Goal: Contribute content: Contribute content

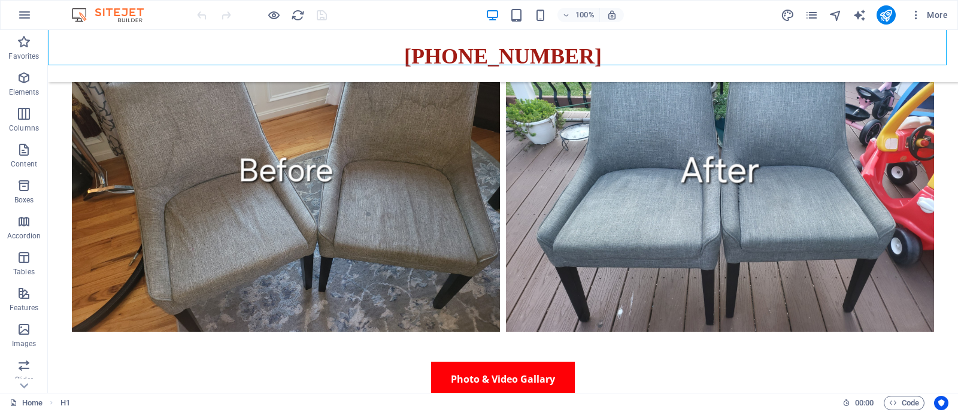
scroll to position [232, 0]
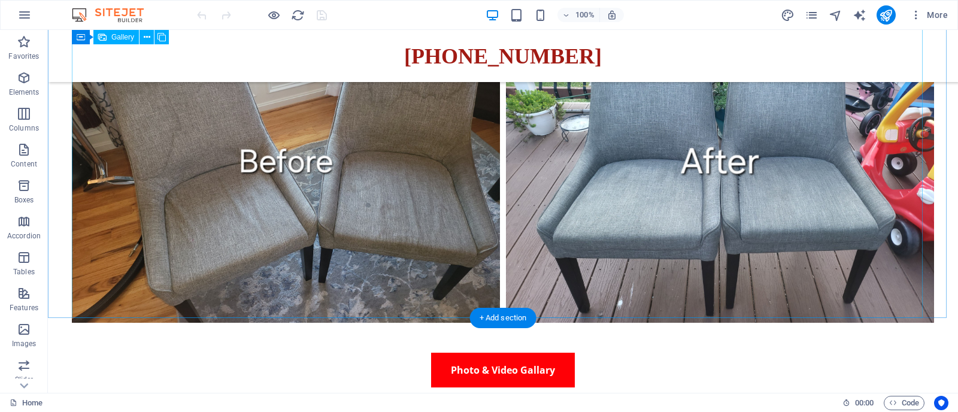
click at [630, 216] on li at bounding box center [720, 161] width 434 height 321
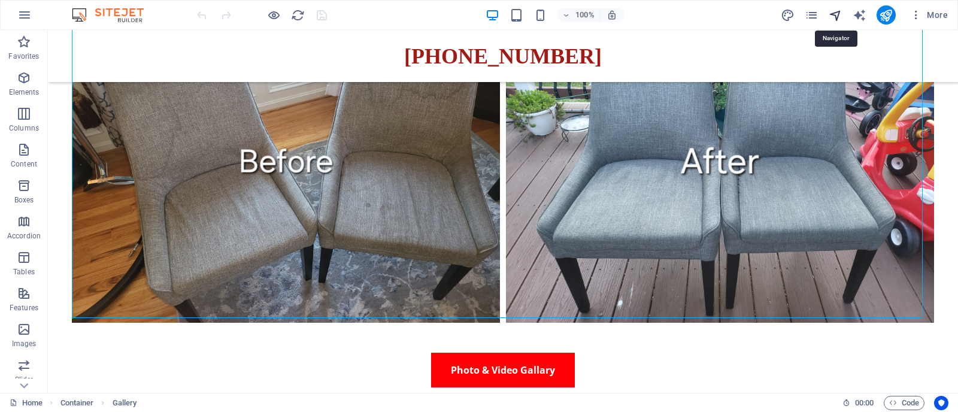
click at [833, 19] on icon "navigator" at bounding box center [836, 15] width 14 height 14
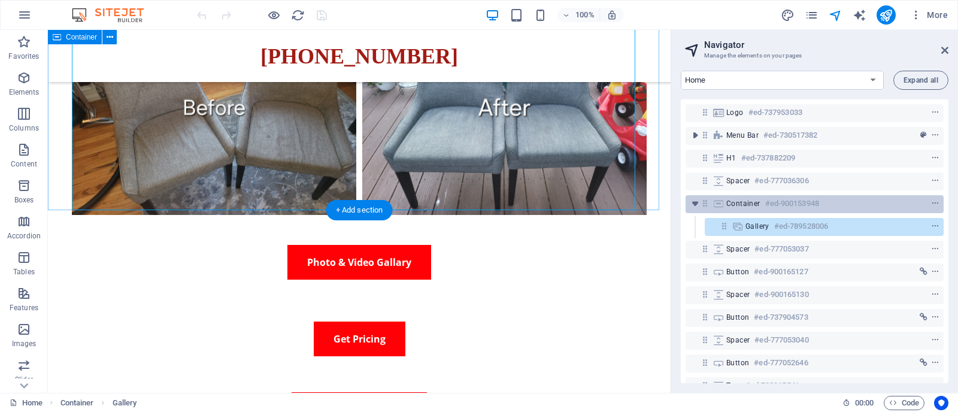
click at [782, 204] on h6 "#ed-900153948" at bounding box center [793, 203] width 54 height 14
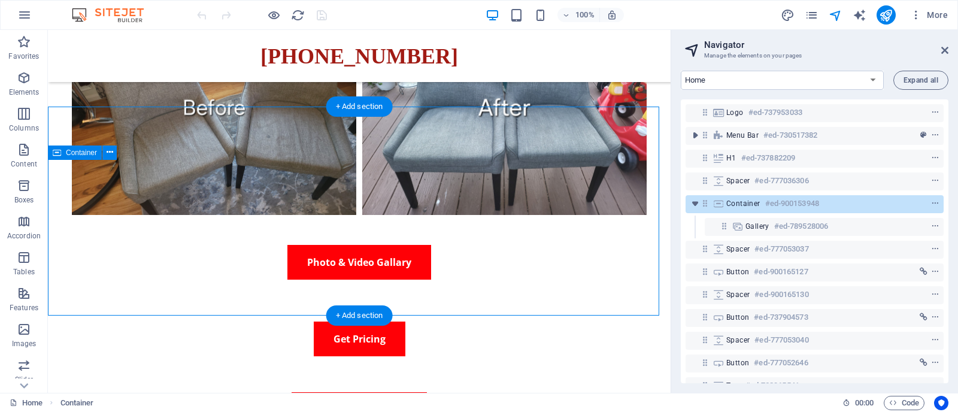
scroll to position [126, 0]
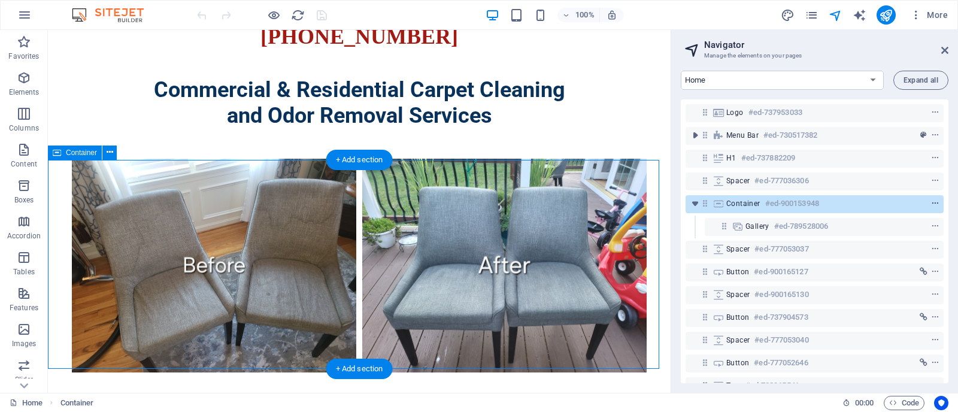
click at [936, 202] on icon "context-menu" at bounding box center [935, 203] width 8 height 8
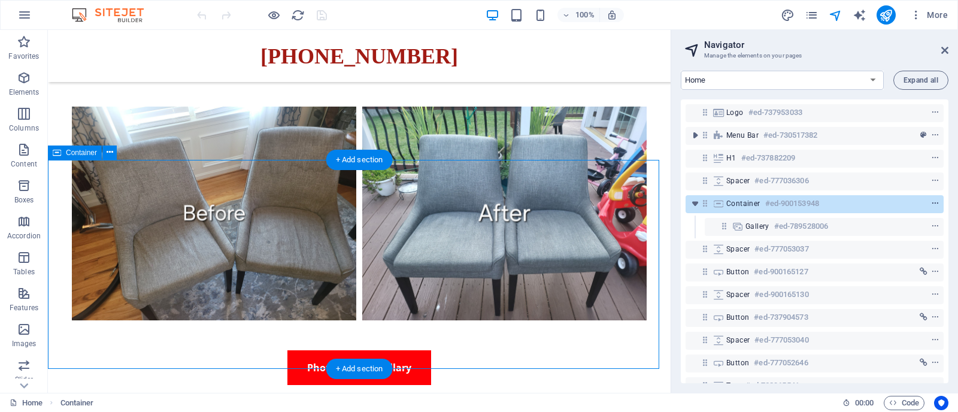
scroll to position [179, 0]
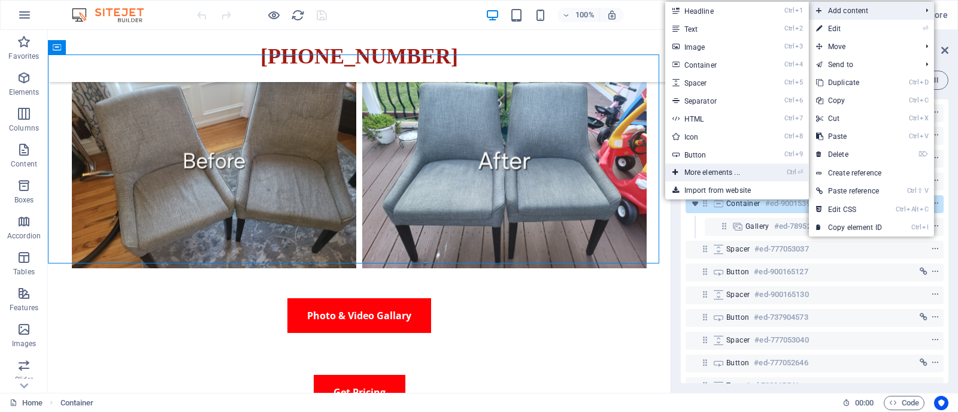
click at [729, 168] on link "Ctrl ⏎ More elements ..." at bounding box center [715, 173] width 99 height 18
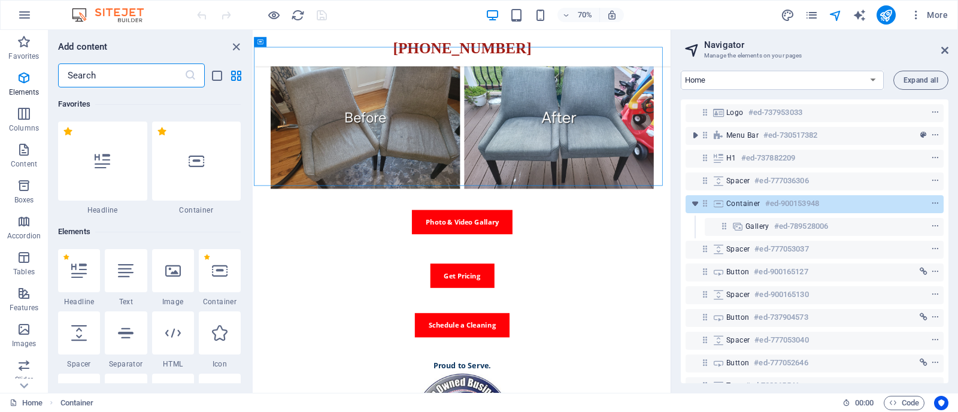
scroll to position [127, 0]
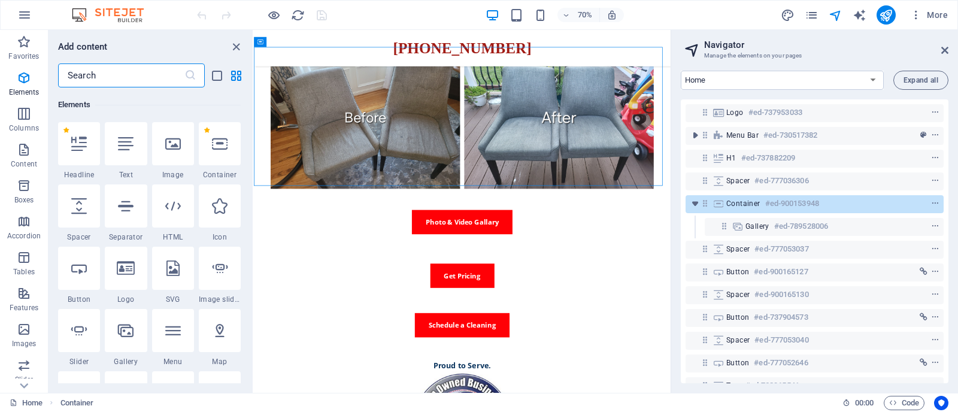
click at [126, 73] on input "text" at bounding box center [121, 75] width 126 height 24
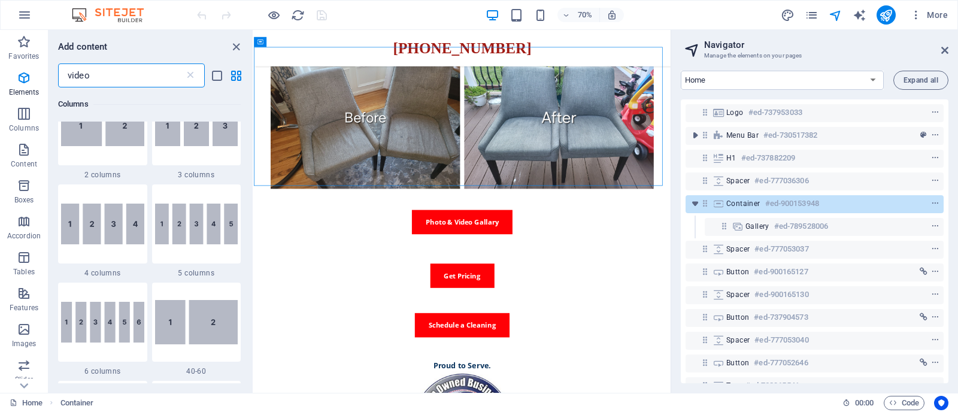
scroll to position [0, 0]
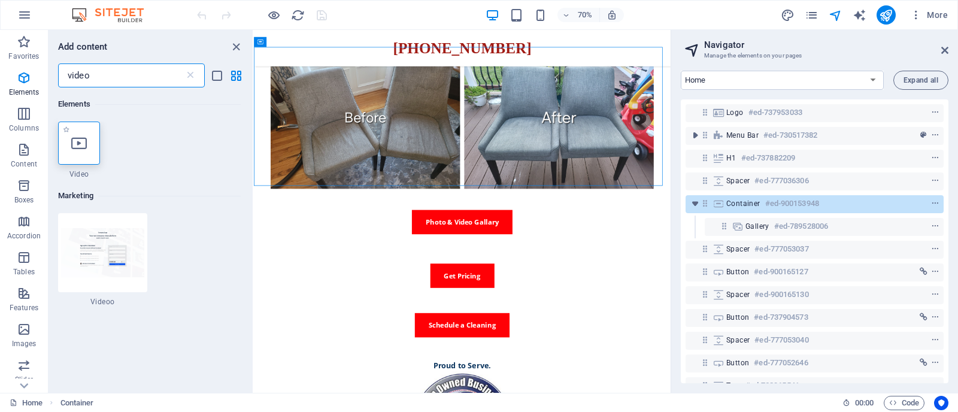
type input "video"
click at [88, 144] on div at bounding box center [79, 143] width 42 height 43
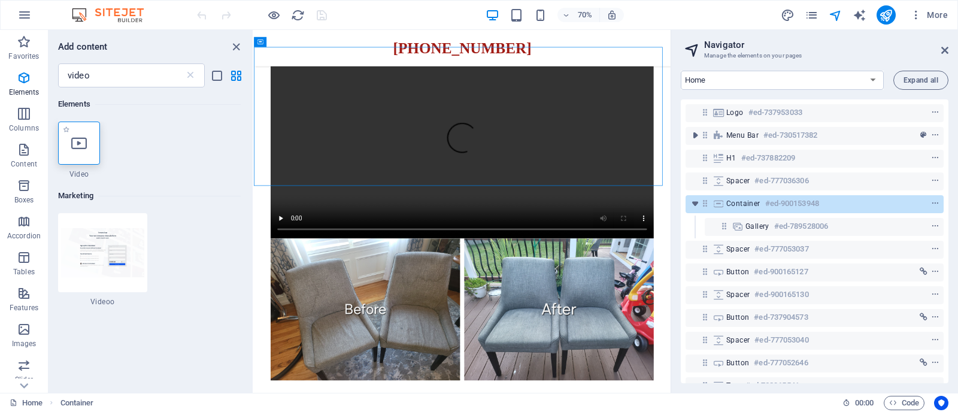
select select "%"
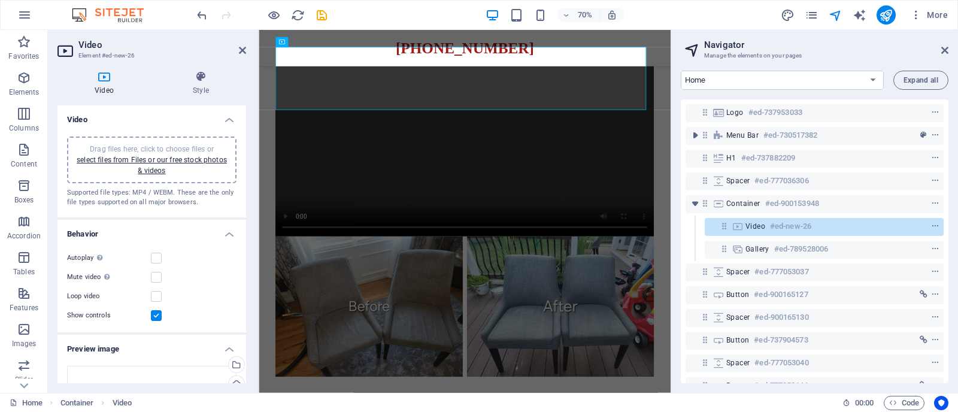
click at [88, 145] on span "Drag files here, click to choose files or select files from Files or our free s…" at bounding box center [152, 160] width 150 height 30
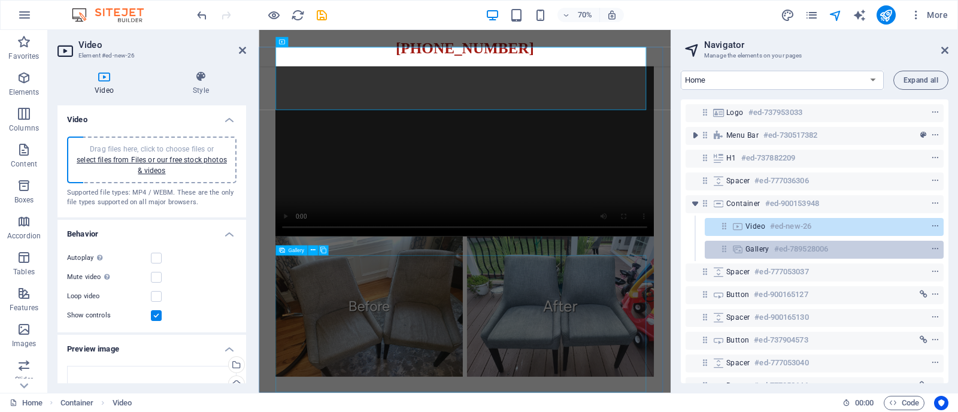
click at [753, 244] on span "Gallery" at bounding box center [758, 249] width 24 height 10
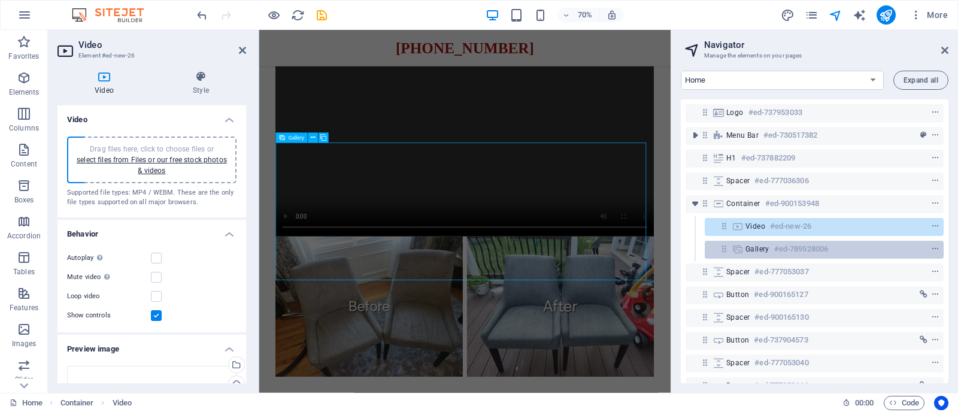
scroll to position [340, 0]
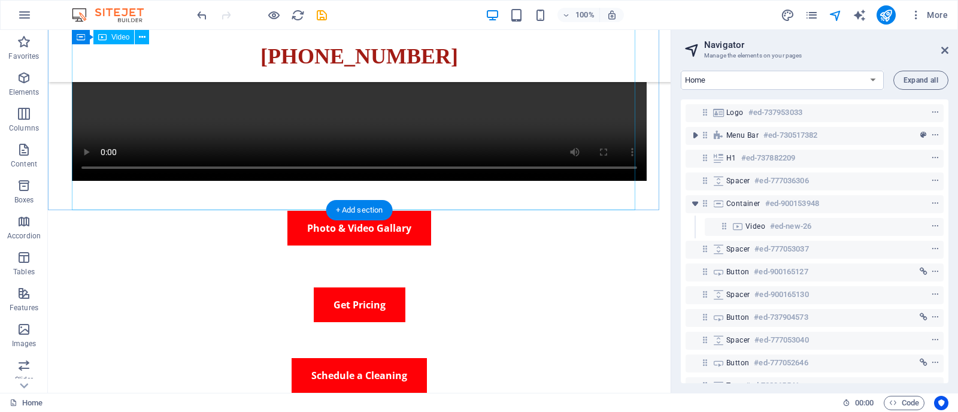
click at [578, 165] on figure at bounding box center [359, 37] width 575 height 288
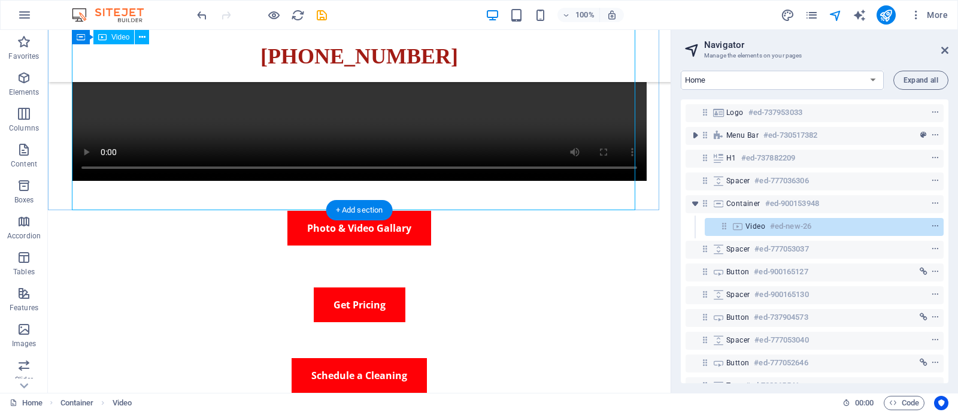
click at [793, 228] on h6 "#ed-new-26" at bounding box center [790, 226] width 41 height 14
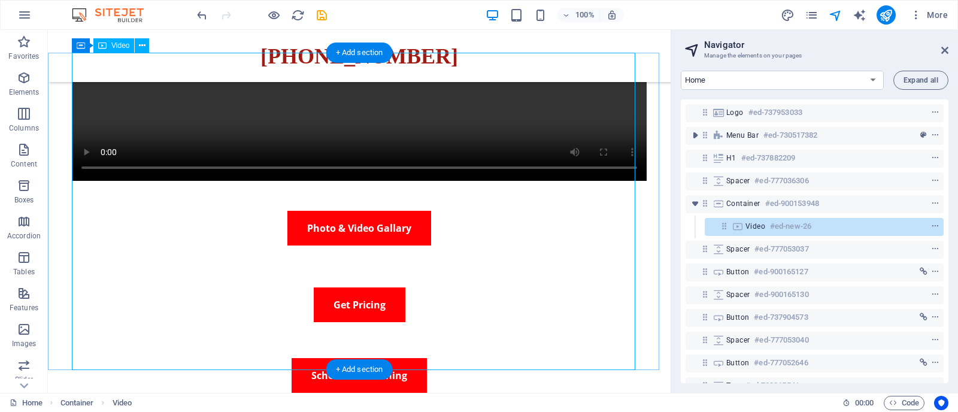
scroll to position [180, 0]
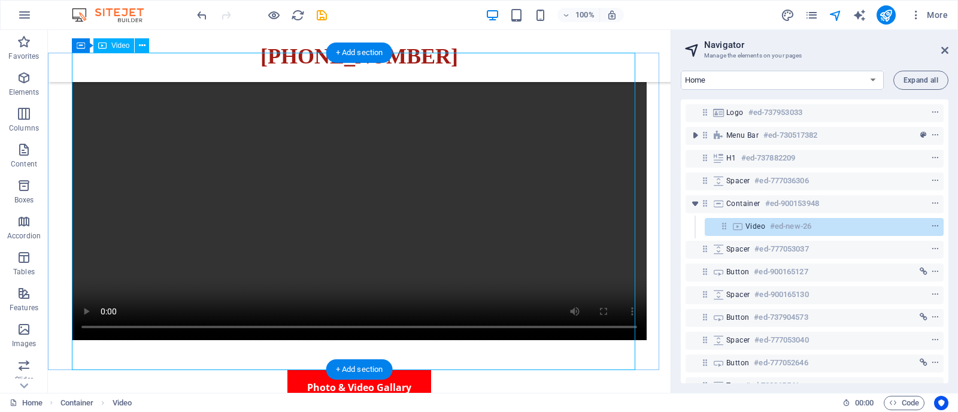
click at [793, 228] on h6 "#ed-new-26" at bounding box center [790, 226] width 41 height 14
select select "%"
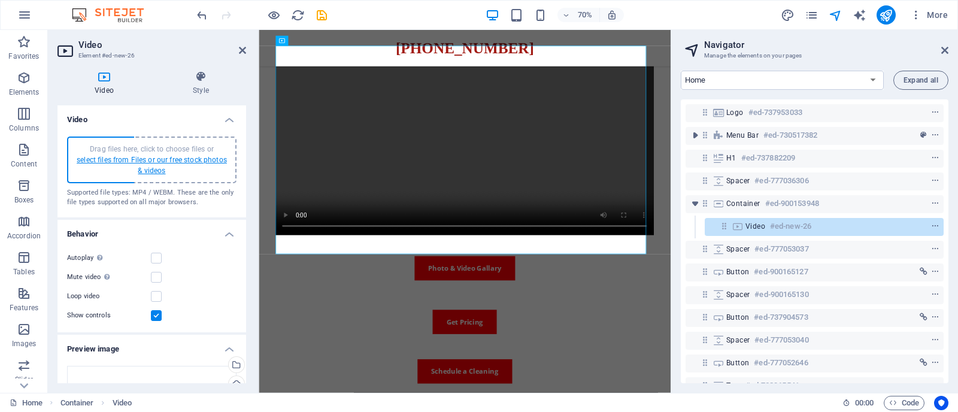
click at [140, 171] on link "select files from Files or our free stock photos & videos" at bounding box center [152, 165] width 150 height 19
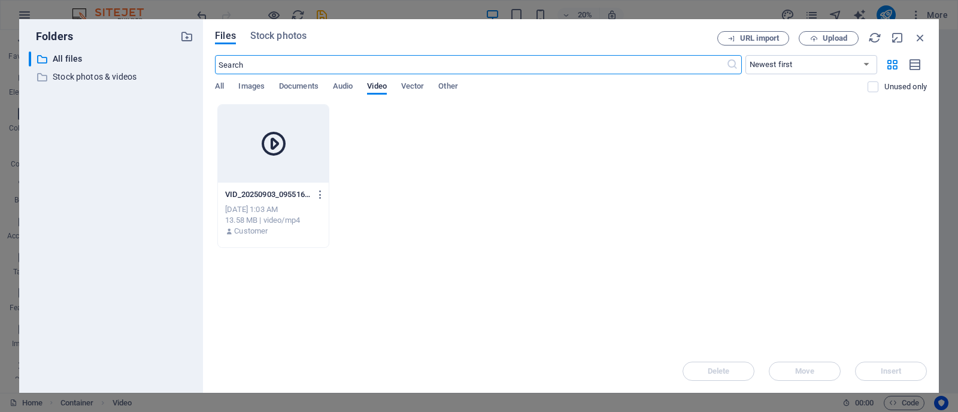
click at [307, 147] on div at bounding box center [273, 144] width 111 height 78
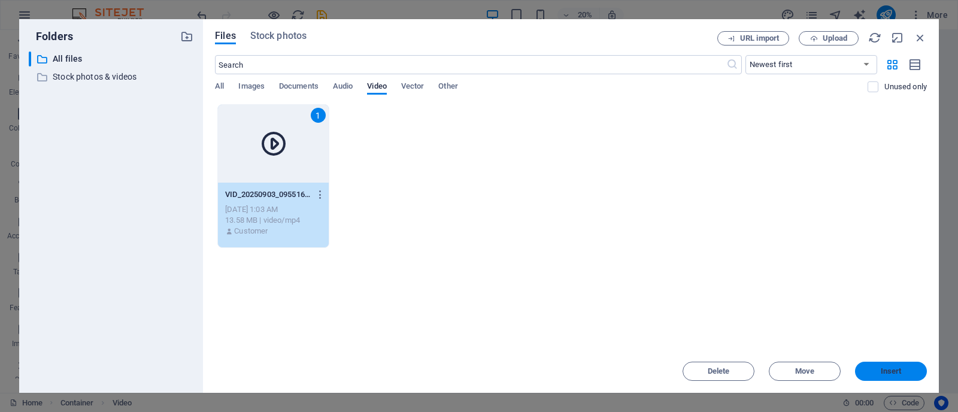
click at [899, 371] on span "Insert" at bounding box center [891, 371] width 21 height 7
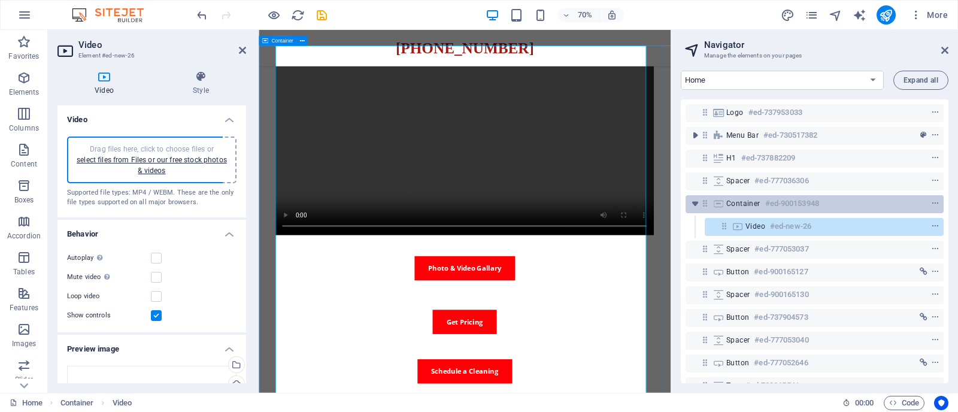
click at [827, 205] on div "Container #ed-900153948" at bounding box center [806, 203] width 158 height 14
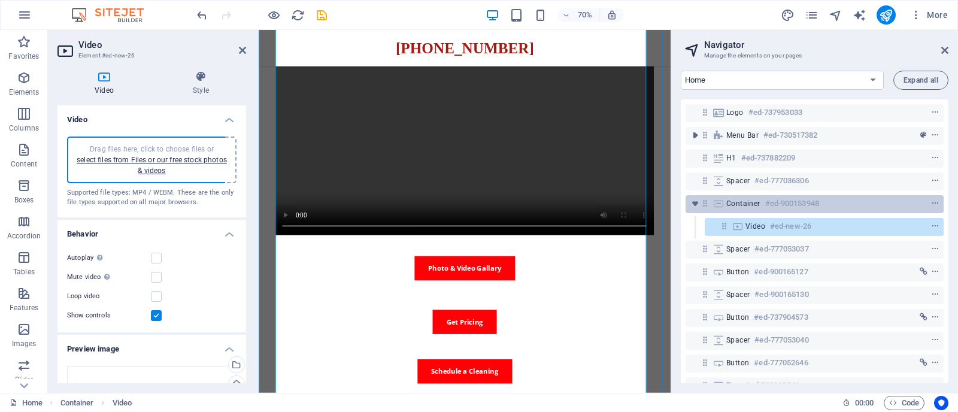
scroll to position [208, 0]
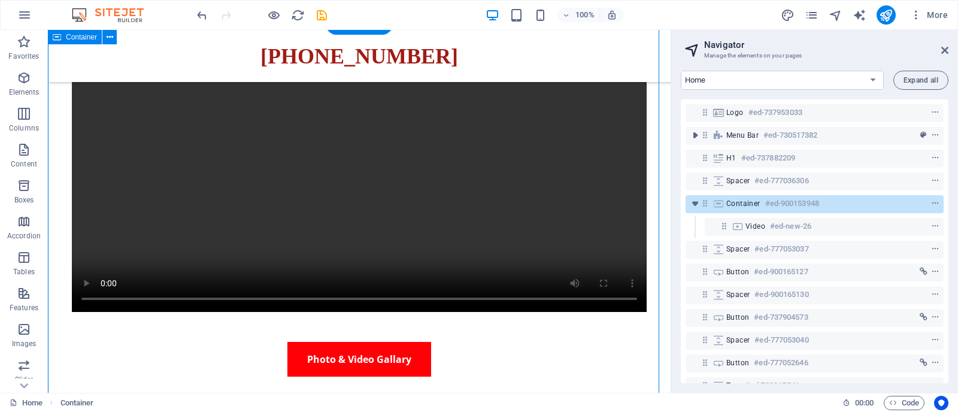
click at [751, 205] on span "Container" at bounding box center [744, 204] width 34 height 10
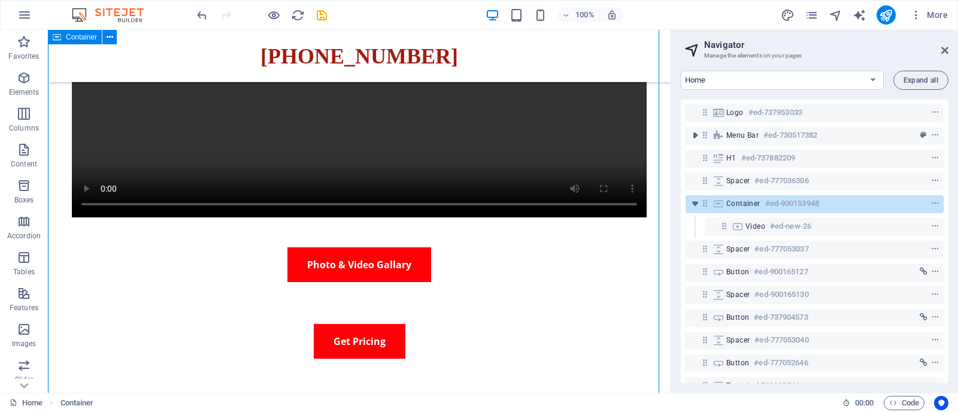
click at [751, 205] on span "Container" at bounding box center [744, 204] width 34 height 10
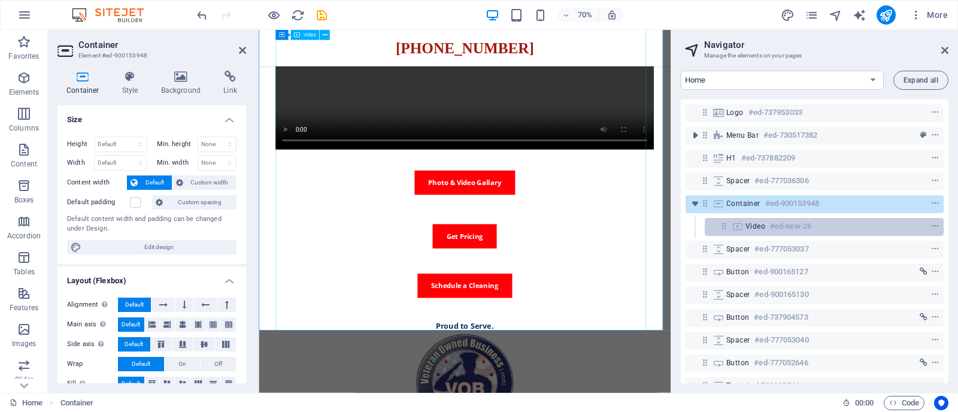
click at [752, 229] on span "Video" at bounding box center [756, 227] width 20 height 10
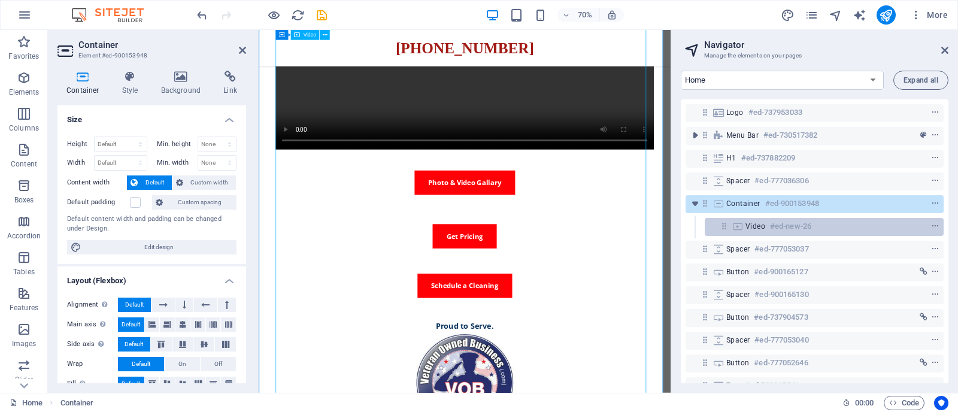
scroll to position [208, 0]
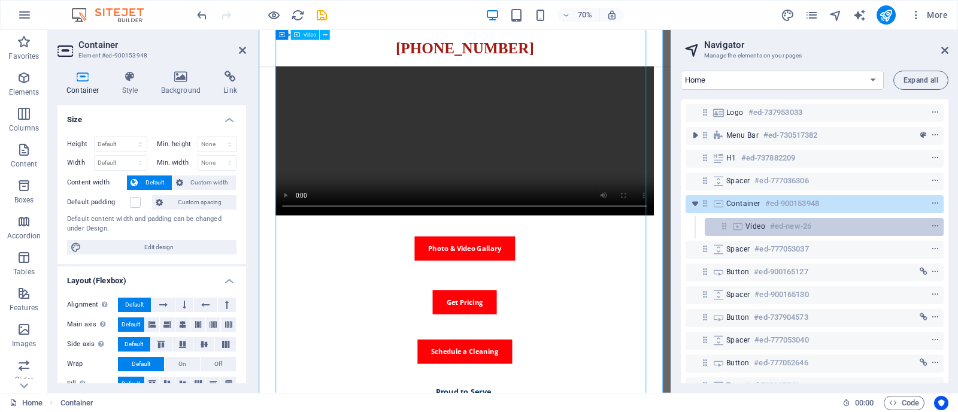
click at [752, 229] on span "Video" at bounding box center [756, 227] width 20 height 10
select select "%"
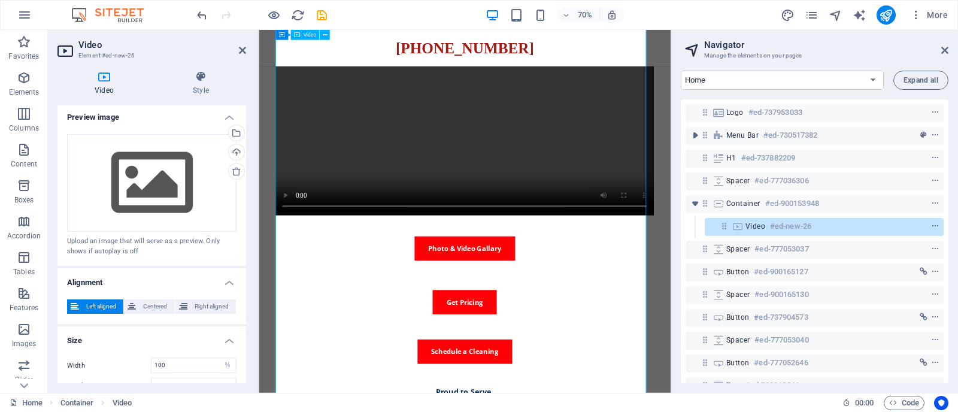
scroll to position [280, 0]
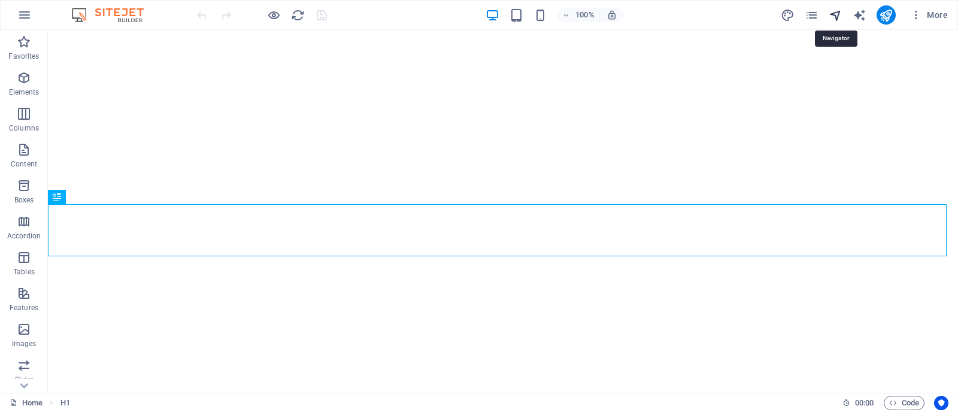
click at [837, 12] on icon "navigator" at bounding box center [836, 15] width 14 height 14
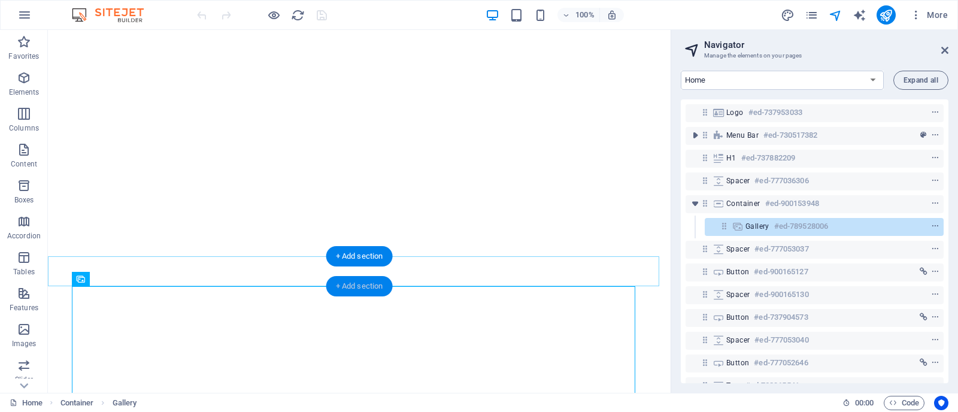
click at [370, 289] on div "+ Add section" at bounding box center [359, 286] width 66 height 20
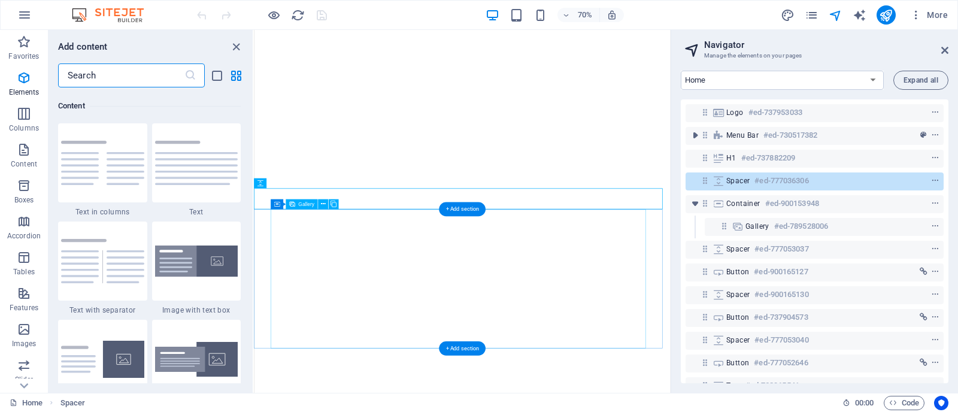
scroll to position [2095, 0]
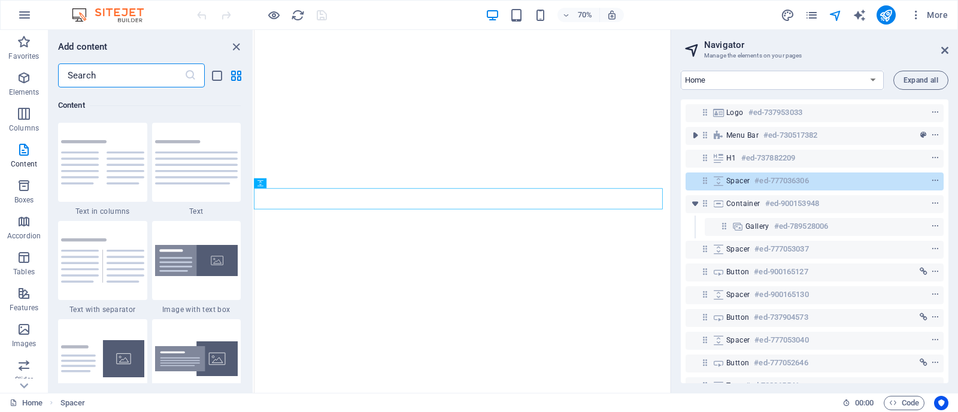
click at [102, 80] on input "text" at bounding box center [121, 75] width 126 height 24
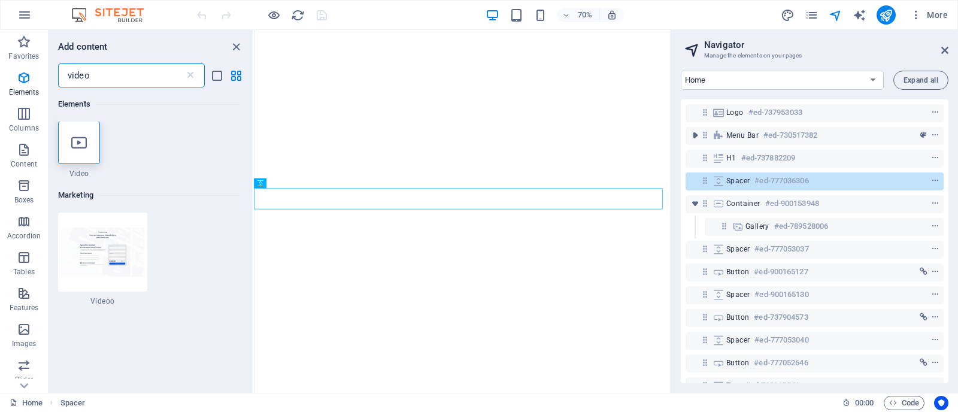
scroll to position [0, 0]
type input "video"
click at [75, 141] on icon at bounding box center [79, 143] width 16 height 16
select select "%"
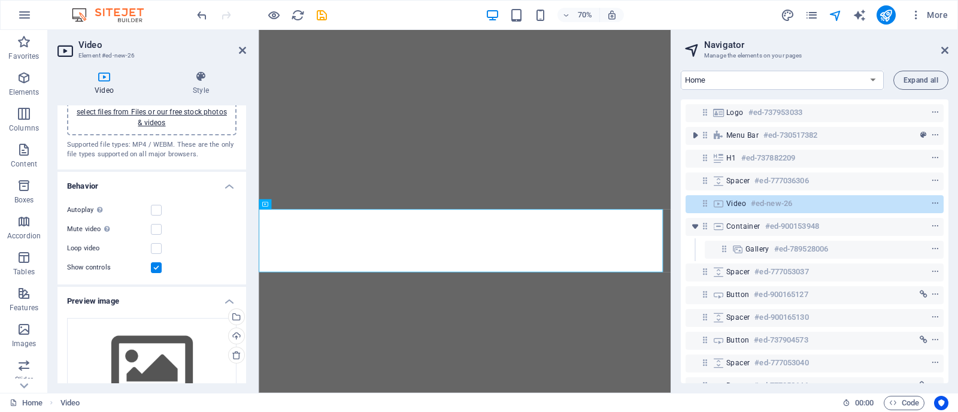
scroll to position [52, 0]
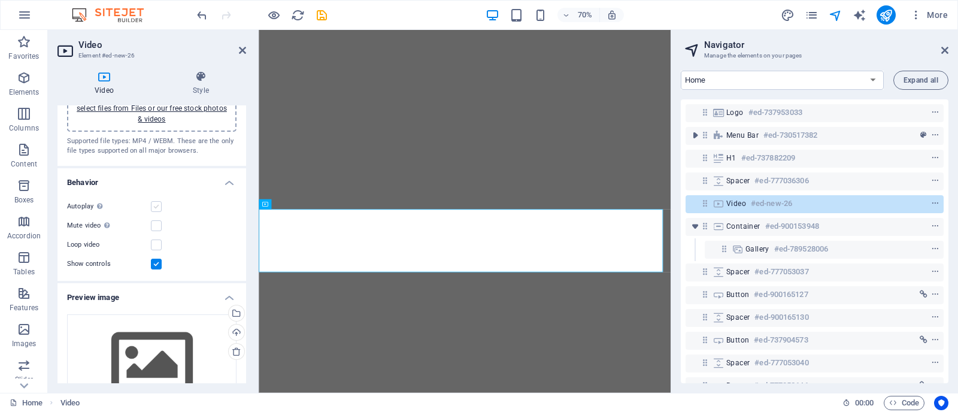
click at [159, 205] on label at bounding box center [156, 206] width 11 height 11
click at [0, 0] on input "Autoplay Autoplay is only available if muted is checked" at bounding box center [0, 0] width 0 height 0
click at [156, 244] on label at bounding box center [156, 245] width 11 height 11
click at [0, 0] on input "Loop video" at bounding box center [0, 0] width 0 height 0
click at [152, 205] on label at bounding box center [156, 206] width 11 height 11
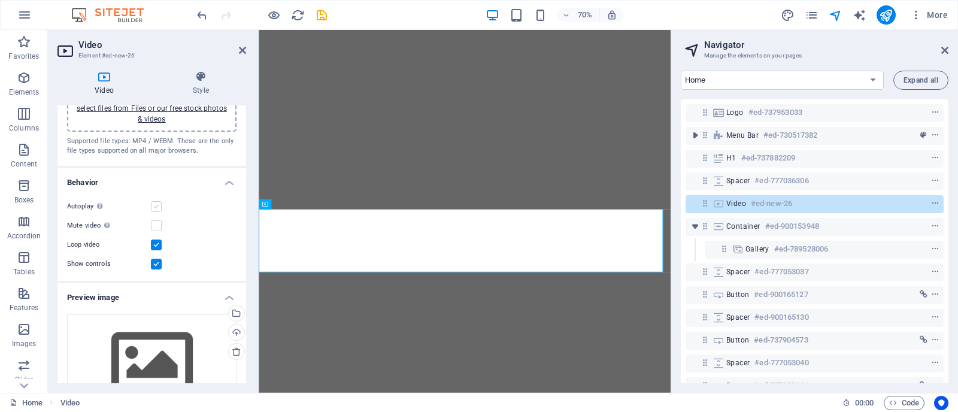
click at [0, 0] on input "Autoplay Autoplay is only available if muted is checked" at bounding box center [0, 0] width 0 height 0
click at [156, 201] on label at bounding box center [156, 206] width 11 height 11
click at [0, 0] on input "Autoplay Autoplay is only available if muted is checked" at bounding box center [0, 0] width 0 height 0
drag, startPoint x: 243, startPoint y: 250, endPoint x: 243, endPoint y: 276, distance: 25.2
click at [243, 276] on div "Autoplay Autoplay is only available if muted is checked Mute video Autoplay wil…" at bounding box center [152, 235] width 189 height 91
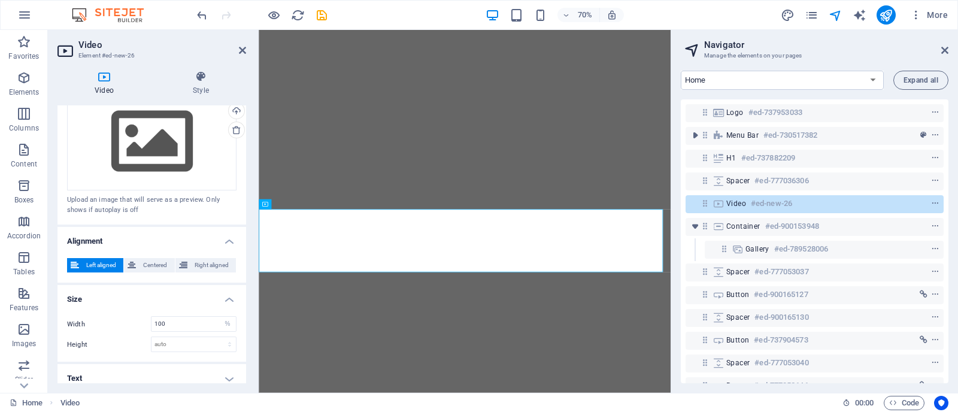
scroll to position [274, 0]
click at [168, 322] on input "100" at bounding box center [194, 323] width 84 height 14
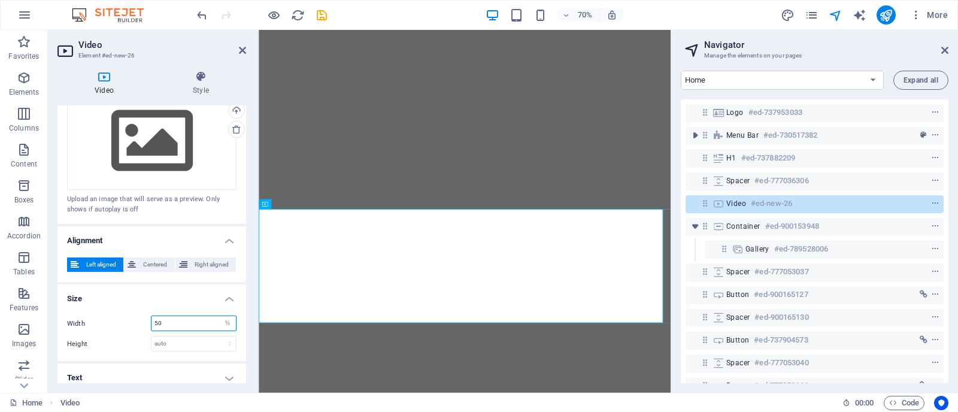
click at [168, 322] on input "50" at bounding box center [194, 323] width 84 height 14
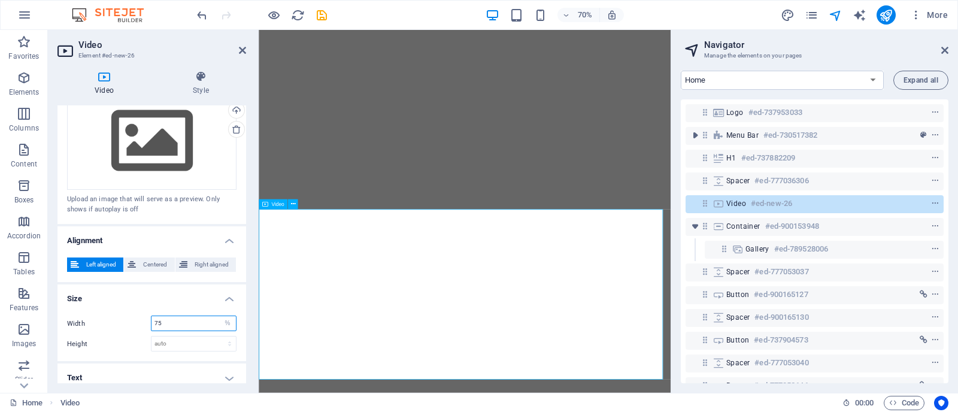
type input "75"
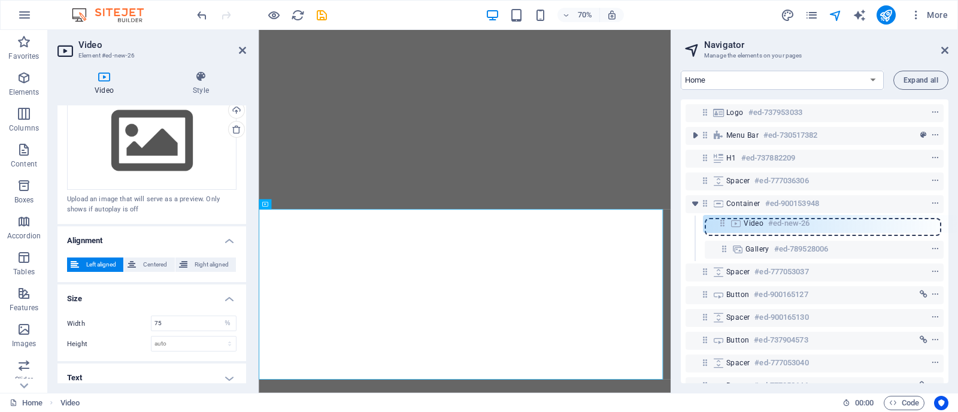
drag, startPoint x: 705, startPoint y: 207, endPoint x: 725, endPoint y: 228, distance: 28.8
click at [725, 228] on div "Logo #ed-737953033 Menu Bar #ed-730517382 H1 #ed-737882209 Spacer #ed-777036306…" at bounding box center [815, 241] width 268 height 284
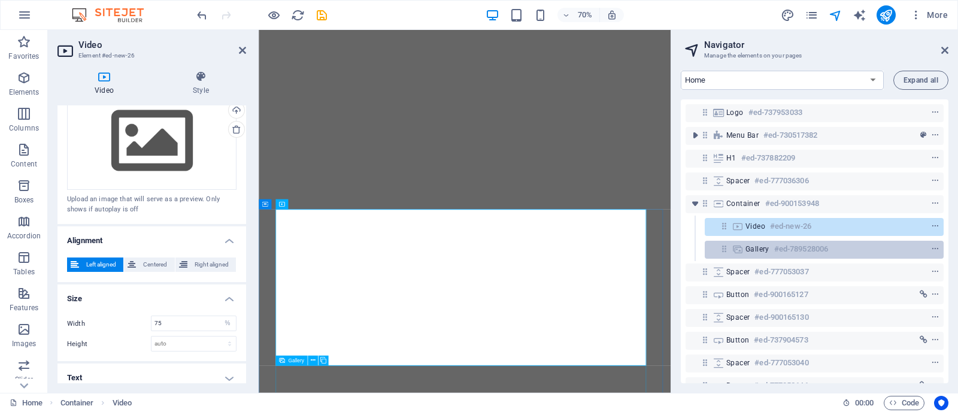
click at [740, 250] on icon at bounding box center [737, 249] width 13 height 10
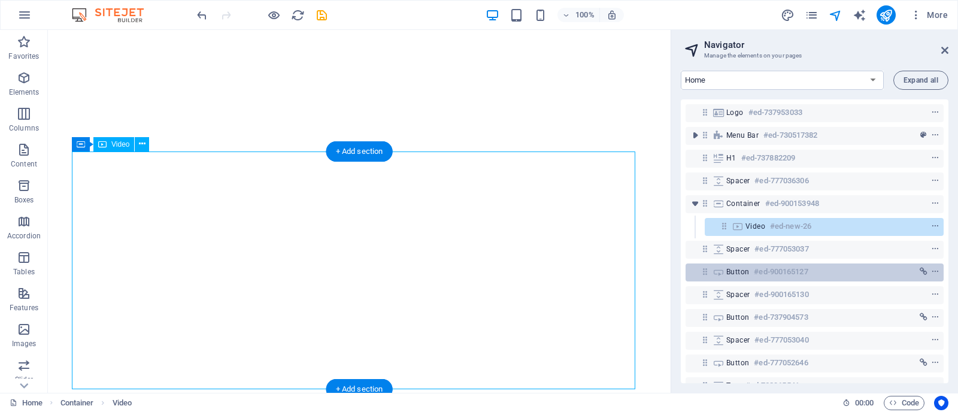
select select "%"
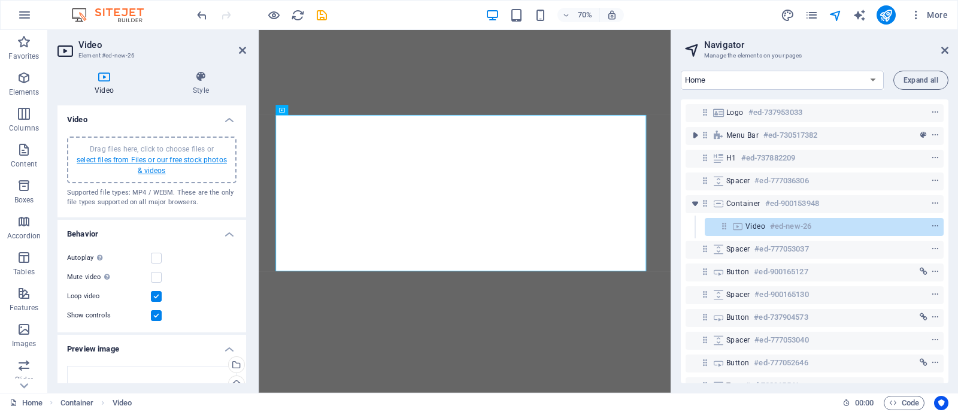
click at [155, 161] on link "select files from Files or our free stock photos & videos" at bounding box center [152, 165] width 150 height 19
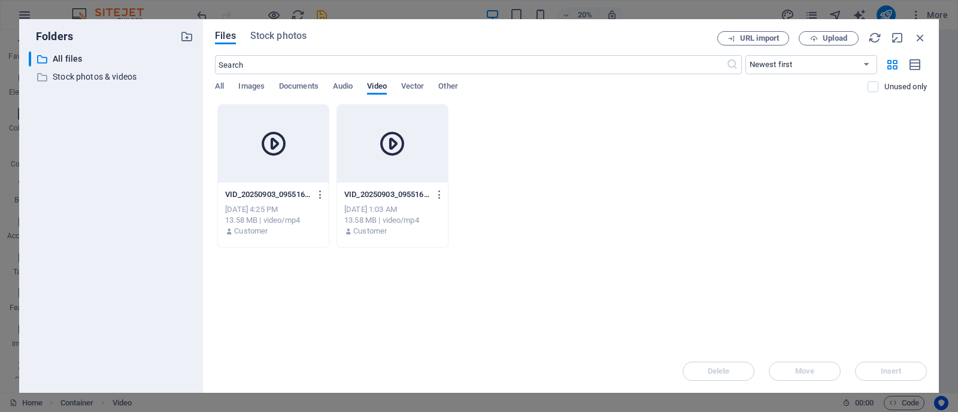
click at [300, 179] on div at bounding box center [273, 144] width 111 height 78
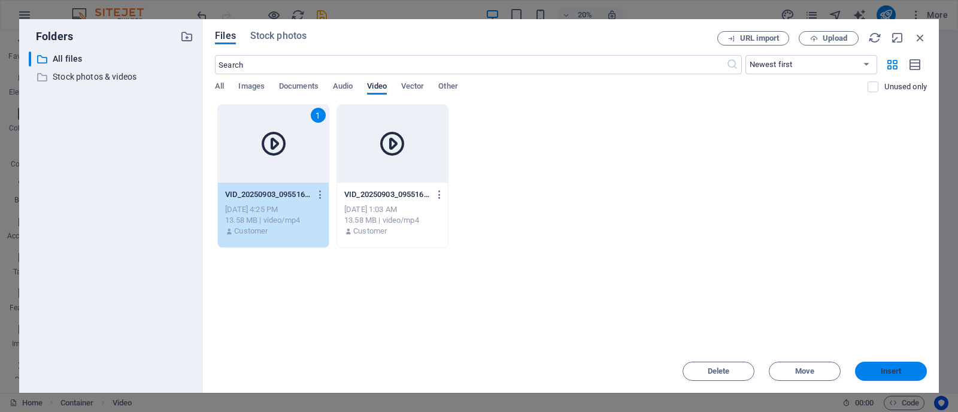
click at [885, 366] on button "Insert" at bounding box center [891, 371] width 72 height 19
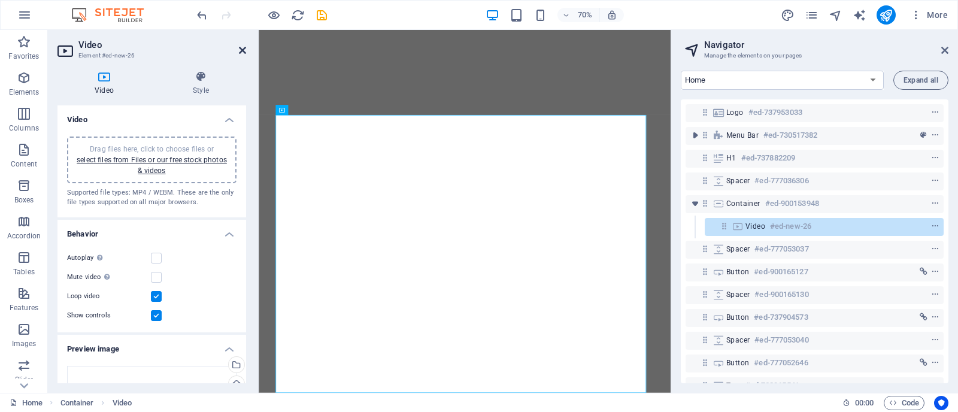
click at [243, 49] on icon at bounding box center [242, 51] width 7 height 10
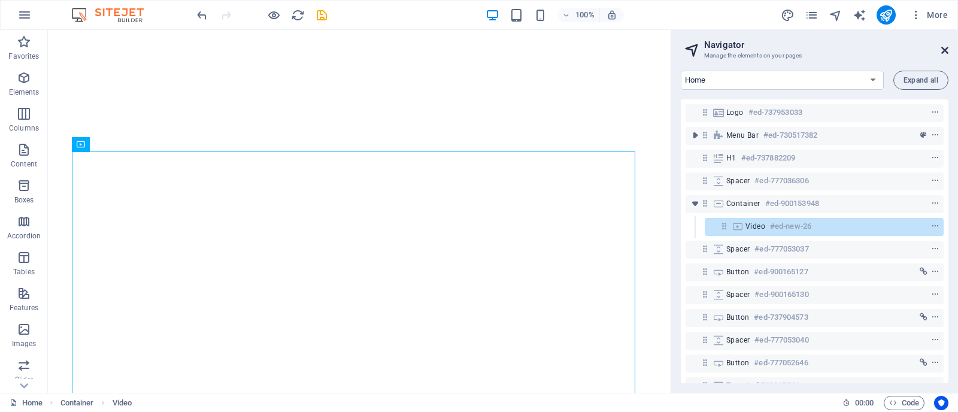
click at [945, 49] on icon at bounding box center [945, 51] width 7 height 10
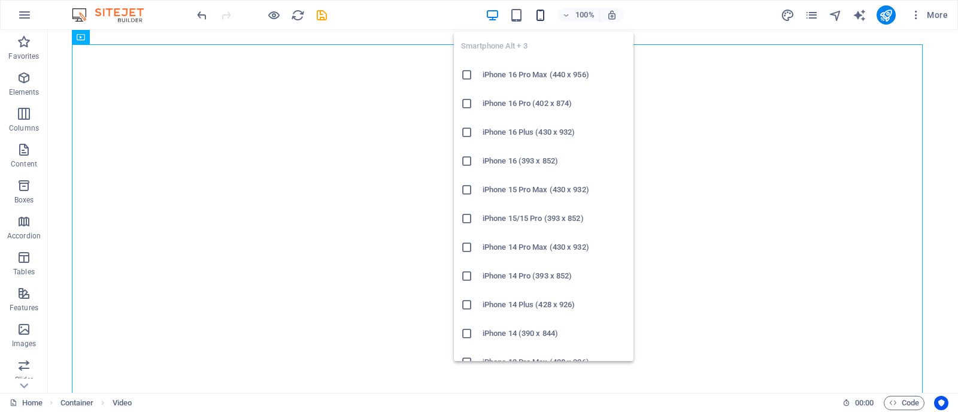
click at [540, 14] on icon "button" at bounding box center [541, 15] width 14 height 14
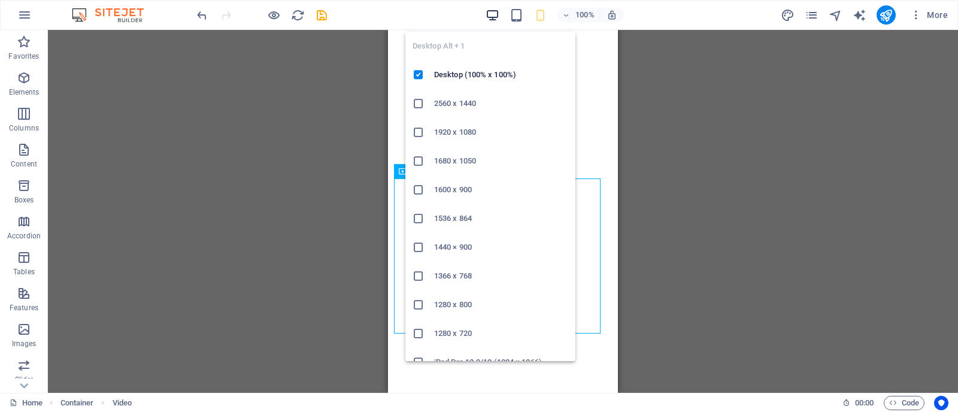
click at [493, 13] on icon "button" at bounding box center [493, 15] width 14 height 14
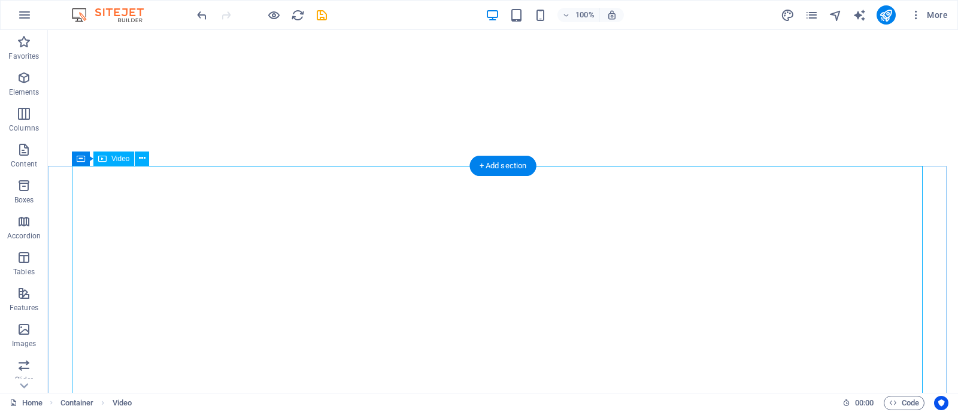
select select "%"
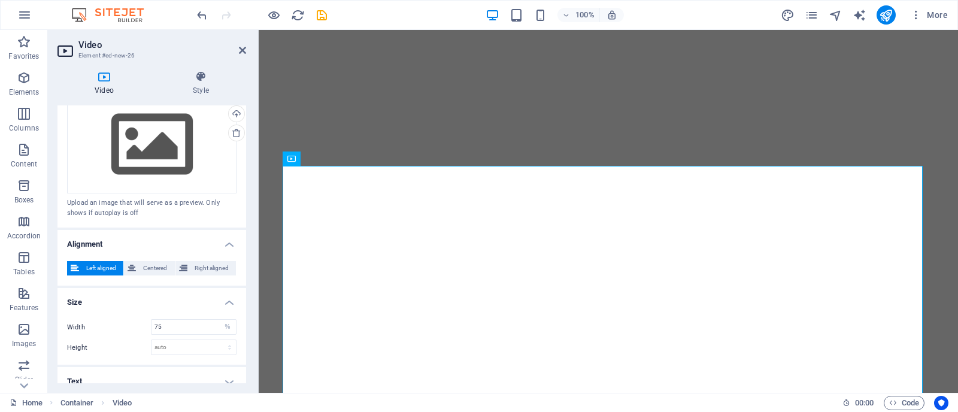
scroll to position [276, 0]
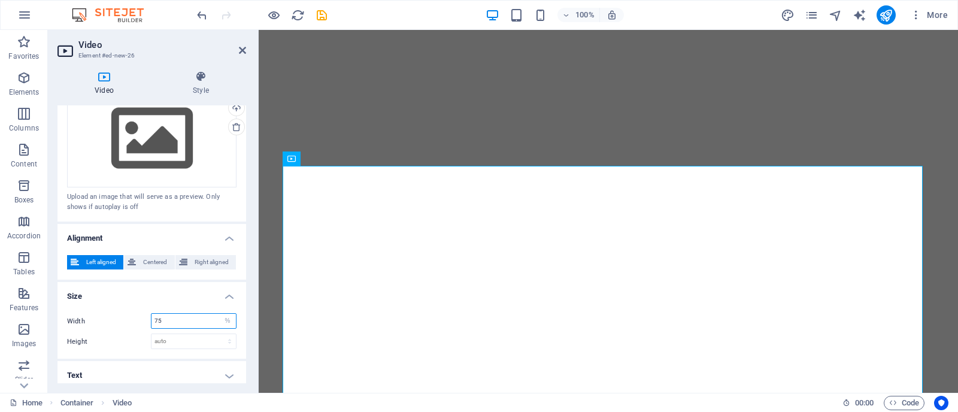
click at [186, 316] on input "75" at bounding box center [194, 321] width 84 height 14
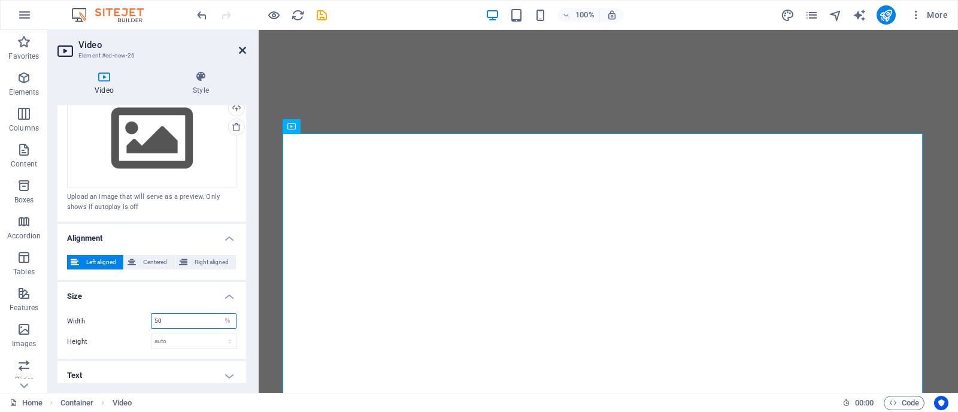
type input "50"
click at [244, 49] on icon at bounding box center [242, 51] width 7 height 10
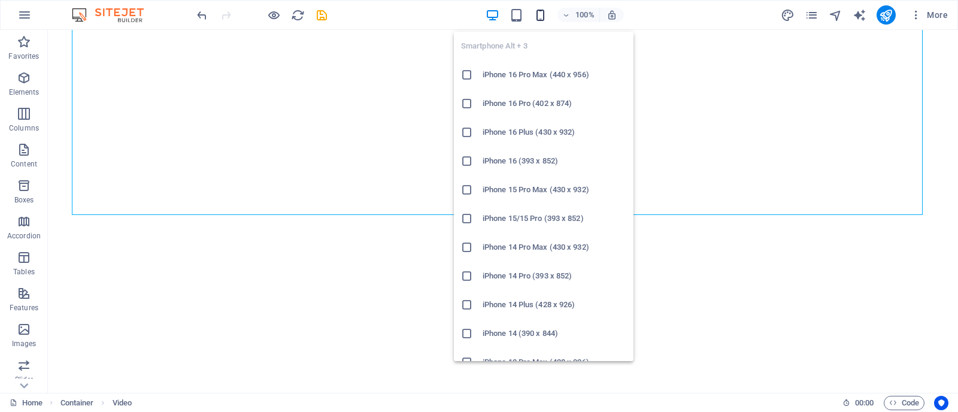
click at [541, 15] on icon "button" at bounding box center [541, 15] width 14 height 14
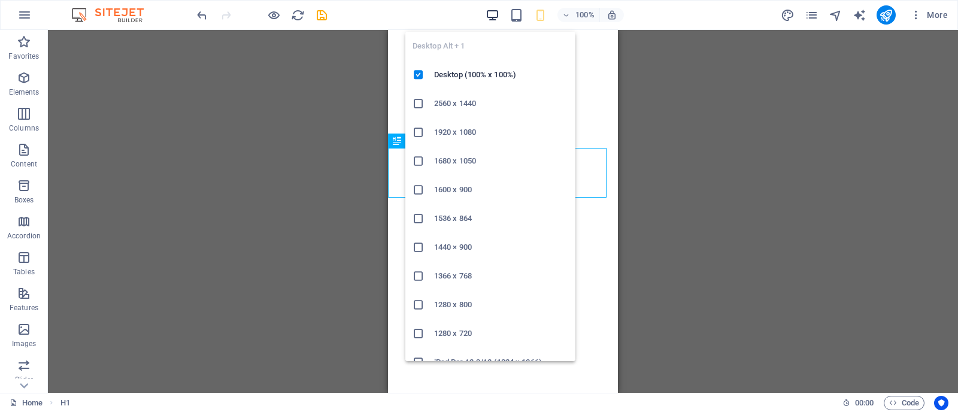
click at [491, 18] on icon "button" at bounding box center [493, 15] width 14 height 14
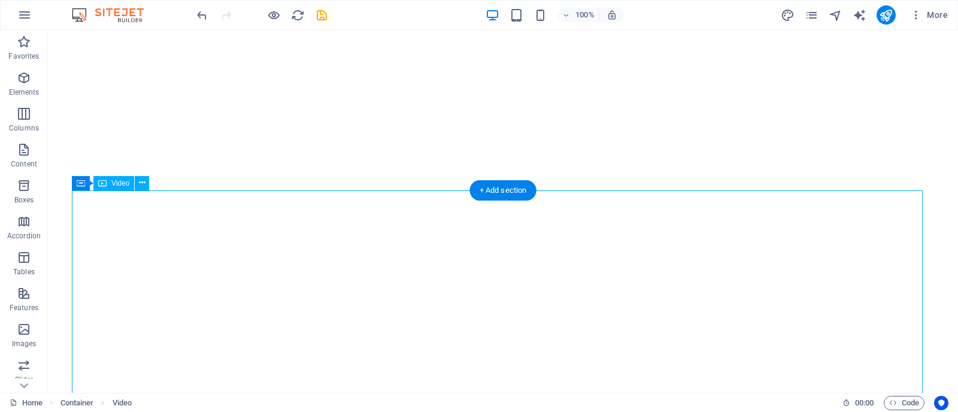
select select "%"
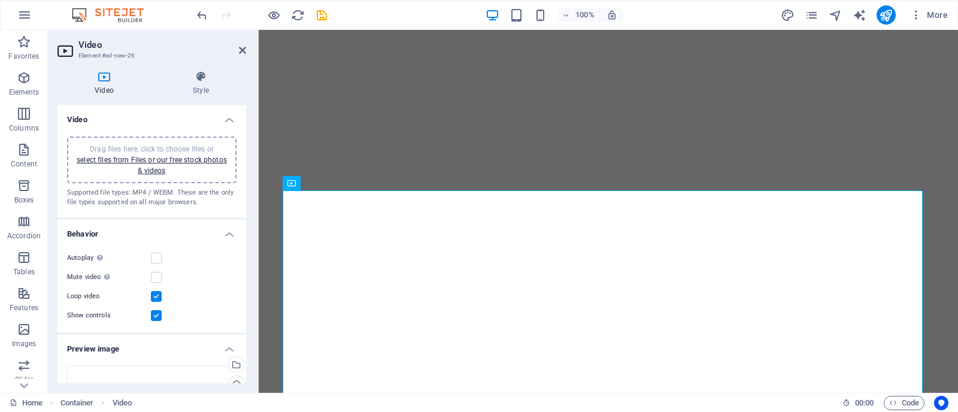
drag, startPoint x: 246, startPoint y: 216, endPoint x: 241, endPoint y: 262, distance: 45.8
click at [241, 262] on div "Video Style Video Drag files here, click to choose files or select files from F…" at bounding box center [152, 227] width 208 height 332
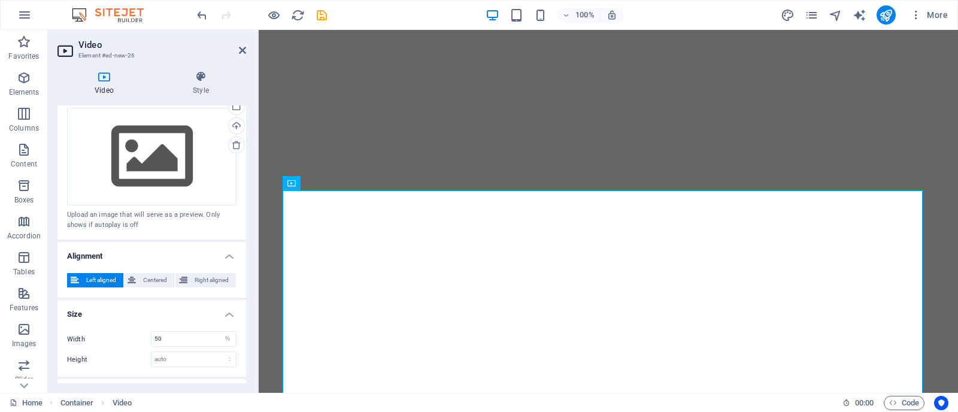
scroll to position [280, 0]
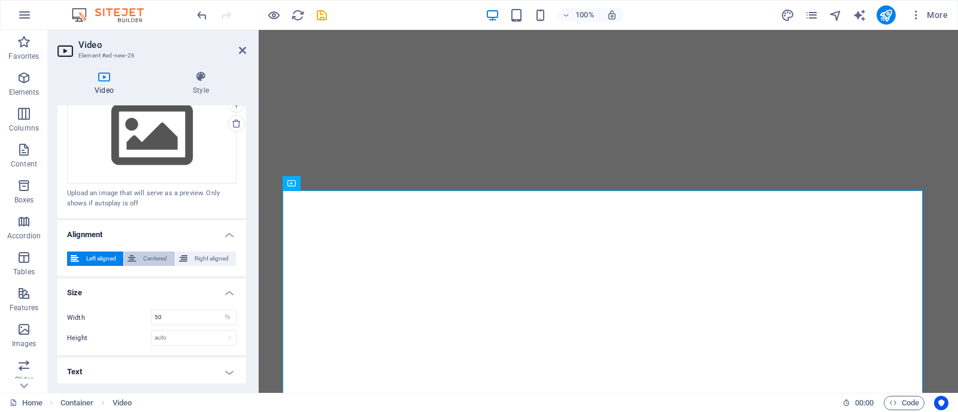
click at [145, 253] on span "Centered" at bounding box center [155, 259] width 31 height 14
click at [228, 367] on h4 "Text" at bounding box center [152, 372] width 189 height 29
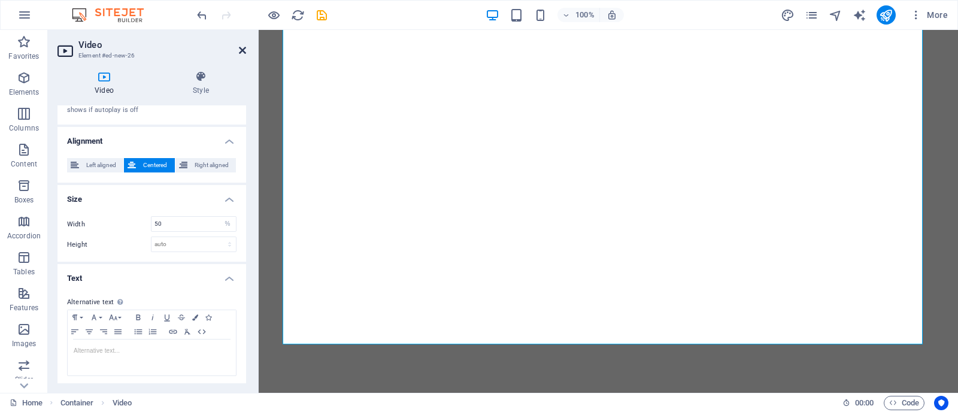
click at [243, 50] on icon at bounding box center [242, 51] width 7 height 10
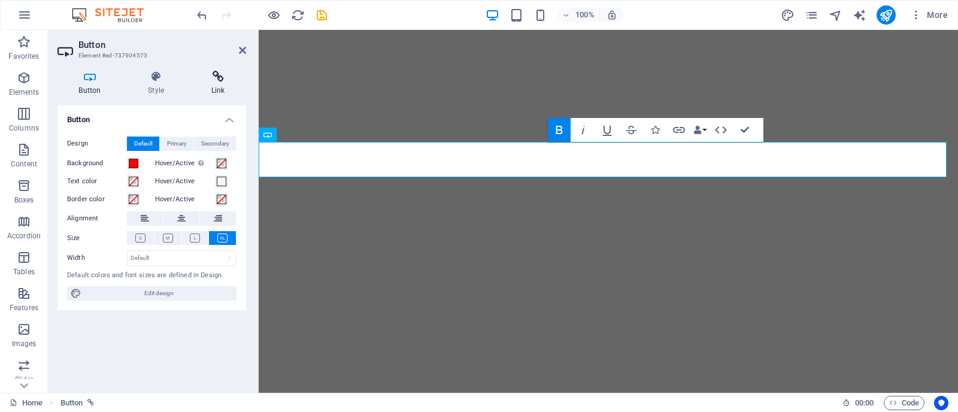
click at [229, 75] on icon at bounding box center [218, 77] width 56 height 12
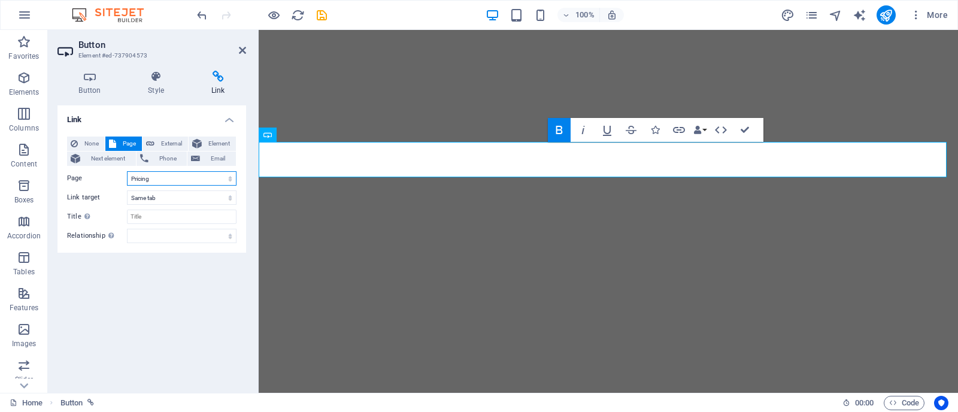
click at [155, 183] on select "Home Pricing Legal Notice Privacy Gallary" at bounding box center [182, 178] width 110 height 14
click at [152, 174] on select "Home Pricing Legal Notice Privacy Gallary" at bounding box center [182, 178] width 110 height 14
click at [154, 156] on span "Phone" at bounding box center [168, 159] width 32 height 14
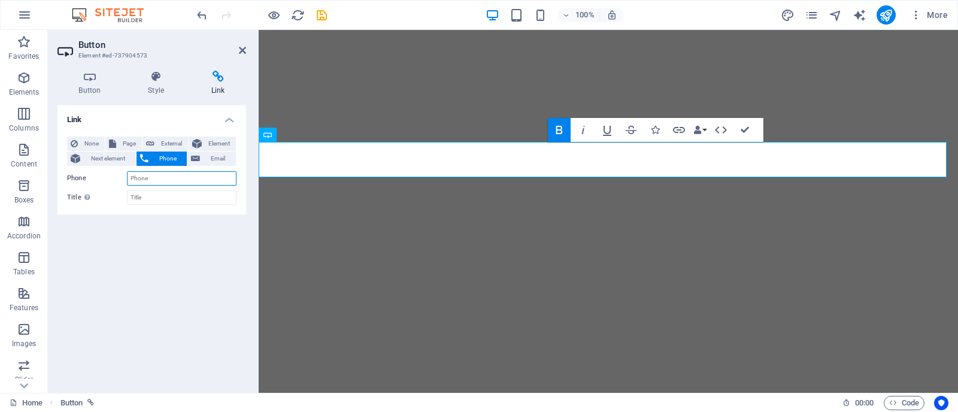
click at [151, 176] on input "Phone" at bounding box center [182, 178] width 110 height 14
type input "4437323000"
click at [147, 199] on input "Title Additional link description, should not be the same as the link text. The…" at bounding box center [182, 197] width 110 height 14
type input "Office Phond"
click at [322, 16] on icon "save" at bounding box center [322, 15] width 14 height 14
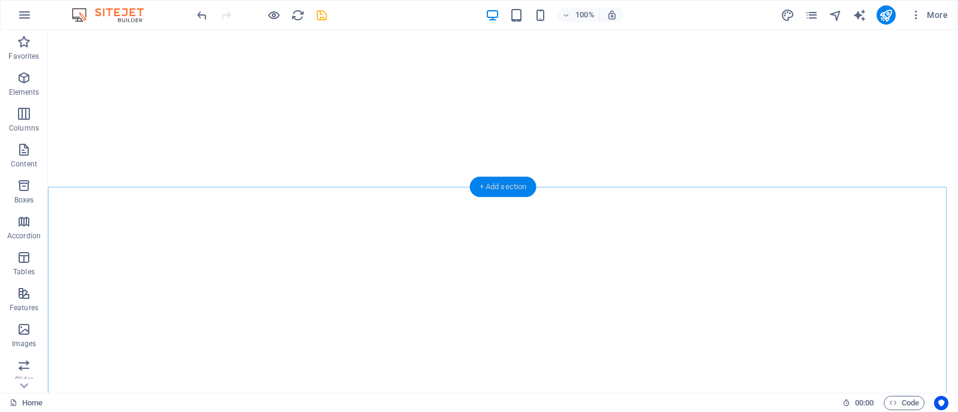
click at [502, 193] on div "+ Add section" at bounding box center [503, 187] width 66 height 20
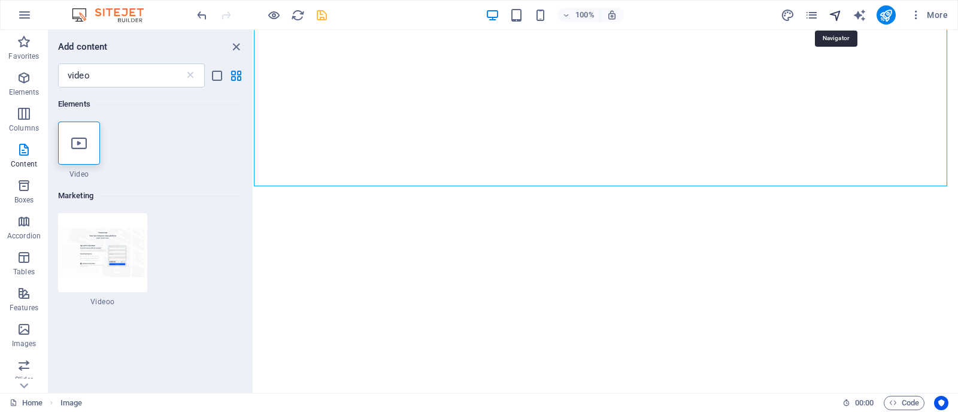
click at [831, 18] on icon "navigator" at bounding box center [836, 15] width 14 height 14
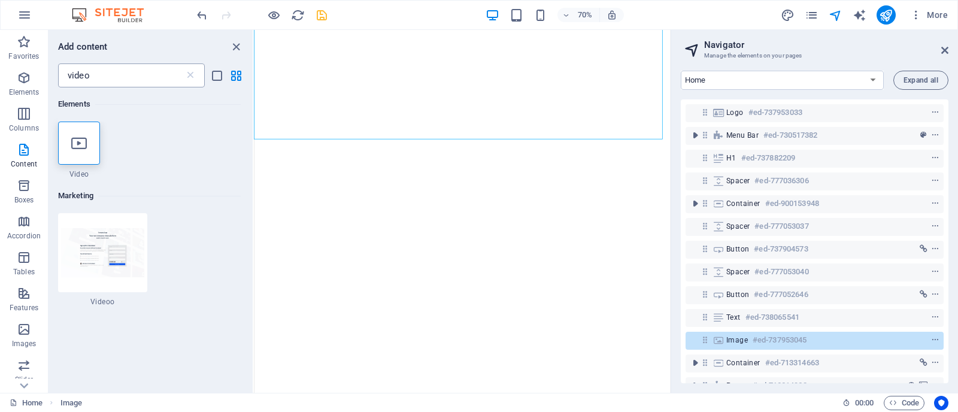
click at [116, 75] on input "video" at bounding box center [121, 75] width 126 height 24
type input "v"
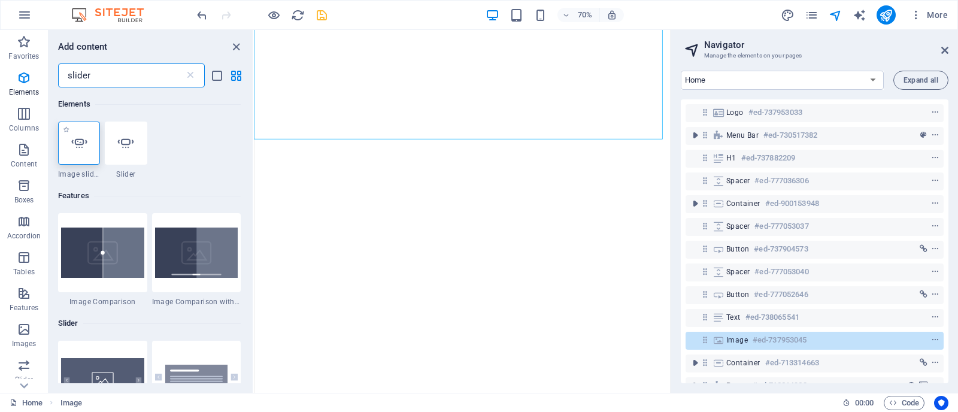
type input "slider"
click at [84, 145] on icon at bounding box center [79, 143] width 16 height 16
select select "ms"
select select "s"
select select "progressive"
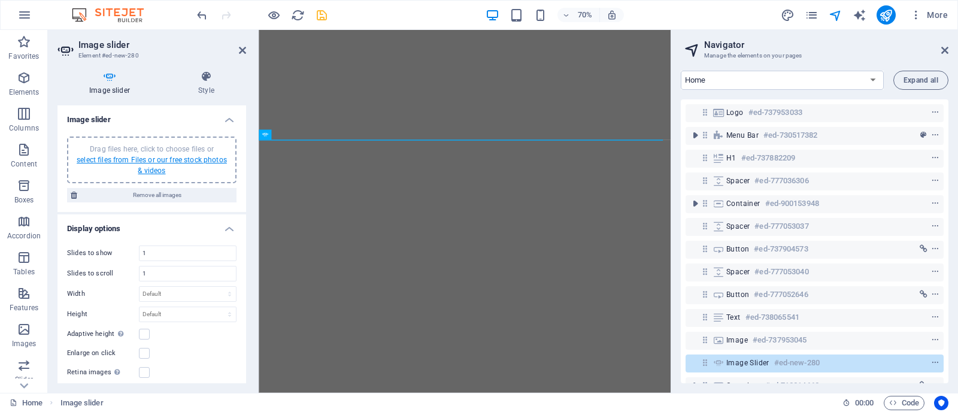
click at [150, 159] on link "select files from Files or our free stock photos & videos" at bounding box center [152, 165] width 150 height 19
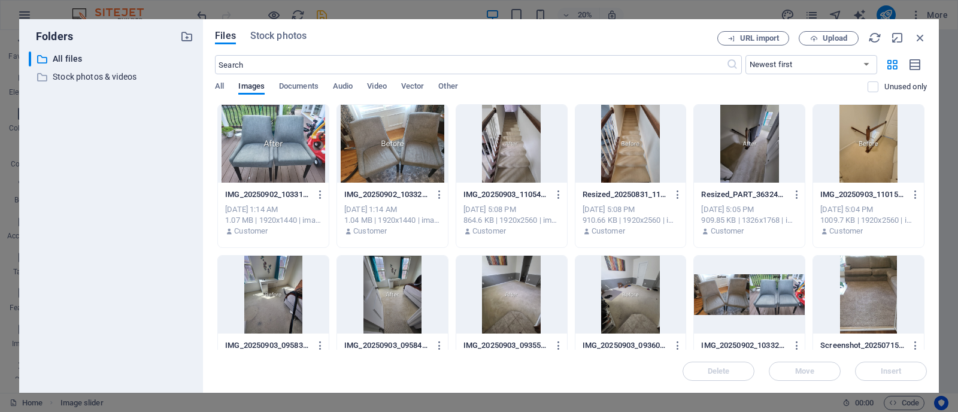
click at [406, 153] on div at bounding box center [392, 144] width 111 height 78
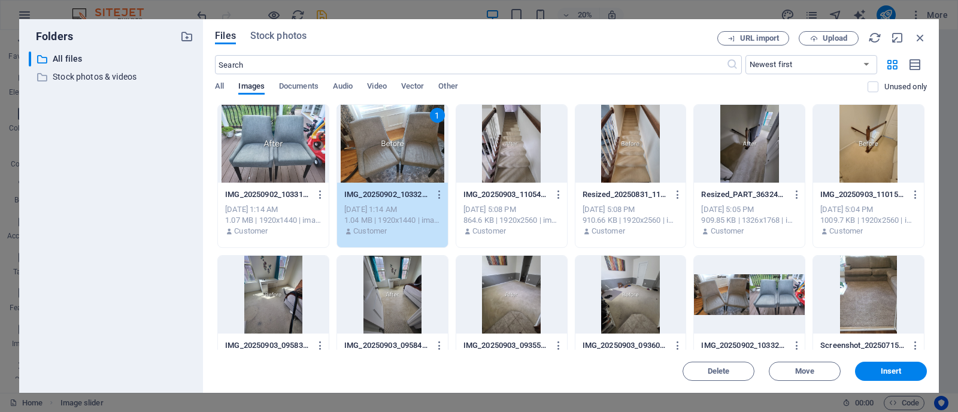
click at [282, 147] on div at bounding box center [273, 144] width 111 height 78
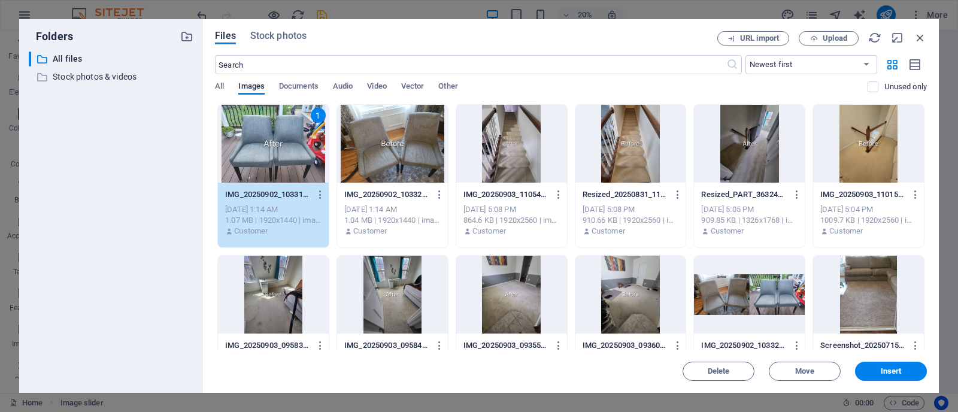
click at [412, 147] on div at bounding box center [392, 144] width 111 height 78
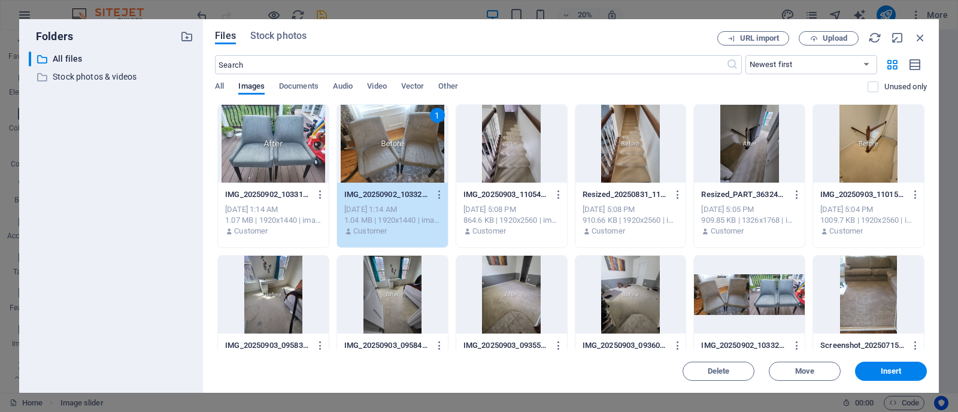
click at [316, 119] on div at bounding box center [273, 144] width 111 height 78
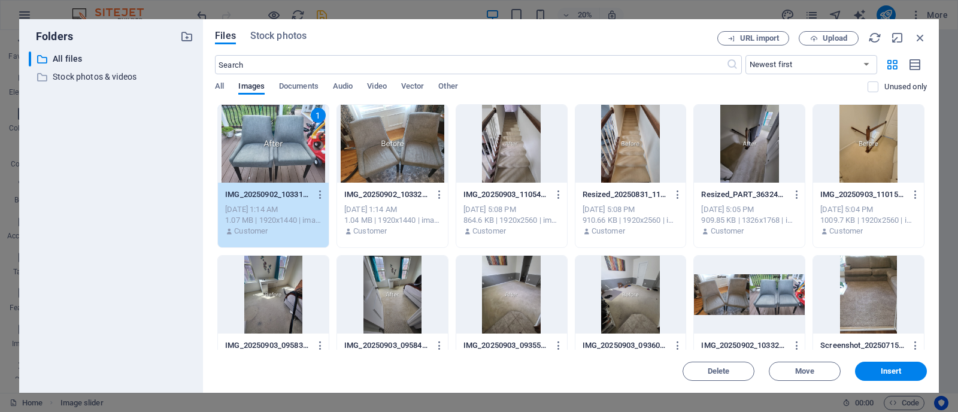
click at [420, 141] on div at bounding box center [392, 144] width 111 height 78
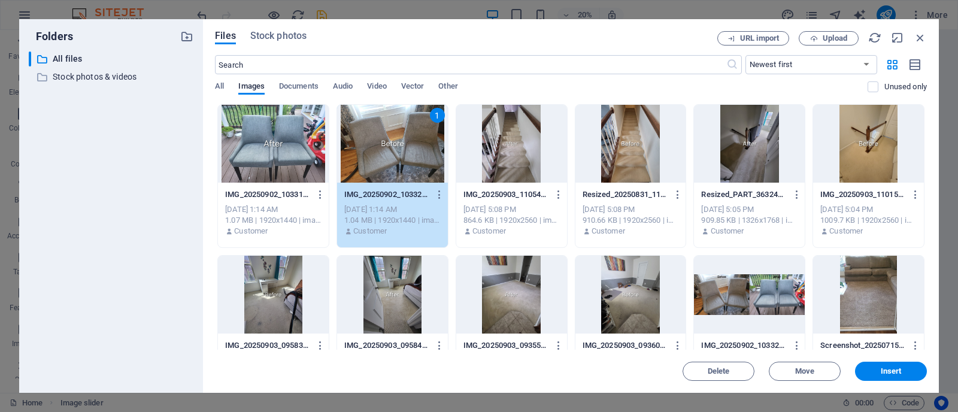
click at [307, 144] on div at bounding box center [273, 144] width 111 height 78
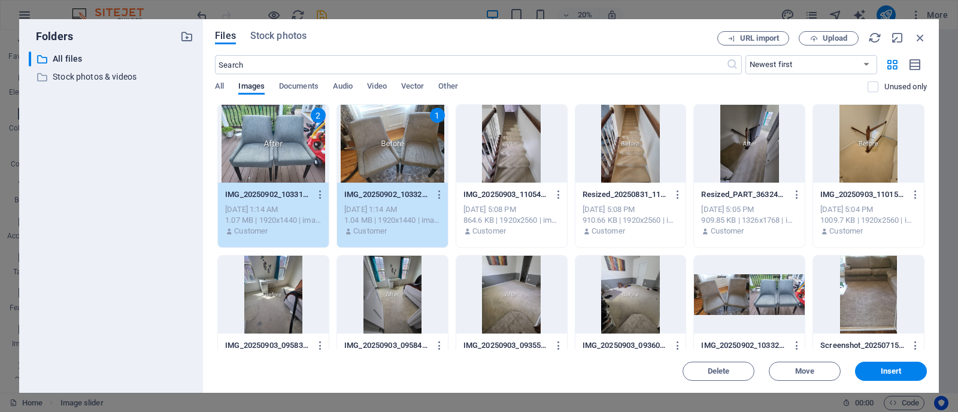
drag, startPoint x: 927, startPoint y: 168, endPoint x: 924, endPoint y: 195, distance: 27.1
click at [924, 195] on div "Drop files here to upload them instantly 2 IMG_20250902_103319-YTChbfTKGF5fMaGn…" at bounding box center [571, 227] width 712 height 246
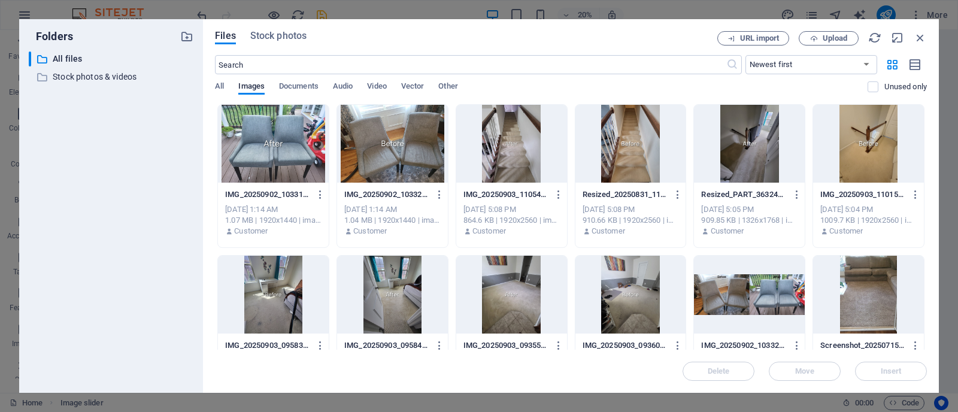
click at [421, 144] on div at bounding box center [392, 144] width 111 height 78
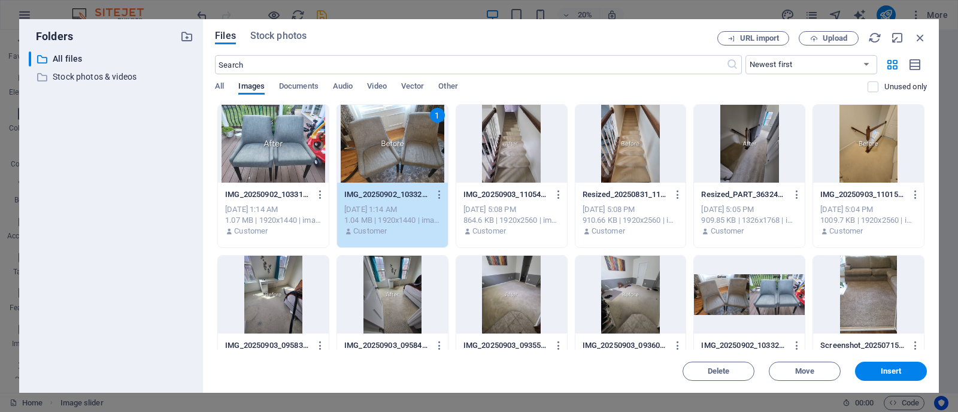
click at [286, 145] on div at bounding box center [273, 144] width 111 height 78
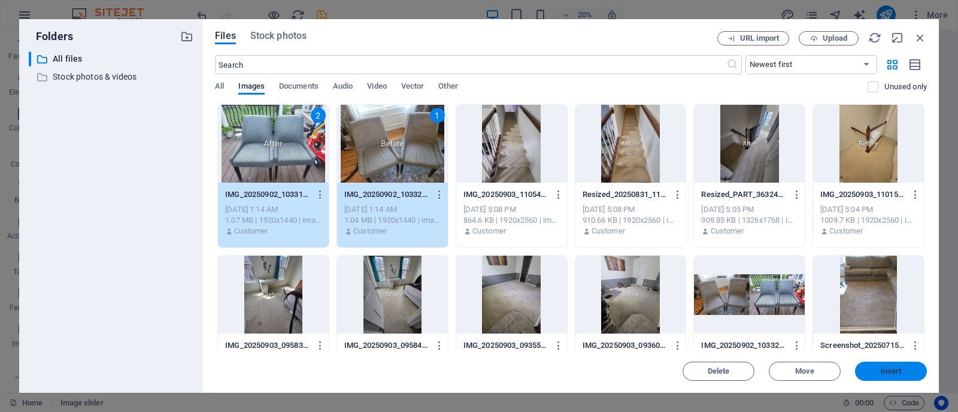
click at [900, 381] on button "Insert" at bounding box center [891, 371] width 72 height 19
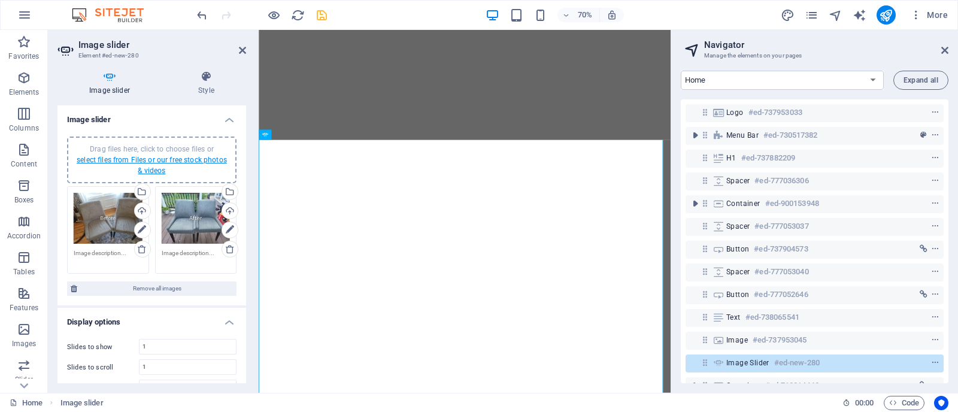
click at [147, 168] on link "select files from Files or our free stock photos & videos" at bounding box center [152, 165] width 150 height 19
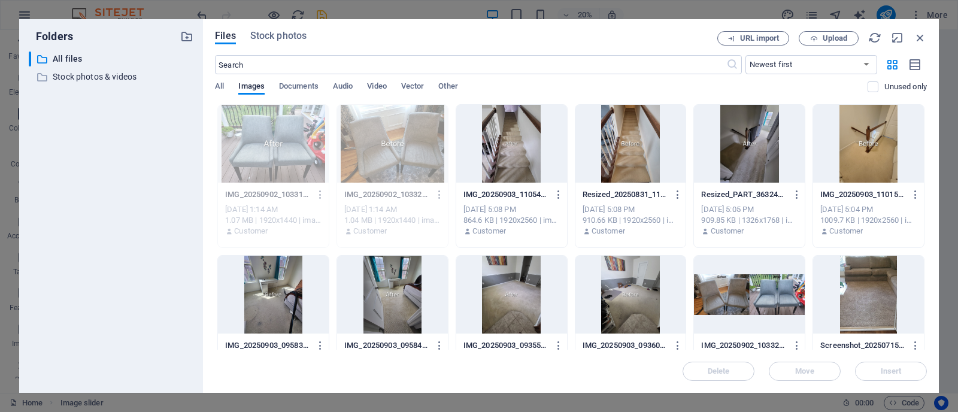
click at [271, 300] on div at bounding box center [273, 295] width 111 height 78
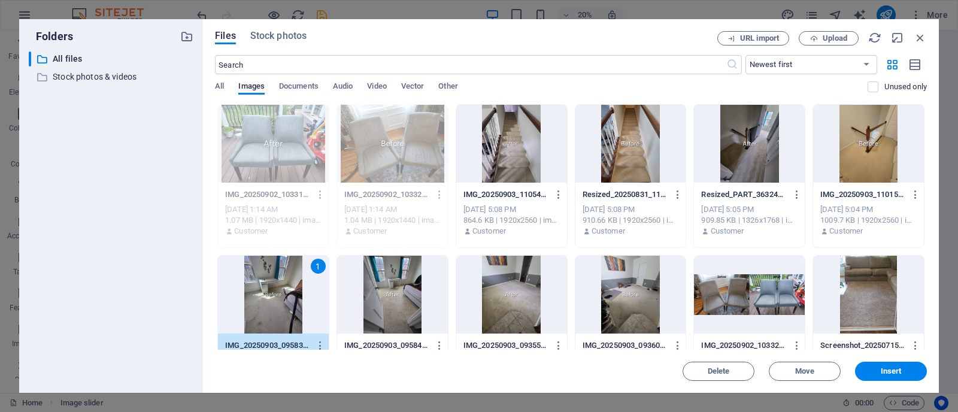
click at [375, 307] on div at bounding box center [392, 295] width 111 height 78
click at [878, 374] on span "Insert" at bounding box center [891, 371] width 62 height 7
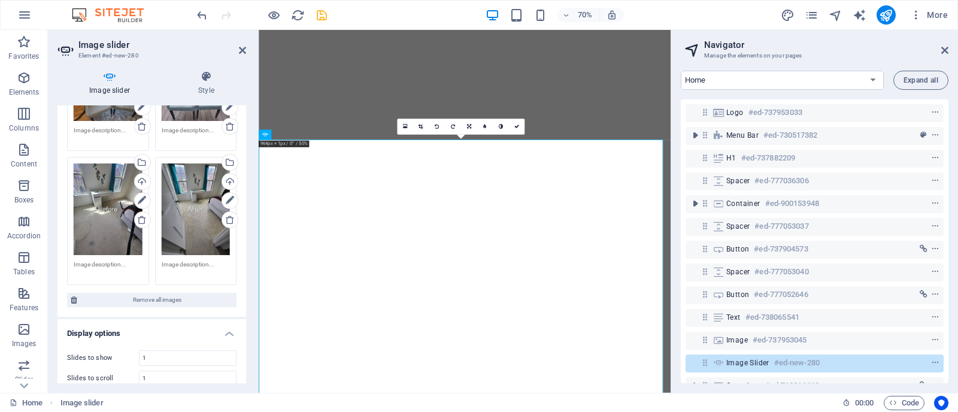
scroll to position [162, 0]
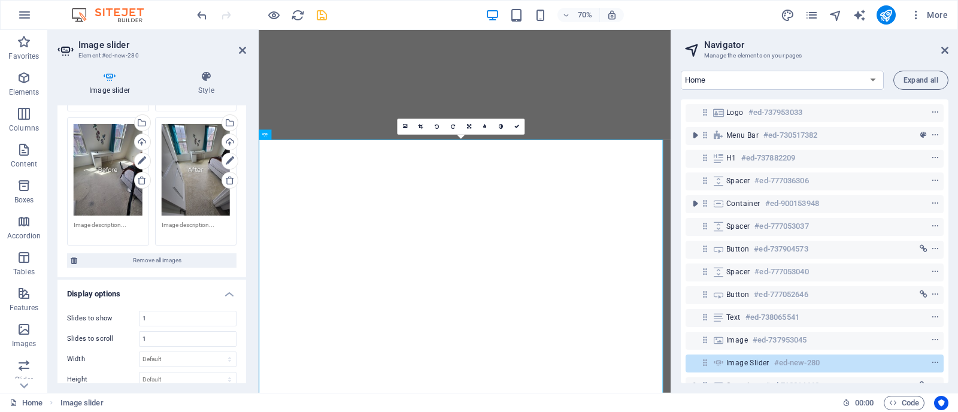
click at [117, 335] on label "Slides to scroll" at bounding box center [103, 338] width 72 height 7
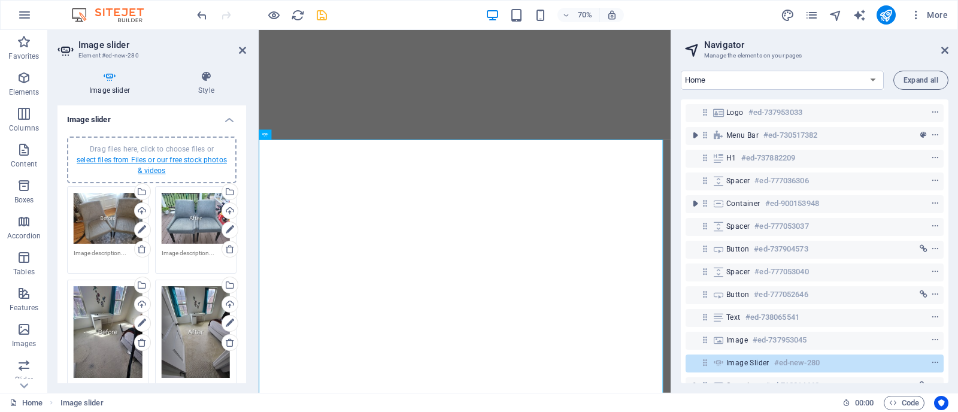
click at [141, 156] on link "select files from Files or our free stock photos & videos" at bounding box center [152, 165] width 150 height 19
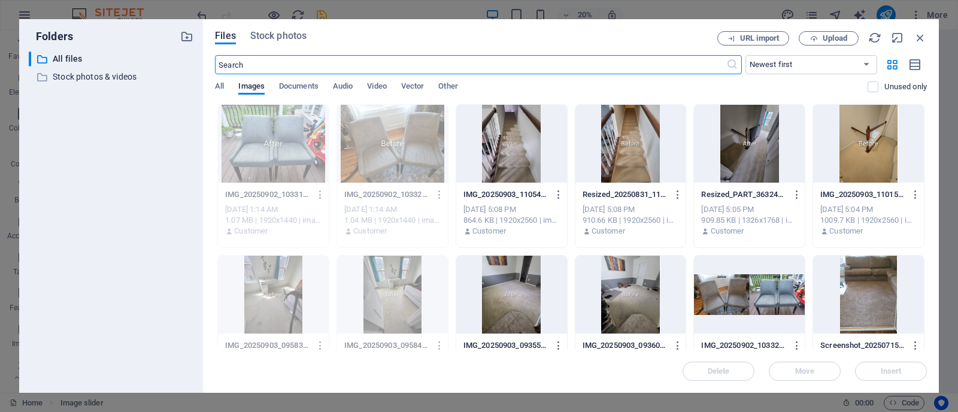
click at [633, 295] on div at bounding box center [631, 295] width 111 height 78
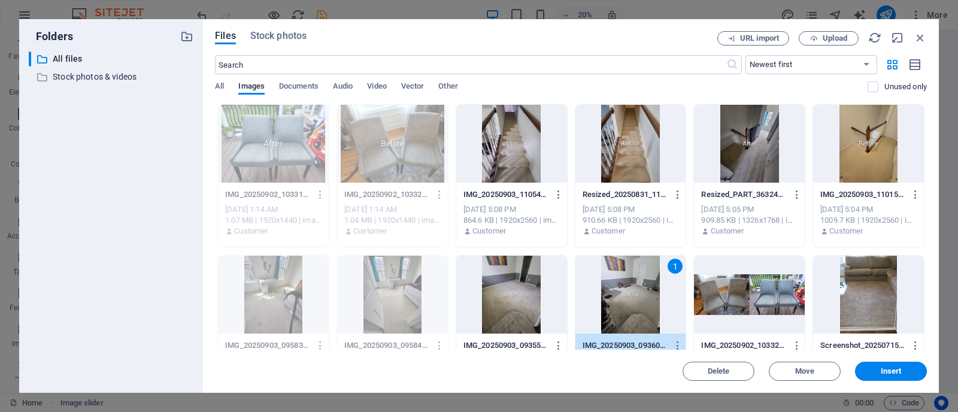
click at [516, 301] on div at bounding box center [511, 295] width 111 height 78
click at [899, 370] on span "Insert" at bounding box center [891, 371] width 21 height 7
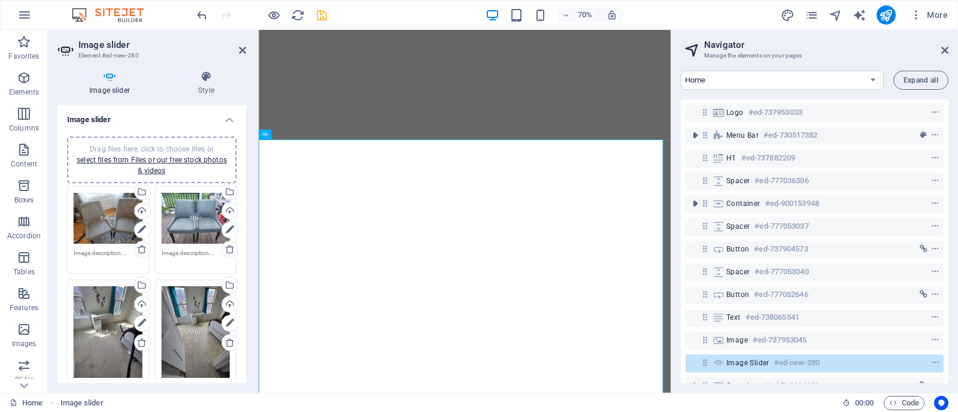
click at [132, 132] on div "Drag files here, click to choose files or select files from Files or our free s…" at bounding box center [152, 350] width 189 height 447
click at [148, 159] on link "select files from Files or our free stock photos & videos" at bounding box center [152, 165] width 150 height 19
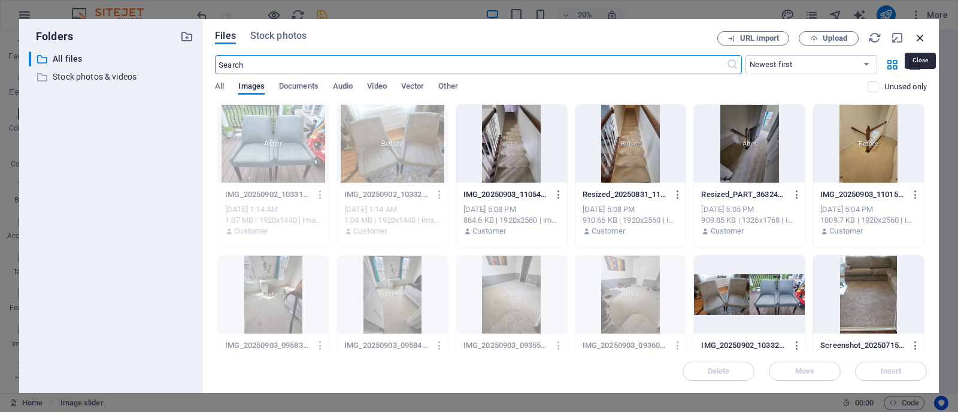
click at [918, 39] on icon "button" at bounding box center [920, 37] width 13 height 13
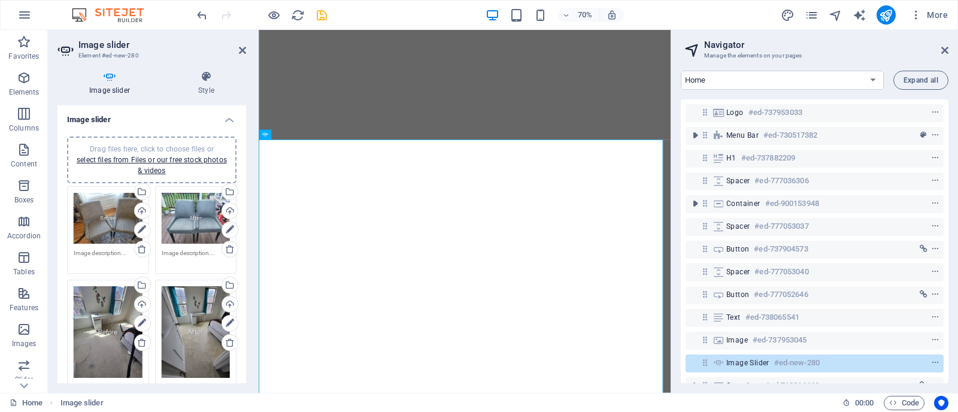
drag, startPoint x: 246, startPoint y: 162, endPoint x: 247, endPoint y: 213, distance: 51.5
click at [247, 213] on div "Image slider Style Image slider Drag files here, click to choose files or selec…" at bounding box center [152, 227] width 208 height 332
click at [243, 217] on div "Drag files here, click to choose files or select files from Files or our free s…" at bounding box center [152, 350] width 189 height 447
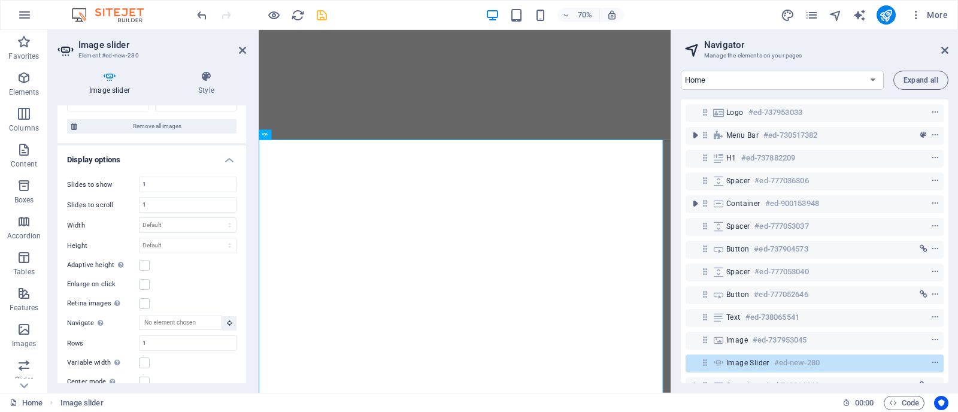
scroll to position [431, 0]
click at [159, 177] on input "1" at bounding box center [188, 183] width 96 height 14
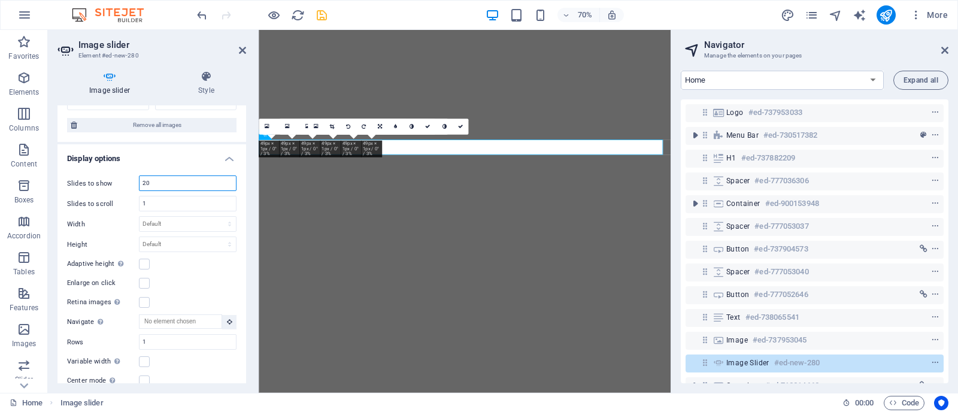
click at [159, 177] on input "20" at bounding box center [188, 183] width 96 height 14
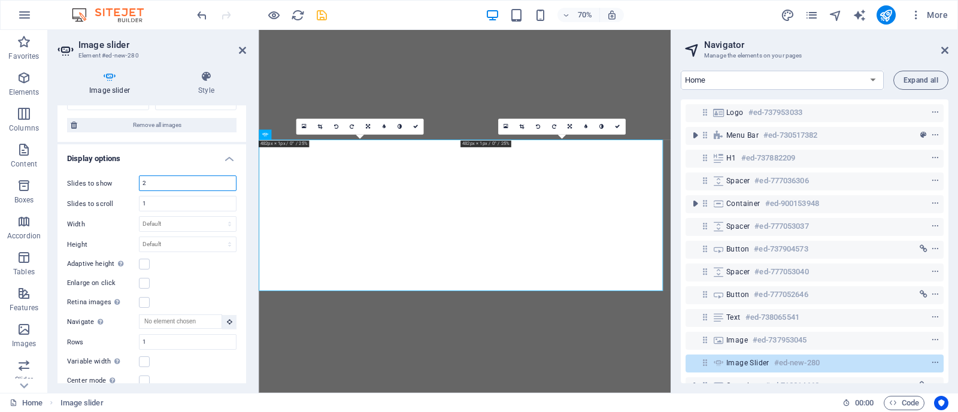
click at [159, 177] on input "2" at bounding box center [188, 183] width 96 height 14
type input "1"
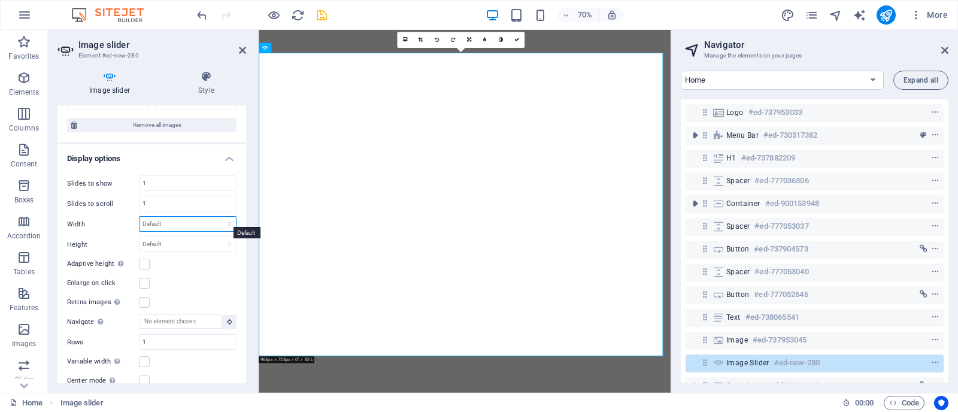
click at [152, 225] on select "Default px % rem em vw vh" at bounding box center [188, 224] width 96 height 14
select select "%"
click at [216, 217] on select "Default px % rem em vw vh" at bounding box center [188, 224] width 96 height 14
type input "50"
click at [169, 246] on select "Default px rem em vw vh" at bounding box center [188, 244] width 96 height 14
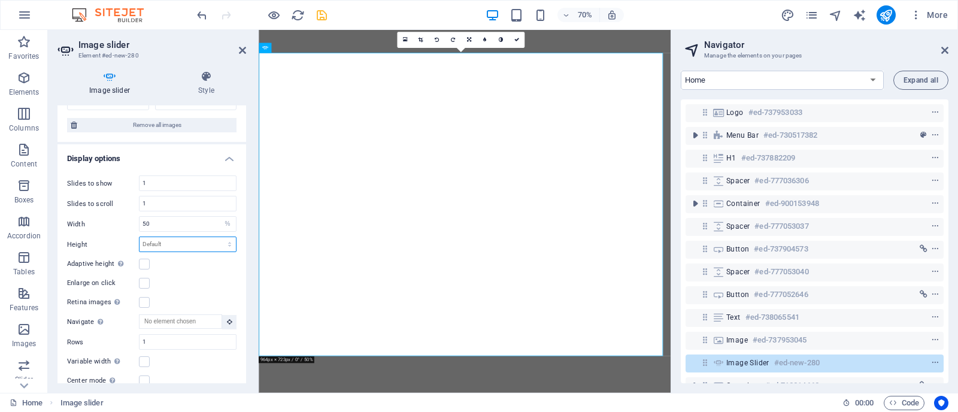
click at [169, 246] on select "Default px rem em vw vh" at bounding box center [188, 244] width 96 height 14
click at [140, 237] on select "Default px rem em vw vh" at bounding box center [188, 244] width 96 height 14
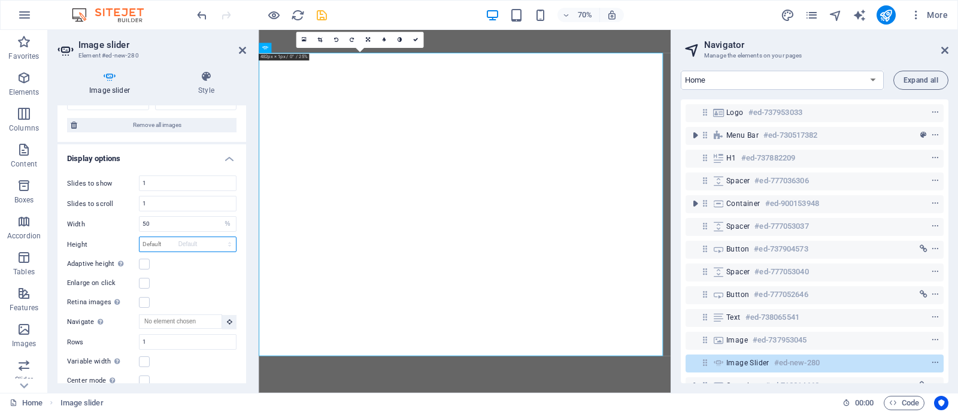
select select "DISABLED_OPTION_VALUE"
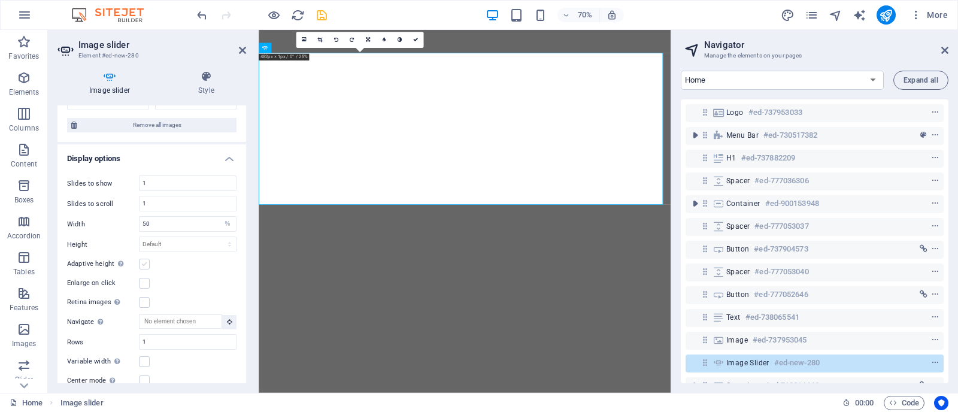
click at [144, 259] on label at bounding box center [144, 264] width 11 height 11
click at [0, 0] on input "Adaptive height Automatically adjust the height for single slide horizontal sli…" at bounding box center [0, 0] width 0 height 0
click at [144, 259] on label at bounding box center [144, 263] width 11 height 11
click at [0, 0] on input "Enlarge on click" at bounding box center [0, 0] width 0 height 0
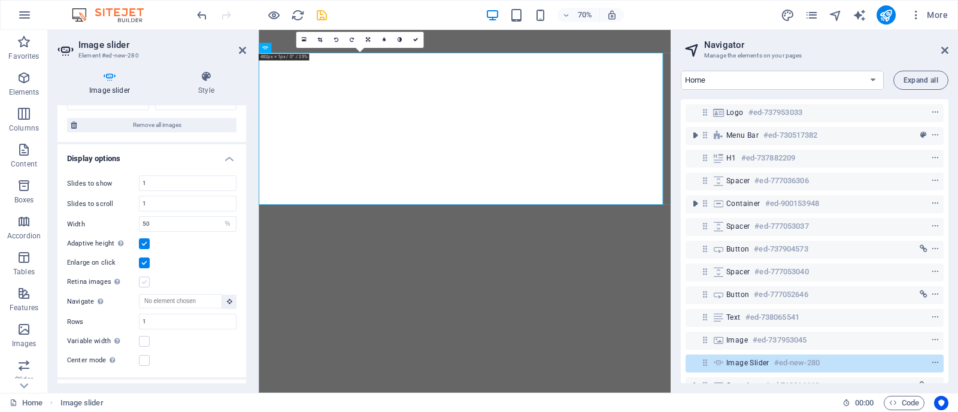
click at [144, 280] on label at bounding box center [144, 282] width 11 height 11
click at [0, 0] on input "Retina images Automatically load retina image and smartphone optimized sizes." at bounding box center [0, 0] width 0 height 0
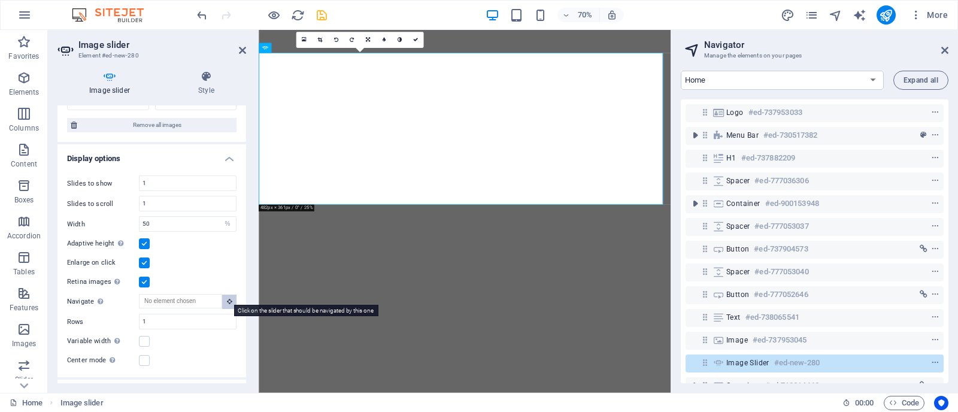
click at [228, 298] on icon at bounding box center [229, 301] width 5 height 6
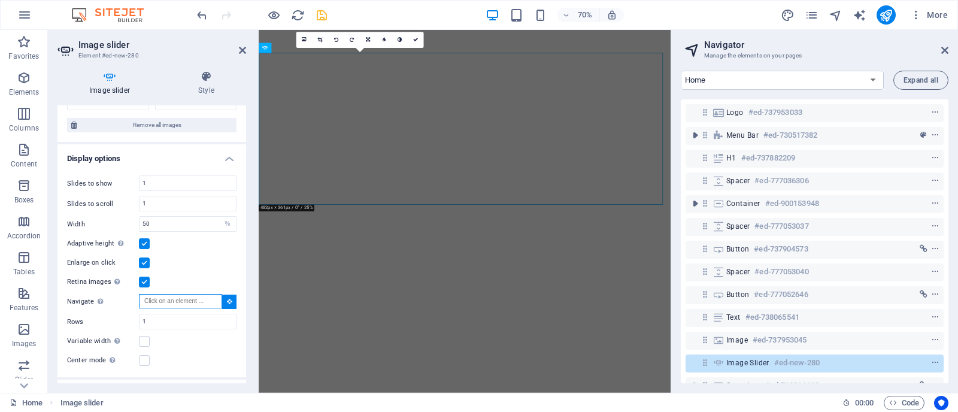
click at [210, 298] on input "Navigate Select another slider to be navigated by this one" at bounding box center [180, 301] width 83 height 14
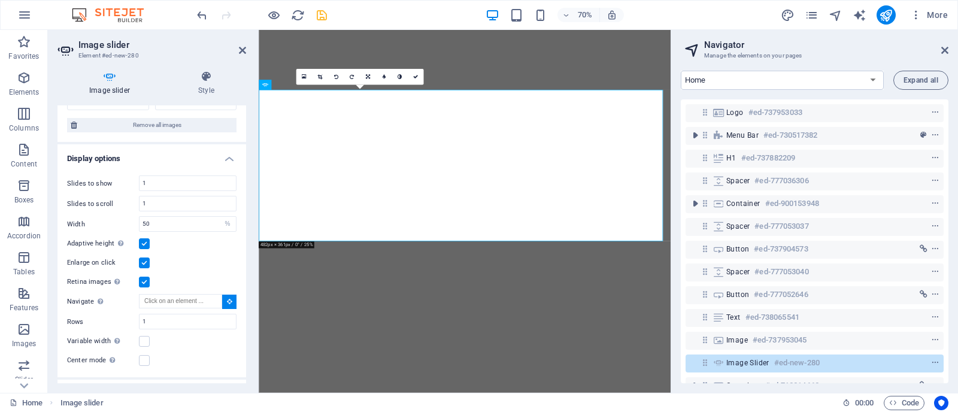
click at [207, 275] on div "Retina images Automatically load retina image and smartphone optimized sizes." at bounding box center [152, 282] width 170 height 14
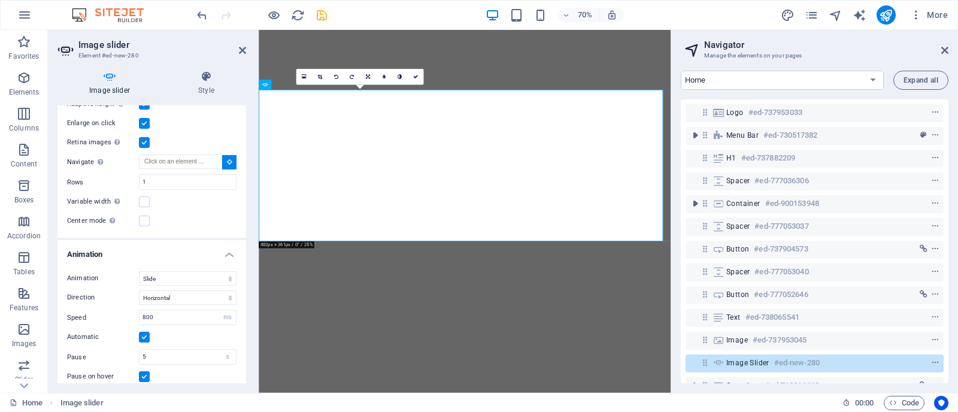
scroll to position [575, 0]
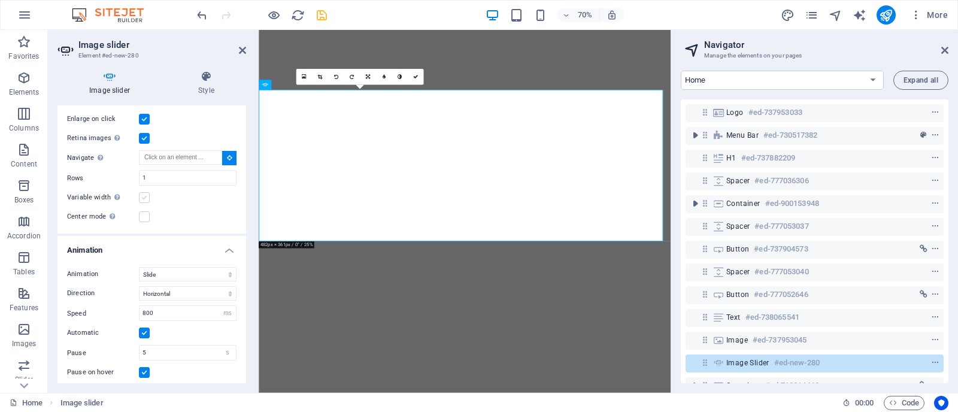
click at [147, 192] on label at bounding box center [144, 197] width 11 height 11
click at [0, 0] on input "Variable width Automatically adjust the width of the visible slide." at bounding box center [0, 0] width 0 height 0
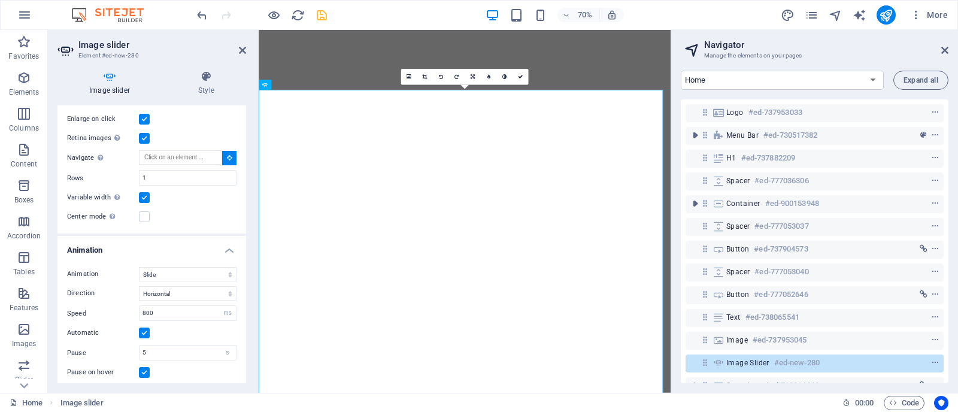
click at [147, 192] on label at bounding box center [144, 197] width 11 height 11
click at [0, 0] on input "Variable width Automatically adjust the width of the visible slide." at bounding box center [0, 0] width 0 height 0
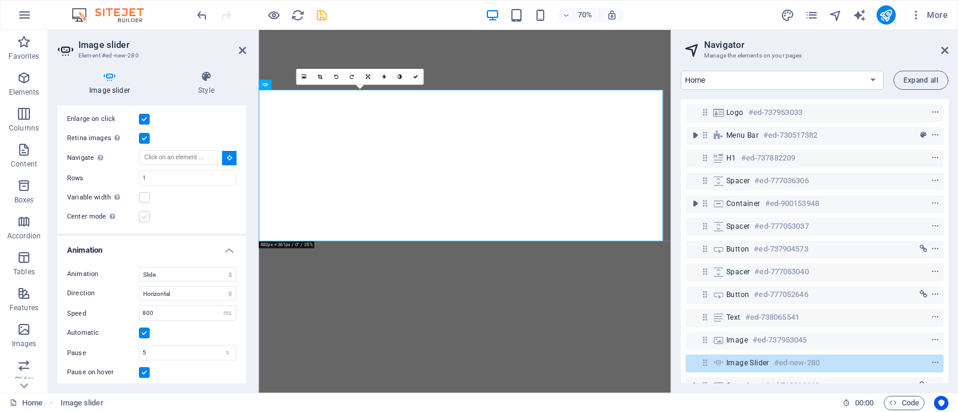
click at [147, 211] on label at bounding box center [144, 216] width 11 height 11
click at [0, 0] on input "Center mode Enables centered view with partial previous/next slide. Use with od…" at bounding box center [0, 0] width 0 height 0
click at [147, 211] on label at bounding box center [144, 216] width 11 height 11
click at [0, 0] on input "Center mode Enables centered view with partial previous/next slide. Use with od…" at bounding box center [0, 0] width 0 height 0
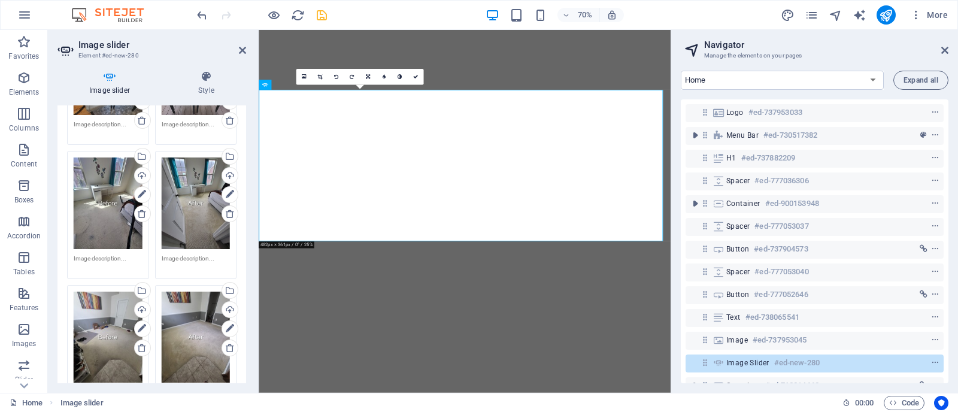
scroll to position [118, 0]
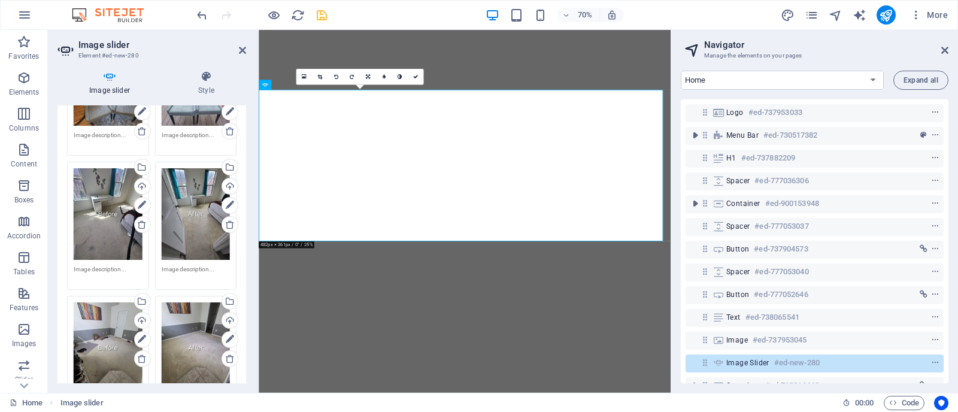
click at [75, 336] on div "Drag files here, click to choose files or select files from Files or our free s…" at bounding box center [108, 348] width 69 height 91
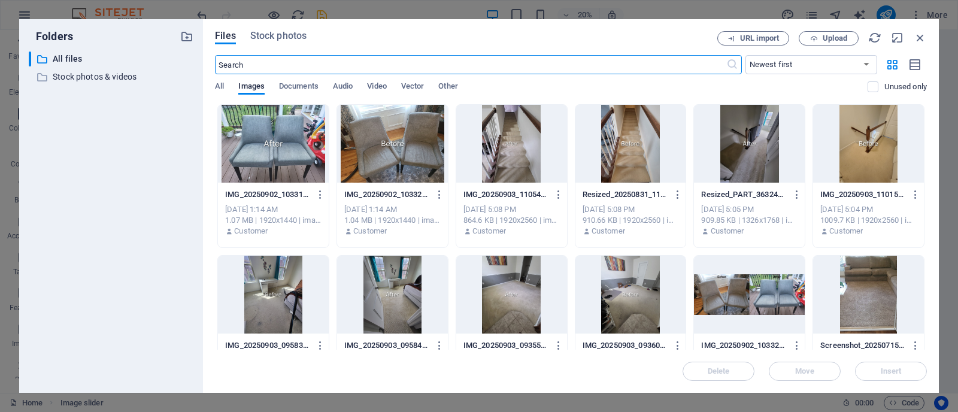
click at [921, 30] on div "Files Stock photos URL import Upload ​ Newest first Oldest first Name (A-Z) Nam…" at bounding box center [571, 206] width 736 height 374
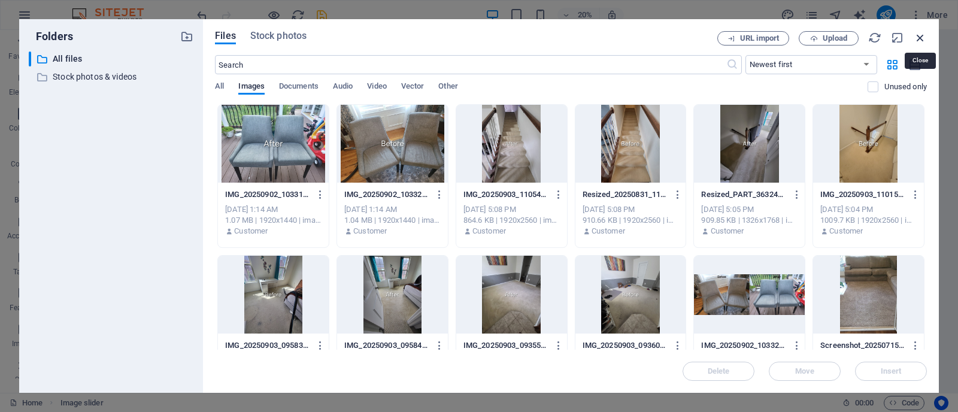
click at [921, 38] on icon "button" at bounding box center [920, 37] width 13 height 13
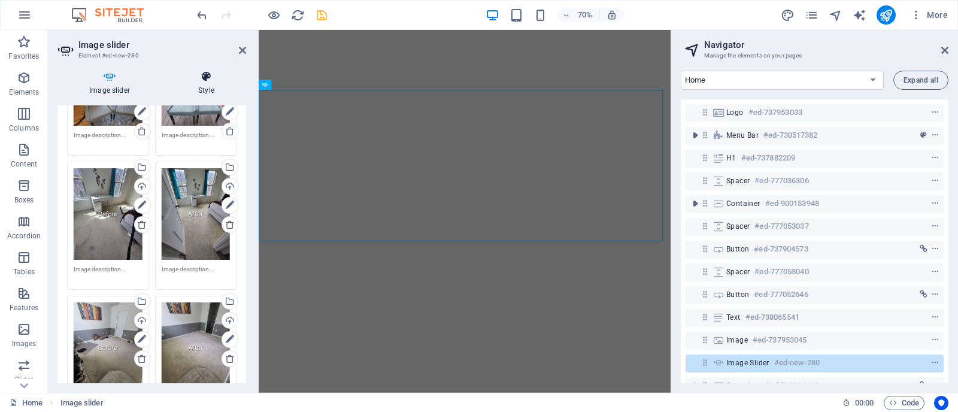
click at [211, 81] on icon at bounding box center [207, 77] width 80 height 12
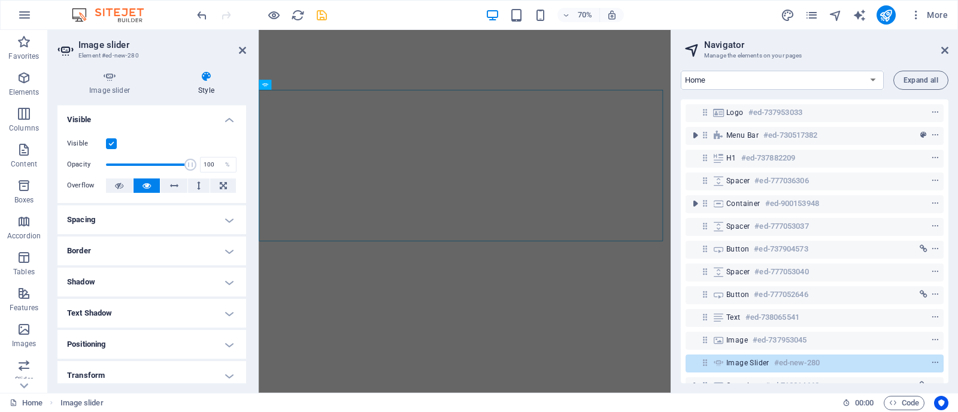
click at [180, 222] on h4 "Spacing" at bounding box center [152, 219] width 189 height 29
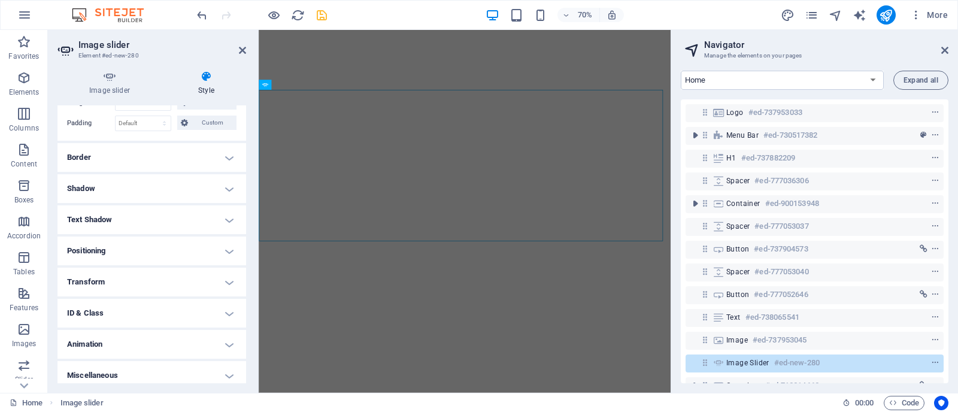
scroll to position [147, 0]
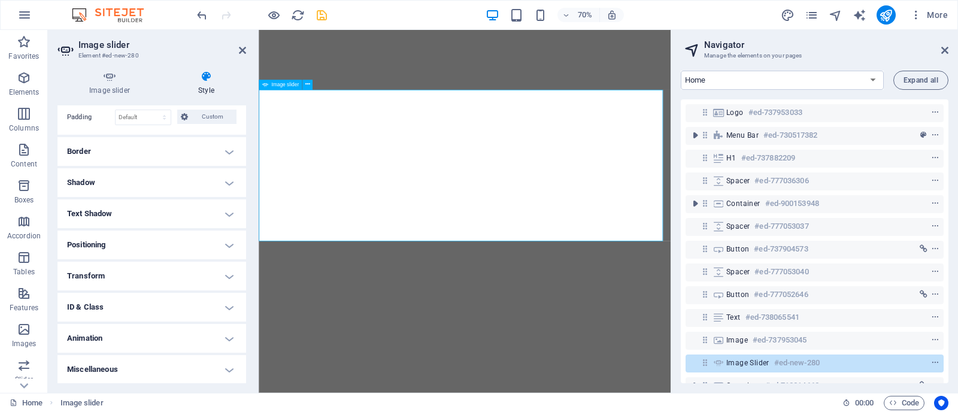
click at [775, 357] on h6 "#ed-new-280" at bounding box center [798, 363] width 46 height 14
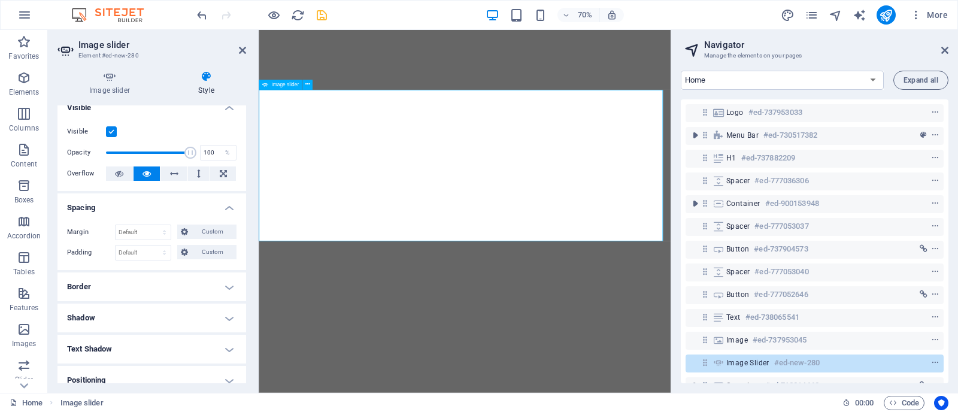
scroll to position [0, 0]
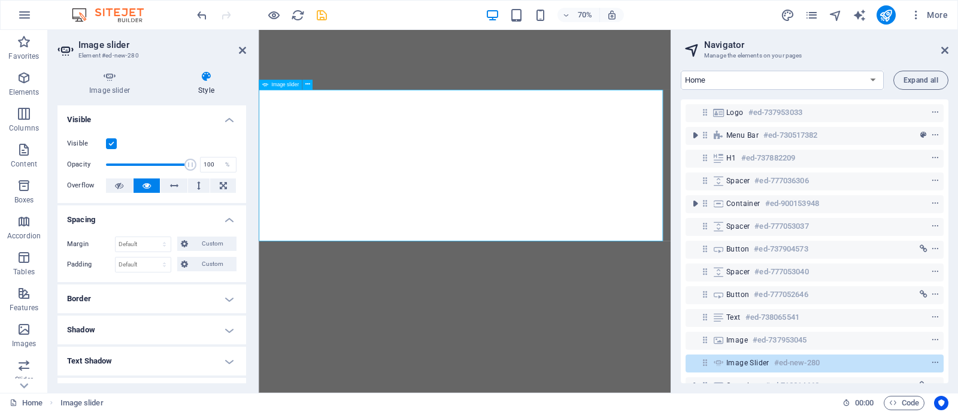
click at [743, 361] on span "Image slider" at bounding box center [748, 363] width 43 height 10
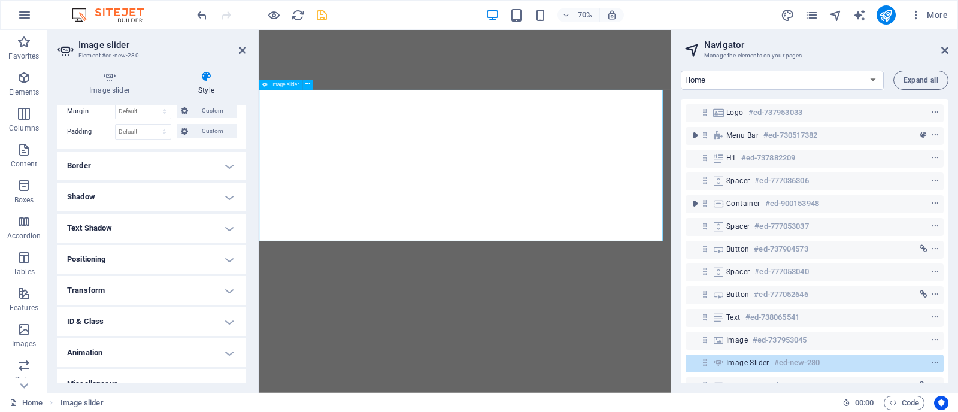
scroll to position [147, 0]
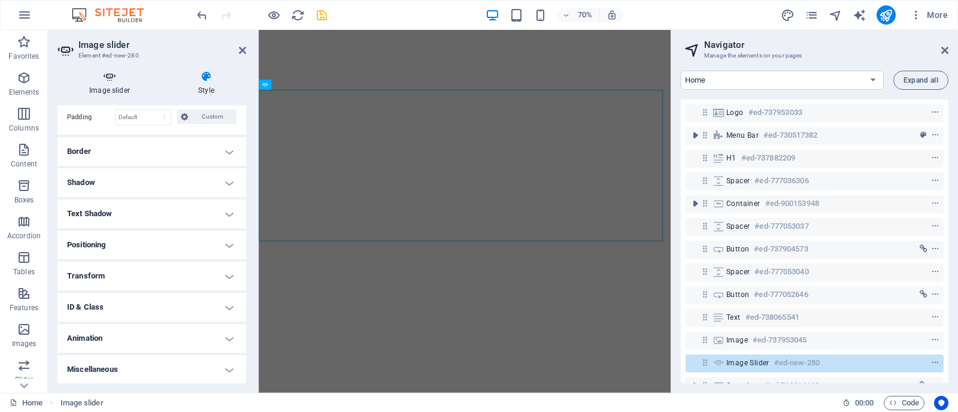
click at [117, 81] on icon at bounding box center [110, 77] width 104 height 12
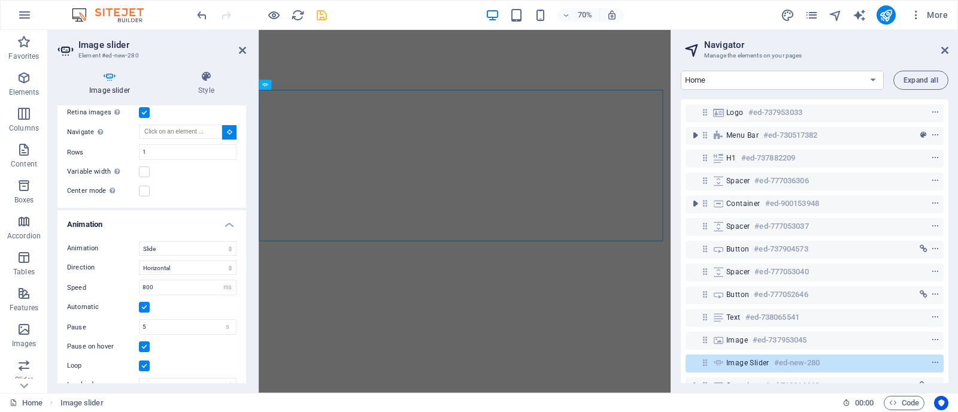
scroll to position [605, 0]
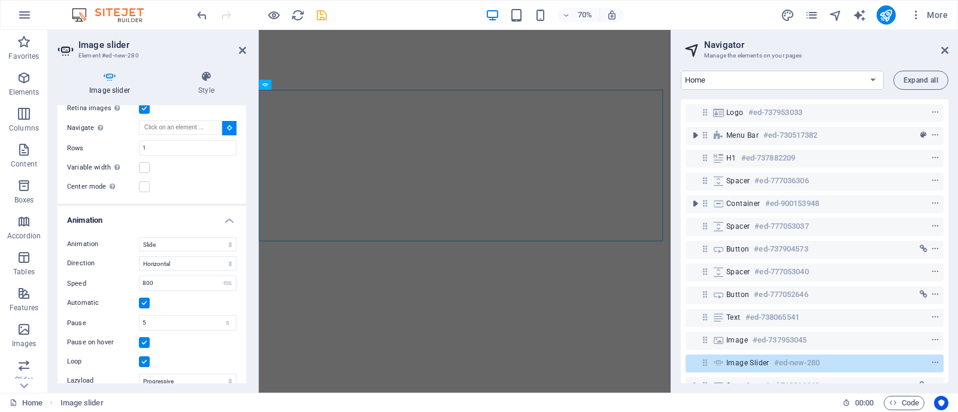
click at [219, 211] on h4 "Animation" at bounding box center [152, 217] width 189 height 22
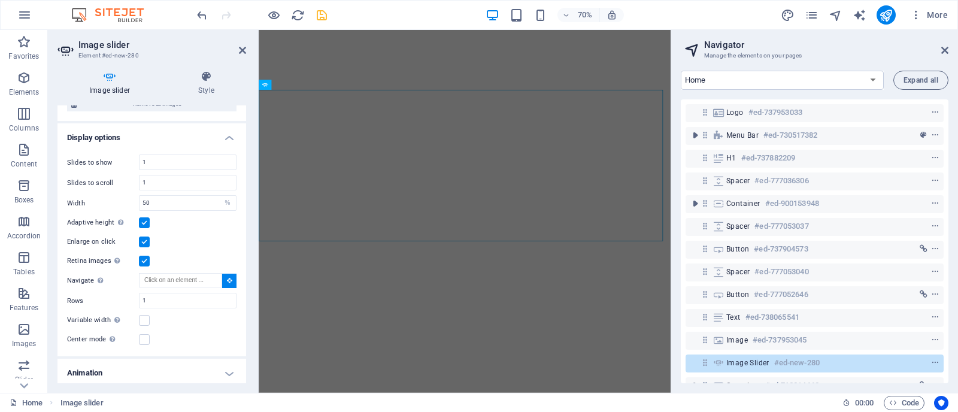
click at [219, 216] on div "Adaptive height Automatically adjust the height for single slide horizontal sli…" at bounding box center [152, 223] width 170 height 14
click at [207, 321] on div "Variable width Automatically adjust the width of the visible slide." at bounding box center [152, 320] width 170 height 14
drag, startPoint x: 243, startPoint y: 295, endPoint x: 247, endPoint y: 243, distance: 52.8
click at [247, 243] on div "Image slider Style Image slider Drag files here, click to choose files or selec…" at bounding box center [152, 227] width 208 height 332
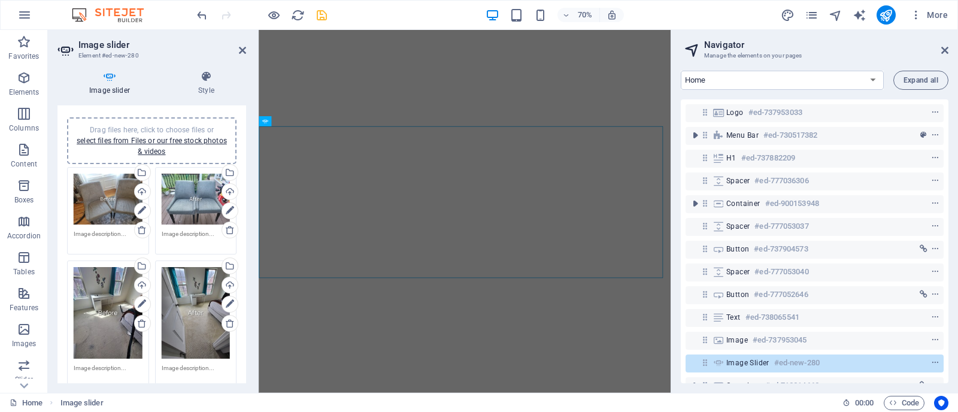
scroll to position [0, 0]
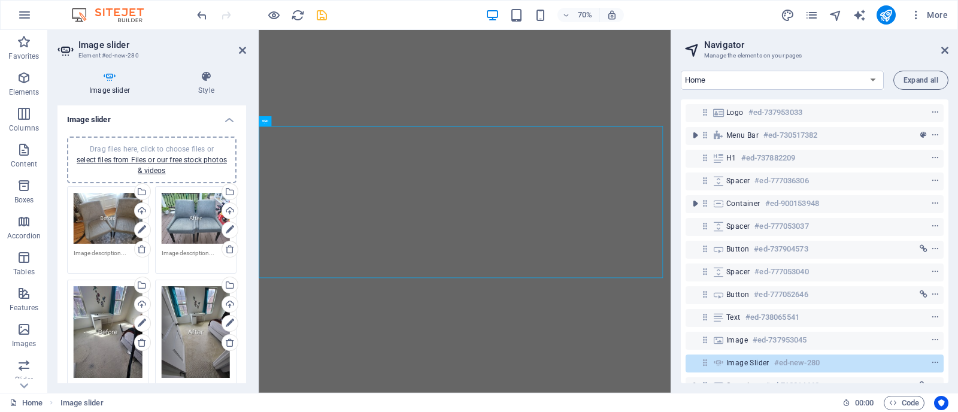
click at [816, 34] on header "Navigator Manage the elements on your pages" at bounding box center [815, 45] width 265 height 31
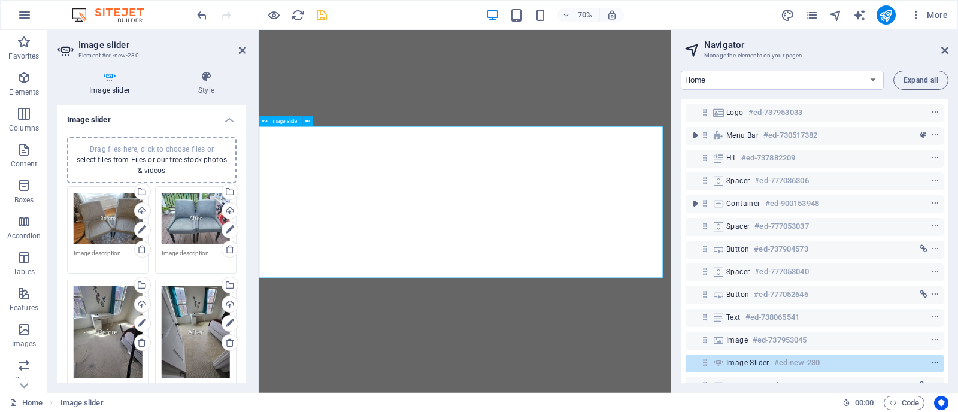
click at [936, 361] on icon "context-menu" at bounding box center [935, 363] width 8 height 8
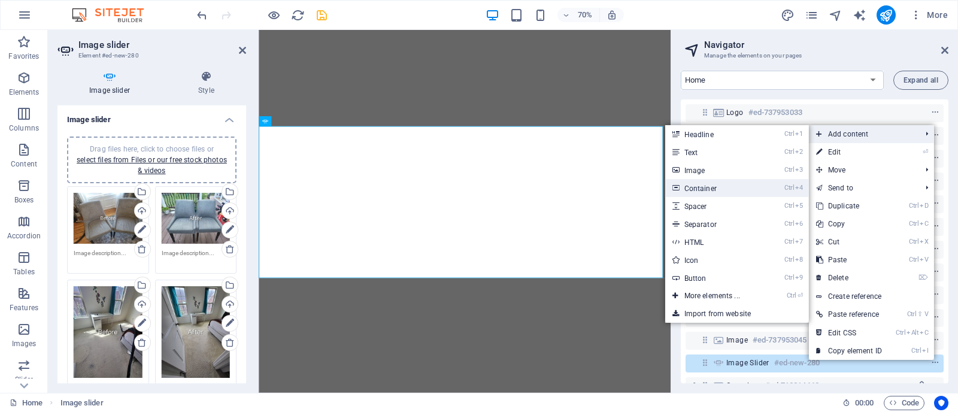
click at [740, 184] on link "Ctrl 4 Container" at bounding box center [715, 188] width 99 height 18
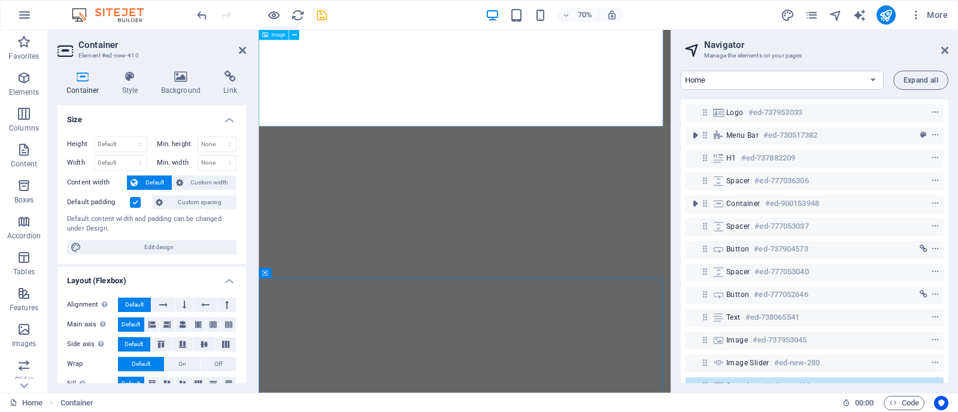
scroll to position [150, 0]
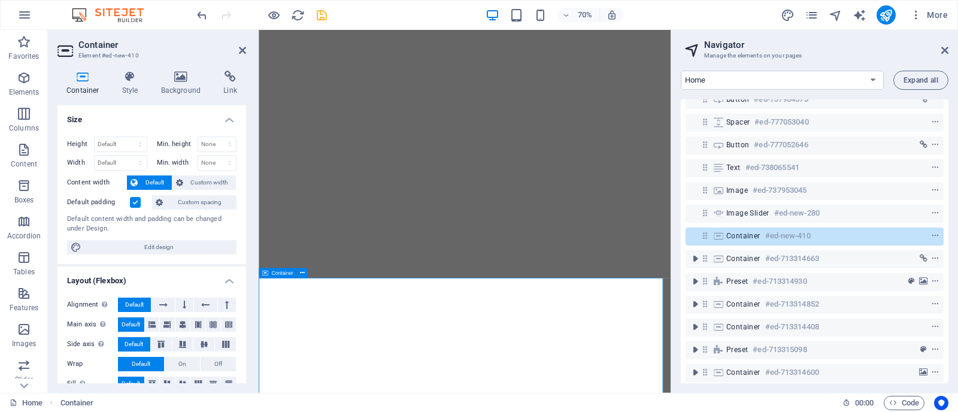
click at [707, 235] on icon at bounding box center [705, 236] width 10 height 10
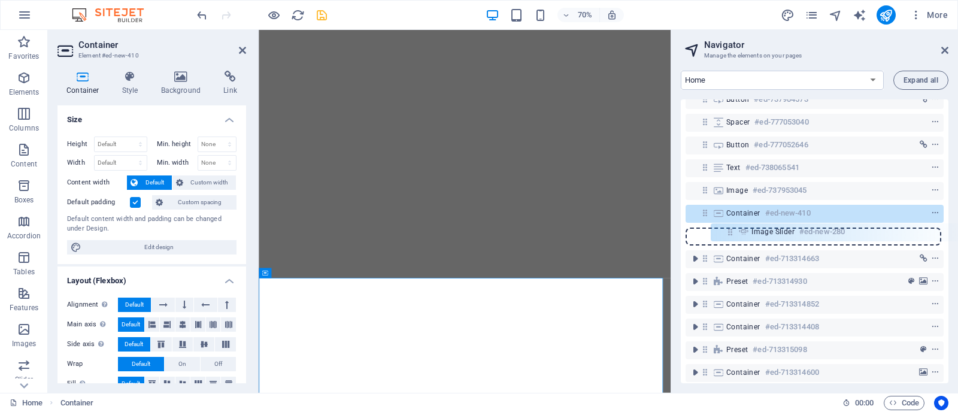
drag, startPoint x: 706, startPoint y: 214, endPoint x: 732, endPoint y: 238, distance: 35.6
click at [732, 238] on div "Logo #ed-737953033 Menu Bar #ed-730517382 H1 #ed-737882209 Spacer #ed-777036306…" at bounding box center [815, 241] width 268 height 284
drag, startPoint x: 708, startPoint y: 214, endPoint x: 734, endPoint y: 234, distance: 32.8
click at [734, 234] on div "Logo #ed-737953033 Menu Bar #ed-730517382 H1 #ed-737882209 Spacer #ed-777036306…" at bounding box center [815, 241] width 268 height 284
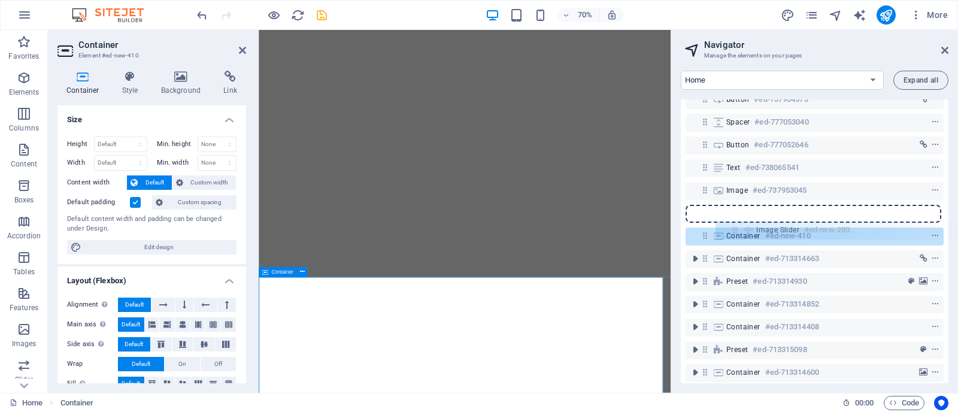
drag, startPoint x: 707, startPoint y: 217, endPoint x: 741, endPoint y: 234, distance: 38.3
click at [741, 234] on div "Logo #ed-737953033 Menu Bar #ed-730517382 H1 #ed-737882209 Spacer #ed-777036306…" at bounding box center [815, 241] width 268 height 284
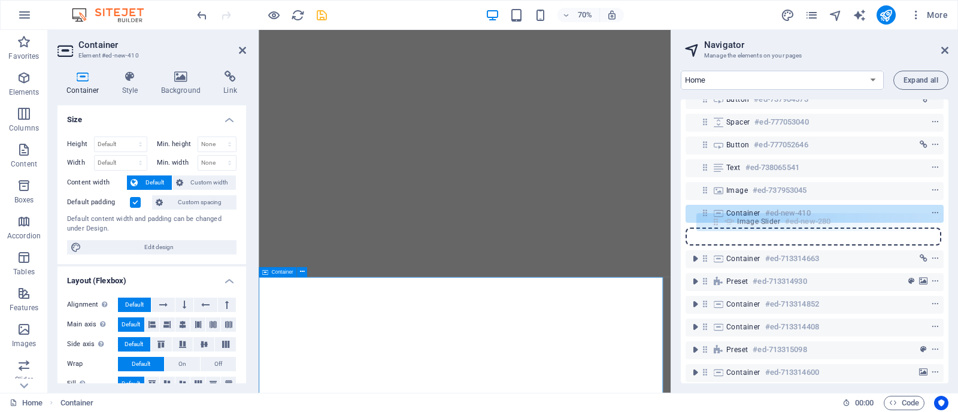
drag, startPoint x: 708, startPoint y: 210, endPoint x: 722, endPoint y: 220, distance: 17.6
click at [722, 220] on div "Logo #ed-737953033 Menu Bar #ed-730517382 H1 #ed-737882209 Spacer #ed-777036306…" at bounding box center [815, 241] width 268 height 284
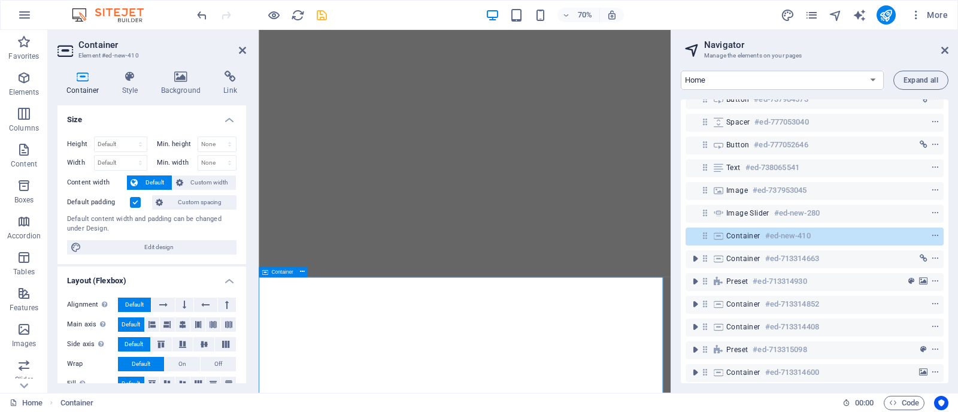
click at [712, 237] on icon at bounding box center [718, 236] width 13 height 10
click at [709, 240] on icon at bounding box center [705, 236] width 10 height 10
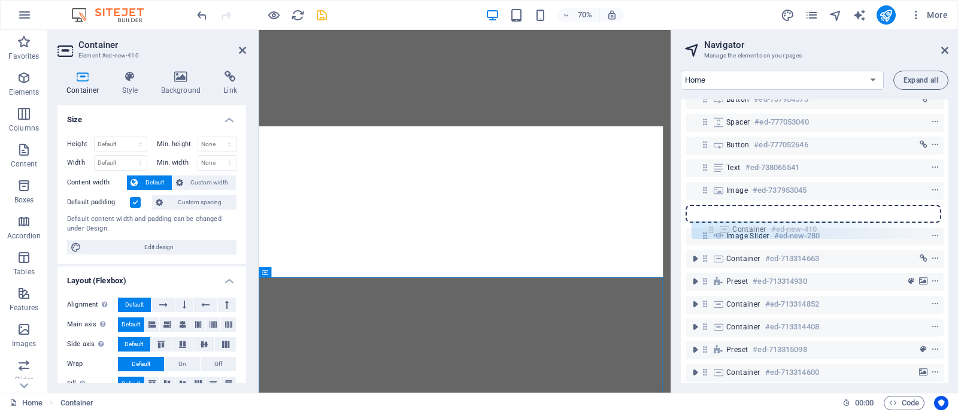
drag, startPoint x: 709, startPoint y: 240, endPoint x: 721, endPoint y: 226, distance: 18.3
click at [721, 226] on div "Logo #ed-737953033 Menu Bar #ed-730517382 H1 #ed-737882209 Spacer #ed-777036306…" at bounding box center [815, 241] width 268 height 284
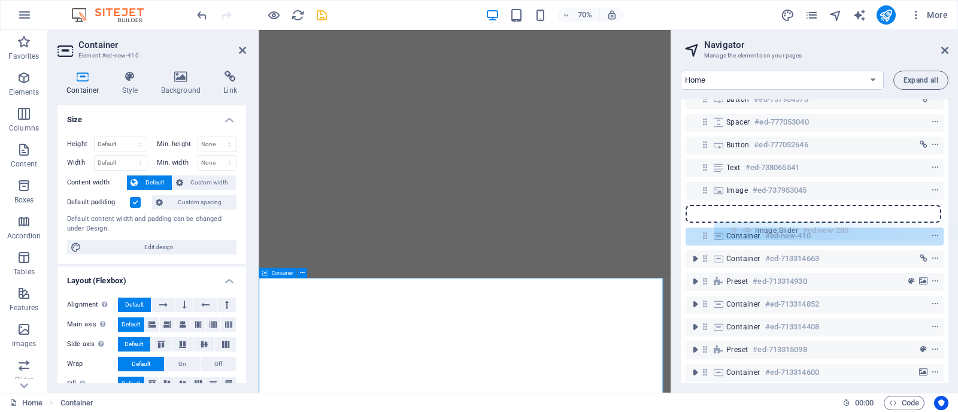
drag, startPoint x: 709, startPoint y: 216, endPoint x: 742, endPoint y: 234, distance: 37.5
click at [742, 234] on div "Logo #ed-737953033 Menu Bar #ed-730517382 H1 #ed-737882209 Spacer #ed-777036306…" at bounding box center [815, 241] width 268 height 284
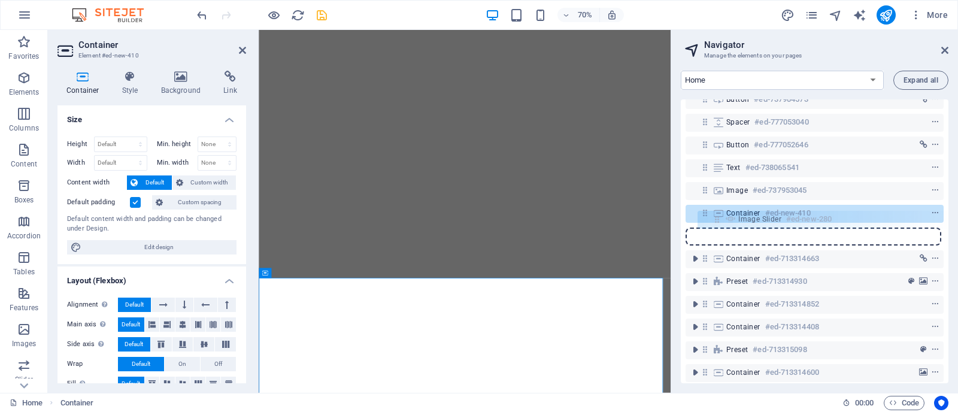
drag, startPoint x: 707, startPoint y: 213, endPoint x: 722, endPoint y: 223, distance: 17.3
click at [722, 223] on div "Logo #ed-737953033 Menu Bar #ed-730517382 H1 #ed-737882209 Spacer #ed-777036306…" at bounding box center [815, 241] width 268 height 284
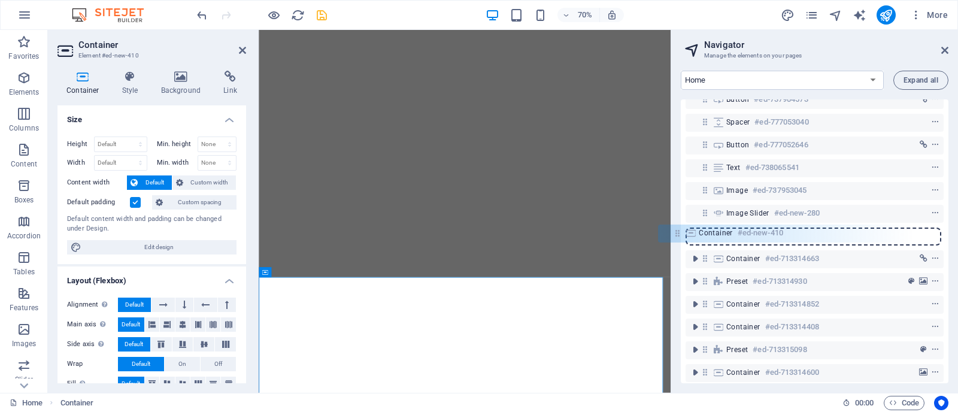
drag, startPoint x: 706, startPoint y: 237, endPoint x: 674, endPoint y: 234, distance: 31.2
click at [674, 234] on div "Home Pricing Legal Notice Privacy Gallary Expand all Logo #ed-737953033 Menu Ba…" at bounding box center [814, 227] width 287 height 332
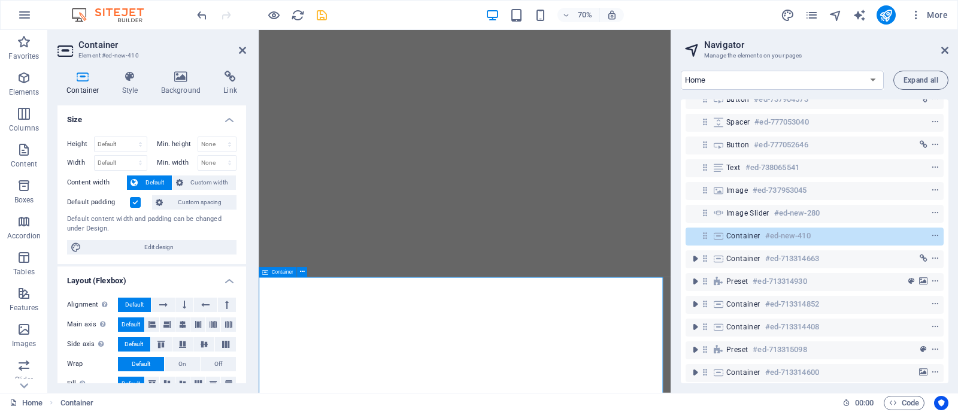
click at [747, 232] on span "Container" at bounding box center [744, 236] width 34 height 10
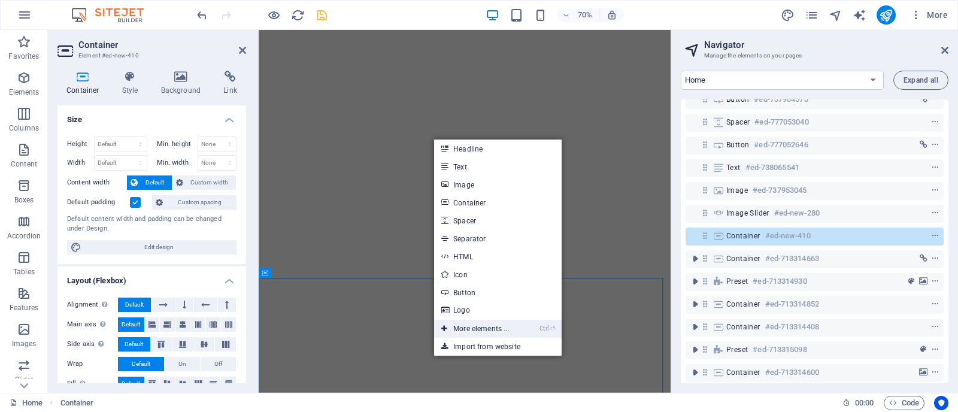
click at [474, 325] on link "Ctrl ⏎ More elements ..." at bounding box center [475, 329] width 82 height 18
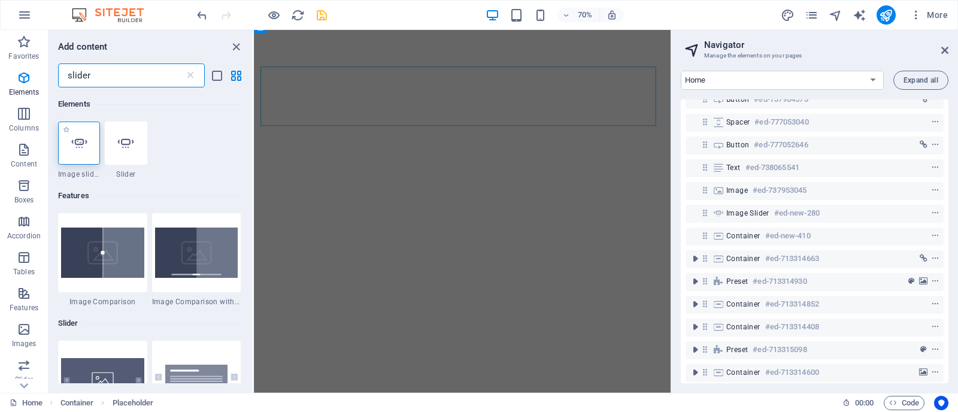
click at [72, 156] on div at bounding box center [79, 143] width 42 height 43
select select "ms"
select select "s"
select select "progressive"
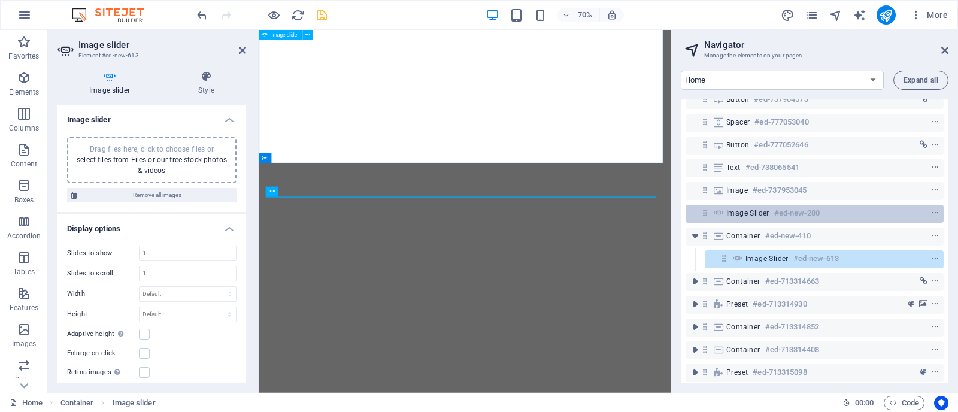
click at [709, 220] on div "Image slider #ed-new-280" at bounding box center [815, 214] width 258 height 18
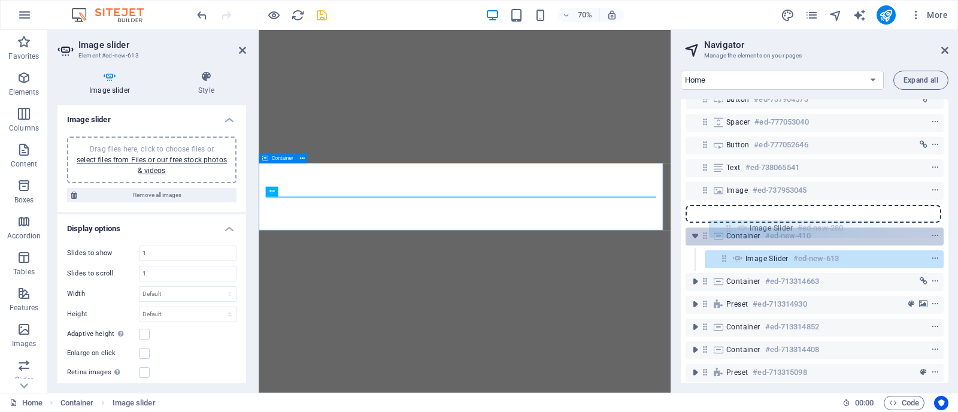
drag, startPoint x: 704, startPoint y: 214, endPoint x: 738, endPoint y: 232, distance: 38.1
click at [738, 232] on div "Logo #ed-737953033 Menu Bar #ed-730517382 H1 #ed-737882209 Spacer #ed-777036306…" at bounding box center [815, 241] width 268 height 284
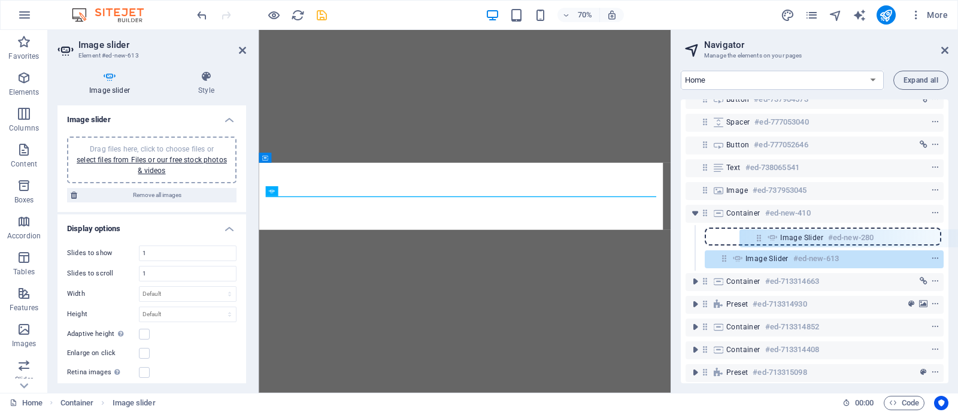
drag, startPoint x: 704, startPoint y: 214, endPoint x: 775, endPoint y: 247, distance: 77.2
click at [775, 247] on div "Logo #ed-737953033 Menu Bar #ed-730517382 H1 #ed-737882209 Spacer #ed-777036306…" at bounding box center [815, 241] width 268 height 284
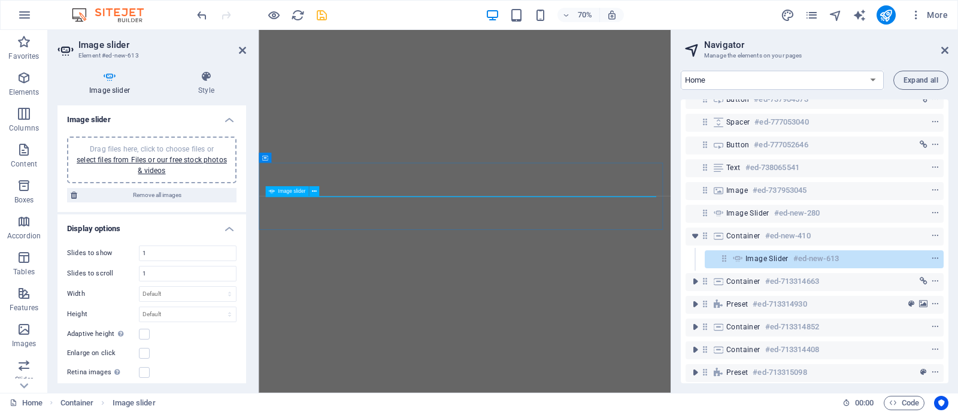
click at [791, 261] on div "Image slider #ed-new-613" at bounding box center [815, 259] width 138 height 14
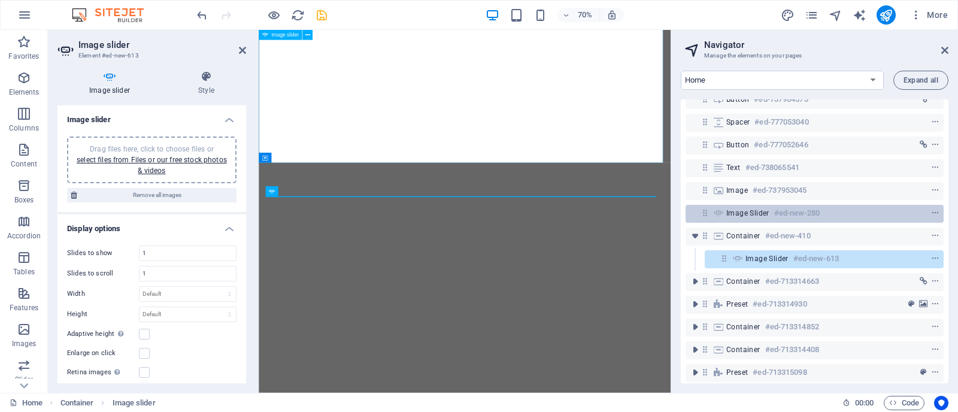
click at [725, 216] on div "Image slider #ed-new-280" at bounding box center [815, 214] width 258 height 18
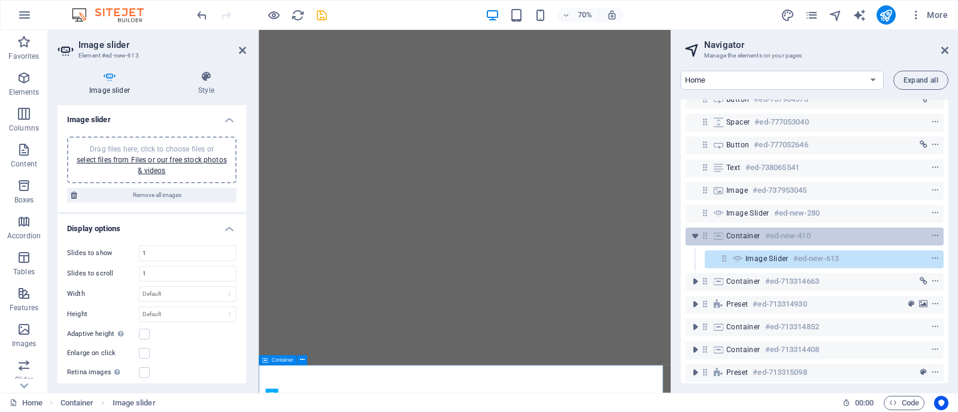
click at [744, 238] on span "Container" at bounding box center [744, 236] width 34 height 10
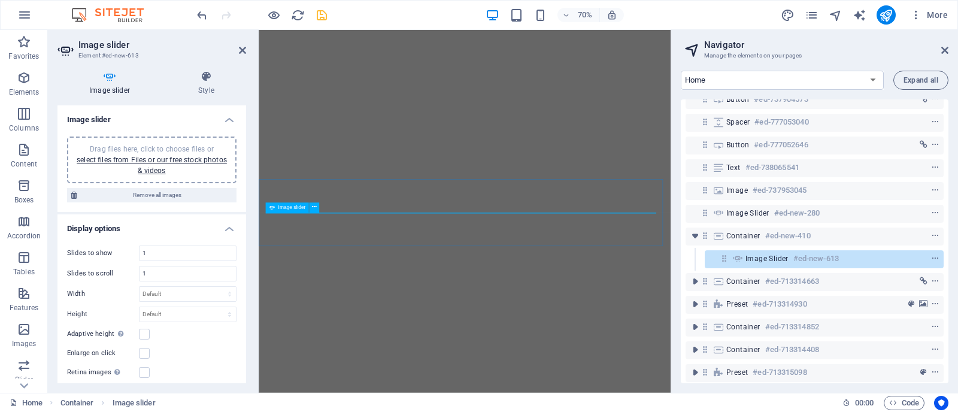
click at [757, 264] on div "Image slider #ed-new-613" at bounding box center [815, 259] width 138 height 14
click at [156, 163] on div "Drag files here, click to choose files or select files from Files or our free s…" at bounding box center [151, 160] width 155 height 32
click at [804, 256] on h6 "#ed-new-613" at bounding box center [817, 259] width 46 height 14
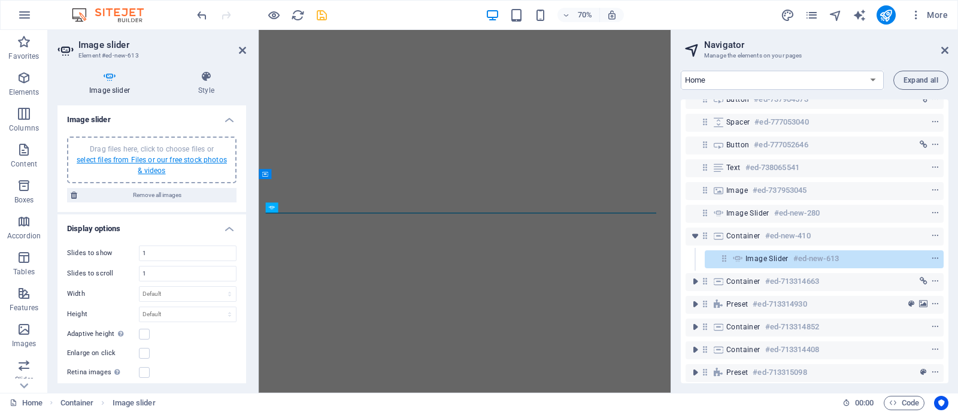
click at [158, 171] on link "select files from Files or our free stock photos & videos" at bounding box center [152, 165] width 150 height 19
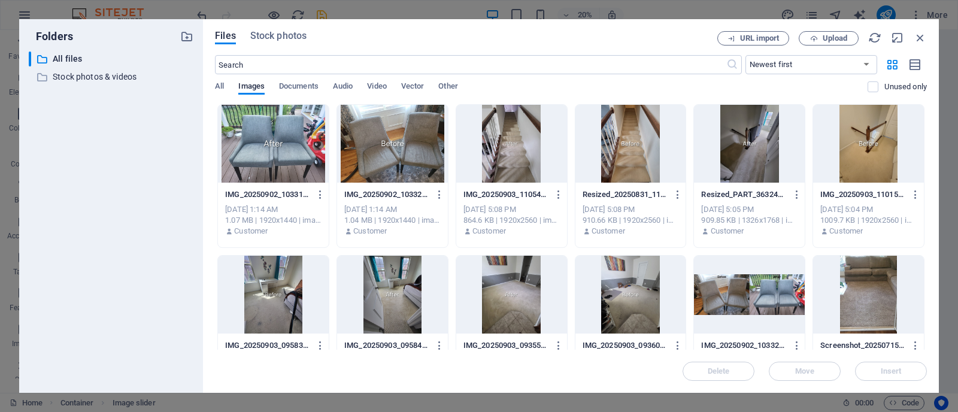
click at [307, 143] on div at bounding box center [273, 144] width 111 height 78
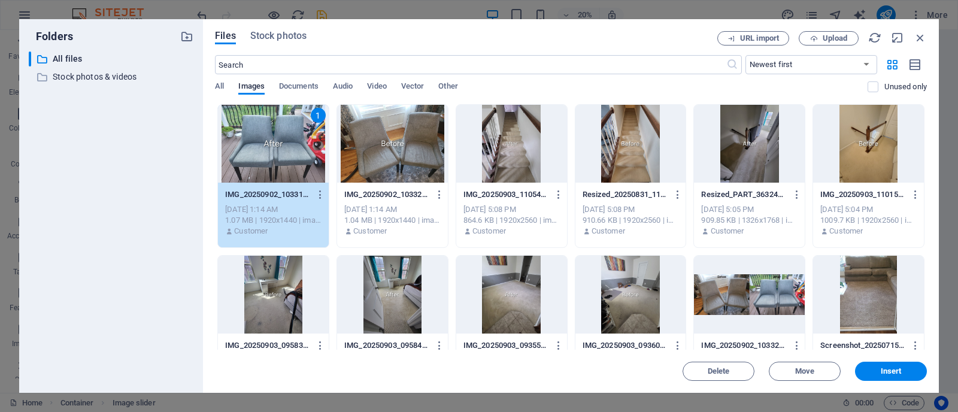
click at [370, 144] on div at bounding box center [392, 144] width 111 height 78
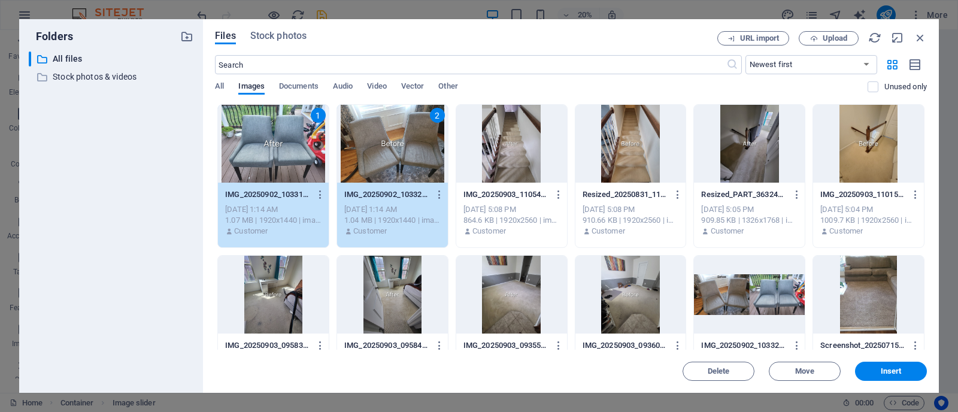
click at [291, 286] on div at bounding box center [273, 295] width 111 height 78
click at [364, 289] on div at bounding box center [392, 295] width 111 height 78
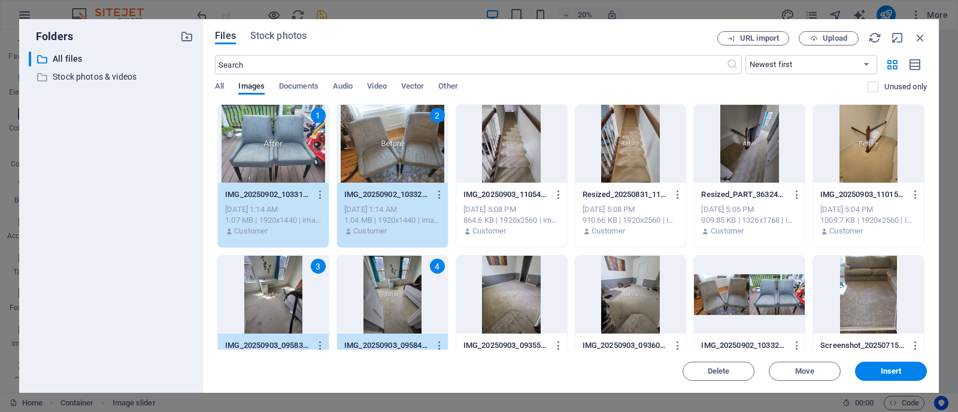
click at [623, 282] on div at bounding box center [631, 295] width 111 height 78
click at [528, 294] on div at bounding box center [511, 295] width 111 height 78
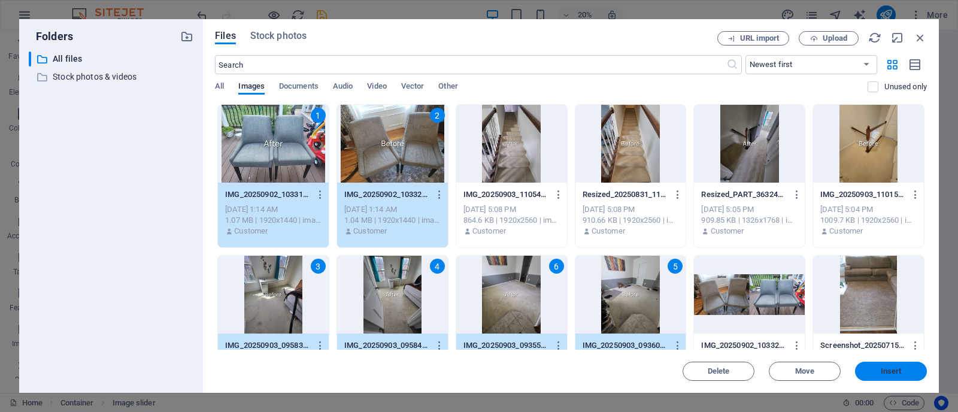
click at [881, 369] on span "Insert" at bounding box center [891, 371] width 21 height 7
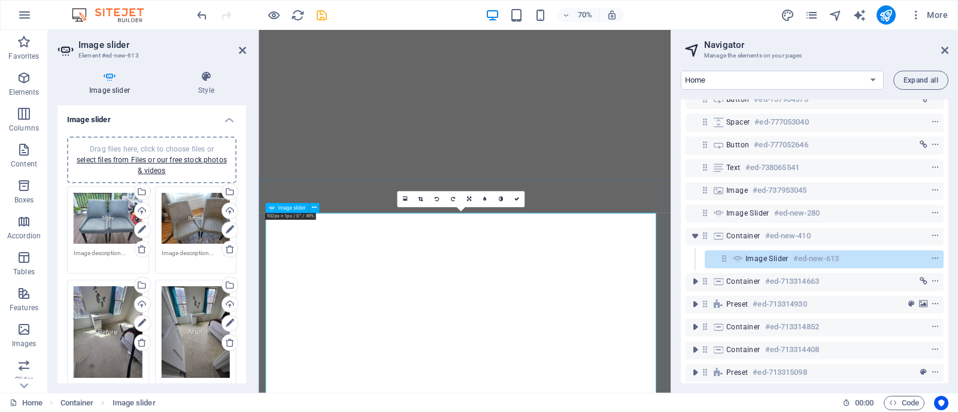
click at [769, 259] on span "Image slider" at bounding box center [767, 259] width 43 height 10
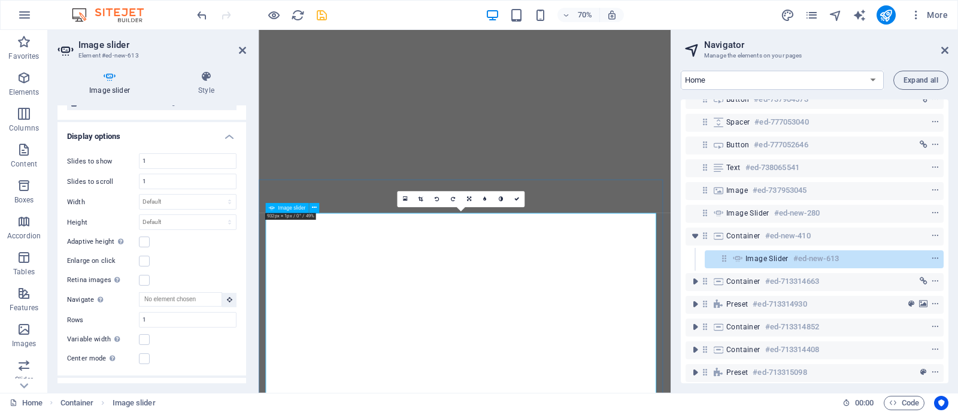
scroll to position [465, 0]
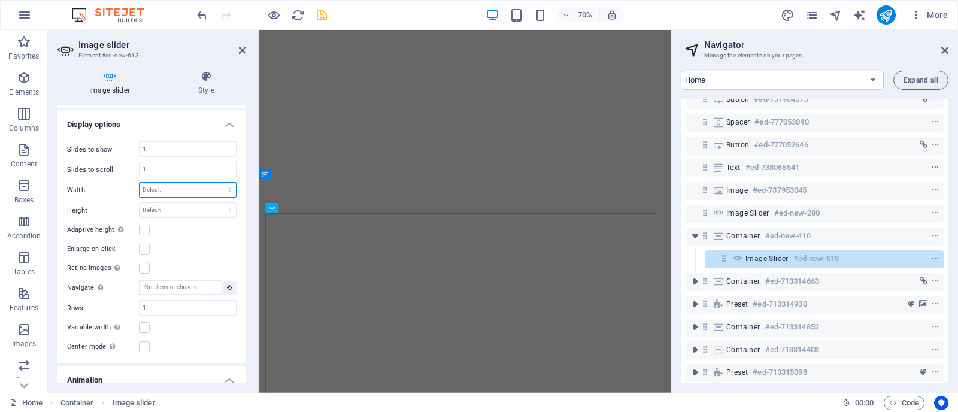
click at [186, 183] on select "Default px % rem em vw vh" at bounding box center [188, 190] width 96 height 14
select select "%"
click at [216, 183] on select "Default px % rem em vw vh" at bounding box center [188, 190] width 96 height 14
type input "50"
click at [163, 207] on select "Default px rem em vw vh" at bounding box center [188, 210] width 96 height 14
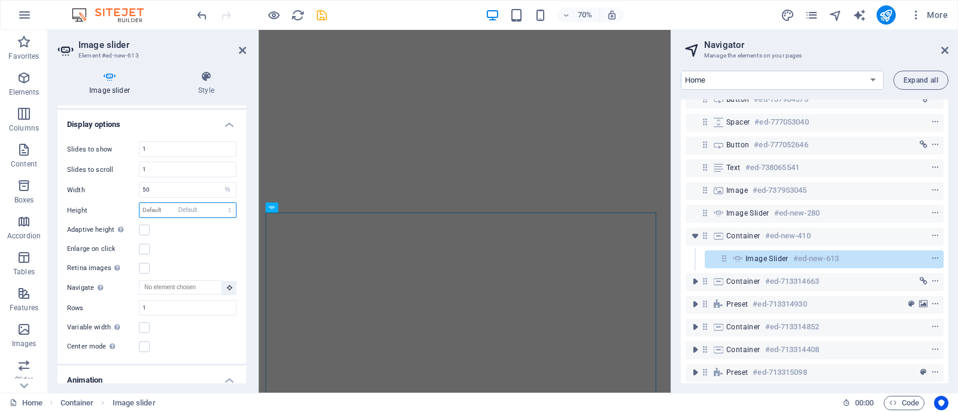
click at [140, 203] on select "Default px rem em vw vh" at bounding box center [188, 210] width 96 height 14
select select "DISABLED_OPTION_VALUE"
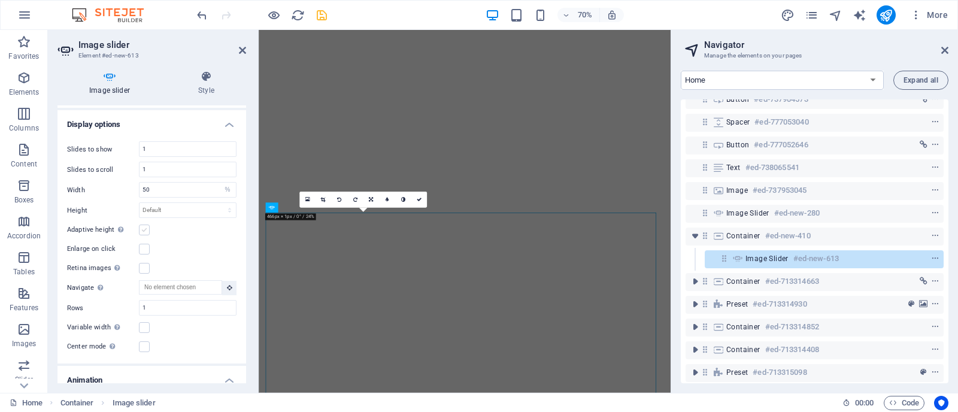
click at [142, 226] on label at bounding box center [144, 230] width 11 height 11
click at [0, 0] on input "Adaptive height Automatically adjust the height for single slide horizontal sli…" at bounding box center [0, 0] width 0 height 0
click at [142, 229] on label at bounding box center [144, 228] width 11 height 11
click at [0, 0] on input "Enlarge on click" at bounding box center [0, 0] width 0 height 0
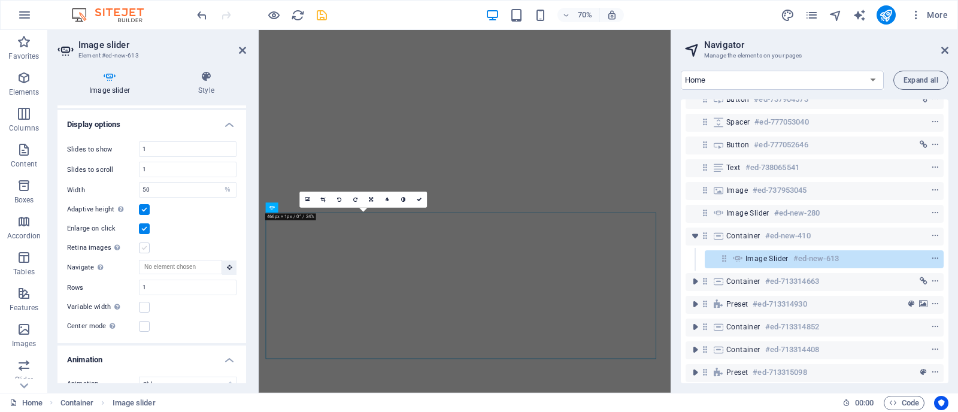
click at [147, 244] on label at bounding box center [144, 248] width 11 height 11
click at [0, 0] on input "Retina images Automatically load retina image and smartphone optimized sizes." at bounding box center [0, 0] width 0 height 0
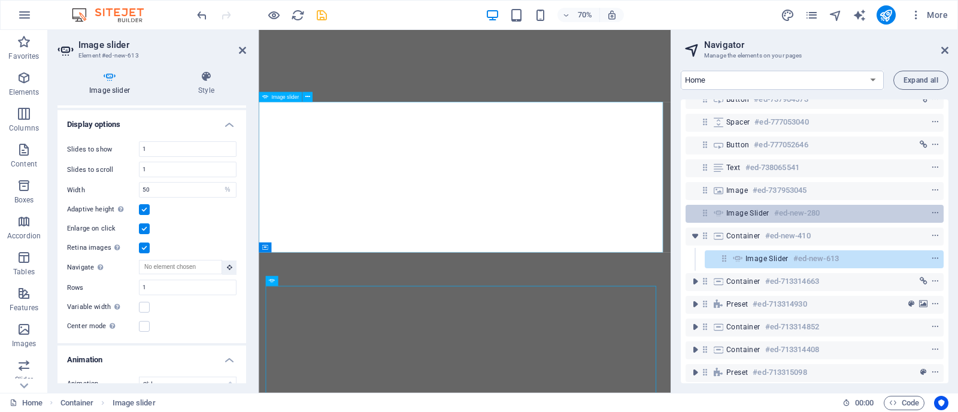
click at [825, 214] on div "Image slider #ed-new-280" at bounding box center [806, 213] width 158 height 14
click at [933, 216] on icon "context-menu" at bounding box center [935, 213] width 8 height 8
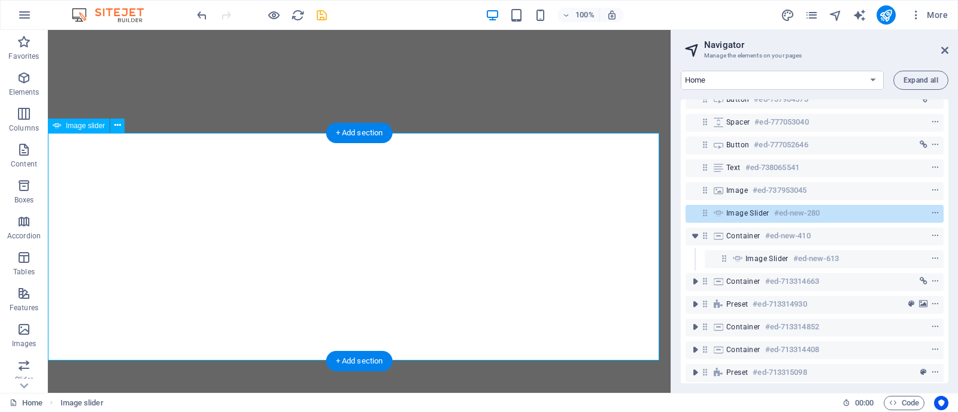
click at [825, 219] on div "Image slider #ed-new-280" at bounding box center [806, 213] width 158 height 14
click at [936, 209] on icon "context-menu" at bounding box center [935, 213] width 8 height 8
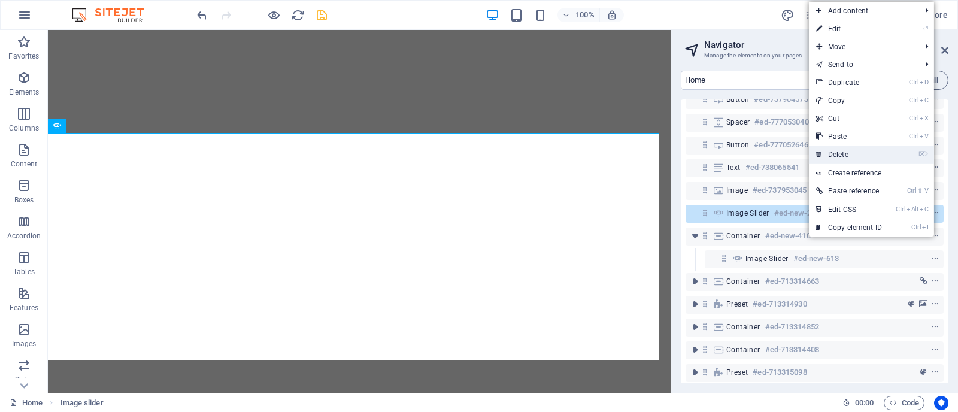
click at [863, 155] on link "⌦ Delete" at bounding box center [849, 155] width 80 height 18
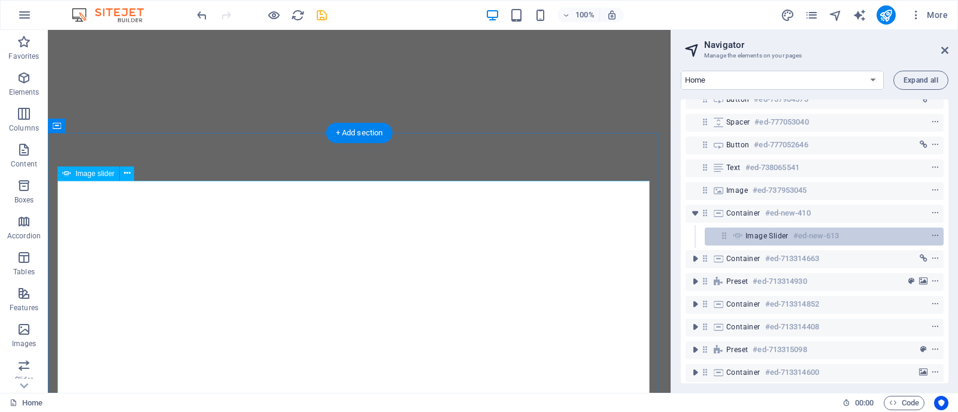
click at [789, 229] on div "Image slider #ed-new-613" at bounding box center [815, 236] width 138 height 14
click at [772, 234] on span "Image slider" at bounding box center [767, 236] width 43 height 10
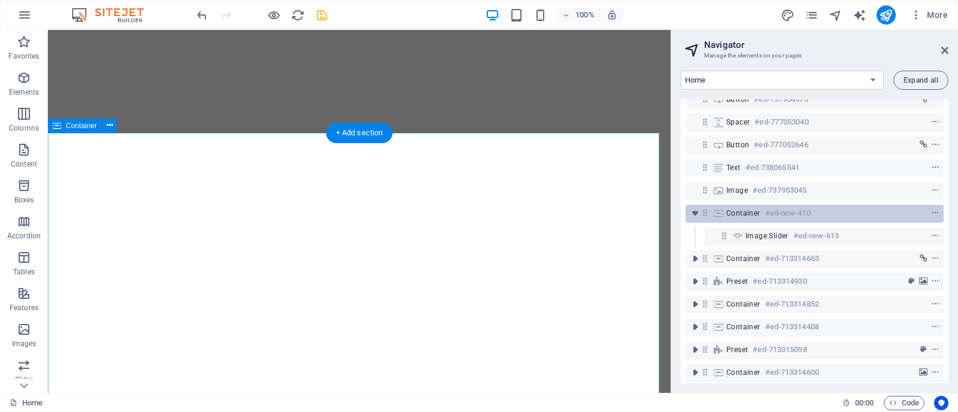
click at [769, 216] on h6 "#ed-new-410" at bounding box center [789, 213] width 46 height 14
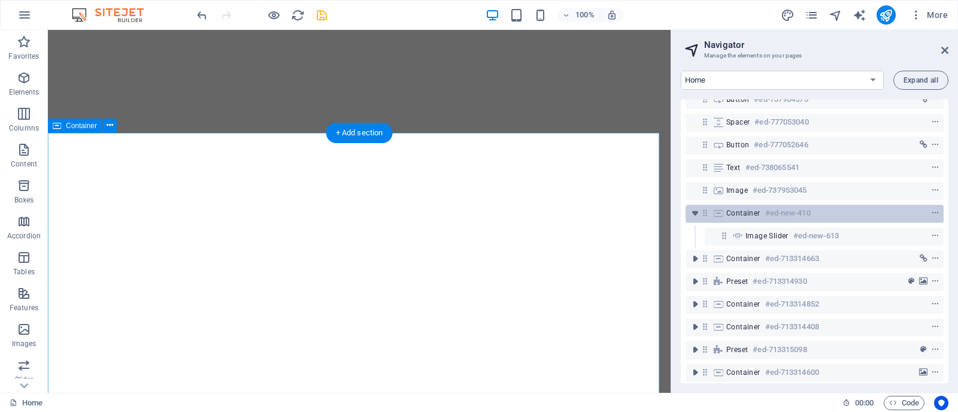
click at [769, 216] on h6 "#ed-new-410" at bounding box center [789, 213] width 46 height 14
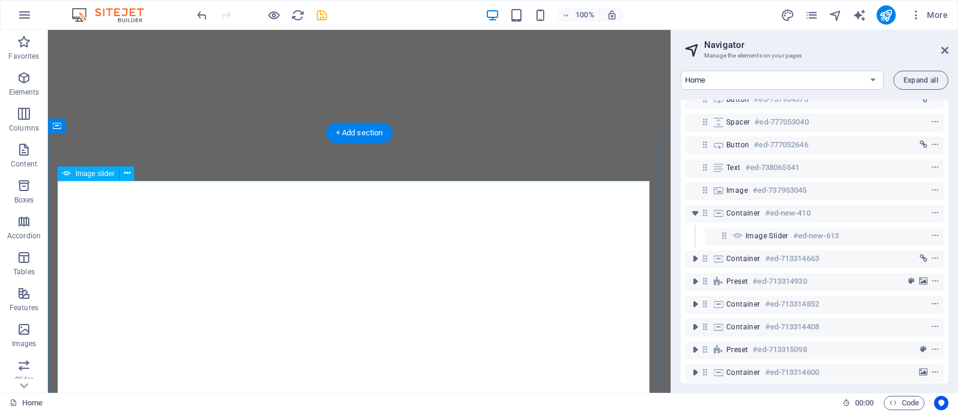
select select "%"
select select "ms"
select select "s"
select select "progressive"
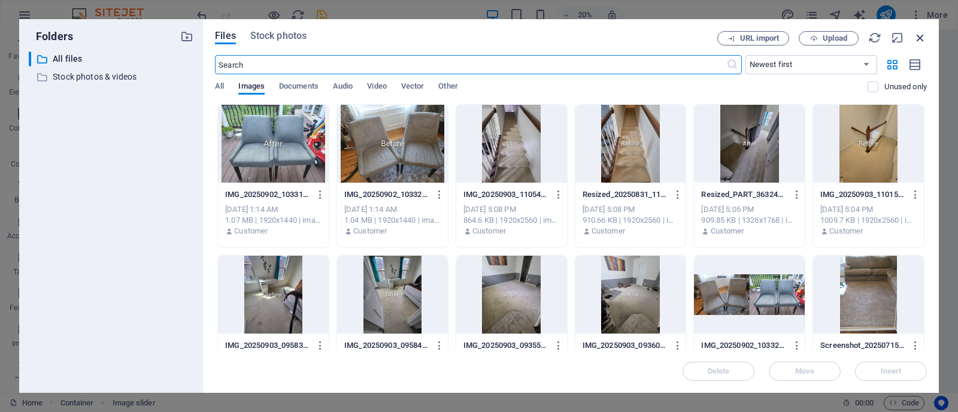
click at [924, 43] on icon "button" at bounding box center [920, 37] width 13 height 13
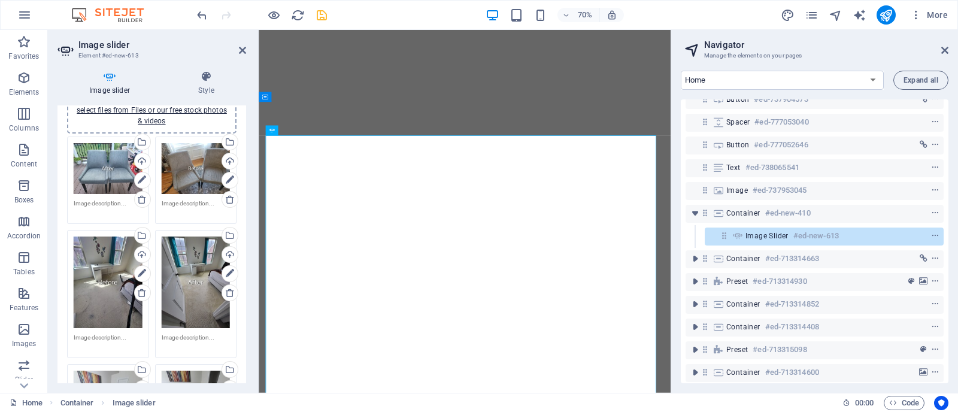
scroll to position [0, 0]
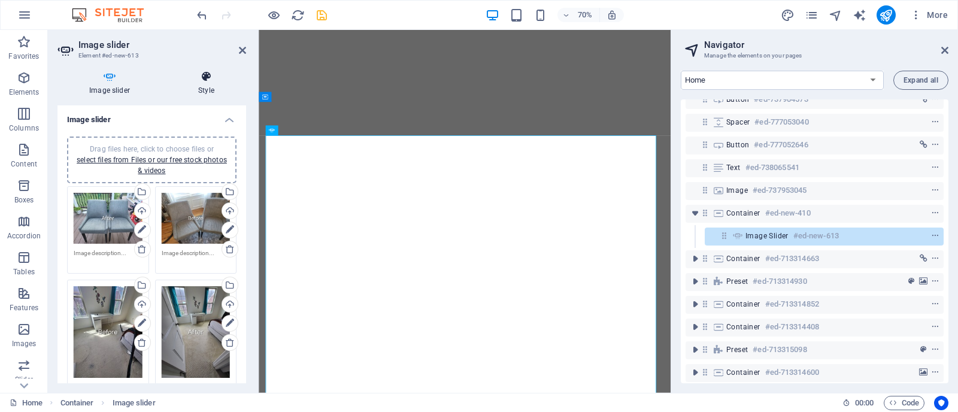
click at [198, 87] on h4 "Style" at bounding box center [207, 83] width 80 height 25
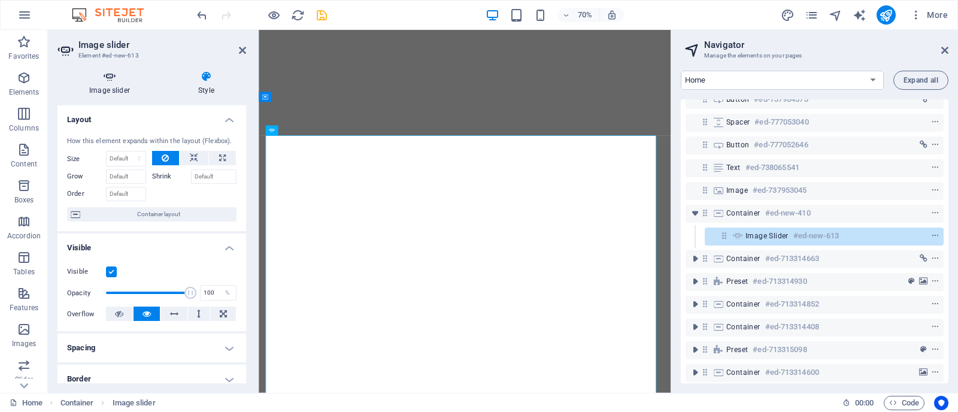
click at [118, 90] on h4 "Image slider" at bounding box center [112, 83] width 109 height 25
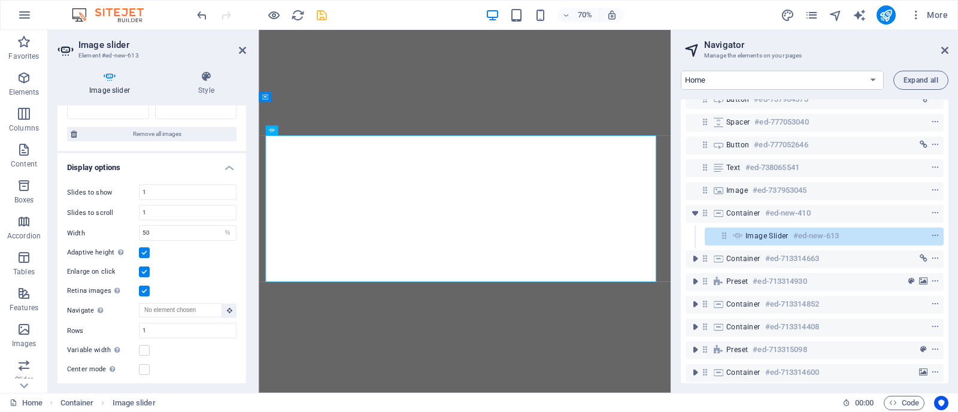
scroll to position [437, 0]
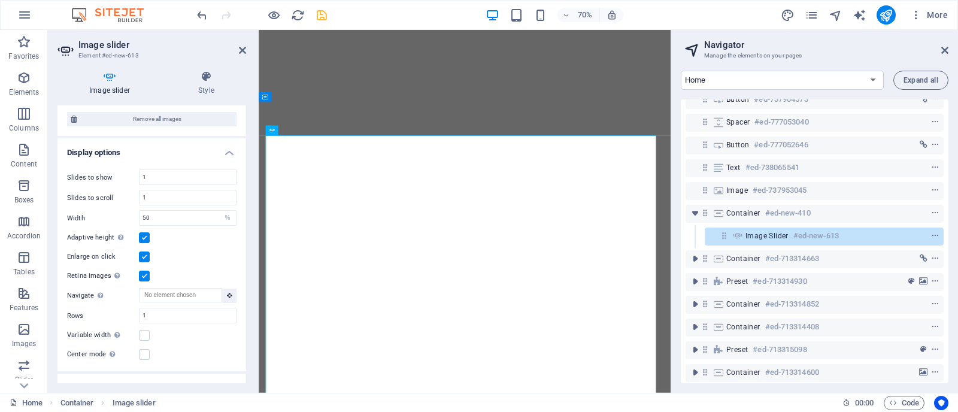
click at [150, 329] on div "Variable width Automatically adjust the width of the visible slide." at bounding box center [152, 335] width 170 height 14
click at [143, 330] on label at bounding box center [144, 335] width 11 height 11
click at [0, 0] on input "Variable width Automatically adjust the width of the visible slide." at bounding box center [0, 0] width 0 height 0
click at [144, 351] on label at bounding box center [144, 354] width 11 height 11
click at [0, 0] on input "Center mode Enables centered view with partial previous/next slide. Use with od…" at bounding box center [0, 0] width 0 height 0
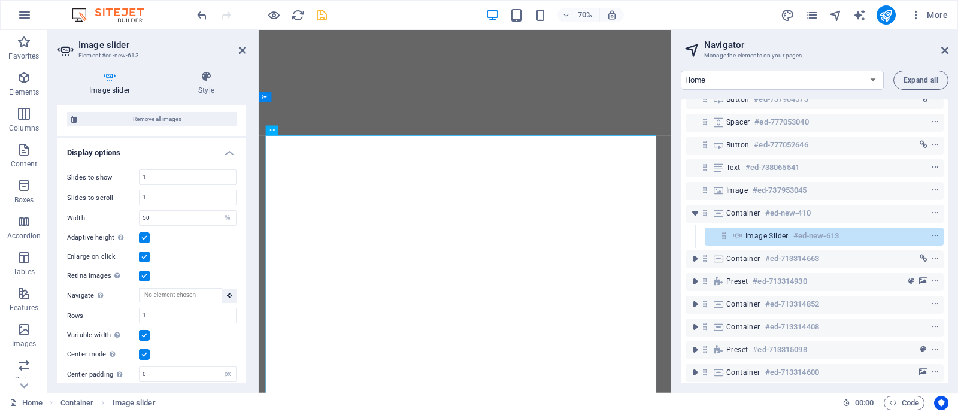
click at [144, 351] on label at bounding box center [144, 354] width 11 height 11
click at [0, 0] on input "Center mode Enables centered view with partial previous/next slide. Use with od…" at bounding box center [0, 0] width 0 height 0
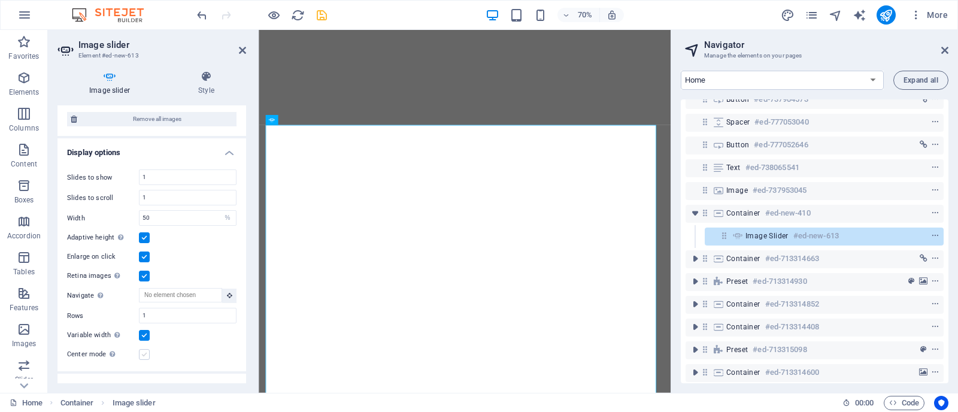
click at [142, 350] on label at bounding box center [144, 354] width 11 height 11
click at [0, 0] on input "Center mode Enables centered view with partial previous/next slide. Use with od…" at bounding box center [0, 0] width 0 height 0
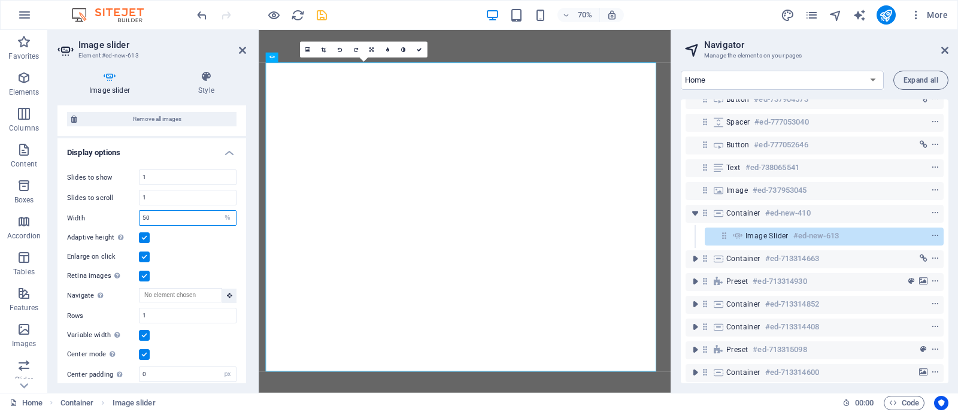
click at [160, 214] on input "50" at bounding box center [188, 218] width 96 height 14
click at [162, 217] on input "100" at bounding box center [188, 218] width 96 height 14
type input "50"
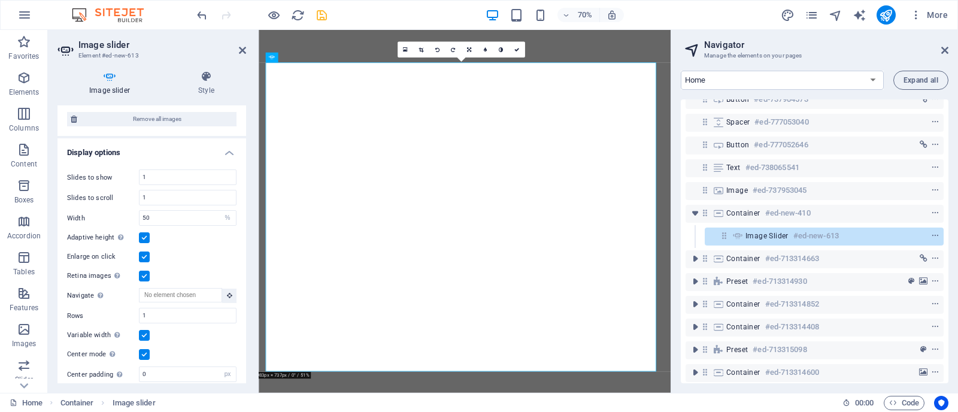
click at [143, 234] on label at bounding box center [144, 237] width 11 height 11
click at [0, 0] on input "Adaptive height Automatically adjust the height for single slide horizontal sli…" at bounding box center [0, 0] width 0 height 0
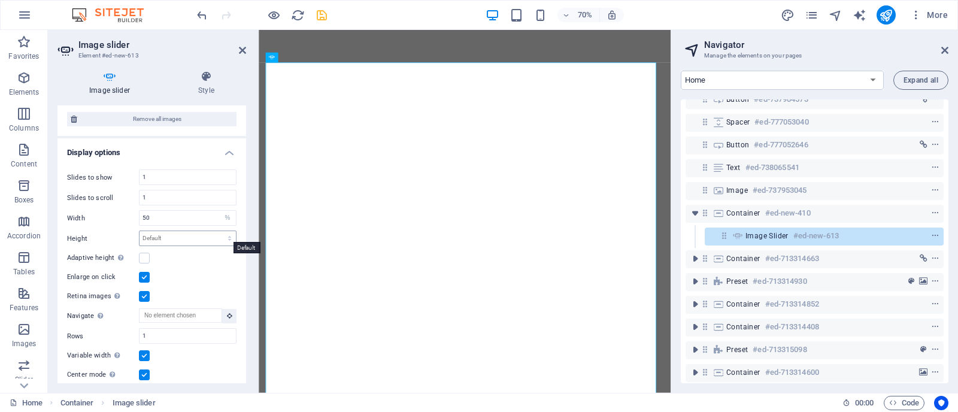
drag, startPoint x: 175, startPoint y: 256, endPoint x: 160, endPoint y: 228, distance: 31.4
click at [160, 228] on div "Slides to show 1 Slides to scroll 1 Width 50 Default px % rem em vw vh Height D…" at bounding box center [152, 286] width 189 height 252
click at [160, 231] on select "Default px rem em vw vh" at bounding box center [188, 238] width 96 height 14
select select "px"
click at [216, 231] on select "Default px rem em vw vh" at bounding box center [188, 238] width 96 height 14
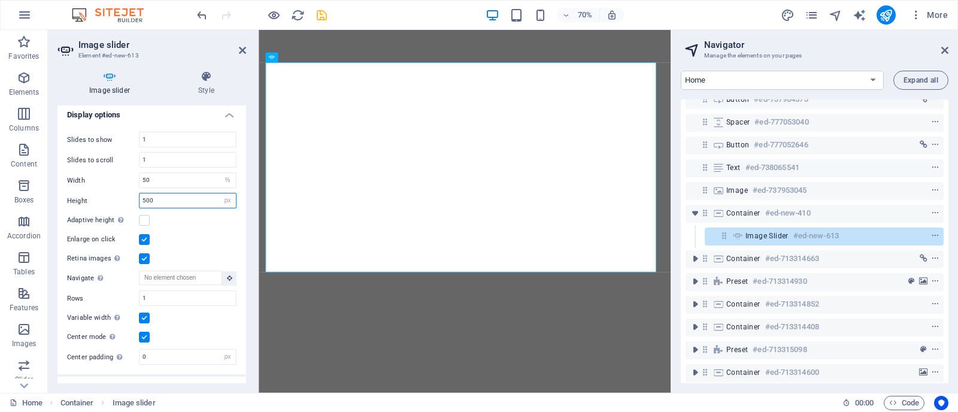
scroll to position [498, 0]
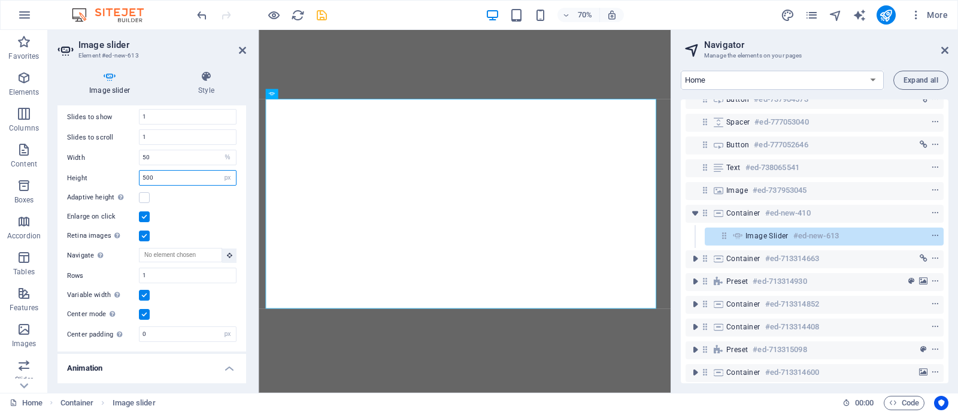
type input "500"
click at [144, 291] on label at bounding box center [144, 295] width 11 height 11
click at [0, 0] on input "Variable width Automatically adjust the width of the visible slide." at bounding box center [0, 0] width 0 height 0
click at [144, 291] on label at bounding box center [144, 295] width 11 height 11
click at [0, 0] on input "Variable width Automatically adjust the width of the visible slide." at bounding box center [0, 0] width 0 height 0
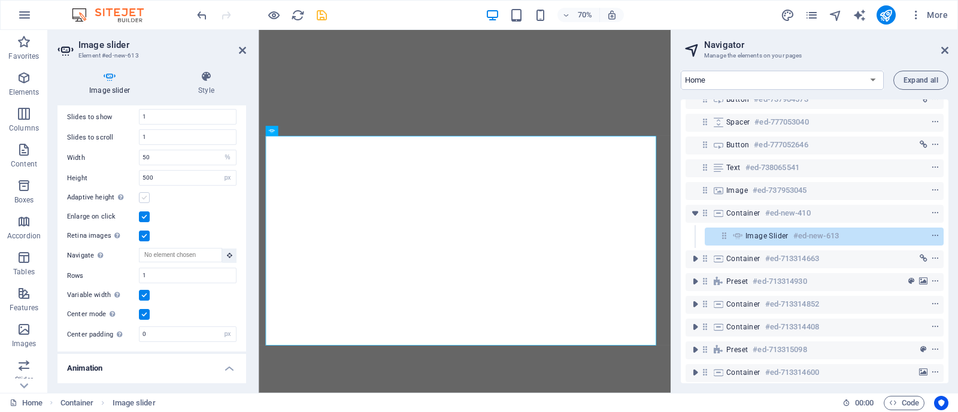
click at [141, 195] on label at bounding box center [144, 197] width 11 height 11
click at [0, 0] on input "Adaptive height Automatically adjust the height for single slide horizontal sli…" at bounding box center [0, 0] width 0 height 0
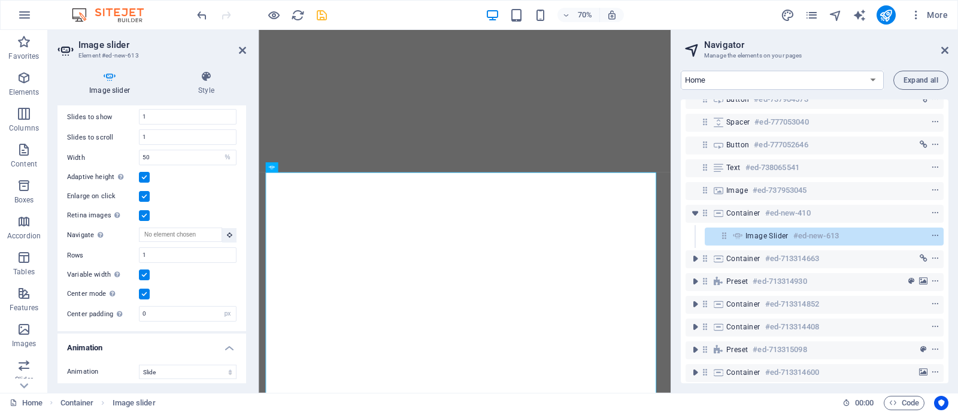
click at [144, 289] on label at bounding box center [144, 294] width 11 height 11
click at [0, 0] on input "Center mode Enables centered view with partial previous/next slide. Use with od…" at bounding box center [0, 0] width 0 height 0
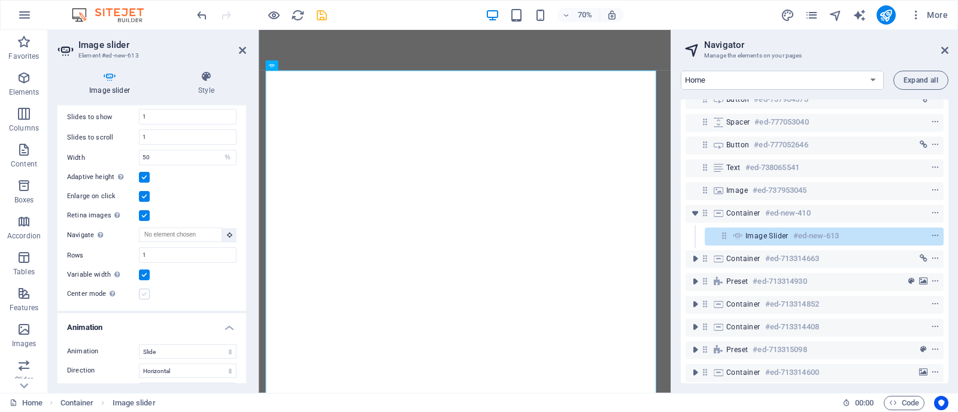
click at [144, 292] on label at bounding box center [144, 294] width 11 height 11
click at [0, 0] on input "Center mode Enables centered view with partial previous/next slide. Use with od…" at bounding box center [0, 0] width 0 height 0
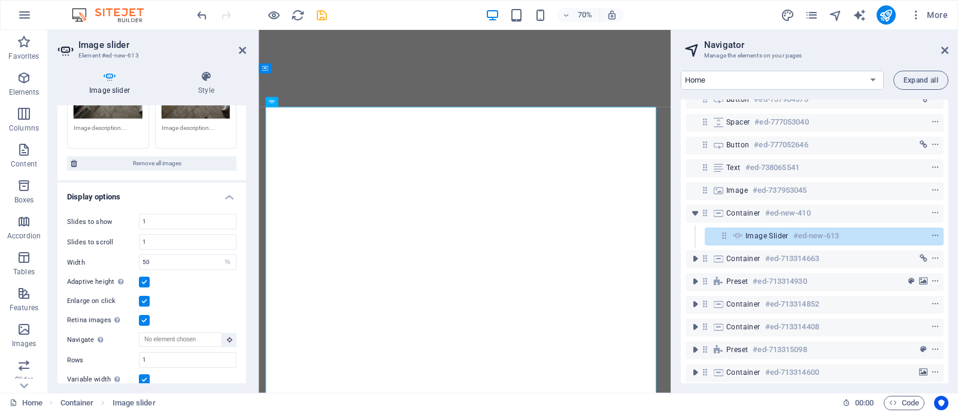
scroll to position [396, 0]
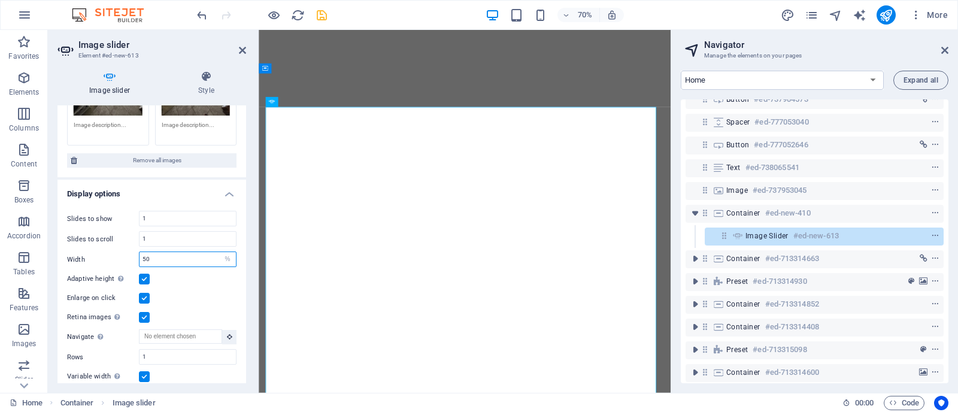
click at [201, 256] on input "50" at bounding box center [188, 259] width 96 height 14
click at [149, 274] on label at bounding box center [144, 279] width 11 height 11
click at [0, 0] on input "Adaptive height Automatically adjust the height for single slide horizontal sli…" at bounding box center [0, 0] width 0 height 0
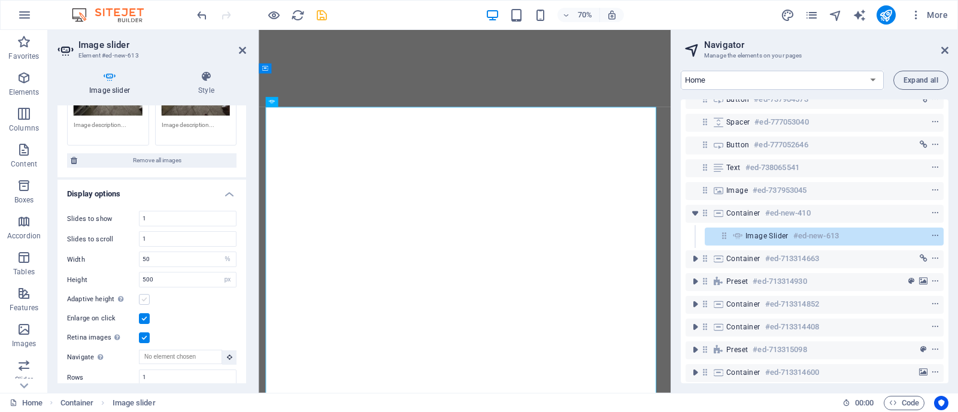
click at [148, 294] on label at bounding box center [144, 299] width 11 height 11
click at [0, 0] on input "Adaptive height Automatically adjust the height for single slide horizontal sli…" at bounding box center [0, 0] width 0 height 0
click at [146, 276] on label at bounding box center [144, 279] width 11 height 11
click at [0, 0] on input "Adaptive height Automatically adjust the height for single slide horizontal sli…" at bounding box center [0, 0] width 0 height 0
click at [146, 298] on label at bounding box center [144, 299] width 11 height 11
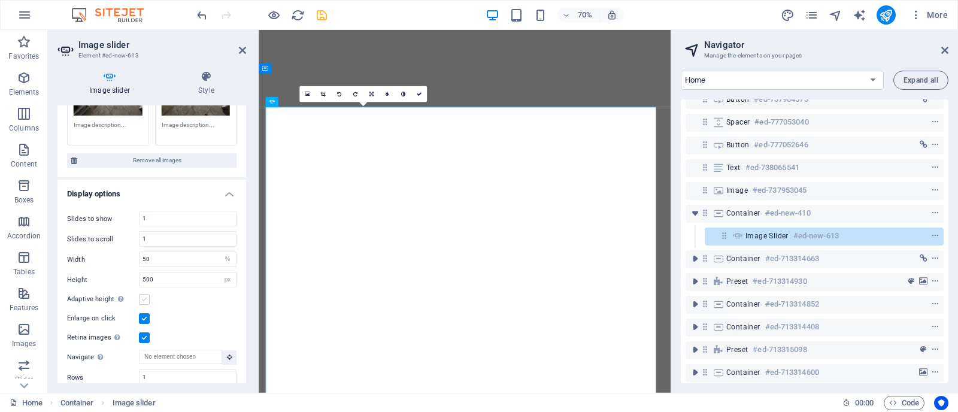
click at [0, 0] on input "Adaptive height Automatically adjust the height for single slide horizontal sli…" at bounding box center [0, 0] width 0 height 0
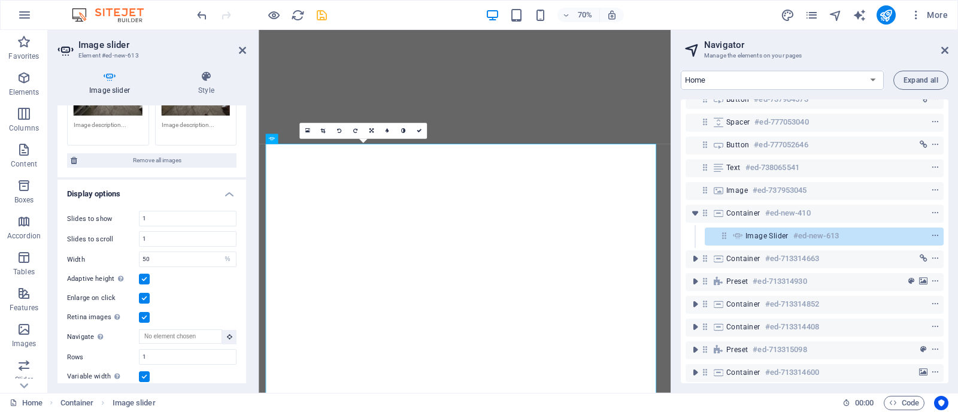
click at [146, 371] on label at bounding box center [144, 376] width 11 height 11
click at [0, 0] on input "Variable width Automatically adjust the width of the visible slide." at bounding box center [0, 0] width 0 height 0
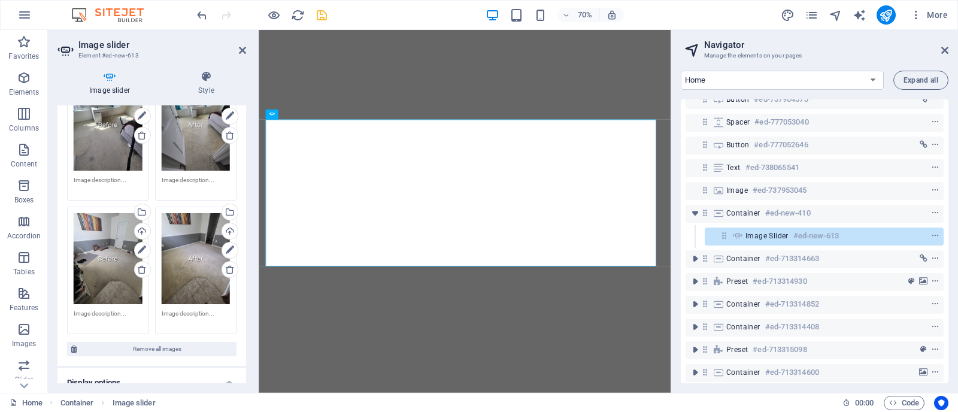
scroll to position [102, 0]
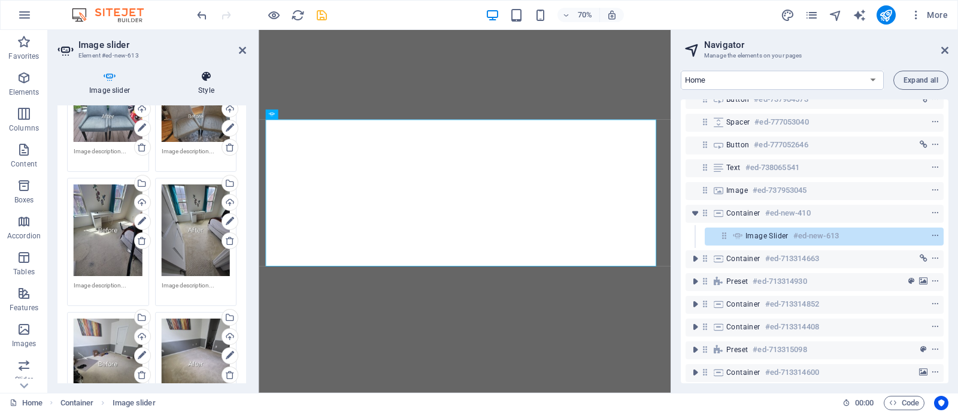
click at [208, 95] on h4 "Style" at bounding box center [207, 83] width 80 height 25
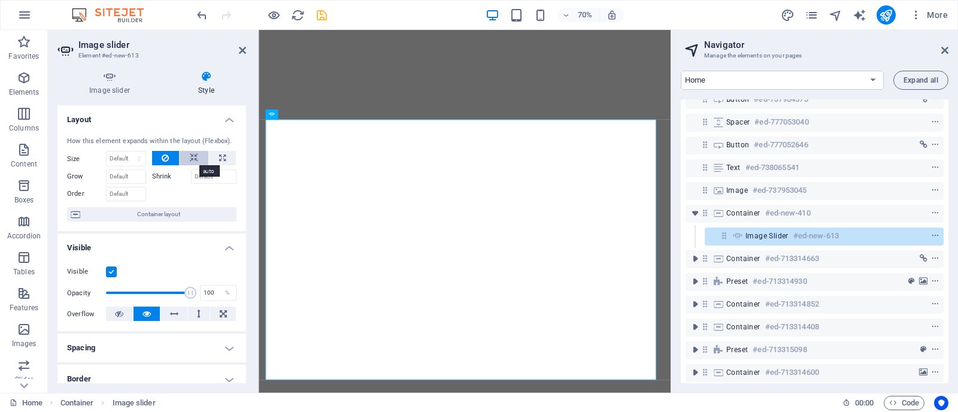
click at [195, 161] on icon at bounding box center [194, 158] width 8 height 14
click at [219, 160] on icon at bounding box center [222, 158] width 7 height 14
type input "100"
select select "%"
click at [114, 162] on input "100" at bounding box center [126, 159] width 39 height 14
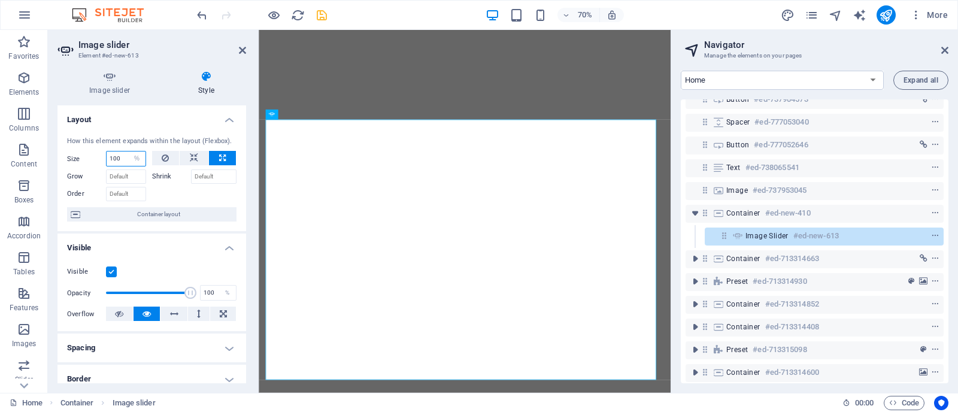
click at [114, 162] on input "100" at bounding box center [126, 159] width 39 height 14
type input "50"
click at [166, 195] on div at bounding box center [194, 192] width 85 height 17
click at [162, 151] on icon at bounding box center [165, 158] width 7 height 14
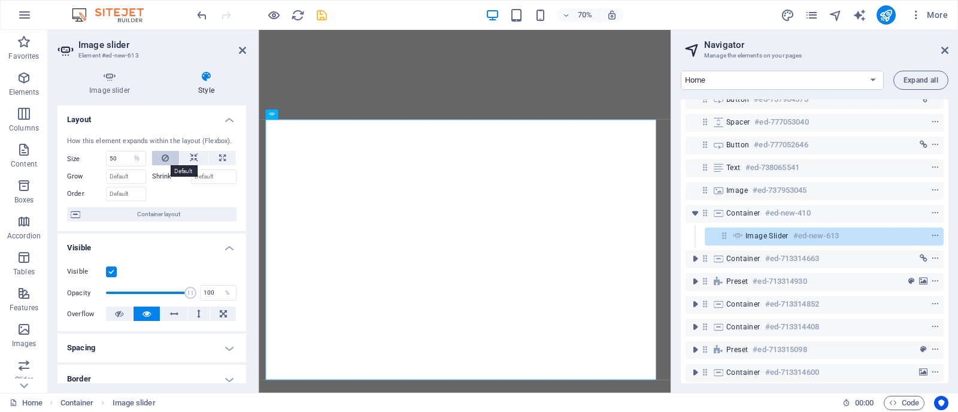
select select "DISABLED_OPTION_VALUE"
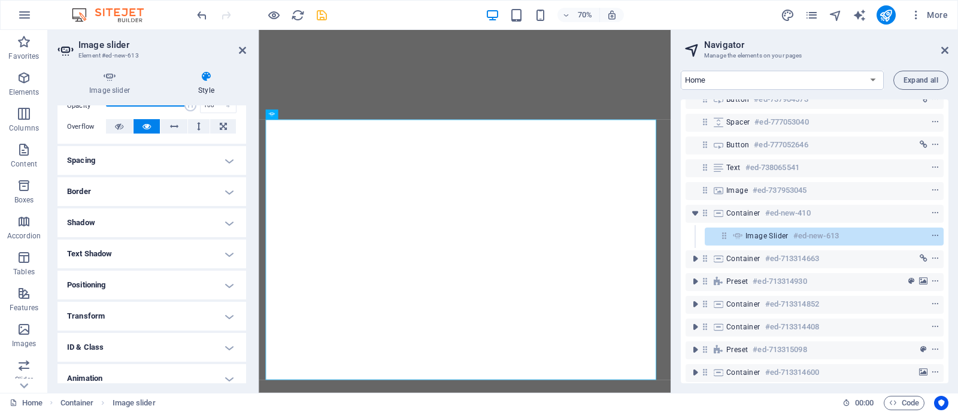
scroll to position [208, 0]
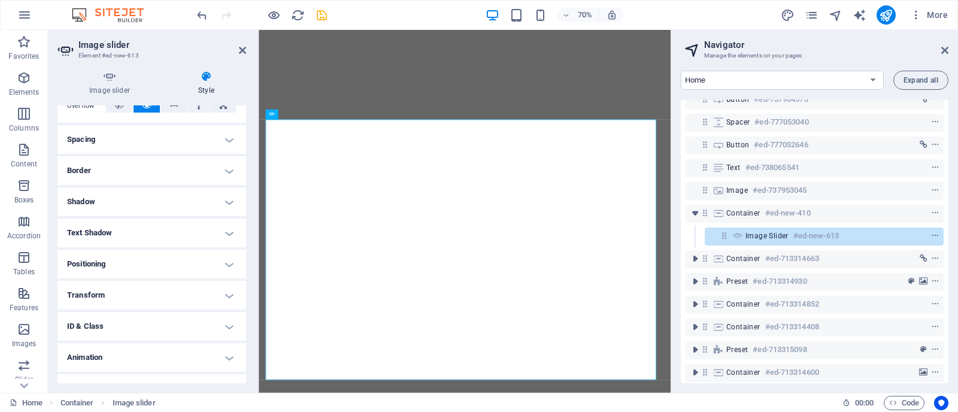
click at [178, 268] on h4 "Positioning" at bounding box center [152, 264] width 189 height 29
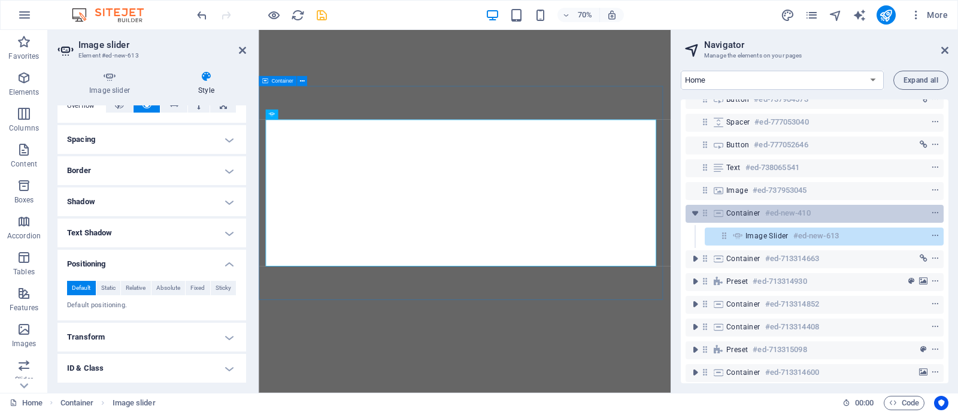
click at [830, 216] on div "Container #ed-new-410" at bounding box center [806, 213] width 158 height 14
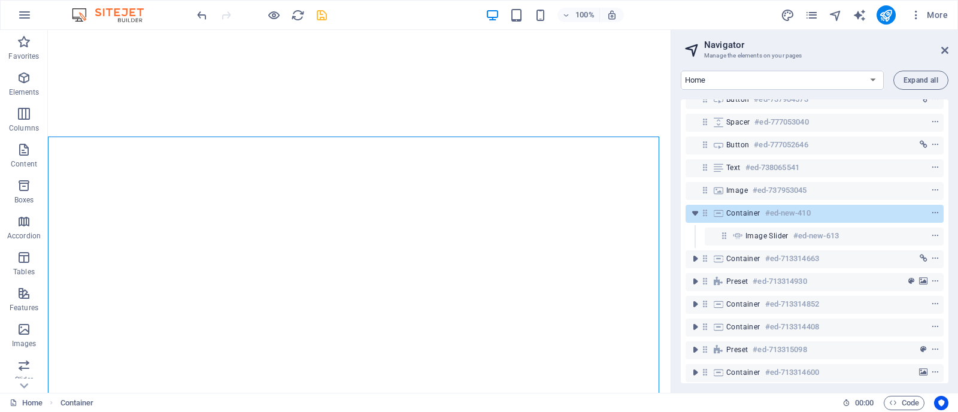
click at [830, 216] on div "Container #ed-new-410" at bounding box center [806, 213] width 158 height 14
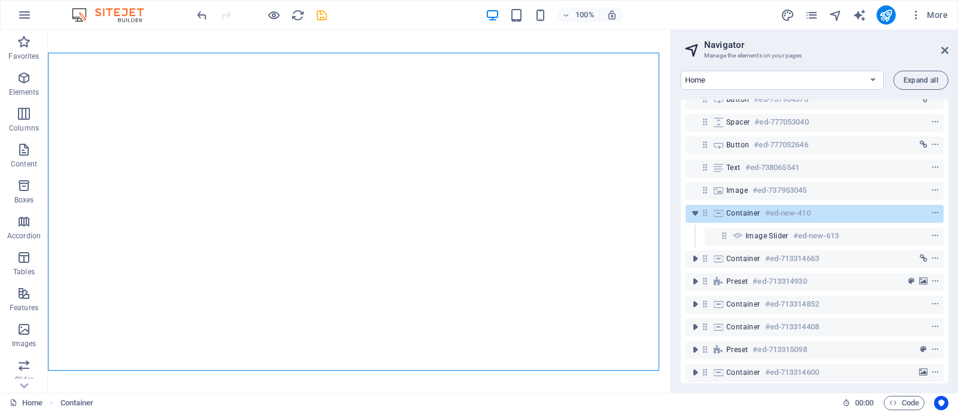
click at [830, 216] on div "Container #ed-new-410" at bounding box center [806, 213] width 158 height 14
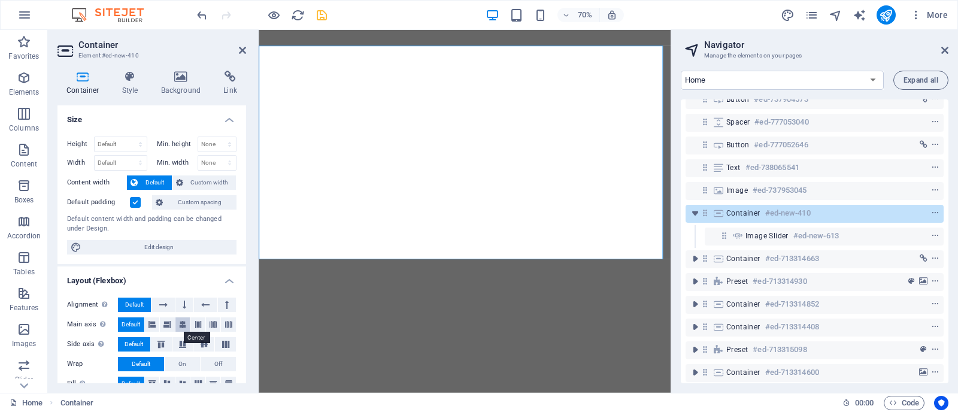
click at [182, 325] on icon at bounding box center [182, 324] width 7 height 14
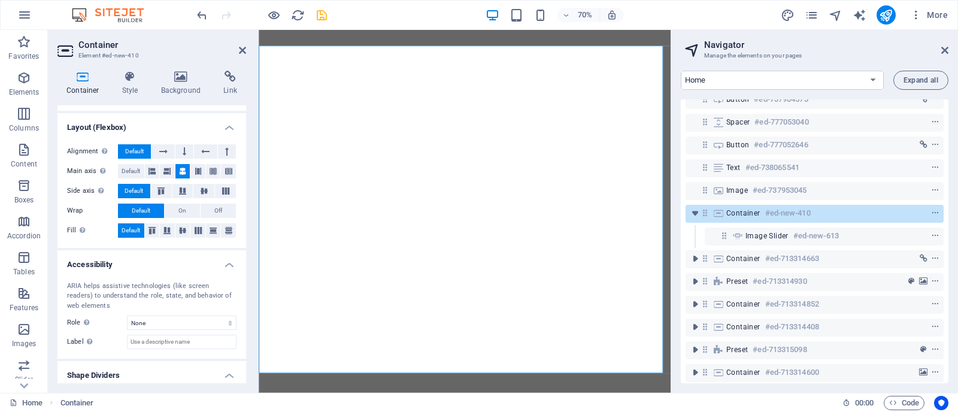
scroll to position [0, 0]
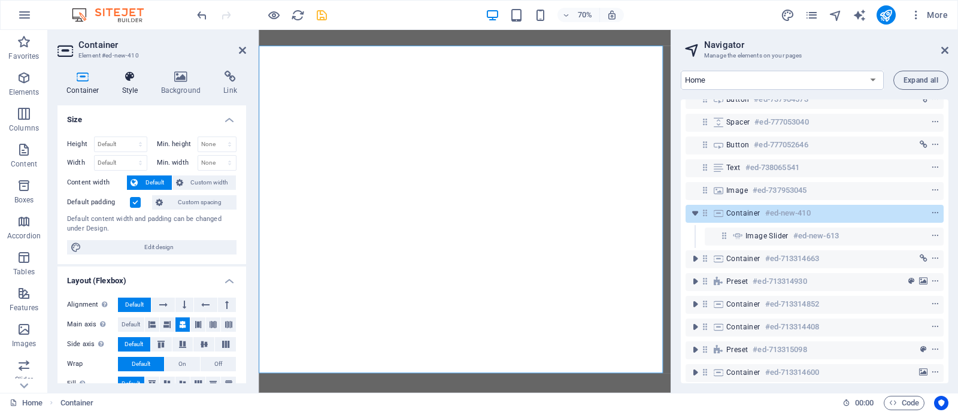
click at [129, 87] on h4 "Style" at bounding box center [132, 83] width 39 height 25
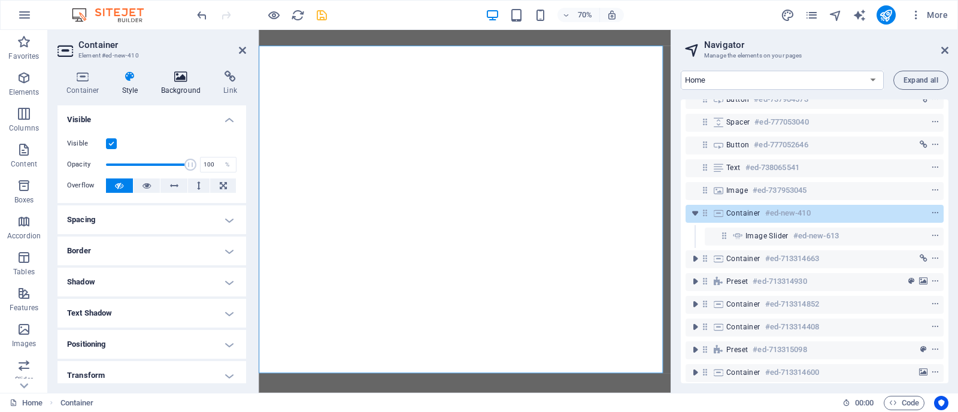
click at [189, 83] on h4 "Background" at bounding box center [183, 83] width 63 height 25
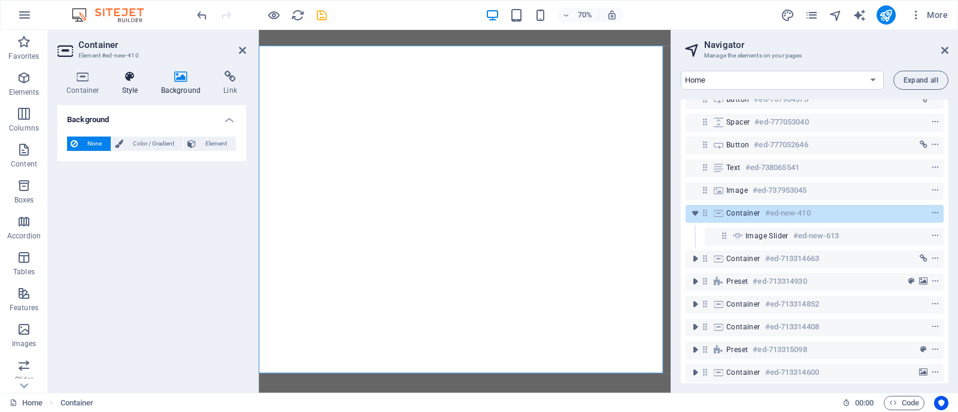
click at [131, 85] on h4 "Style" at bounding box center [132, 83] width 39 height 25
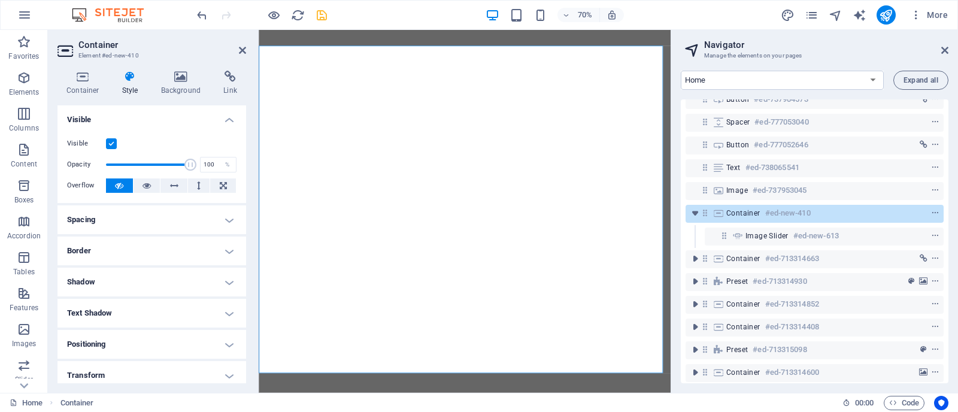
click at [229, 116] on h4 "Visible" at bounding box center [152, 116] width 189 height 22
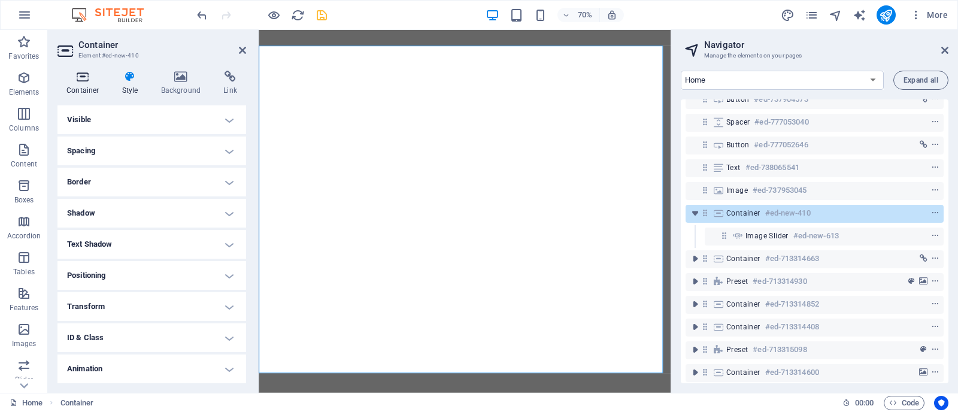
click at [83, 84] on h4 "Container" at bounding box center [86, 83] width 56 height 25
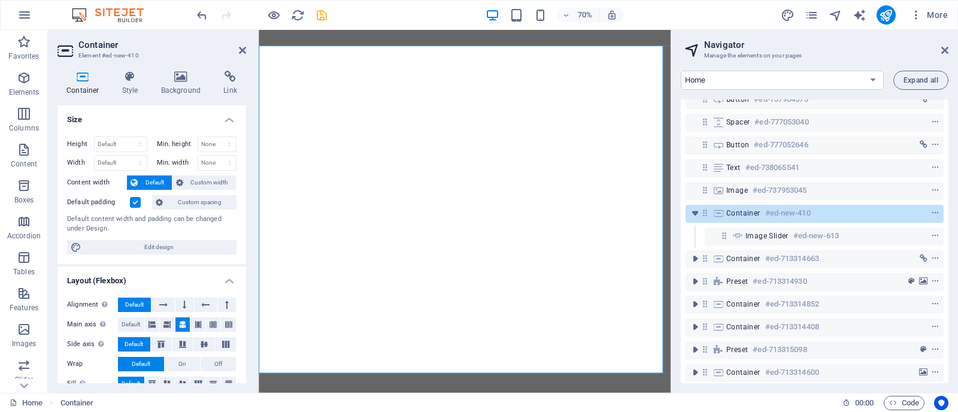
click at [83, 84] on h4 "Container" at bounding box center [86, 83] width 56 height 25
click at [207, 180] on span "Custom width" at bounding box center [210, 183] width 46 height 14
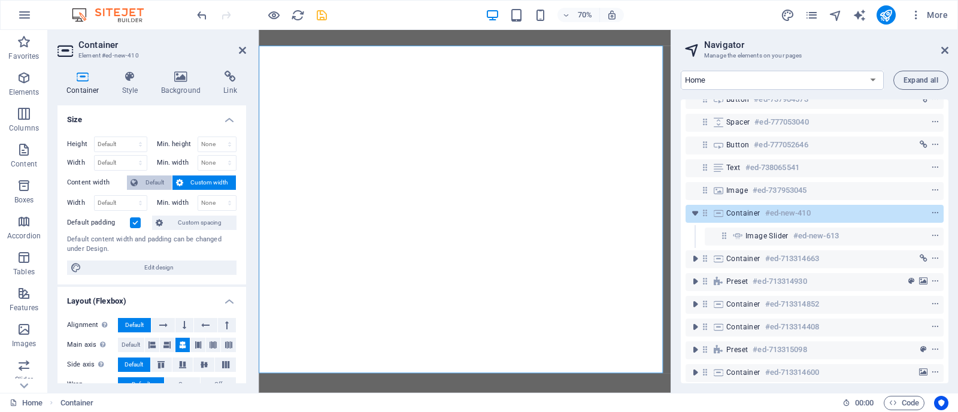
click at [144, 184] on span "Default" at bounding box center [154, 183] width 27 height 14
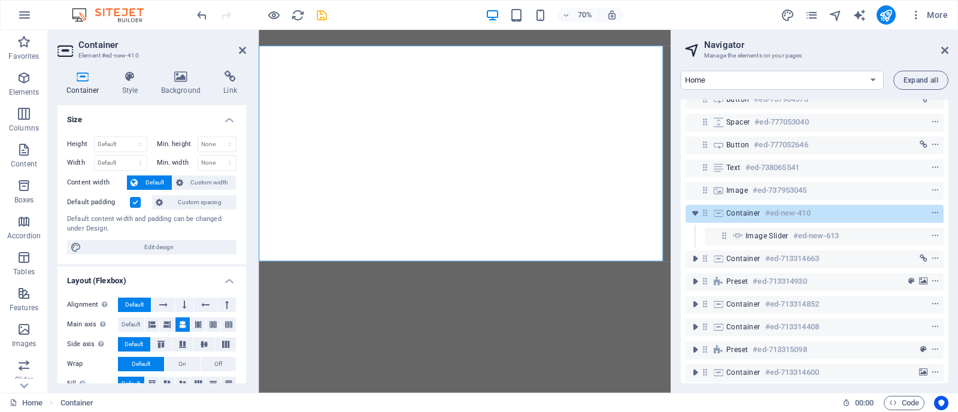
click at [135, 205] on label at bounding box center [135, 202] width 11 height 11
click at [0, 0] on input "Default padding" at bounding box center [0, 0] width 0 height 0
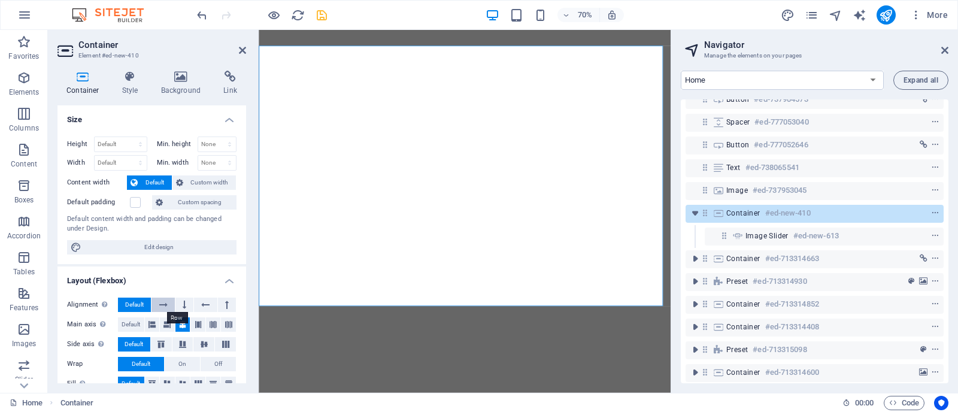
click at [166, 303] on icon at bounding box center [163, 305] width 8 height 14
click at [183, 304] on icon at bounding box center [185, 305] width 4 height 14
click at [139, 306] on span "Default" at bounding box center [134, 305] width 19 height 14
click at [135, 330] on span "Default" at bounding box center [131, 324] width 19 height 14
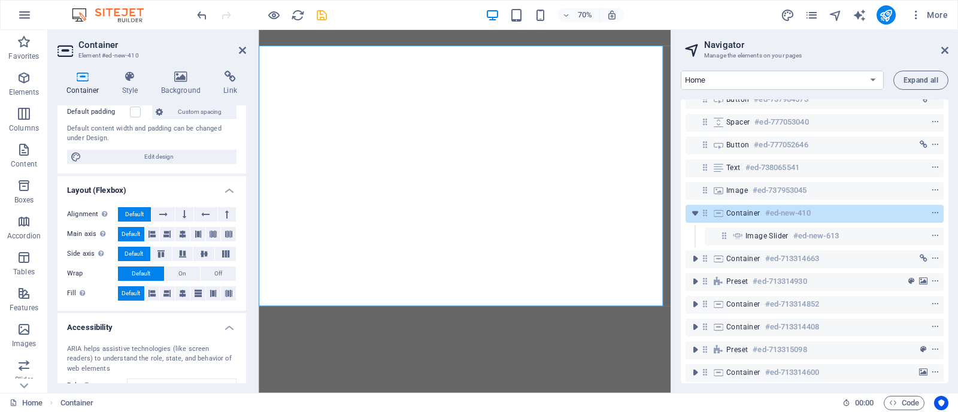
scroll to position [101, 0]
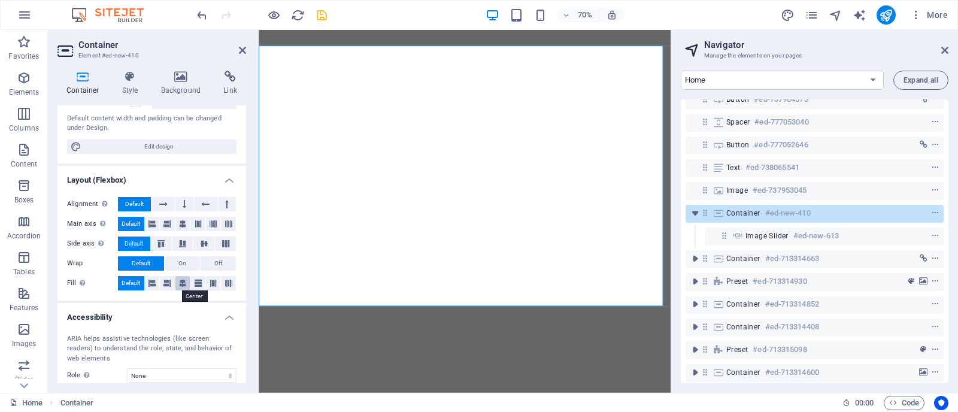
click at [182, 283] on icon at bounding box center [182, 283] width 7 height 14
click at [159, 148] on span "Edit design" at bounding box center [159, 147] width 148 height 14
select select "rem"
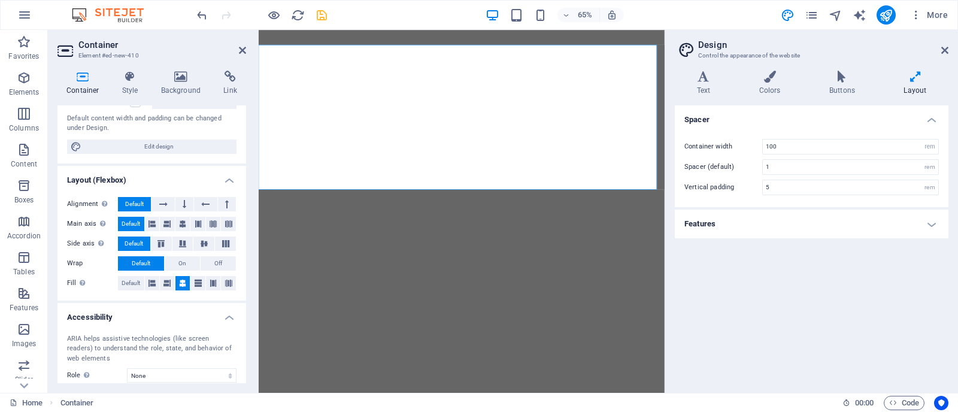
click at [919, 95] on h4 "Layout" at bounding box center [915, 83] width 66 height 25
click at [755, 232] on h4 "Features" at bounding box center [812, 224] width 274 height 29
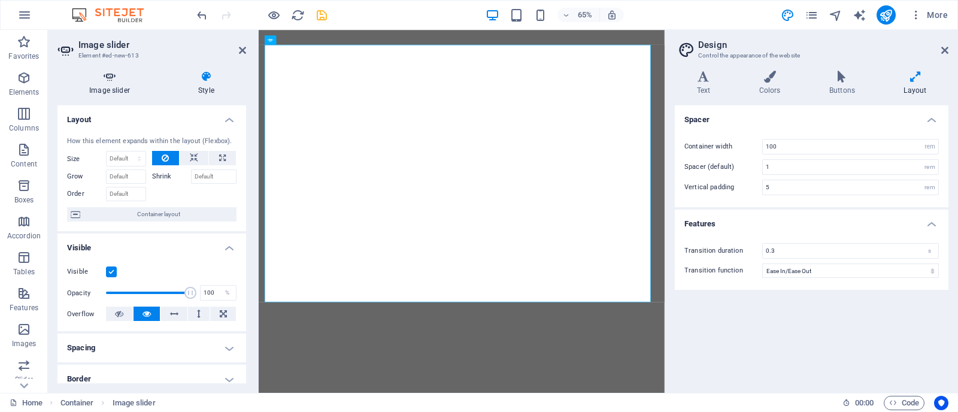
click at [105, 90] on h4 "Image slider" at bounding box center [112, 83] width 109 height 25
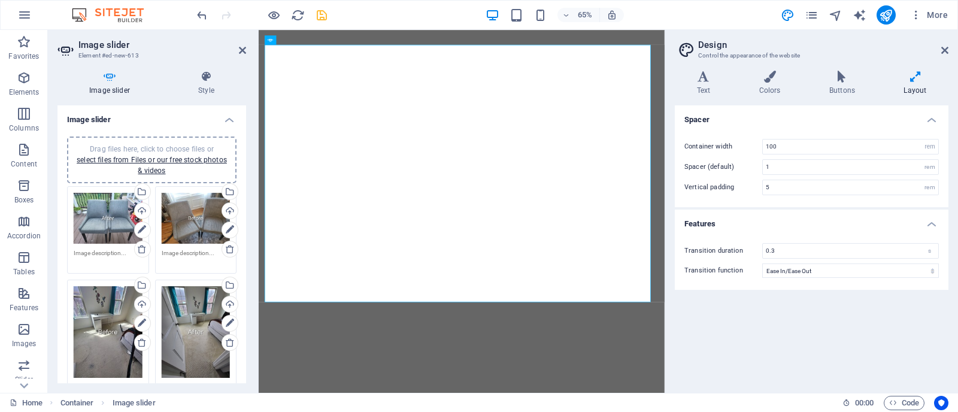
drag, startPoint x: 240, startPoint y: 189, endPoint x: 240, endPoint y: 234, distance: 44.9
click at [240, 234] on div "Image slider Style Image slider Drag files here, click to choose files or selec…" at bounding box center [152, 227] width 208 height 332
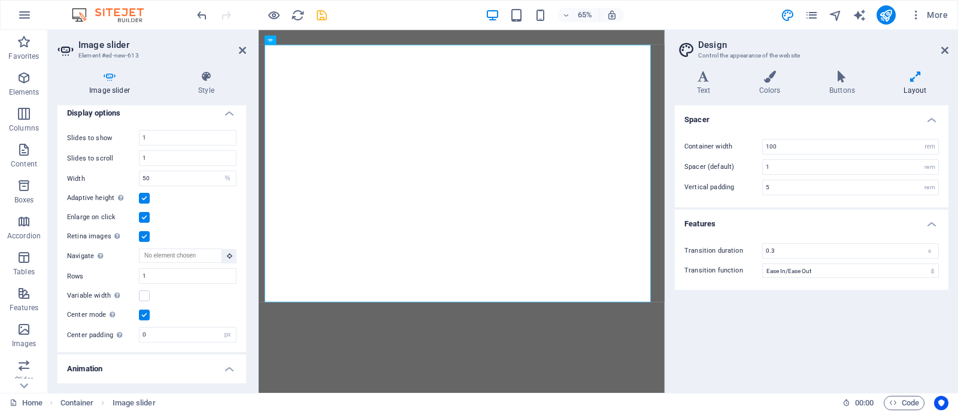
scroll to position [491, 0]
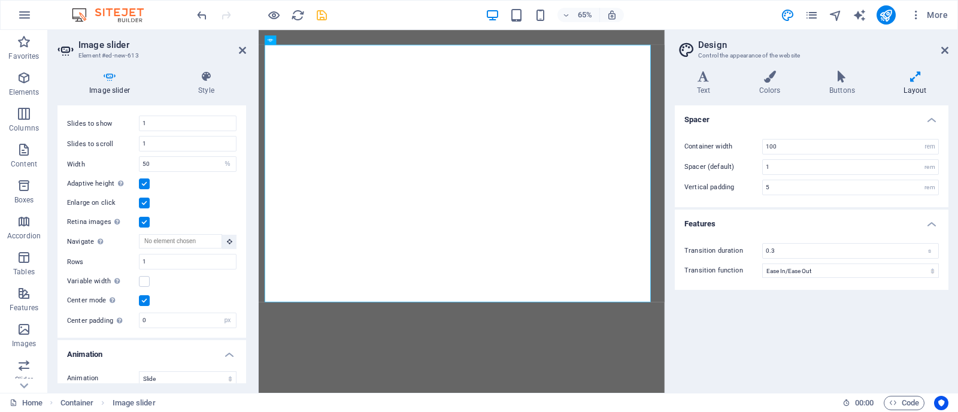
click at [143, 220] on label at bounding box center [144, 222] width 11 height 11
click at [0, 0] on input "Retina images Automatically load retina image and smartphone optimized sizes." at bounding box center [0, 0] width 0 height 0
click at [148, 217] on label at bounding box center [144, 222] width 11 height 11
click at [0, 0] on input "Retina images Automatically load retina image and smartphone optimized sizes." at bounding box center [0, 0] width 0 height 0
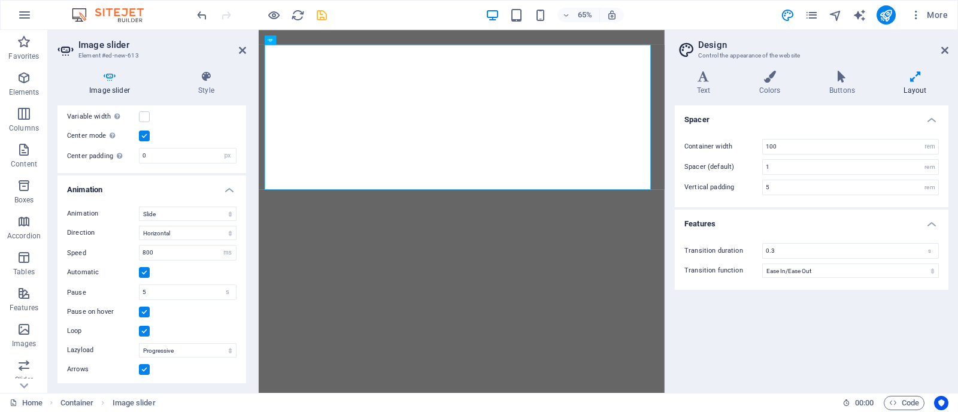
scroll to position [674, 0]
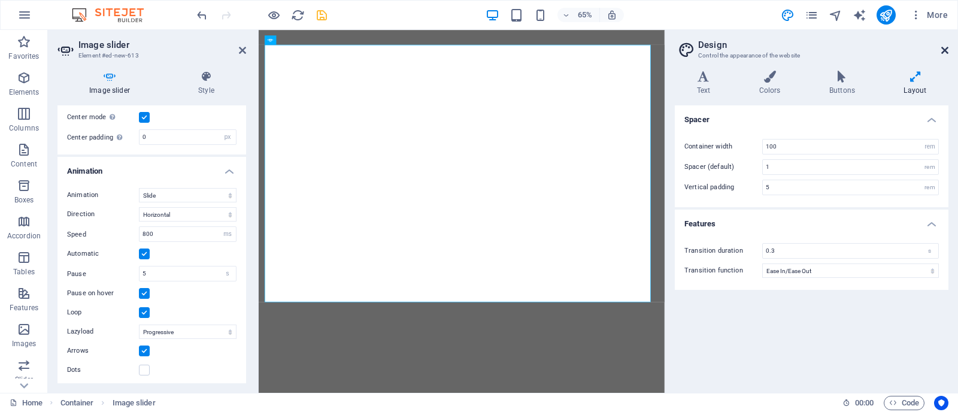
click at [945, 52] on icon at bounding box center [945, 51] width 7 height 10
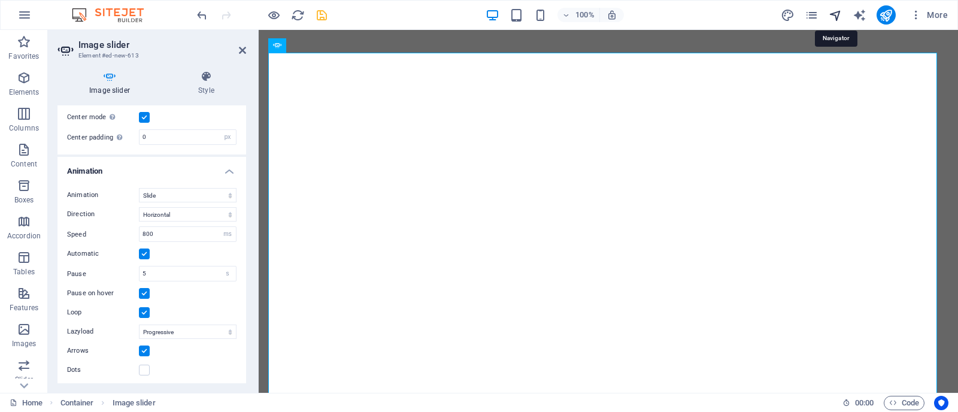
click at [837, 13] on icon "navigator" at bounding box center [836, 15] width 14 height 14
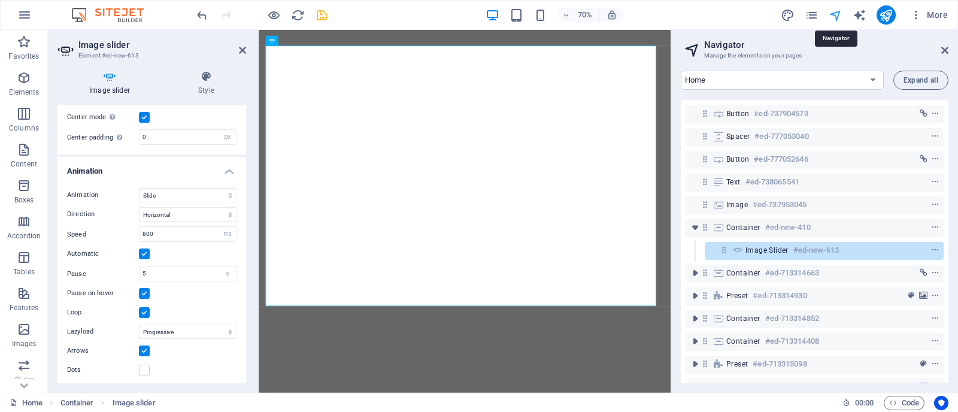
scroll to position [150, 0]
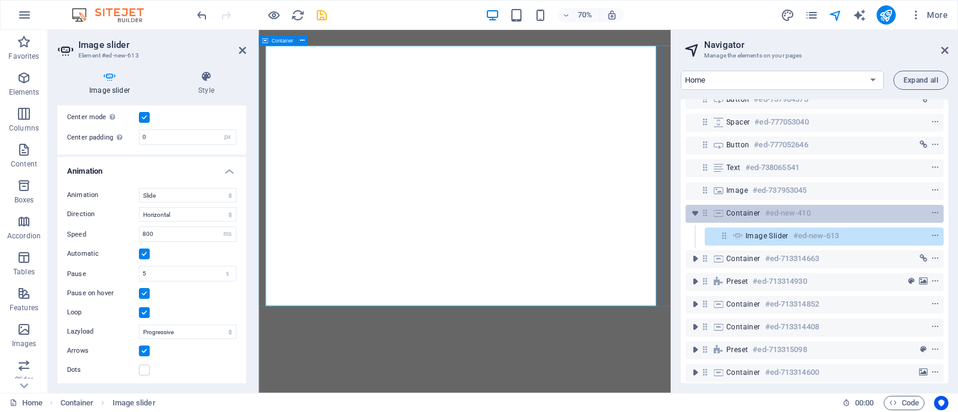
click at [763, 210] on div "Container #ed-new-410" at bounding box center [806, 213] width 158 height 14
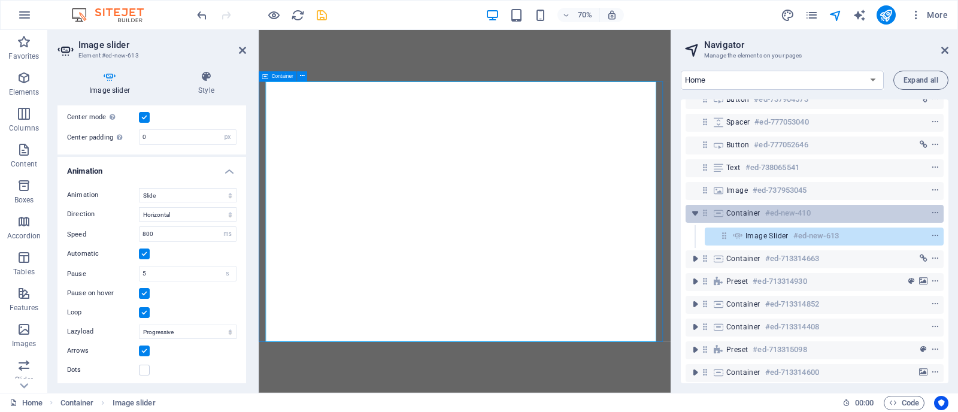
click at [763, 210] on div "Container #ed-new-410" at bounding box center [806, 213] width 158 height 14
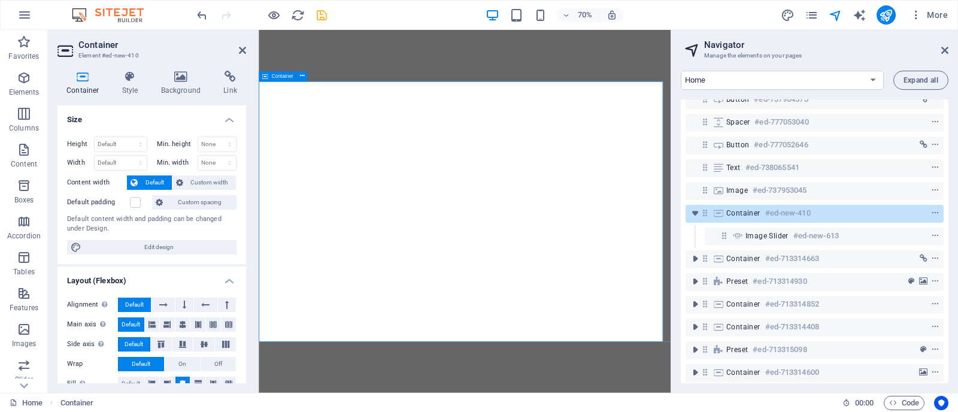
click at [763, 210] on div "Container #ed-new-410" at bounding box center [806, 213] width 158 height 14
click at [180, 325] on icon at bounding box center [182, 324] width 7 height 14
drag, startPoint x: 241, startPoint y: 246, endPoint x: 247, endPoint y: 286, distance: 41.1
click at [247, 286] on div "Container Style Background Link Size Height Default px rem % vh vw Min. height …" at bounding box center [152, 227] width 208 height 332
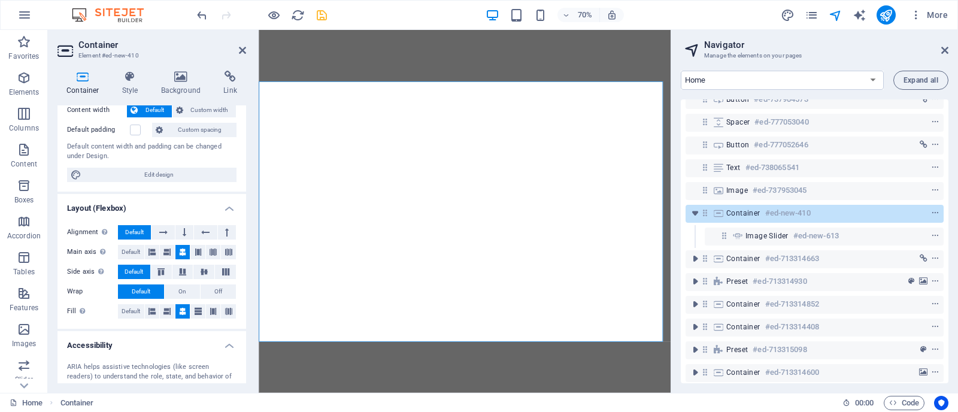
scroll to position [86, 0]
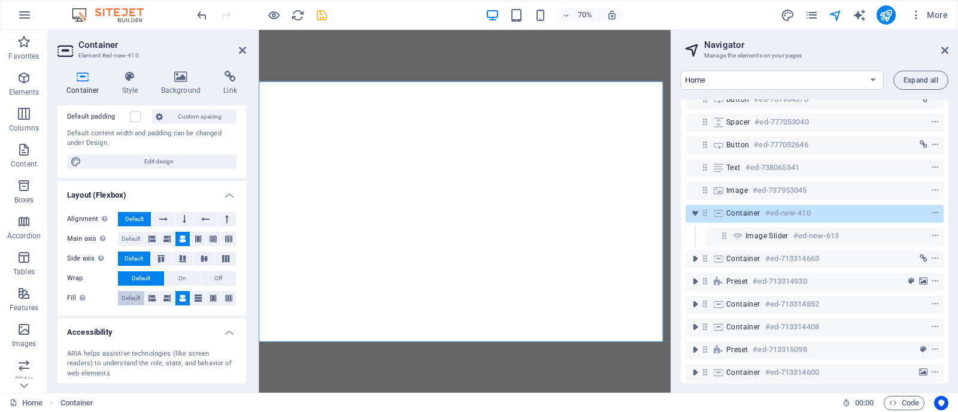
click at [131, 298] on span "Default" at bounding box center [131, 298] width 19 height 14
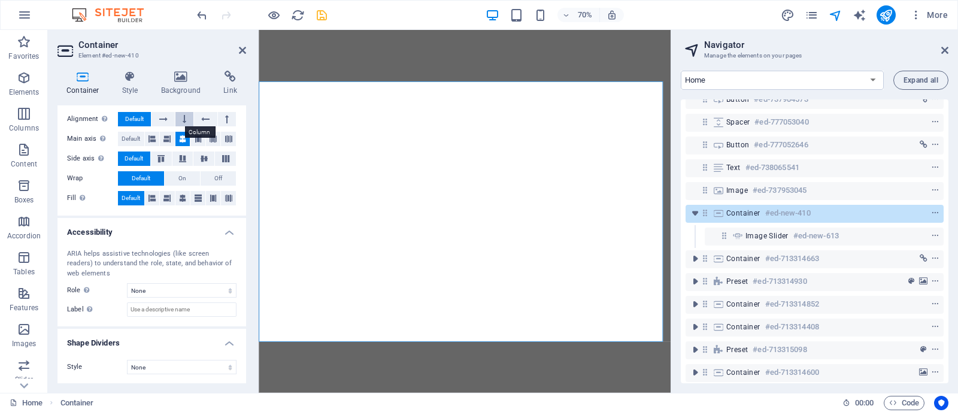
click at [186, 120] on button at bounding box center [185, 119] width 18 height 14
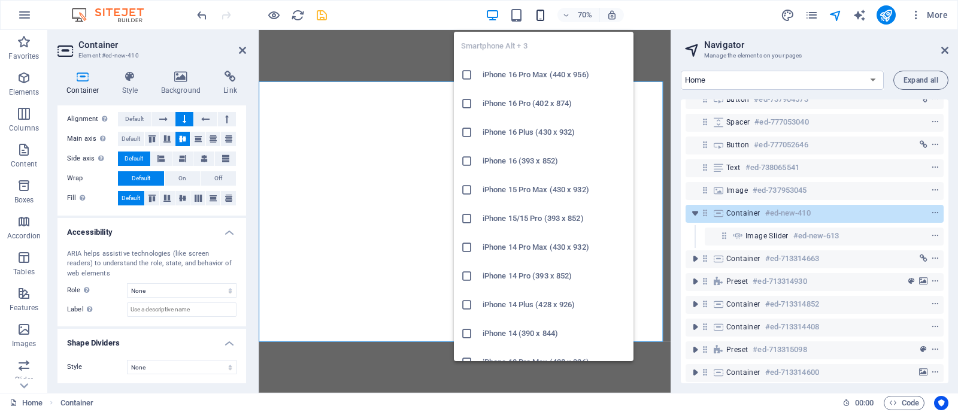
click at [541, 16] on icon "button" at bounding box center [541, 15] width 14 height 14
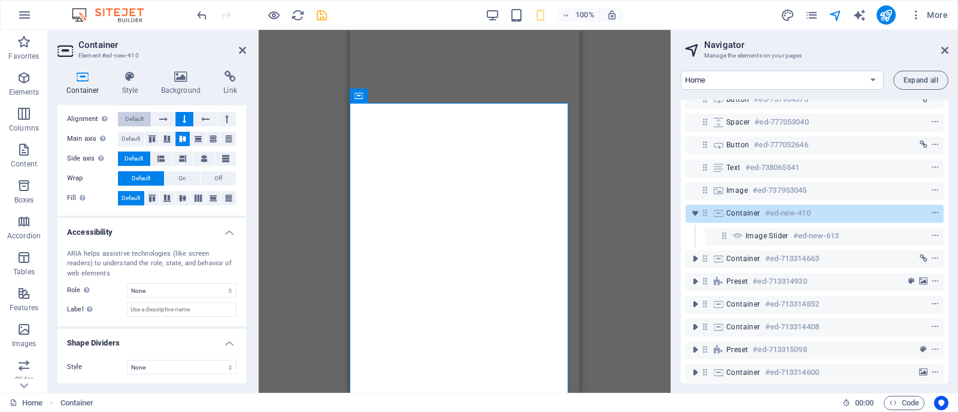
click at [136, 119] on span "Default" at bounding box center [134, 119] width 19 height 14
click at [132, 138] on span "Default" at bounding box center [131, 139] width 19 height 14
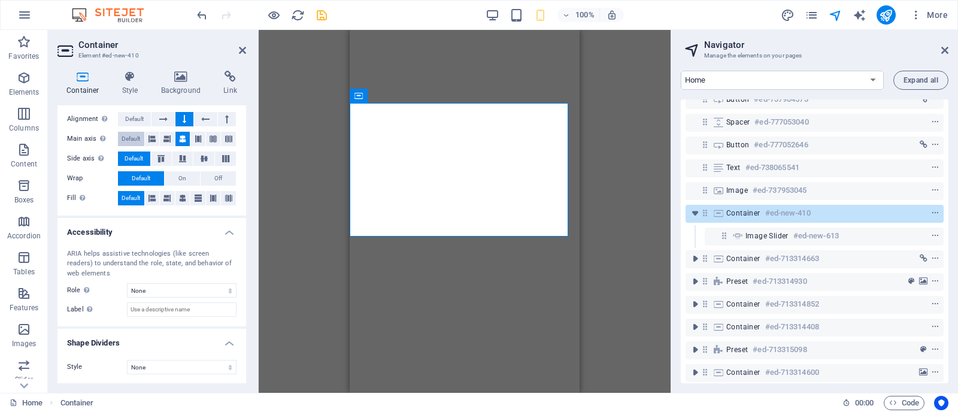
click at [132, 138] on span "Default" at bounding box center [131, 139] width 19 height 14
click at [138, 117] on span "Default" at bounding box center [134, 119] width 19 height 14
click at [159, 116] on icon at bounding box center [163, 119] width 8 height 14
click at [198, 115] on button at bounding box center [205, 119] width 23 height 14
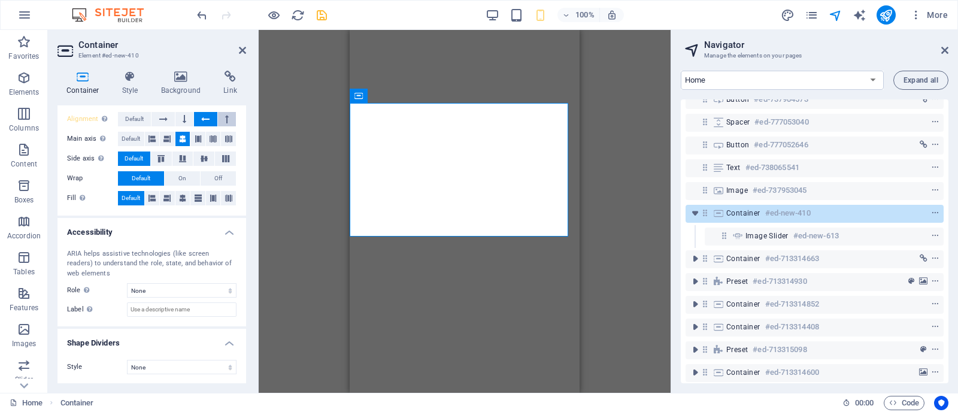
click at [226, 116] on icon at bounding box center [227, 119] width 4 height 14
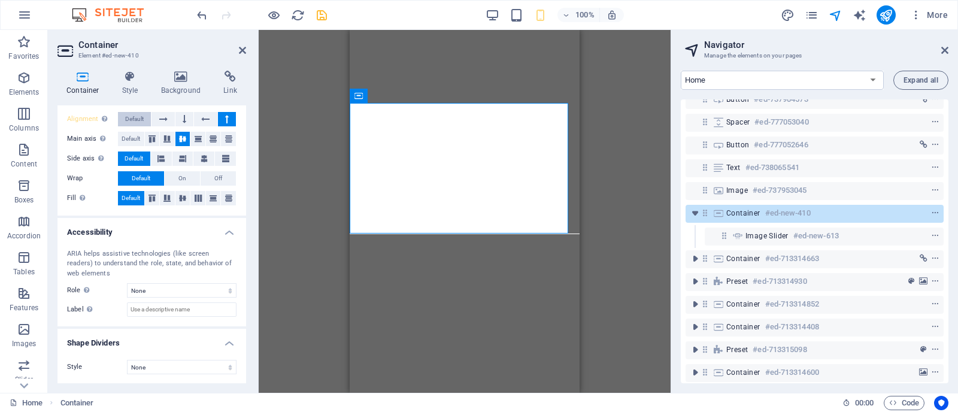
click at [125, 120] on span "Default" at bounding box center [134, 119] width 19 height 14
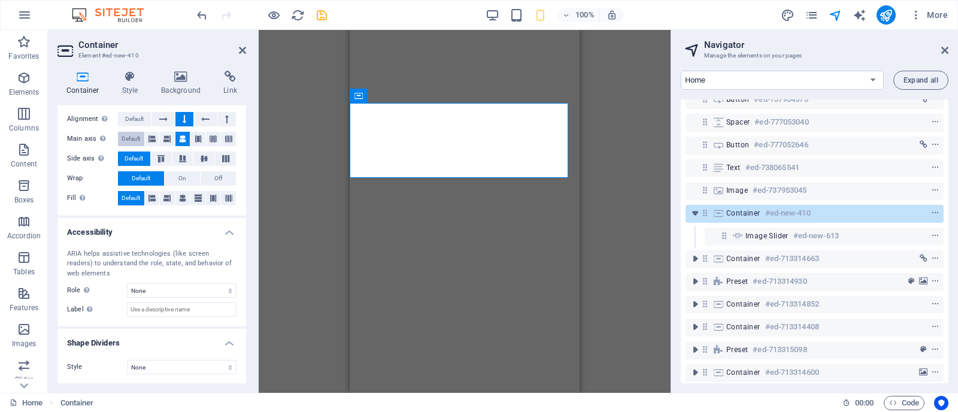
click at [130, 135] on span "Default" at bounding box center [131, 139] width 19 height 14
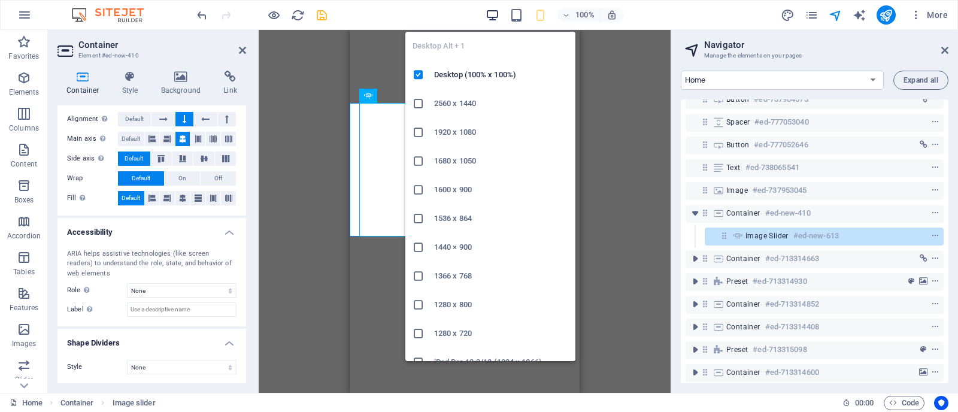
click at [489, 15] on icon "button" at bounding box center [493, 15] width 14 height 14
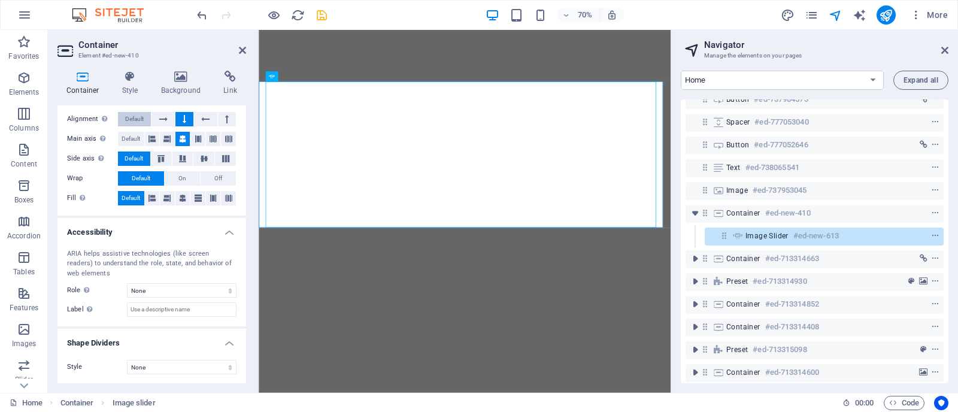
click at [130, 120] on span "Default" at bounding box center [134, 119] width 19 height 14
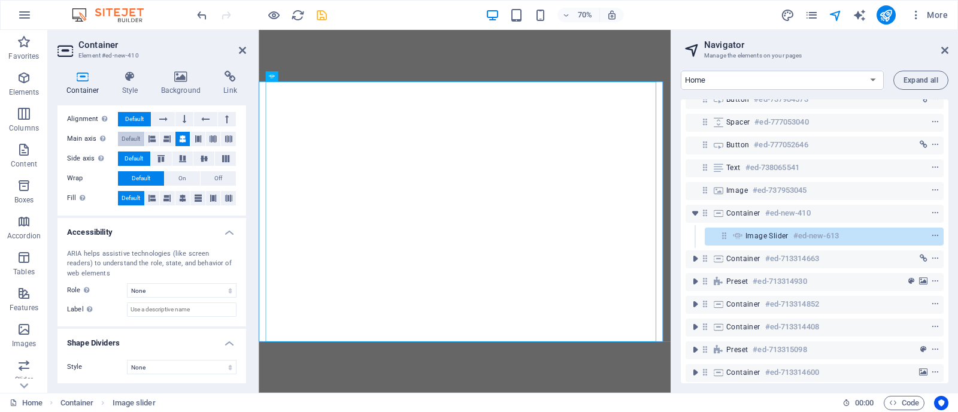
click at [129, 139] on span "Default" at bounding box center [131, 139] width 19 height 14
click at [180, 158] on icon at bounding box center [183, 158] width 14 height 7
click at [201, 158] on icon at bounding box center [204, 158] width 14 height 7
click at [125, 157] on span "Default" at bounding box center [134, 159] width 19 height 14
click at [179, 178] on span "On" at bounding box center [183, 178] width 8 height 14
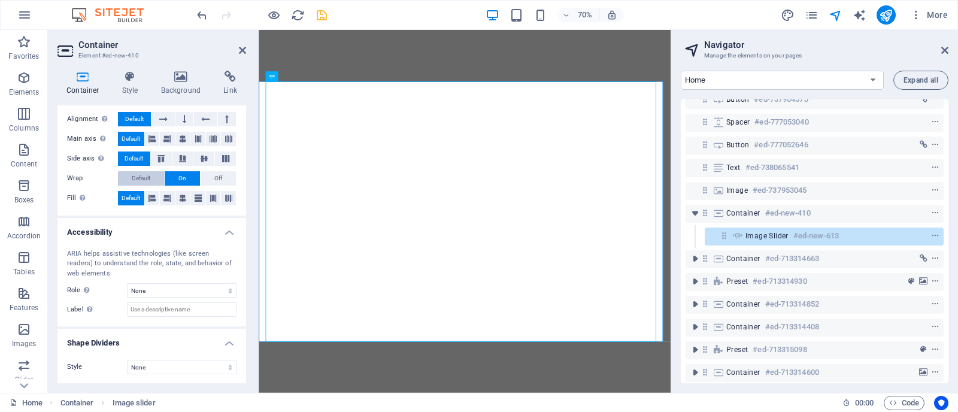
click at [142, 178] on span "Default" at bounding box center [141, 178] width 19 height 14
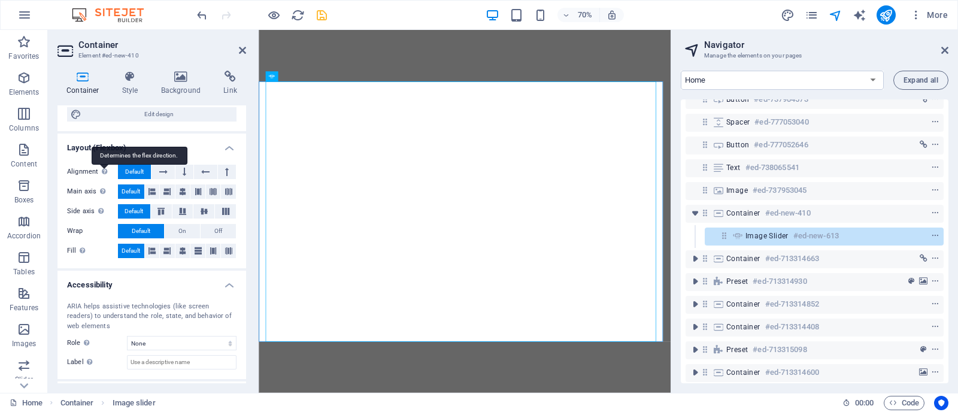
scroll to position [132, 0]
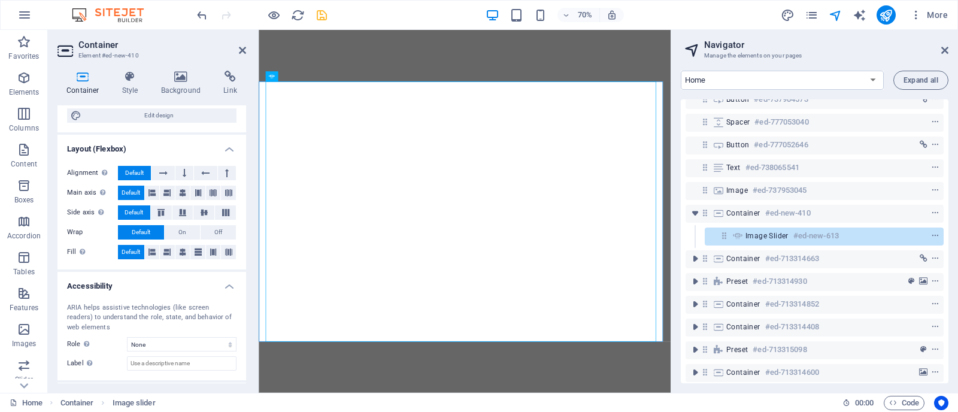
click at [226, 282] on h4 "Accessibility" at bounding box center [152, 283] width 189 height 22
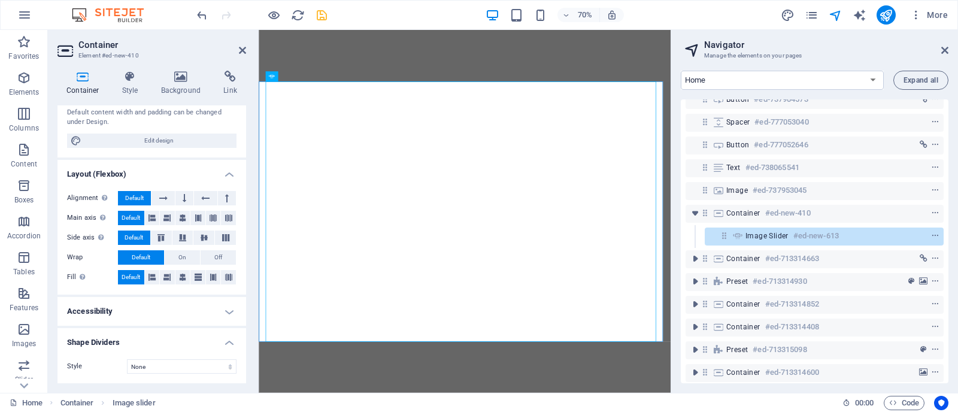
scroll to position [106, 0]
click at [232, 176] on h4 "Layout (Flexbox)" at bounding box center [152, 172] width 189 height 22
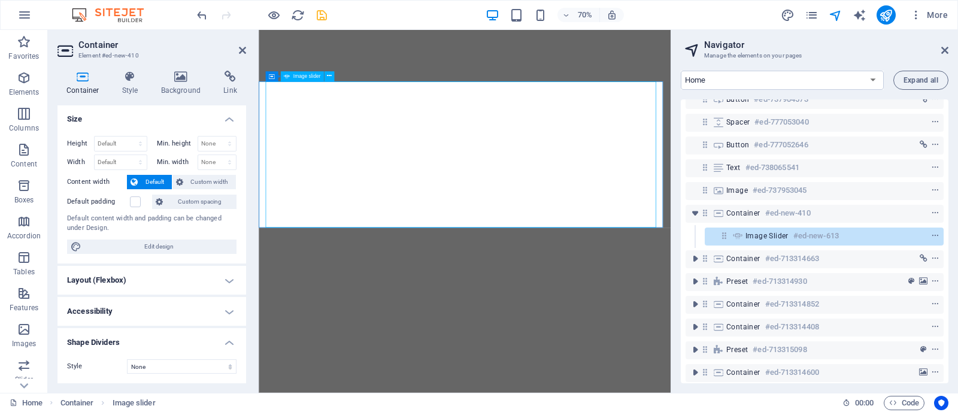
click at [779, 229] on div "Image slider #ed-new-613" at bounding box center [815, 236] width 138 height 14
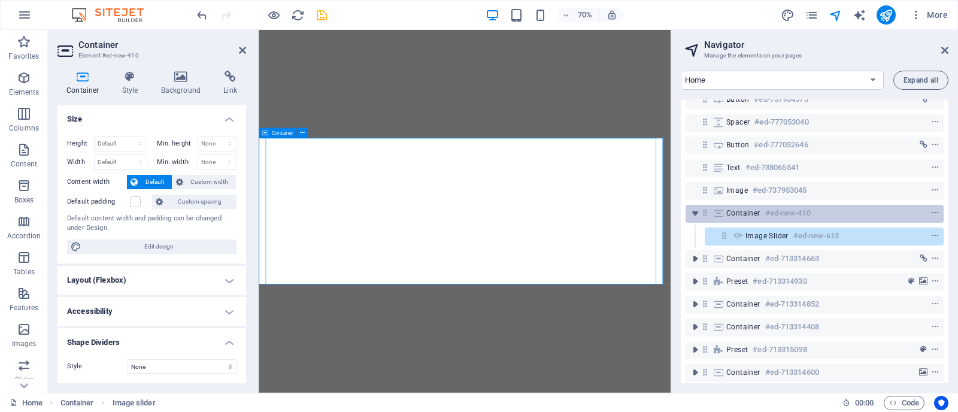
click at [770, 210] on h6 "#ed-new-410" at bounding box center [789, 213] width 46 height 14
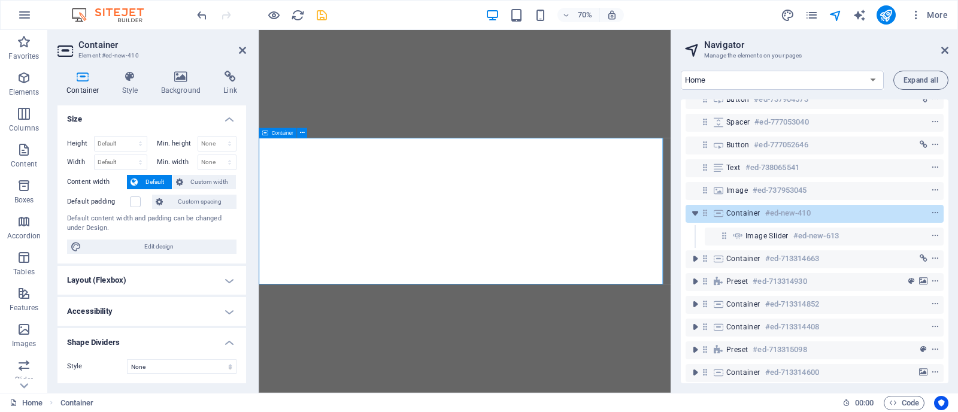
click at [770, 210] on h6 "#ed-new-410" at bounding box center [789, 213] width 46 height 14
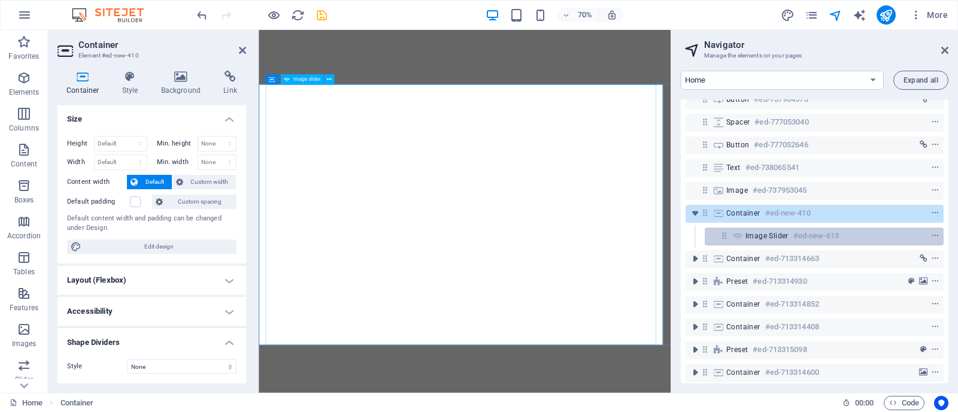
click at [771, 234] on span "Image slider" at bounding box center [767, 236] width 43 height 10
select select "%"
select select "px"
select select "ms"
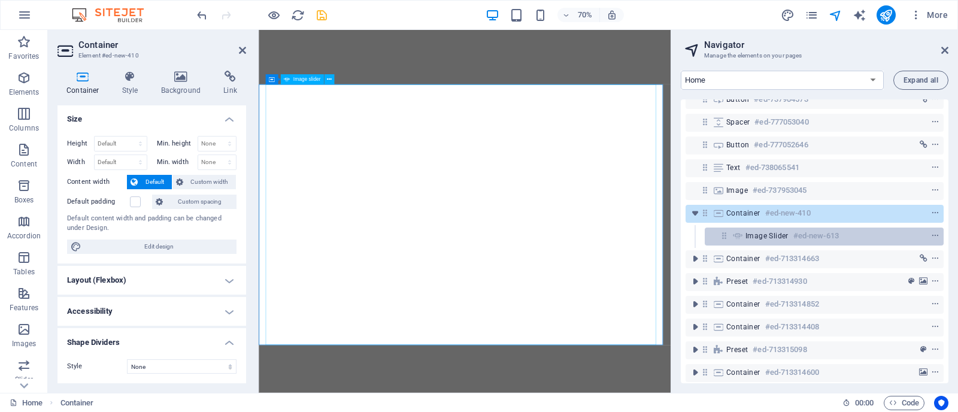
select select "s"
select select "progressive"
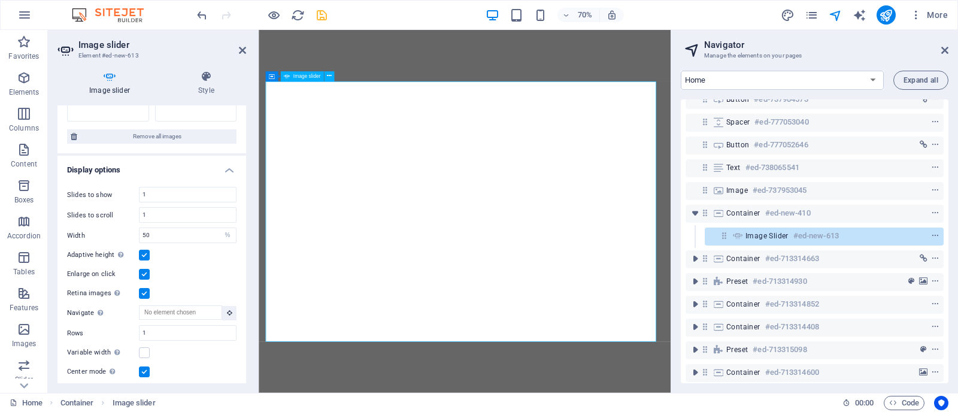
scroll to position [427, 0]
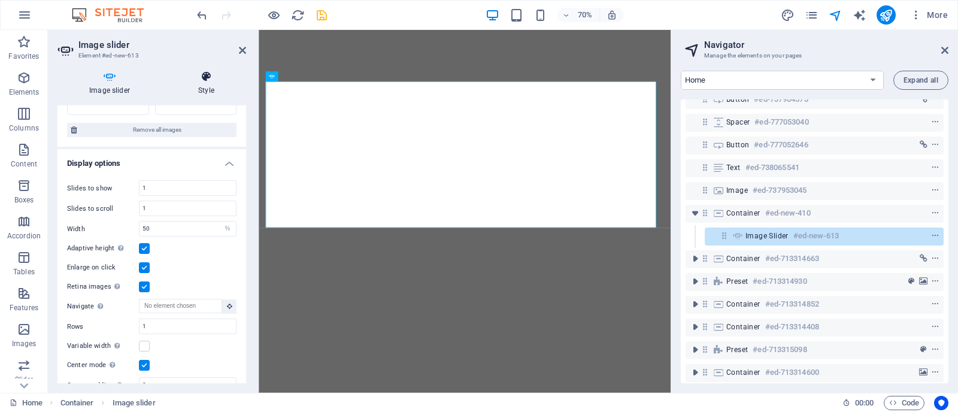
click at [207, 94] on h4 "Style" at bounding box center [207, 83] width 80 height 25
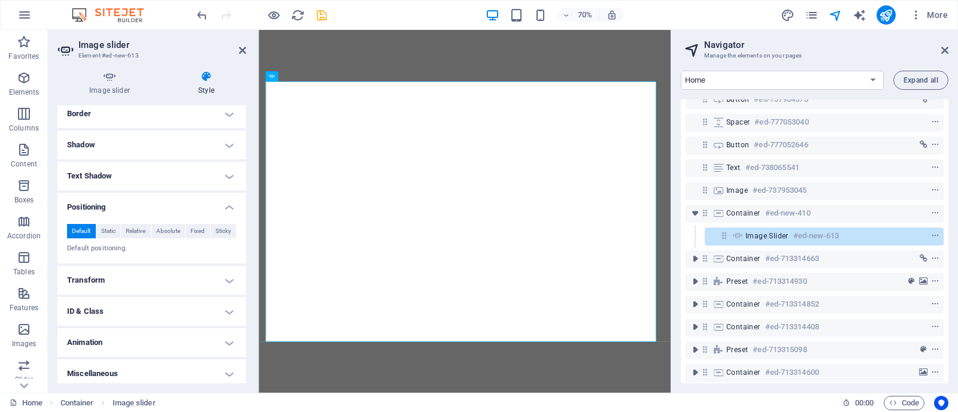
scroll to position [270, 0]
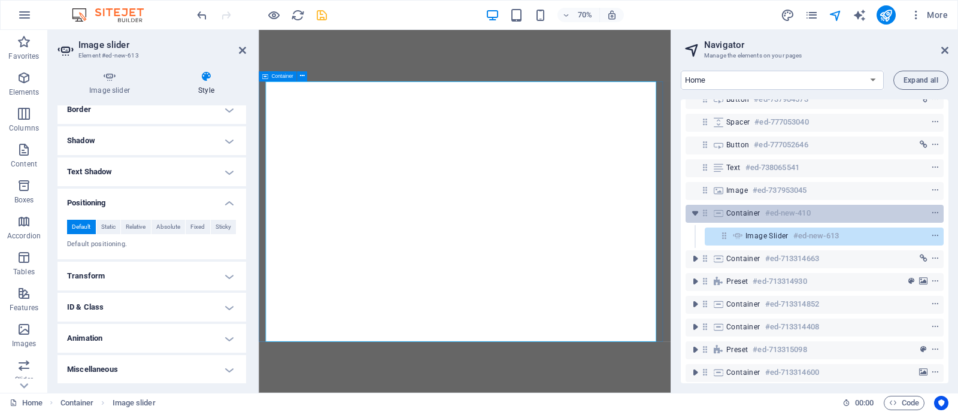
click at [755, 210] on span "Container" at bounding box center [744, 213] width 34 height 10
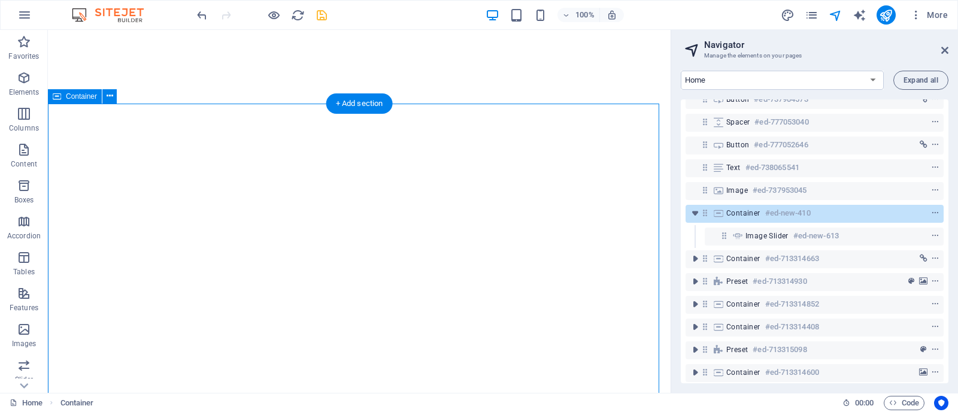
click at [734, 208] on span "Container" at bounding box center [744, 213] width 34 height 10
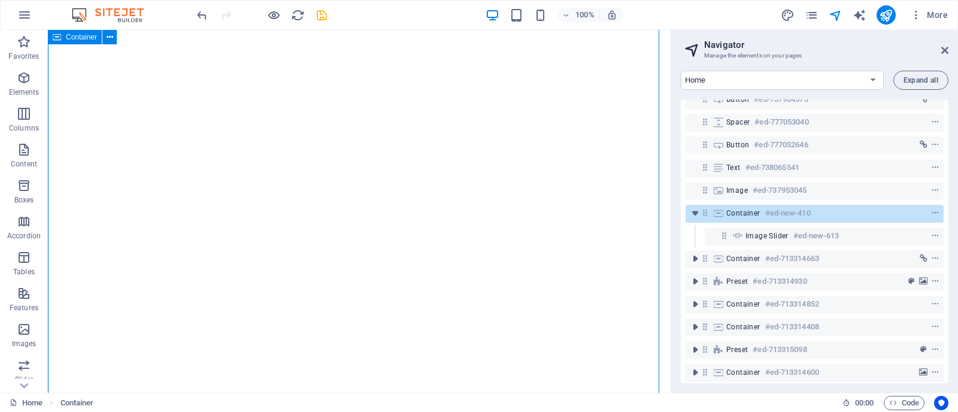
click at [734, 208] on span "Container" at bounding box center [744, 213] width 34 height 10
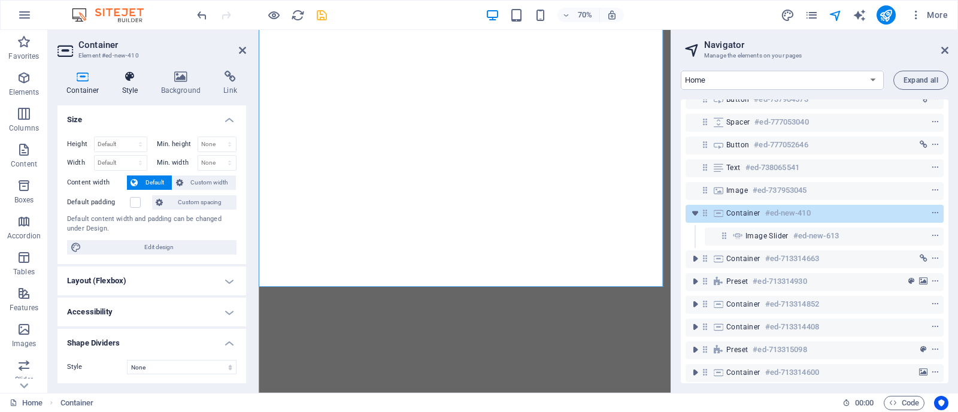
click at [127, 87] on h4 "Style" at bounding box center [132, 83] width 39 height 25
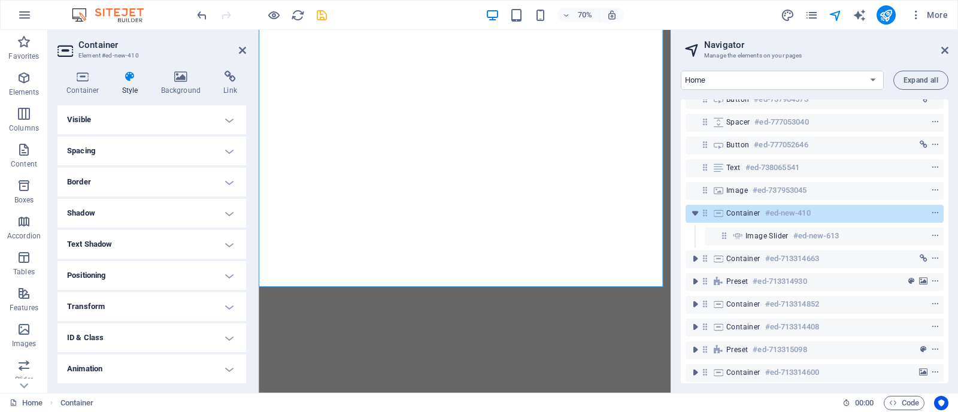
click at [116, 150] on h4 "Spacing" at bounding box center [152, 151] width 189 height 29
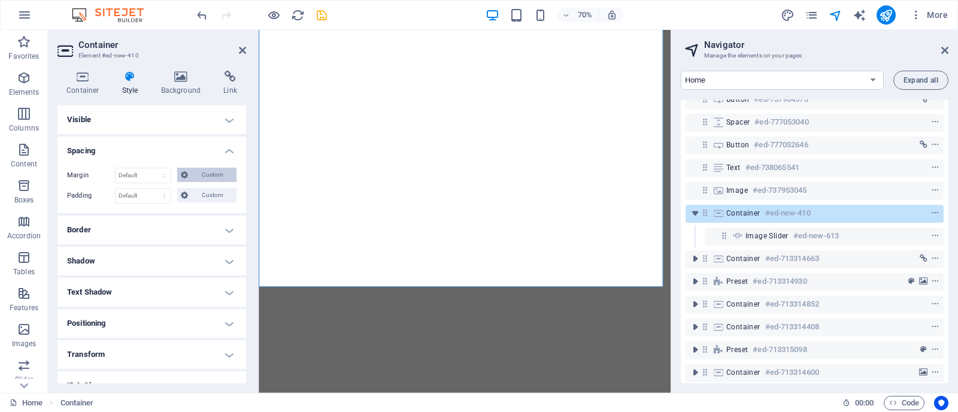
click at [202, 173] on span "Custom" at bounding box center [212, 175] width 41 height 14
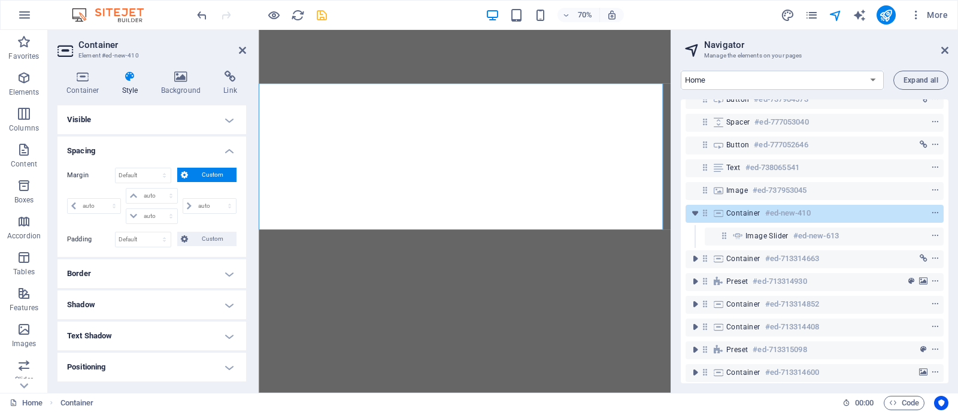
click at [202, 173] on span "Custom" at bounding box center [212, 175] width 41 height 14
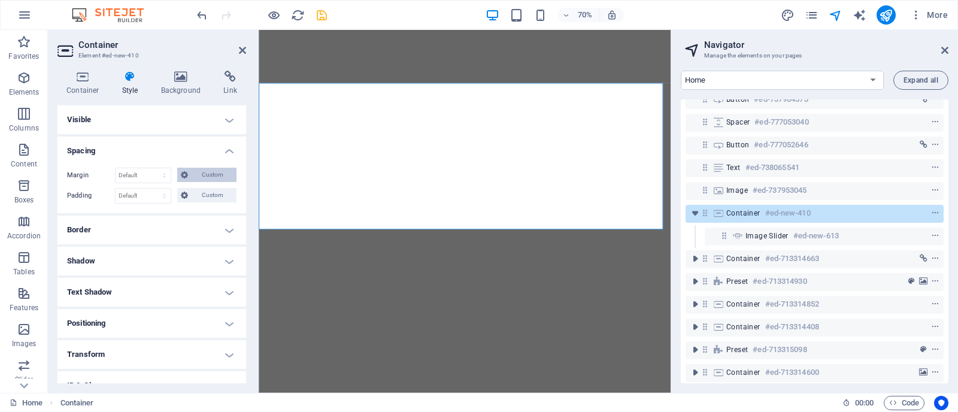
click at [202, 173] on span "Custom" at bounding box center [212, 175] width 41 height 14
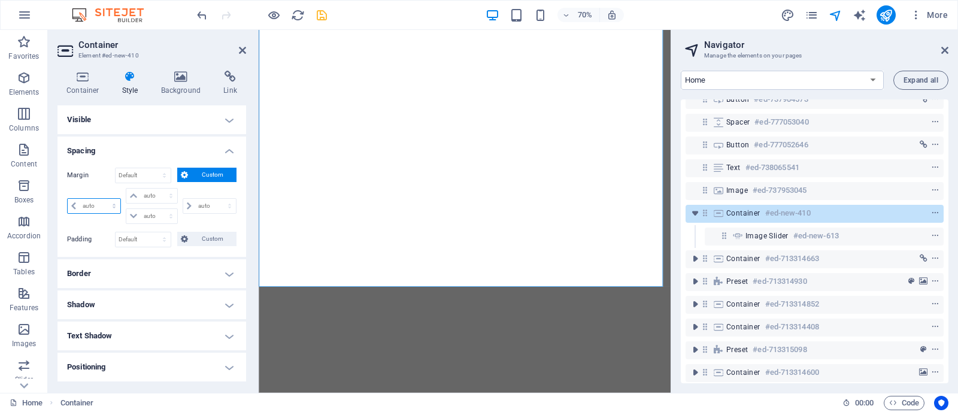
click at [93, 202] on select "auto px % rem vw vh" at bounding box center [94, 206] width 53 height 14
click at [68, 199] on select "auto px % rem vw vh" at bounding box center [94, 206] width 53 height 14
select select "DISABLED_OPTION_VALUE"
type input "0"
select select "px"
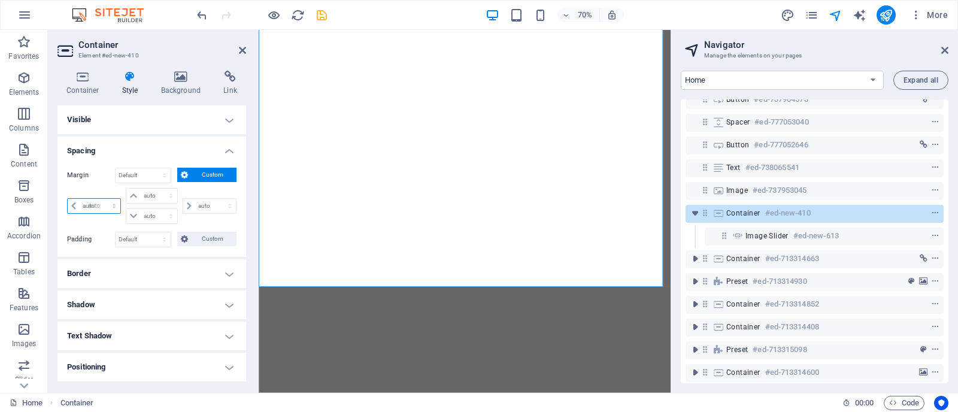
type input "0"
select select "px"
type input "0"
click at [98, 204] on select "auto px % rem vw vh" at bounding box center [94, 206] width 53 height 14
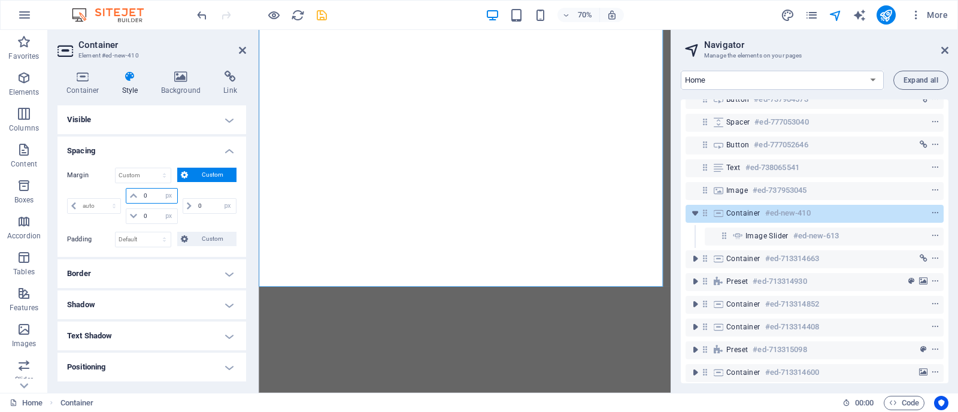
click at [150, 192] on input "0" at bounding box center [159, 196] width 36 height 14
click at [163, 217] on select "auto px % rem vw vh" at bounding box center [169, 216] width 17 height 14
click at [222, 202] on select "auto px % rem vw vh" at bounding box center [227, 206] width 17 height 14
select select "auto"
click at [219, 199] on select "auto px % rem vw vh" at bounding box center [227, 206] width 17 height 14
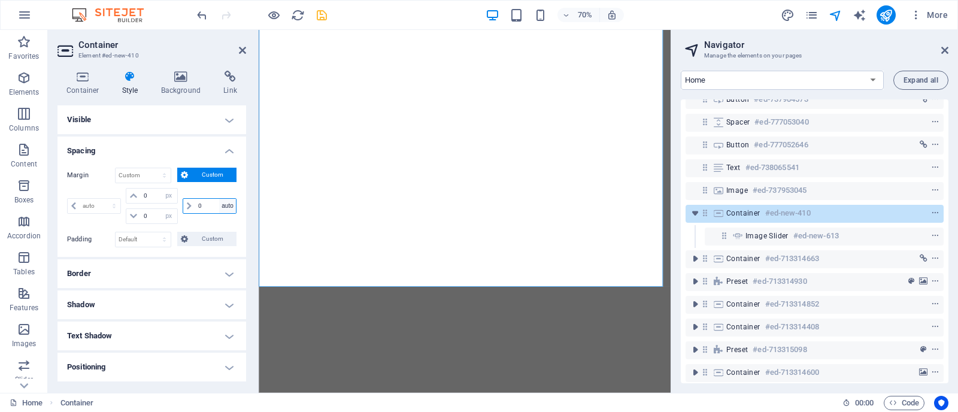
select select "DISABLED_OPTION_VALUE"
click at [137, 189] on span at bounding box center [133, 196] width 14 height 14
click at [133, 196] on icon at bounding box center [133, 195] width 7 height 7
click at [138, 184] on div "Margin Default auto px % rem vw vh Custom Custom auto px % rem vw vh 0 auto px …" at bounding box center [152, 197] width 170 height 59
click at [138, 176] on select "Default auto px % rem vw vh Custom" at bounding box center [143, 175] width 55 height 14
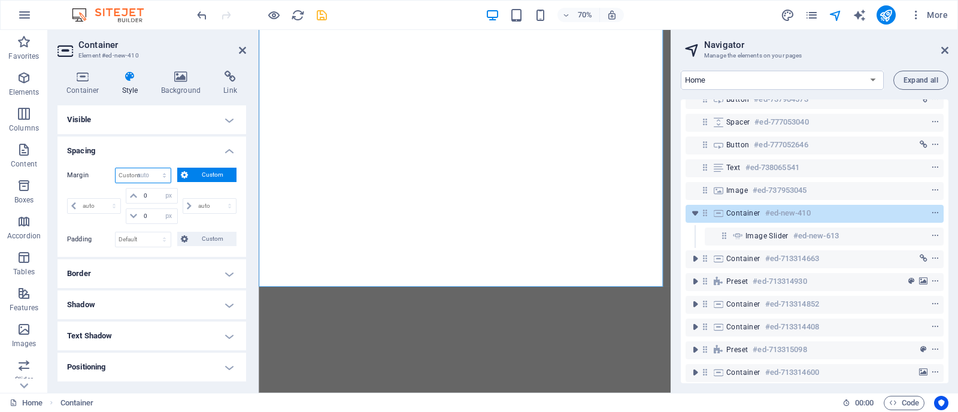
click at [116, 168] on select "Default auto px % rem vw vh Custom" at bounding box center [143, 175] width 55 height 14
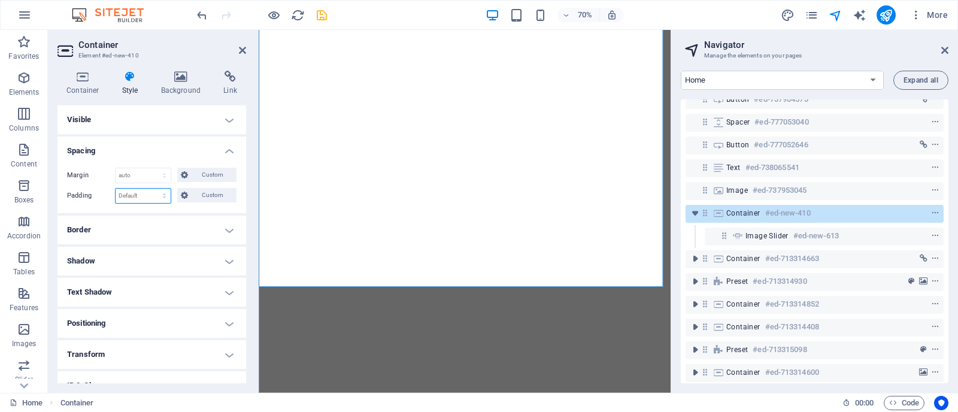
click at [143, 199] on select "Default px rem % vh vw Custom" at bounding box center [143, 196] width 55 height 14
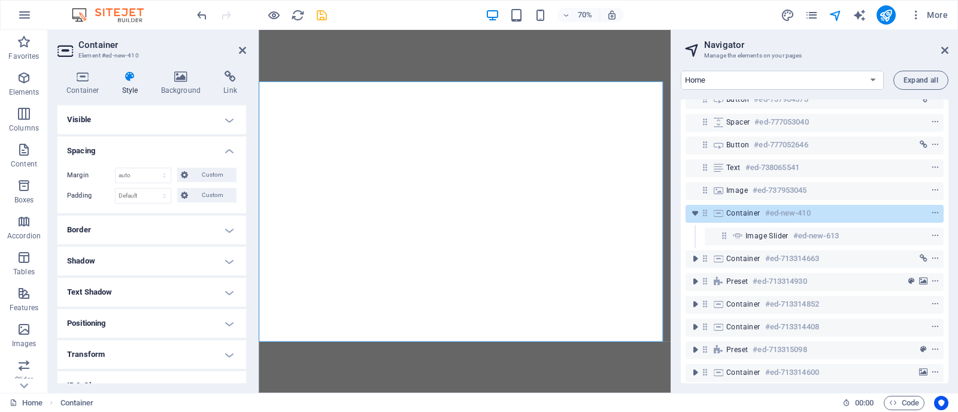
click at [140, 159] on div "Margin Default auto px % rem vw vh Custom Custom auto px % rem vw vh auto px % …" at bounding box center [152, 185] width 189 height 55
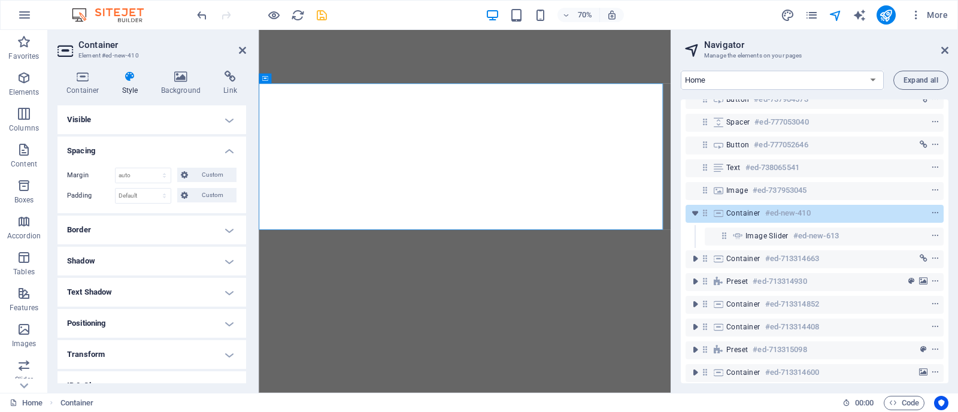
drag, startPoint x: 949, startPoint y: 216, endPoint x: 954, endPoint y: 168, distance: 47.6
click at [954, 168] on div "Home Pricing Legal Notice Privacy Gallary Expand all Logo #ed-737953033 Menu Ba…" at bounding box center [814, 227] width 287 height 332
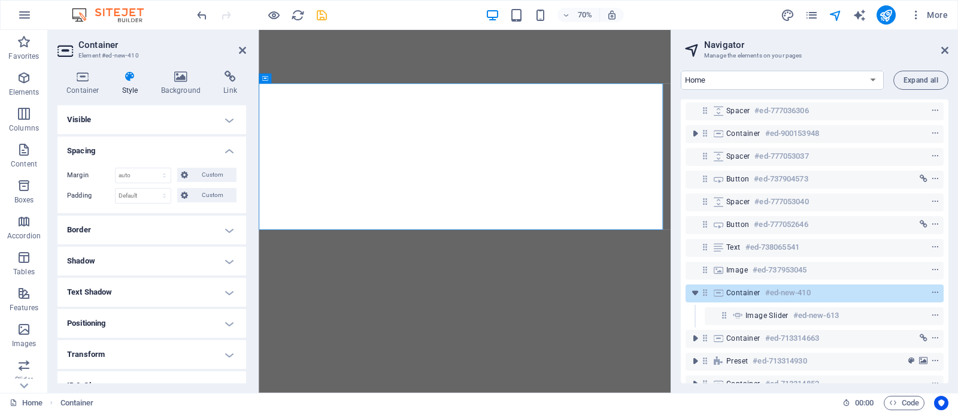
scroll to position [75, 0]
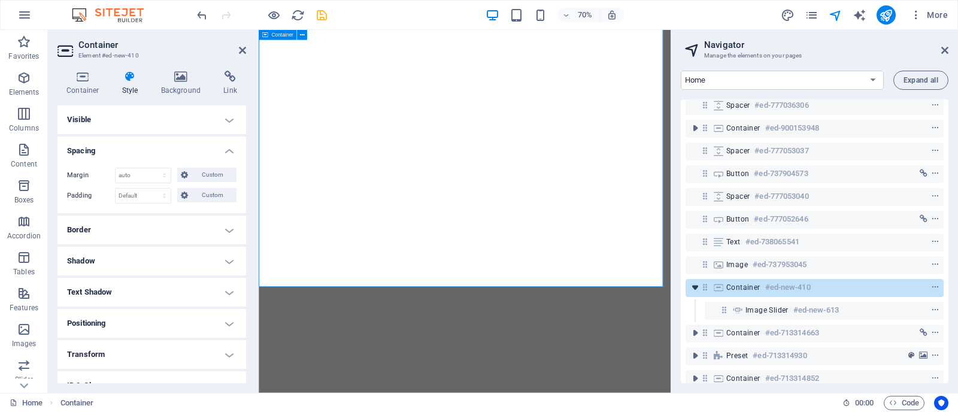
click at [696, 288] on icon "toggle-expand" at bounding box center [695, 288] width 12 height 12
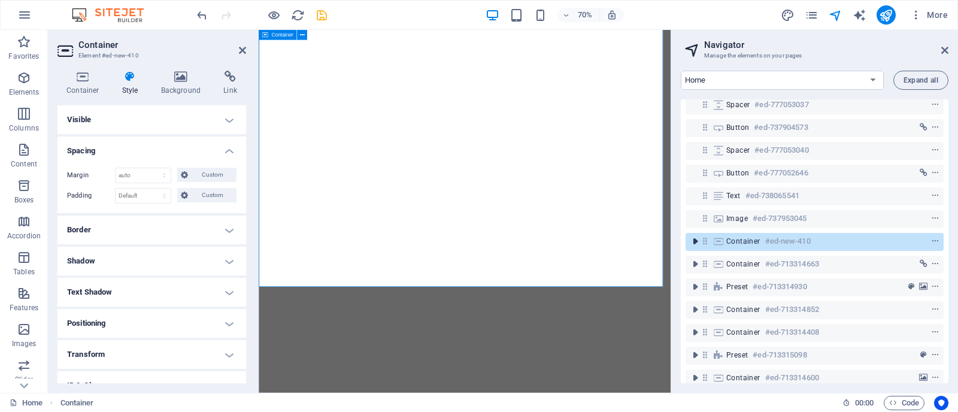
scroll to position [163, 0]
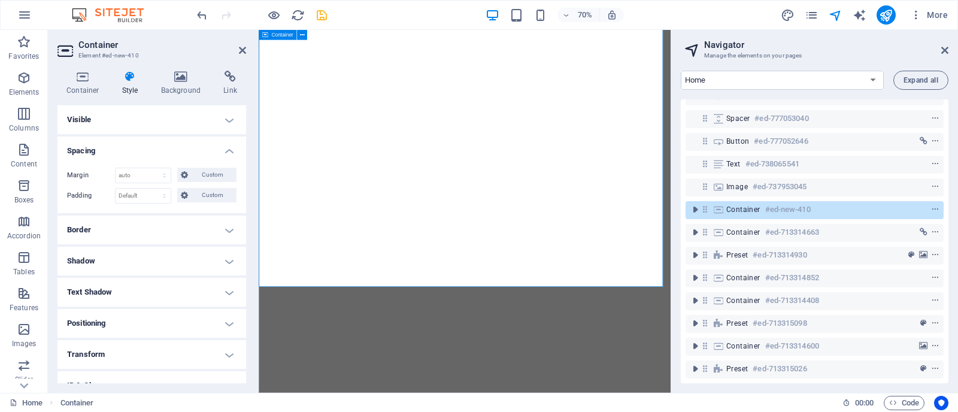
click at [827, 202] on div "Container #ed-new-410" at bounding box center [806, 209] width 158 height 14
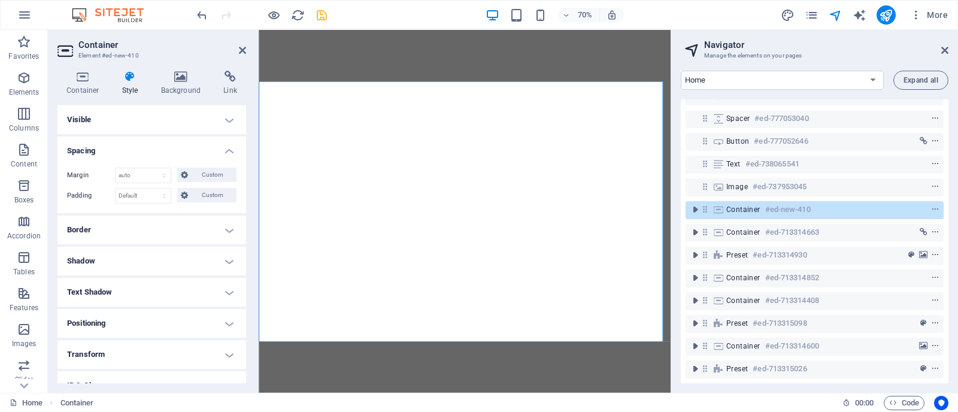
click at [177, 120] on h4 "Visible" at bounding box center [152, 119] width 189 height 29
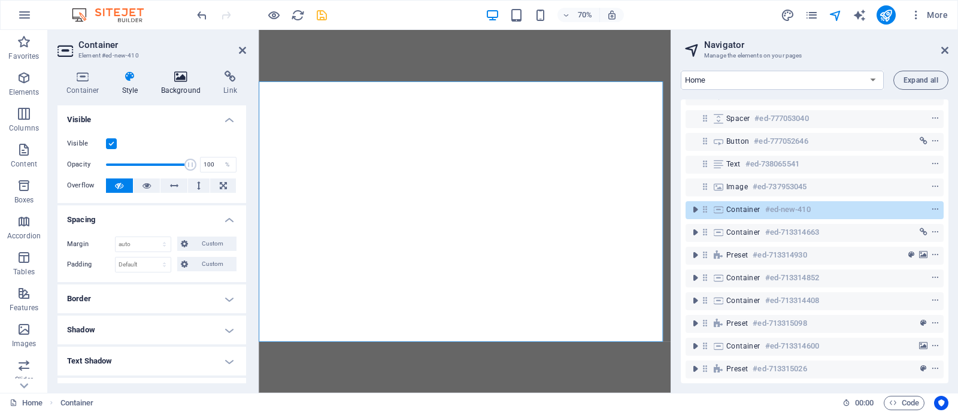
click at [183, 88] on h4 "Background" at bounding box center [183, 83] width 63 height 25
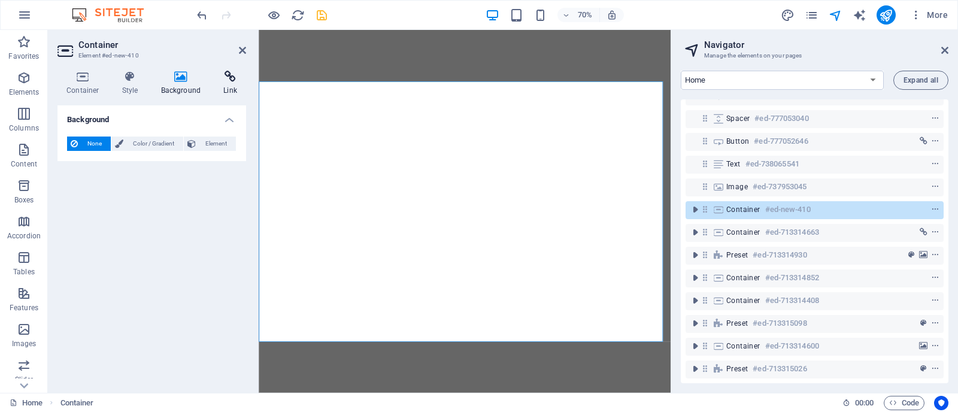
click at [225, 84] on h4 "Link" at bounding box center [230, 83] width 32 height 25
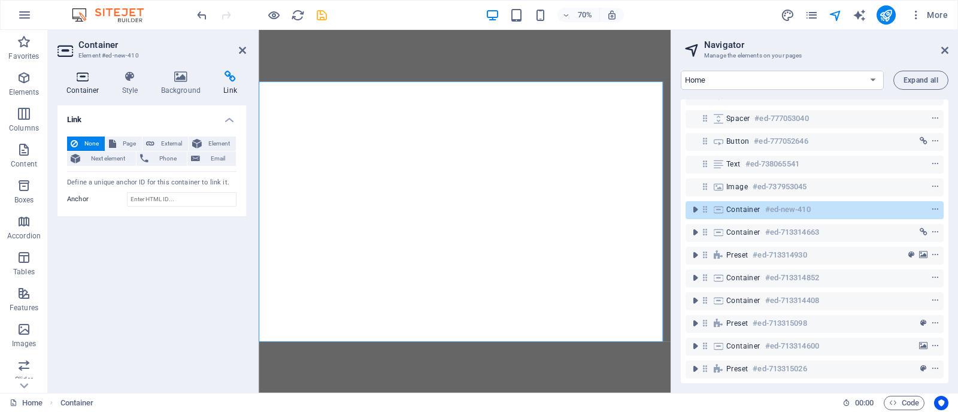
click at [78, 80] on icon at bounding box center [83, 77] width 51 height 12
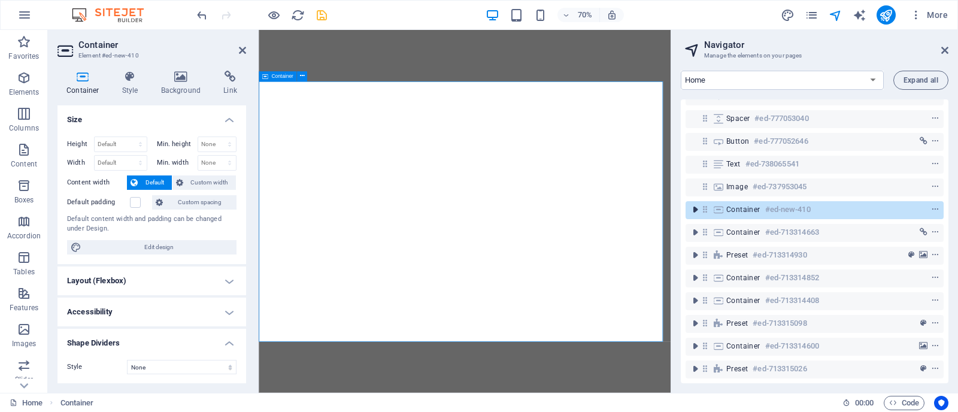
click at [692, 204] on icon "toggle-expand" at bounding box center [695, 210] width 12 height 12
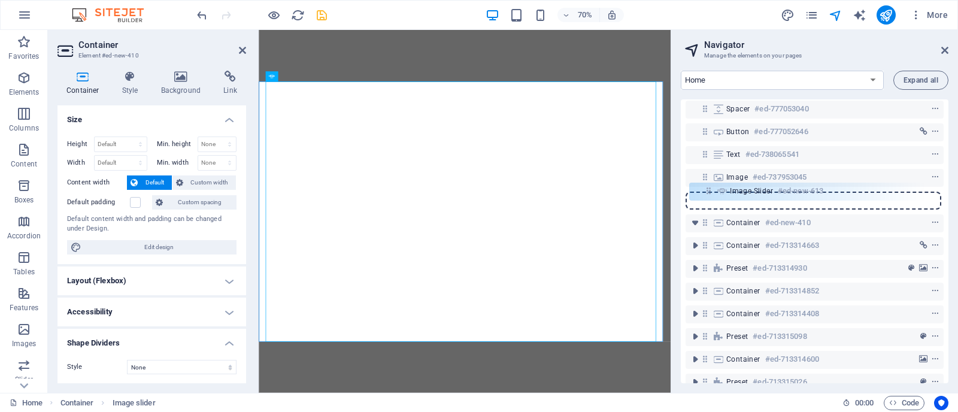
drag, startPoint x: 724, startPoint y: 222, endPoint x: 708, endPoint y: 187, distance: 38.1
click at [708, 187] on div "Logo #ed-737953033 Menu Bar #ed-730517382 H1 #ed-737882209 Spacer #ed-777036306…" at bounding box center [815, 241] width 268 height 284
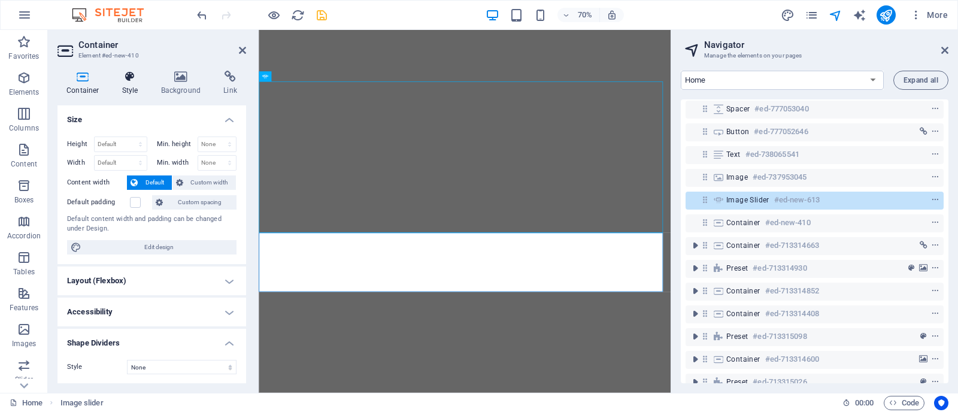
click at [124, 86] on h4 "Style" at bounding box center [132, 83] width 39 height 25
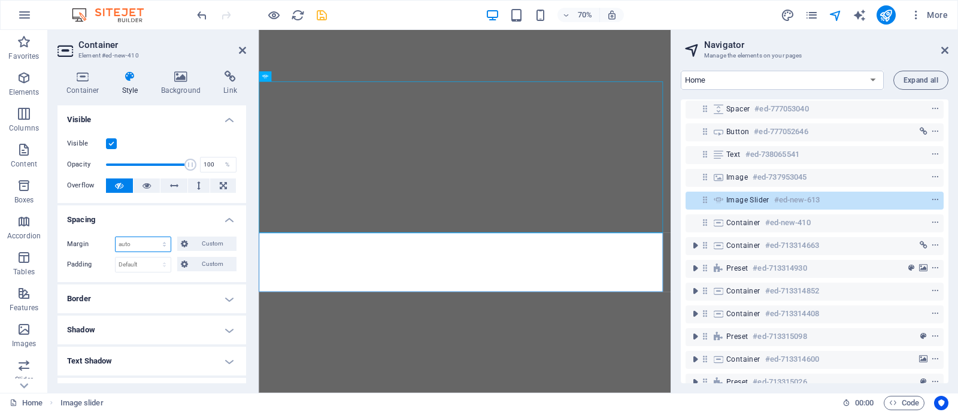
click at [155, 250] on select "Default auto px % rem vw vh Custom" at bounding box center [143, 244] width 55 height 14
click at [116, 237] on select "Default auto px % rem vw vh Custom" at bounding box center [143, 244] width 55 height 14
select select "DISABLED_OPTION_VALUE"
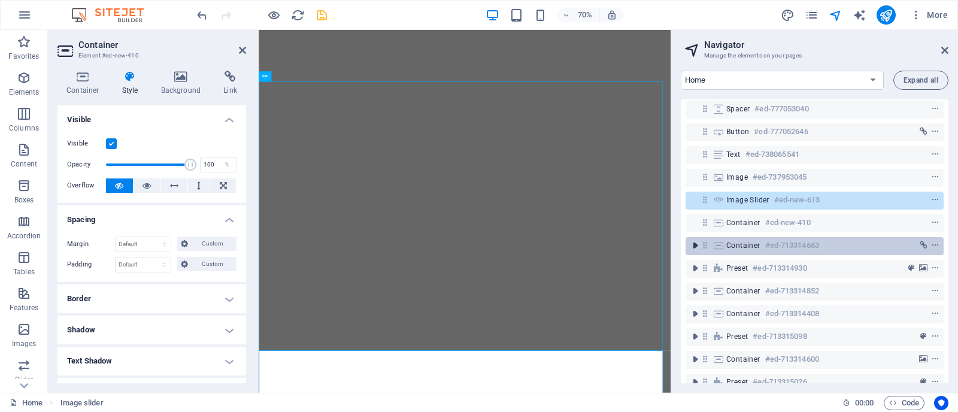
click at [692, 246] on icon "toggle-expand" at bounding box center [695, 246] width 12 height 12
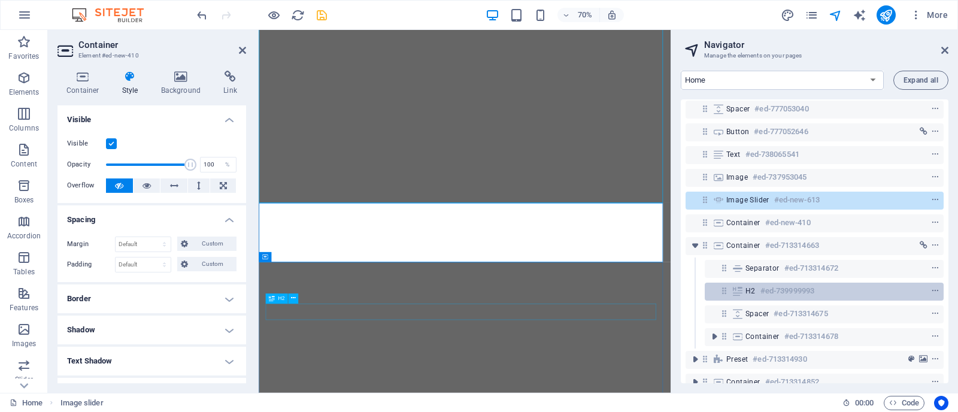
click at [794, 294] on h6 "#ed-739999993" at bounding box center [788, 291] width 54 height 14
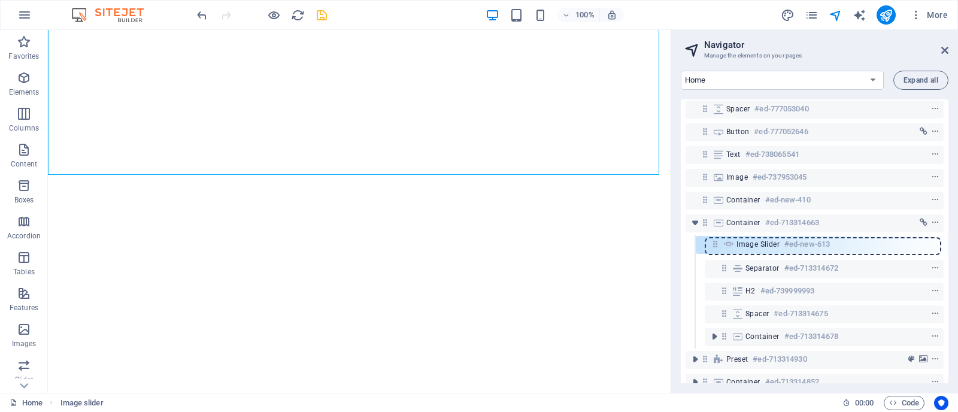
drag, startPoint x: 704, startPoint y: 201, endPoint x: 718, endPoint y: 250, distance: 50.9
click at [718, 250] on div "Logo #ed-737953033 Menu Bar #ed-730517382 H1 #ed-737882209 Spacer #ed-777036306…" at bounding box center [815, 241] width 268 height 284
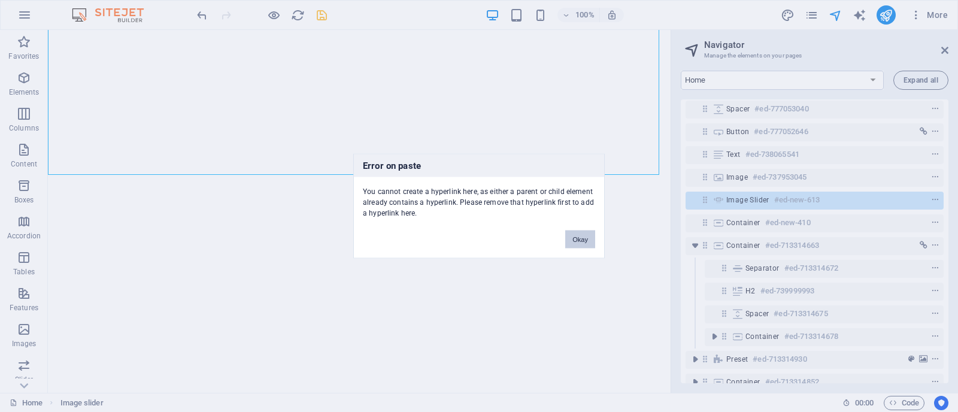
click at [583, 243] on button "Okay" at bounding box center [580, 240] width 30 height 18
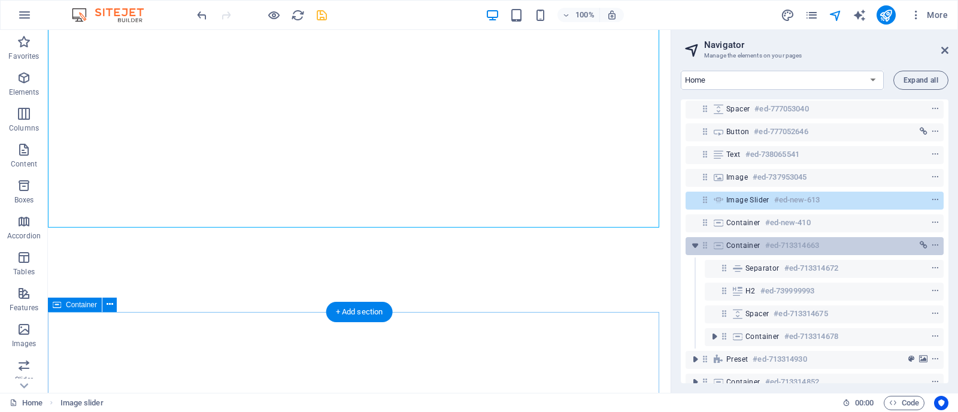
click at [746, 250] on div "Container #ed-713314663" at bounding box center [806, 245] width 158 height 14
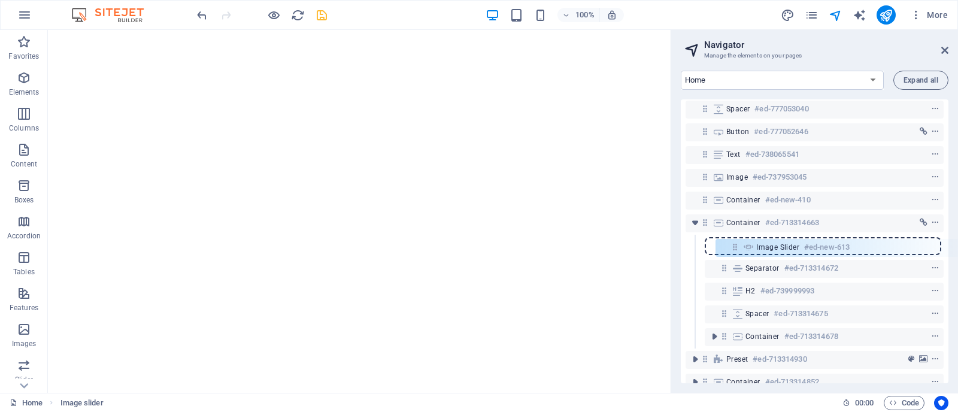
drag, startPoint x: 707, startPoint y: 198, endPoint x: 741, endPoint y: 249, distance: 61.3
click at [741, 249] on div "Logo #ed-737953033 Menu Bar #ed-730517382 H1 #ed-737882209 Spacer #ed-777036306…" at bounding box center [815, 241] width 268 height 284
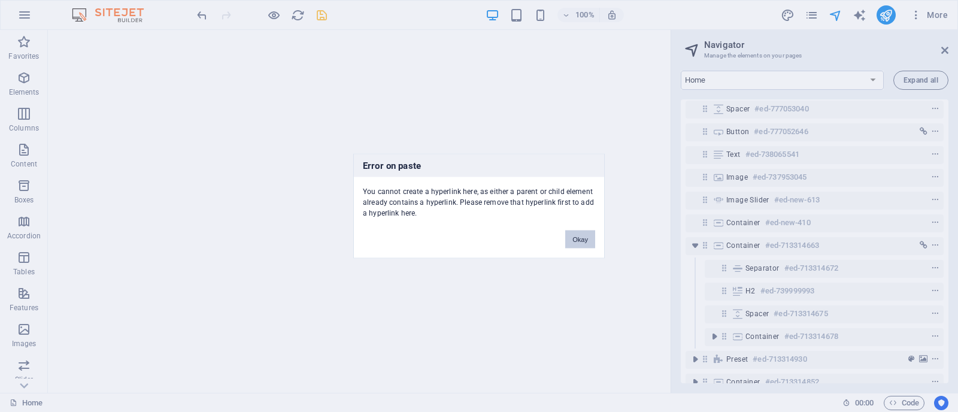
click at [573, 240] on button "Okay" at bounding box center [580, 240] width 30 height 18
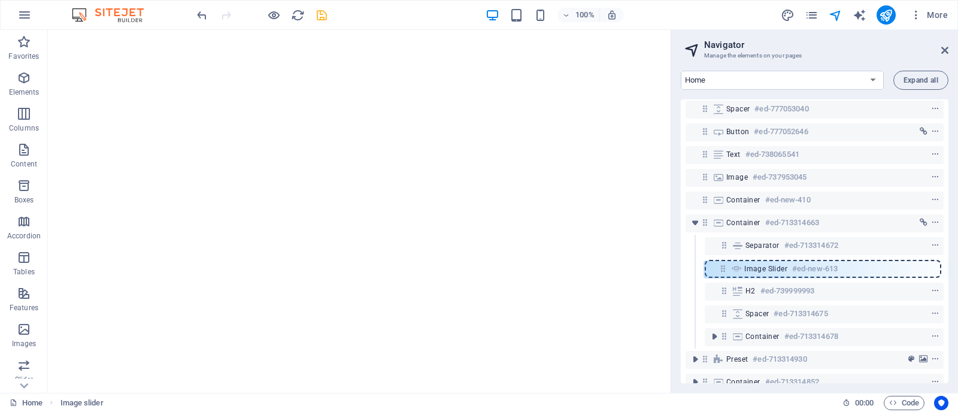
drag, startPoint x: 704, startPoint y: 199, endPoint x: 724, endPoint y: 276, distance: 78.6
click at [724, 276] on div "Logo #ed-737953033 Menu Bar #ed-730517382 H1 #ed-737882209 Spacer #ed-777036306…" at bounding box center [815, 241] width 268 height 284
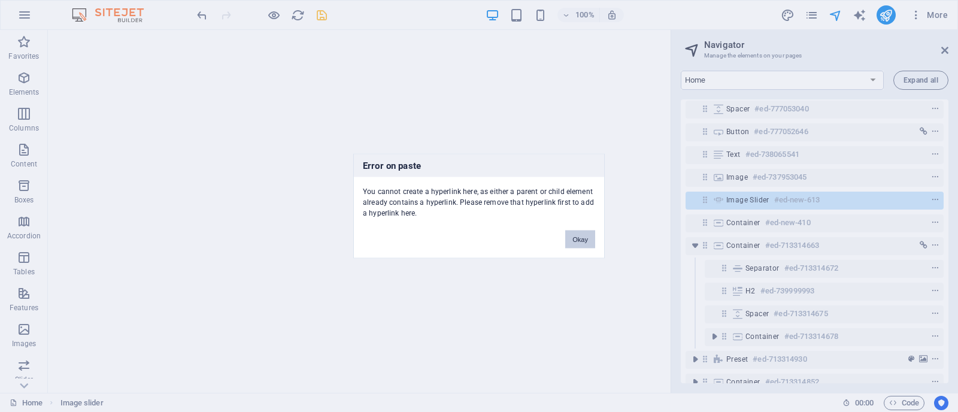
click at [585, 240] on button "Okay" at bounding box center [580, 240] width 30 height 18
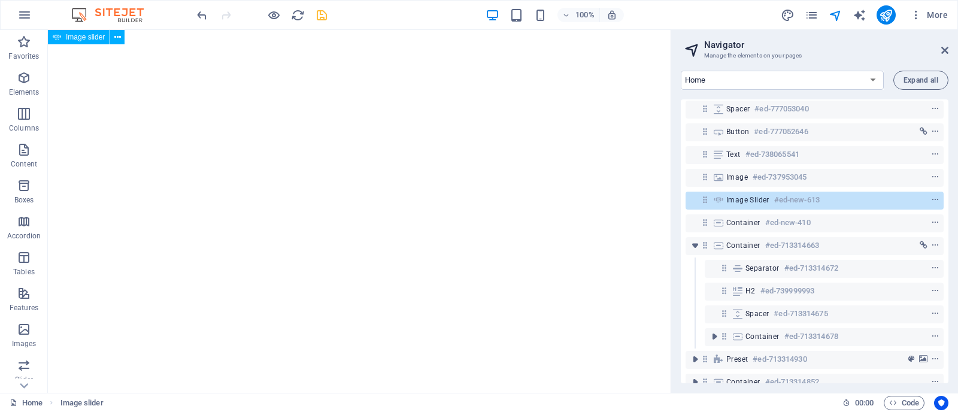
click at [716, 193] on div "Image slider #ed-new-613" at bounding box center [815, 201] width 258 height 18
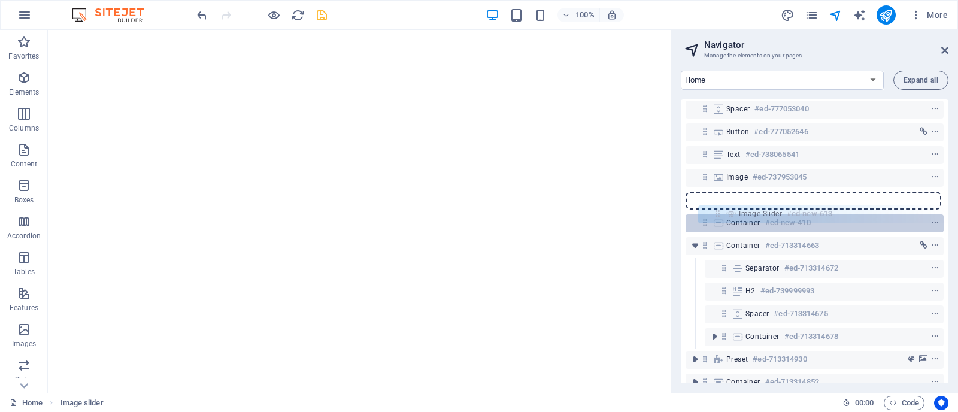
drag, startPoint x: 704, startPoint y: 204, endPoint x: 721, endPoint y: 220, distance: 23.3
click at [721, 220] on div "Logo #ed-737953033 Menu Bar #ed-730517382 H1 #ed-737882209 Spacer #ed-777036306…" at bounding box center [815, 241] width 268 height 284
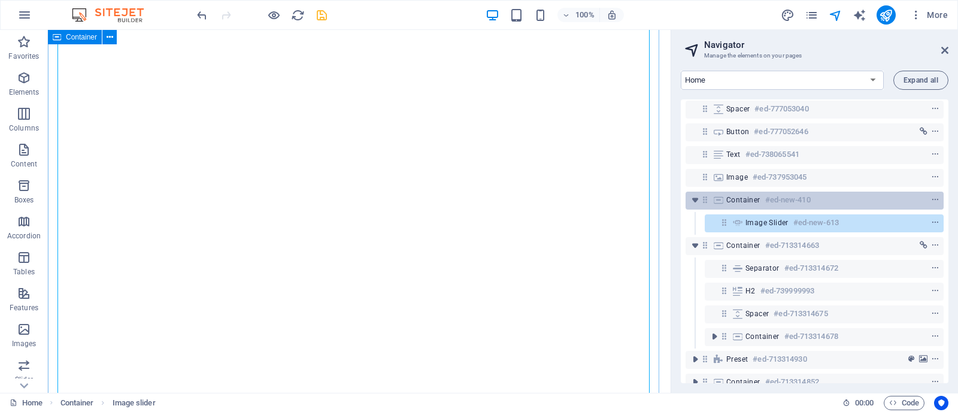
click at [740, 204] on div "Container #ed-new-410" at bounding box center [806, 200] width 158 height 14
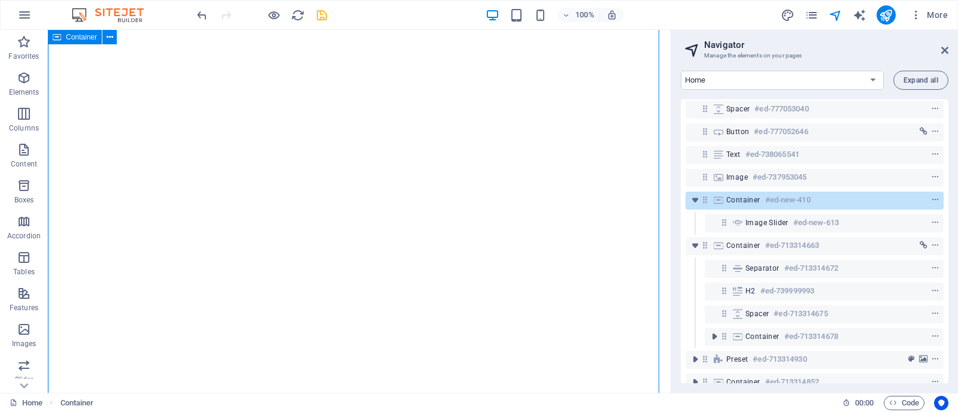
click at [740, 204] on div "Container #ed-new-410" at bounding box center [806, 200] width 158 height 14
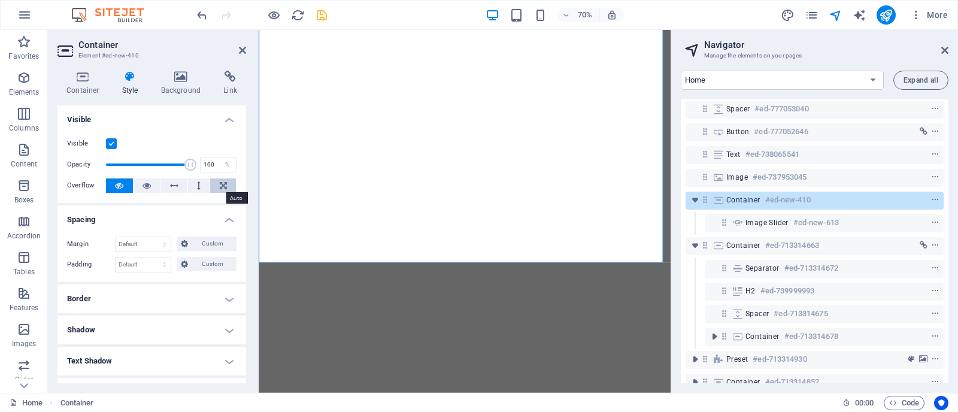
click at [225, 187] on icon at bounding box center [223, 186] width 7 height 14
click at [172, 184] on icon at bounding box center [174, 186] width 8 height 14
click at [143, 184] on icon at bounding box center [147, 186] width 8 height 14
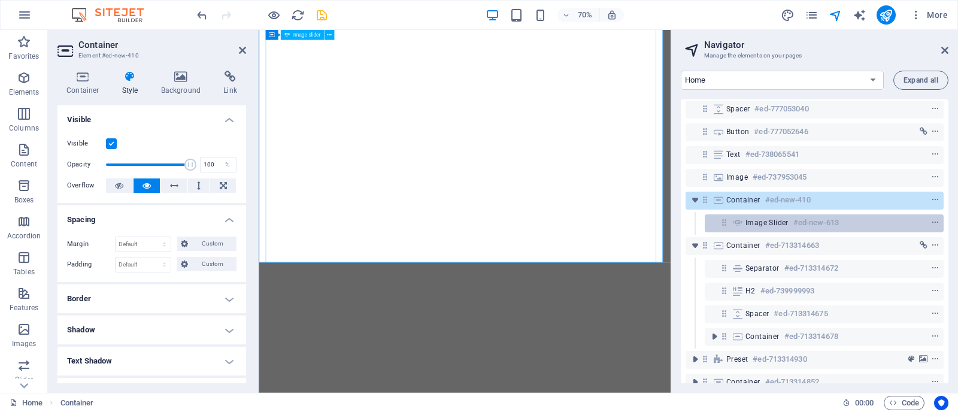
scroll to position [147, 0]
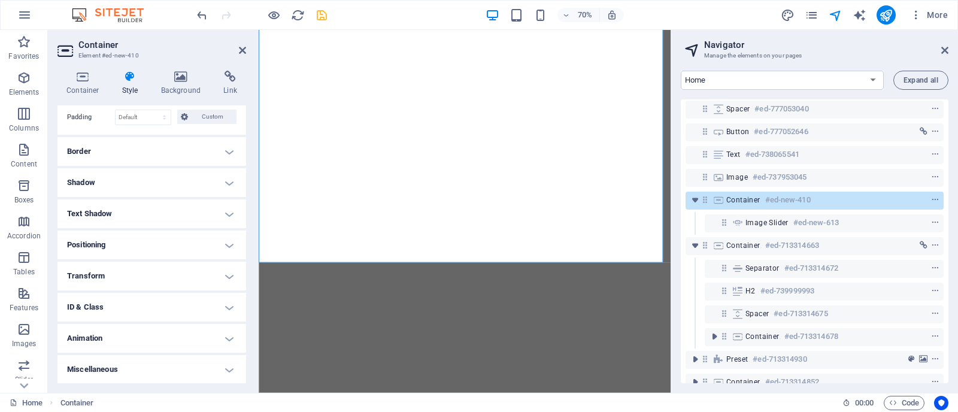
click at [190, 370] on h4 "Miscellaneous" at bounding box center [152, 369] width 189 height 29
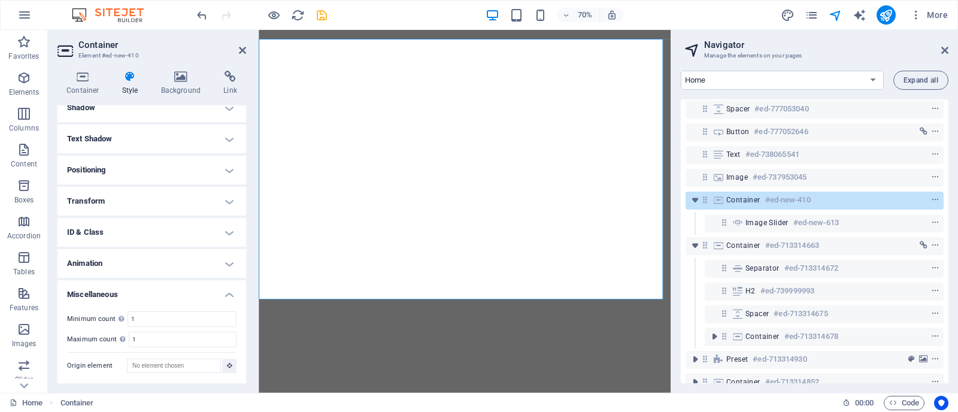
click at [154, 172] on h4 "Positioning" at bounding box center [152, 170] width 189 height 29
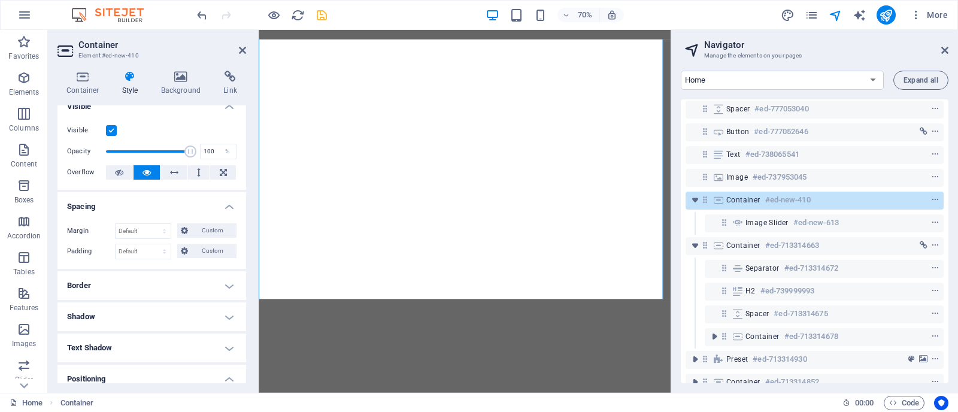
scroll to position [0, 0]
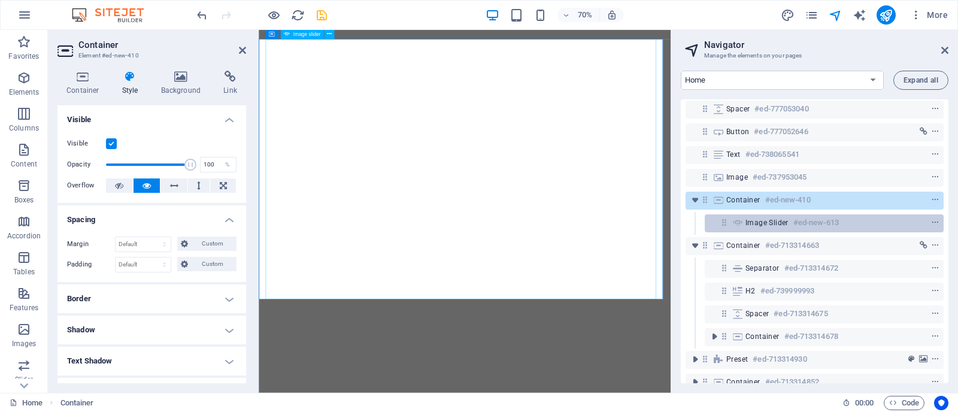
click at [758, 218] on span "Image slider" at bounding box center [767, 223] width 43 height 10
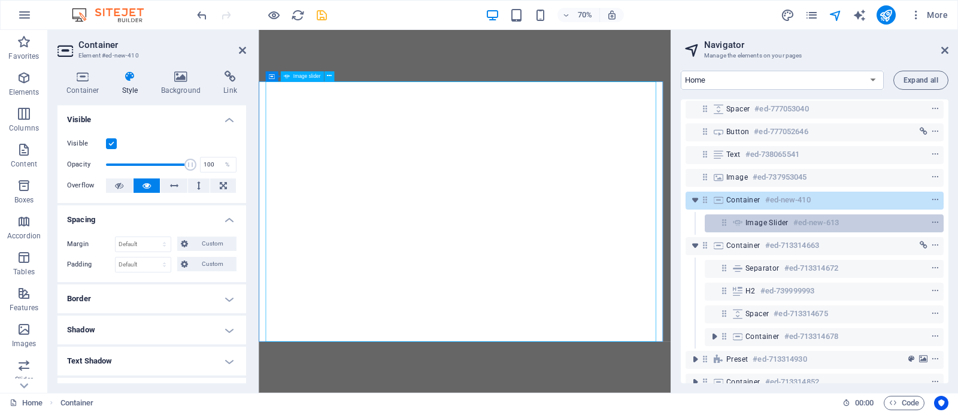
click at [758, 218] on span "Image slider" at bounding box center [767, 223] width 43 height 10
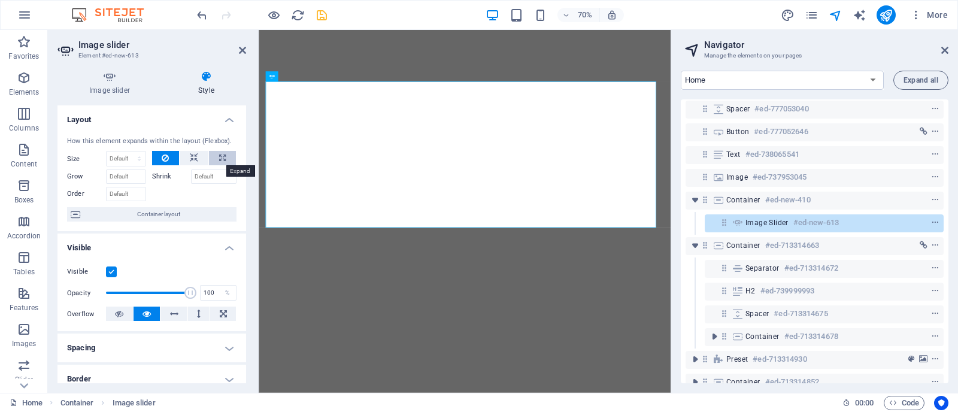
click at [220, 158] on icon at bounding box center [222, 158] width 7 height 14
type input "100"
select select "%"
click at [192, 159] on icon at bounding box center [194, 158] width 8 height 14
click at [121, 155] on select "Default auto px % 1/1 1/2 1/3 1/4 1/5 1/6 1/7 1/8 1/9 1/10" at bounding box center [126, 159] width 39 height 14
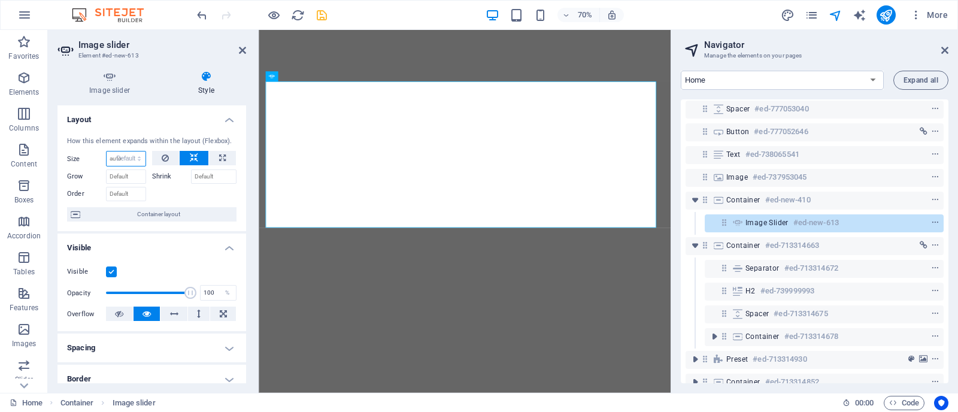
click at [107, 152] on select "Default auto px % 1/1 1/2 1/3 1/4 1/5 1/6 1/7 1/8 1/9 1/10" at bounding box center [126, 159] width 39 height 14
select select "DISABLED_OPTION_VALUE"
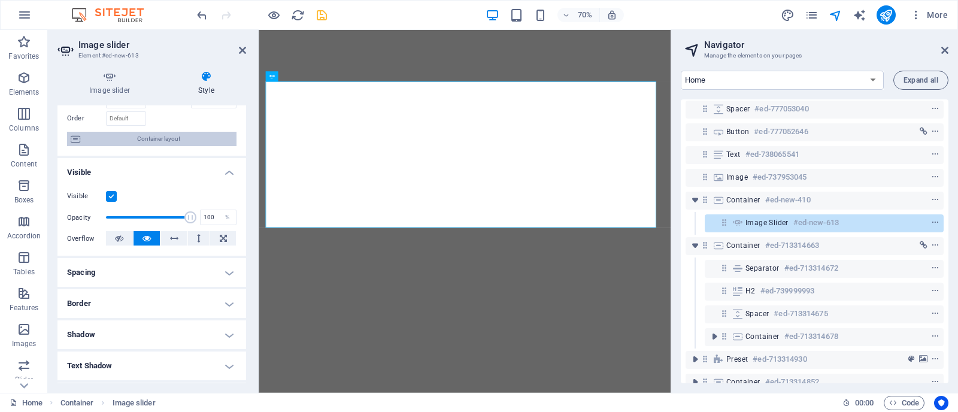
scroll to position [82, 0]
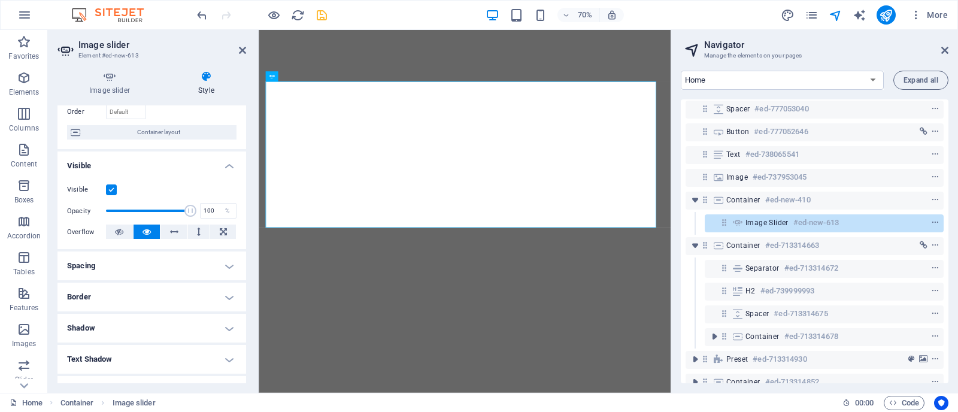
click at [72, 273] on h4 "Spacing" at bounding box center [152, 266] width 189 height 29
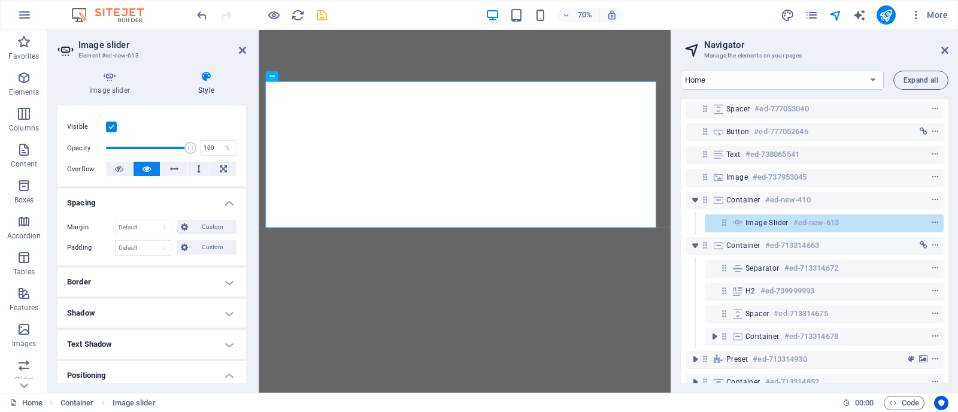
scroll to position [156, 0]
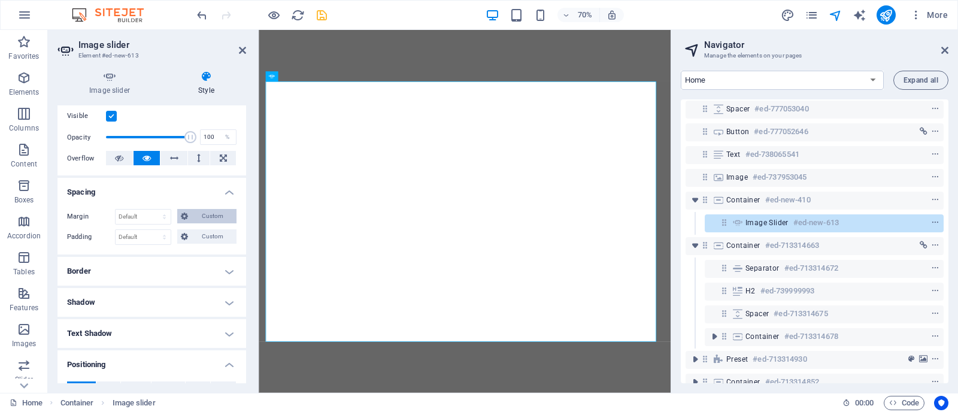
click at [201, 211] on span "Custom" at bounding box center [212, 216] width 41 height 14
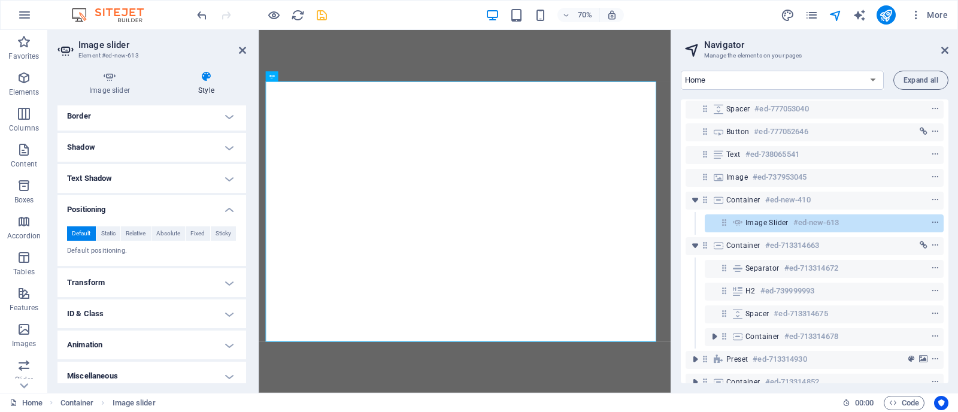
scroll to position [361, 0]
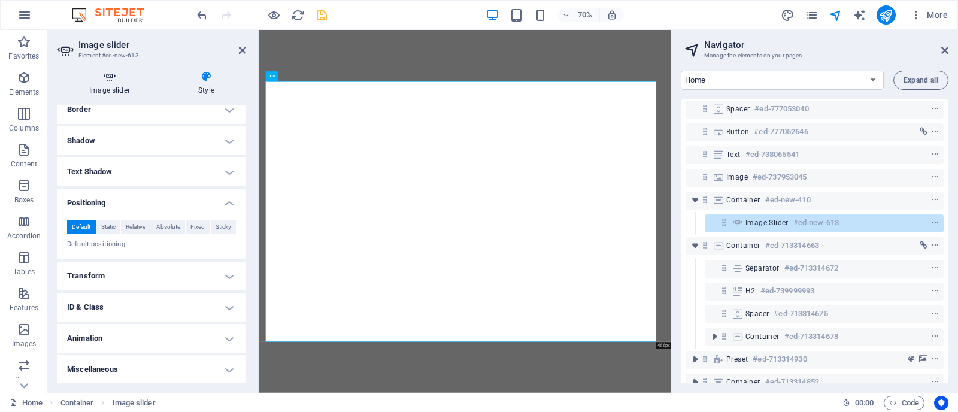
click at [129, 90] on h4 "Image slider" at bounding box center [112, 83] width 109 height 25
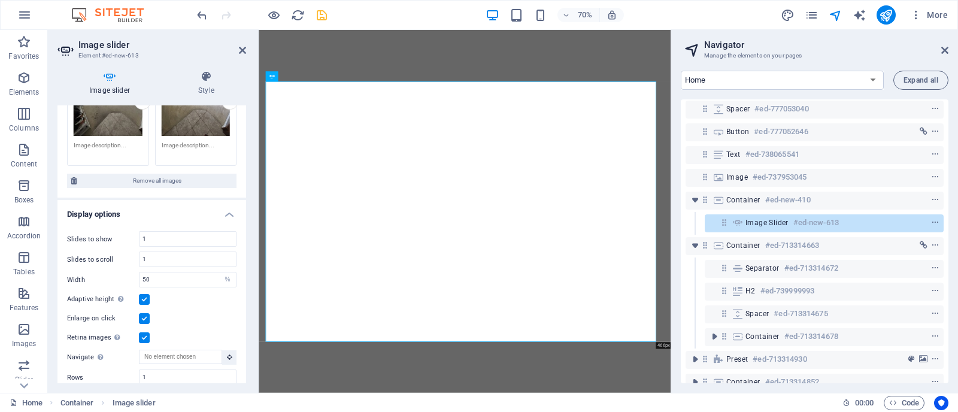
scroll to position [393, 0]
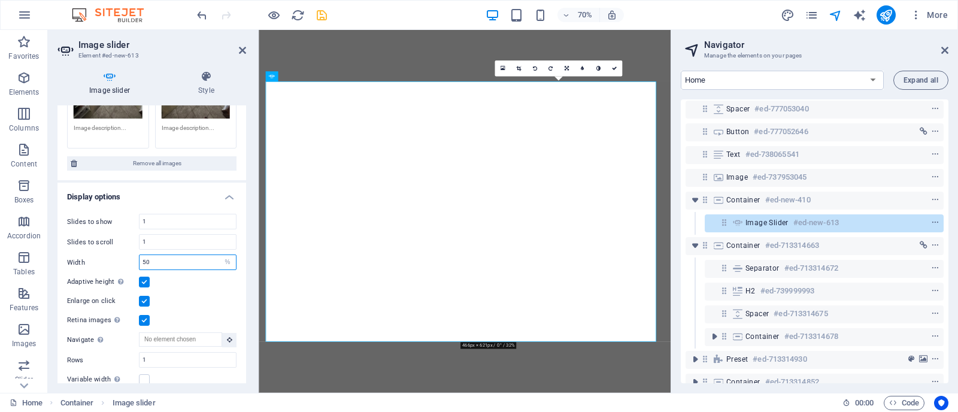
click at [150, 258] on input "50" at bounding box center [188, 262] width 96 height 14
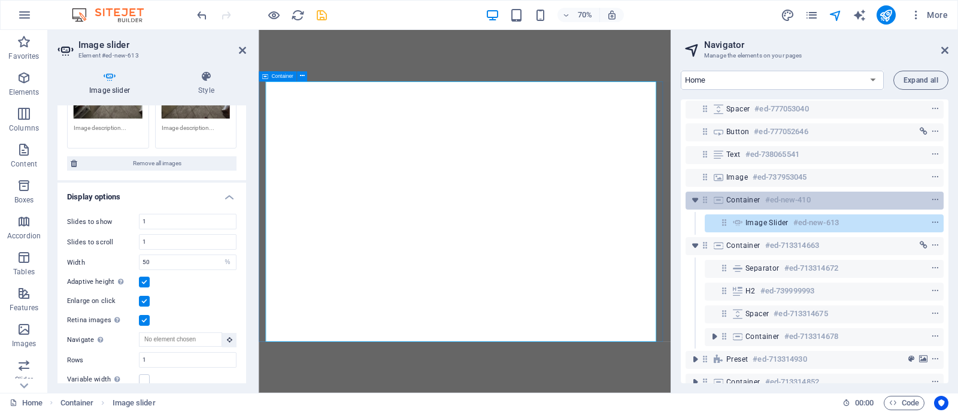
click at [743, 195] on span "Container" at bounding box center [744, 200] width 34 height 10
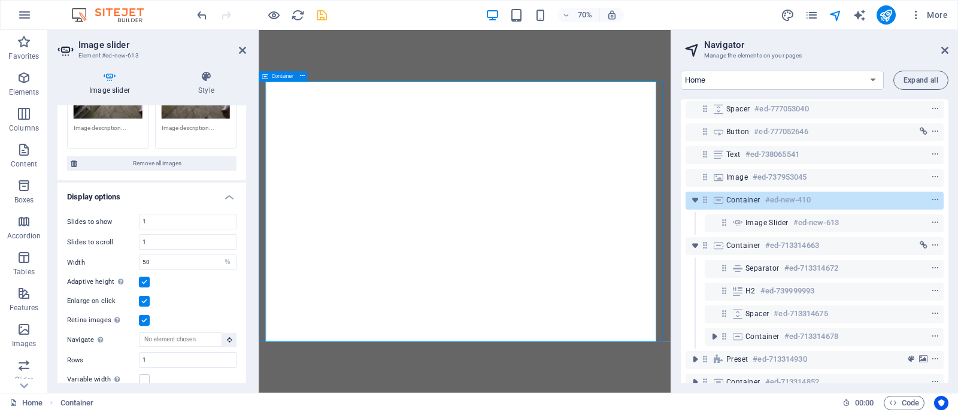
click at [743, 195] on span "Container" at bounding box center [744, 200] width 34 height 10
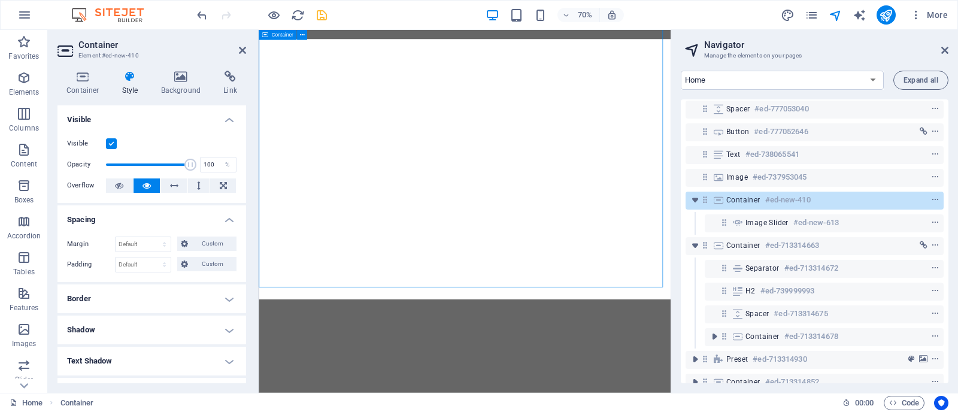
click at [743, 195] on span "Container" at bounding box center [744, 200] width 34 height 10
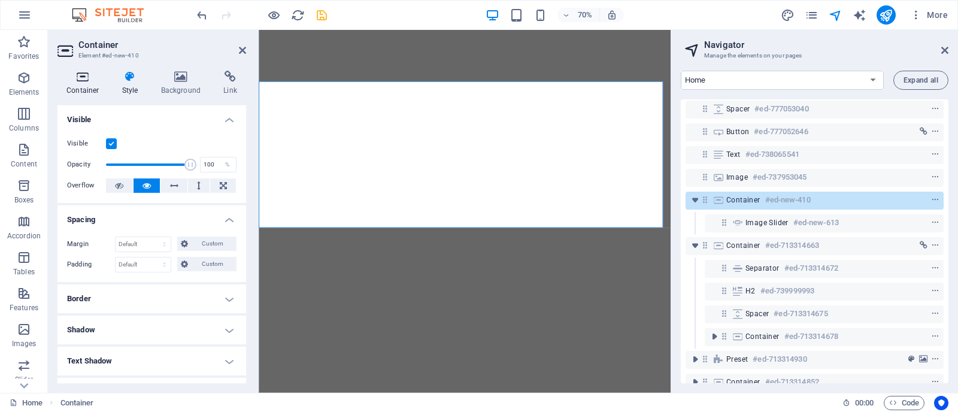
click at [93, 80] on icon at bounding box center [83, 77] width 51 height 12
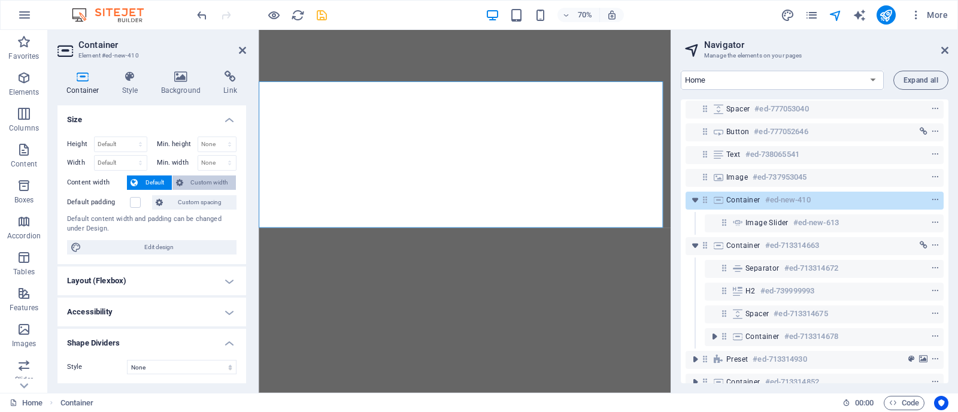
click at [204, 186] on span "Custom width" at bounding box center [210, 183] width 46 height 14
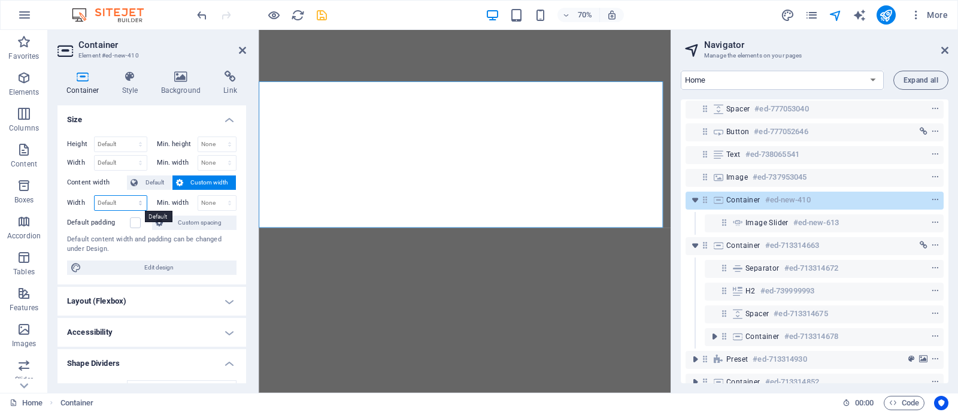
click at [123, 201] on select "Default px rem % em vh vw" at bounding box center [121, 203] width 52 height 14
select select "%"
click at [128, 196] on select "Default px rem % em vh vw" at bounding box center [121, 203] width 52 height 14
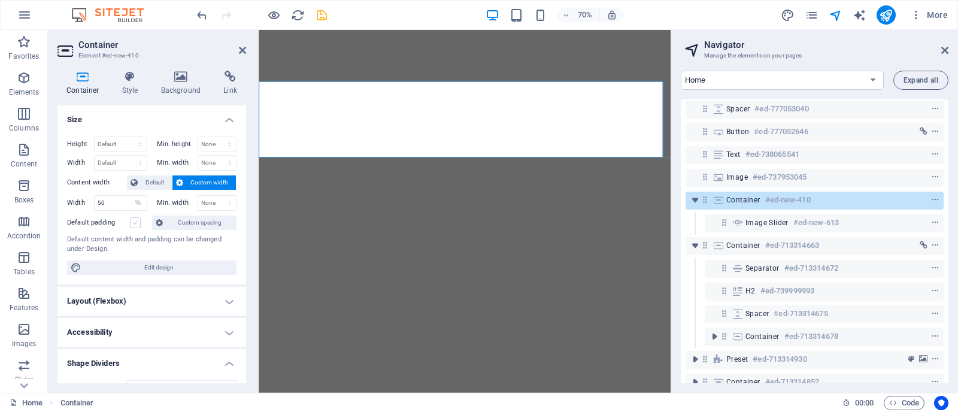
click at [134, 225] on label at bounding box center [135, 222] width 11 height 11
click at [0, 0] on input "Default padding" at bounding box center [0, 0] width 0 height 0
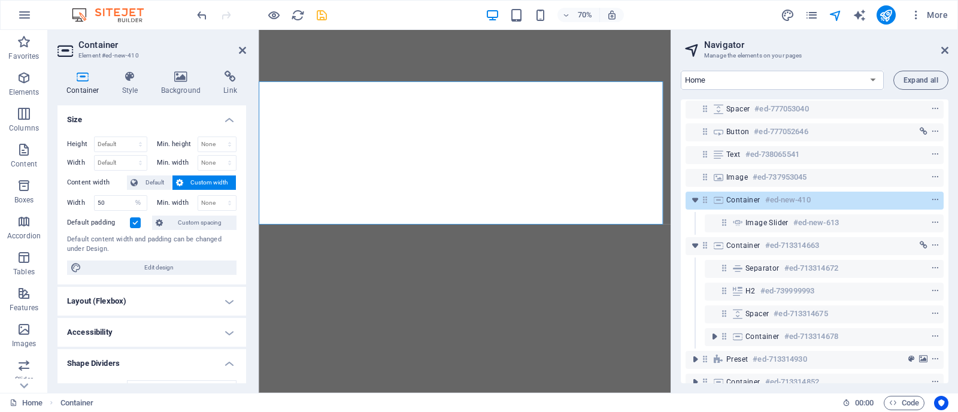
click at [134, 225] on label at bounding box center [135, 222] width 11 height 11
click at [0, 0] on input "Default padding" at bounding box center [0, 0] width 0 height 0
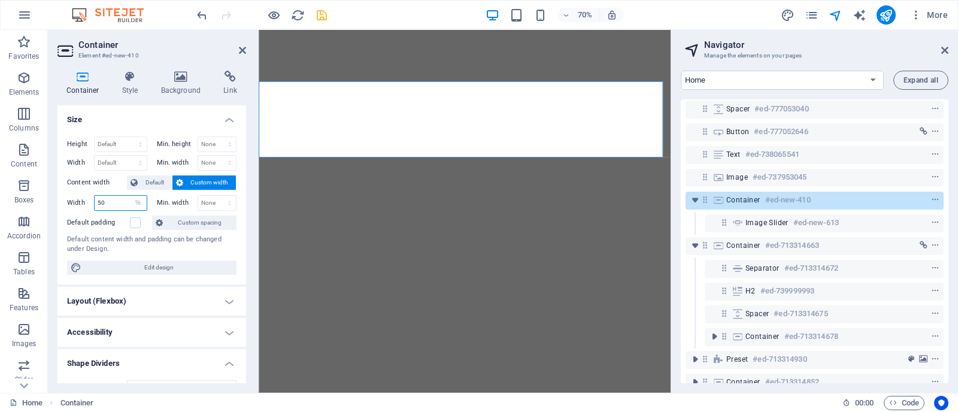
click at [122, 204] on input "50" at bounding box center [121, 203] width 52 height 14
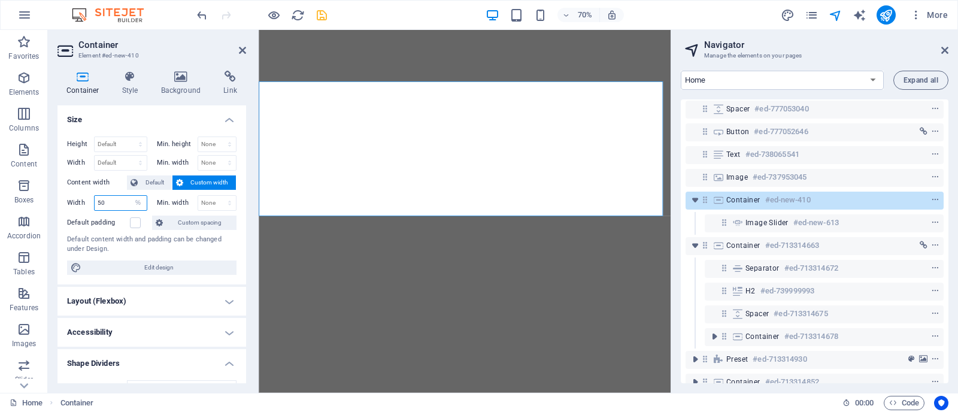
click at [122, 204] on input "50" at bounding box center [121, 203] width 52 height 14
type input "5"
click at [139, 199] on select "Default px rem % em vh vw" at bounding box center [138, 203] width 17 height 14
click at [130, 196] on select "Default px rem % em vh vw" at bounding box center [138, 203] width 17 height 14
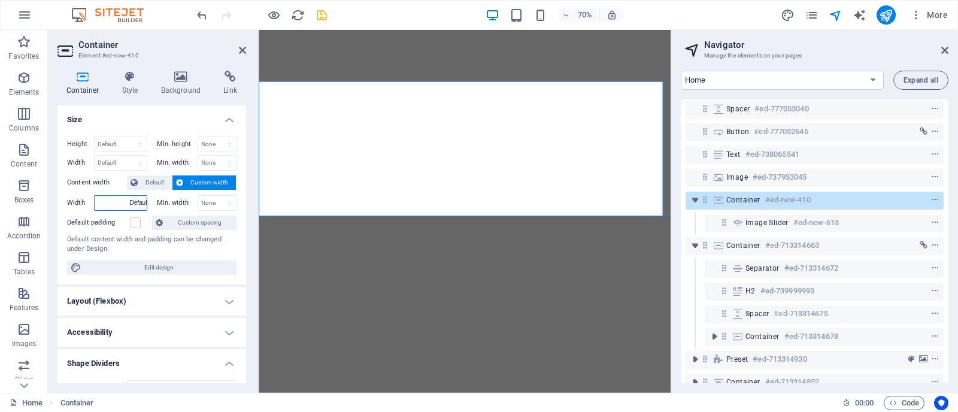
select select "DISABLED_OPTION_VALUE"
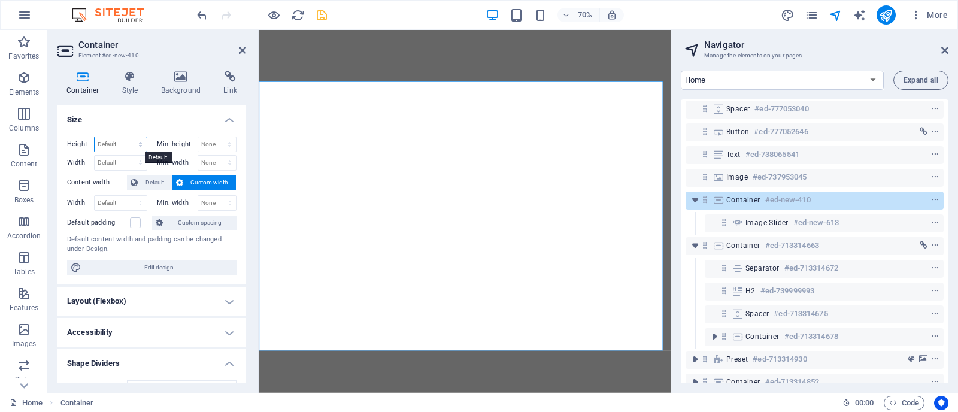
click at [130, 150] on select "Default px rem % vh vw" at bounding box center [121, 144] width 52 height 14
click at [95, 137] on select "Default px rem % vh vw" at bounding box center [121, 144] width 52 height 14
select select "DISABLED_OPTION_VALUE"
click at [125, 166] on select "Default px rem % em vh vw" at bounding box center [121, 163] width 52 height 14
click at [95, 156] on select "Default px rem % em vh vw" at bounding box center [121, 163] width 52 height 14
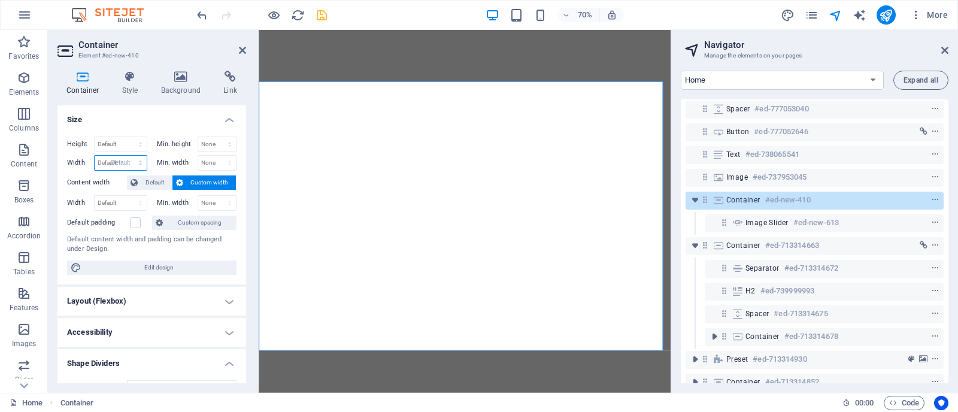
select select "DISABLED_OPTION_VALUE"
click at [123, 145] on select "Default px rem % vh vw" at bounding box center [121, 144] width 52 height 14
select select "%"
click at [128, 137] on select "Default px rem % vh vw" at bounding box center [121, 144] width 52 height 14
type input "50"
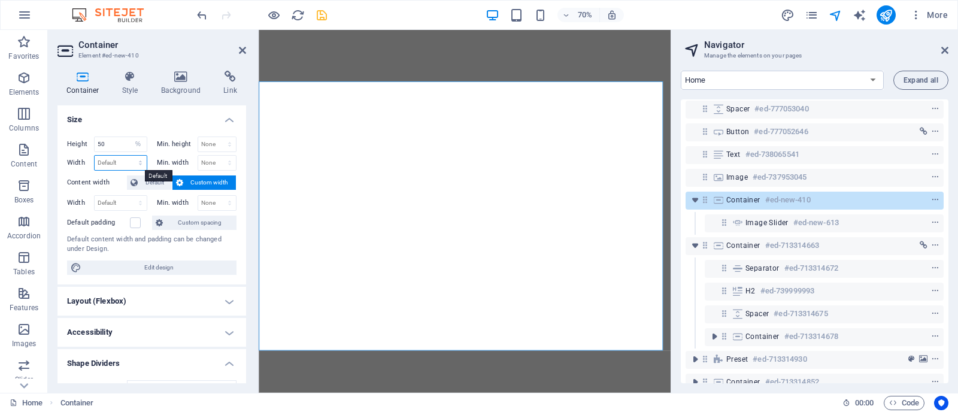
click at [135, 168] on select "Default px rem % em vh vw" at bounding box center [121, 163] width 52 height 14
select select "%"
click at [128, 156] on select "Default px rem % em vh vw" at bounding box center [121, 163] width 52 height 14
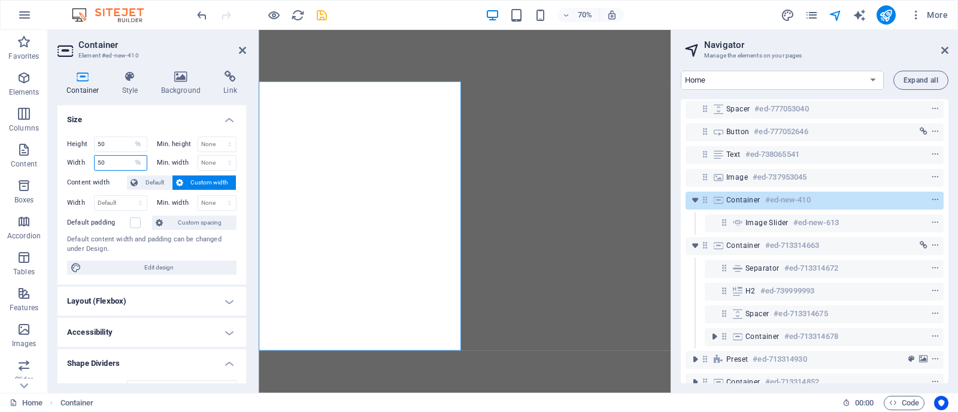
click at [114, 160] on input "50" at bounding box center [121, 163] width 52 height 14
type input "100"
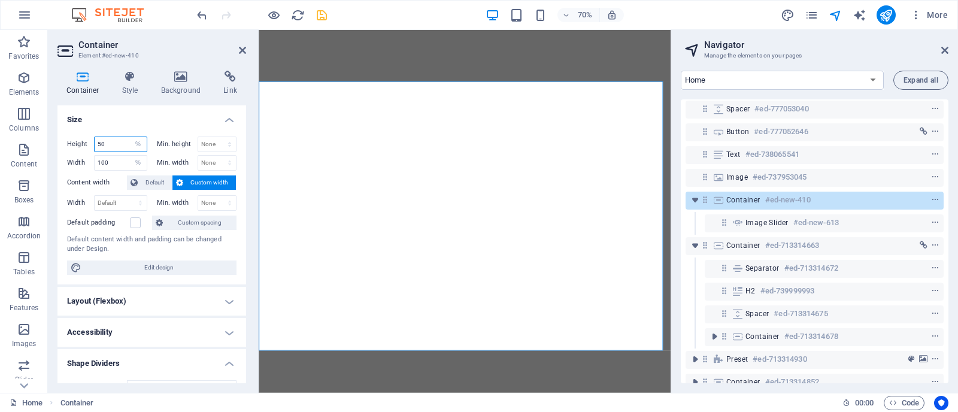
click at [110, 145] on input "50" at bounding box center [121, 144] width 52 height 14
type input "100"
click at [168, 294] on h4 "Layout (Flexbox)" at bounding box center [152, 301] width 189 height 29
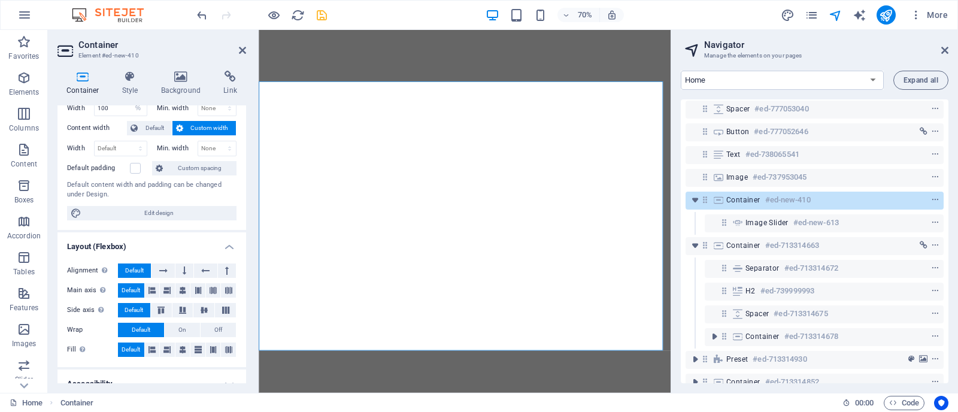
scroll to position [87, 0]
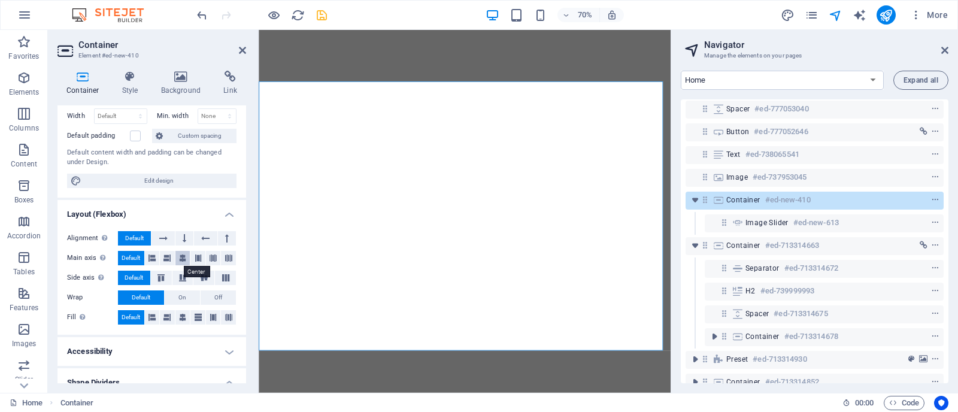
click at [181, 256] on icon at bounding box center [182, 258] width 7 height 14
click at [138, 255] on span "Default" at bounding box center [131, 258] width 19 height 14
click at [174, 344] on h4 "Accessibility" at bounding box center [152, 351] width 189 height 29
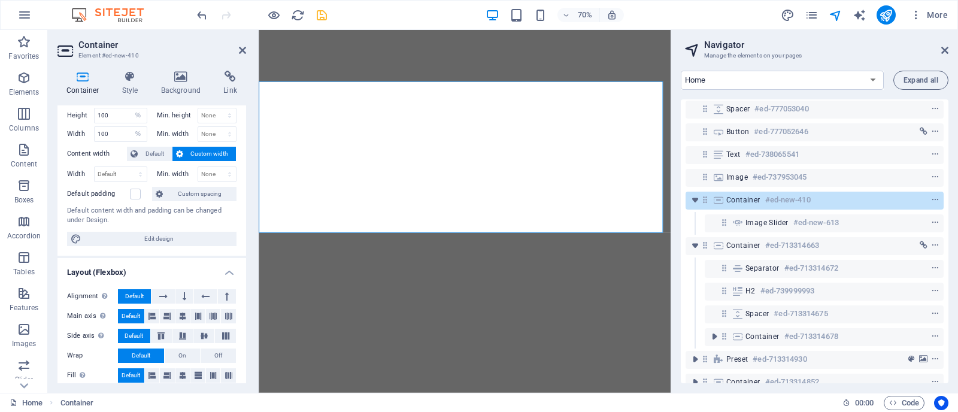
scroll to position [0, 0]
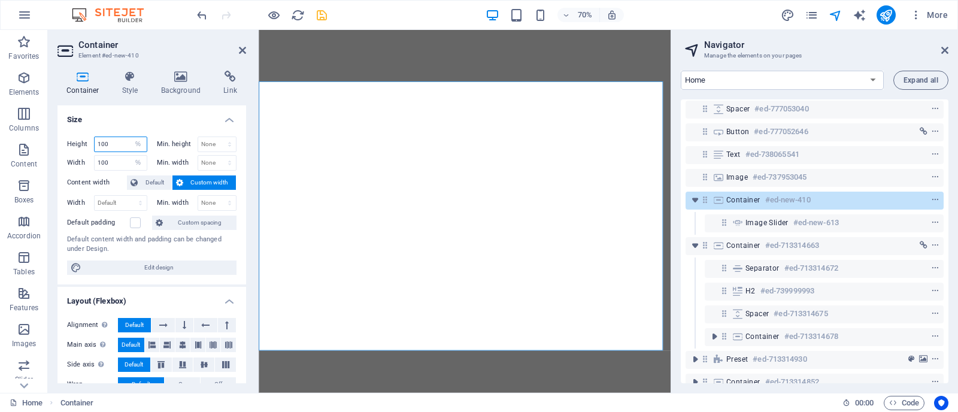
click at [126, 139] on input "100" at bounding box center [121, 144] width 52 height 14
click at [135, 141] on select "Default px rem % vh vw" at bounding box center [138, 144] width 17 height 14
select select "default"
click at [130, 137] on select "Default px rem % vh vw" at bounding box center [138, 144] width 17 height 14
select select "DISABLED_OPTION_VALUE"
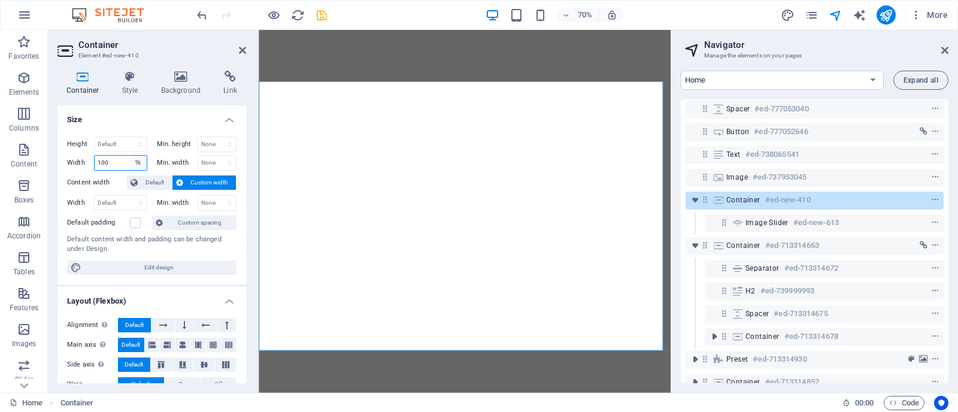
click at [138, 158] on select "Default px rem % em vh vw" at bounding box center [138, 163] width 17 height 14
select select "default"
click at [130, 156] on select "Default px rem % em vh vw" at bounding box center [138, 163] width 17 height 14
select select "DISABLED_OPTION_VALUE"
click at [154, 180] on span "Default" at bounding box center [154, 183] width 27 height 14
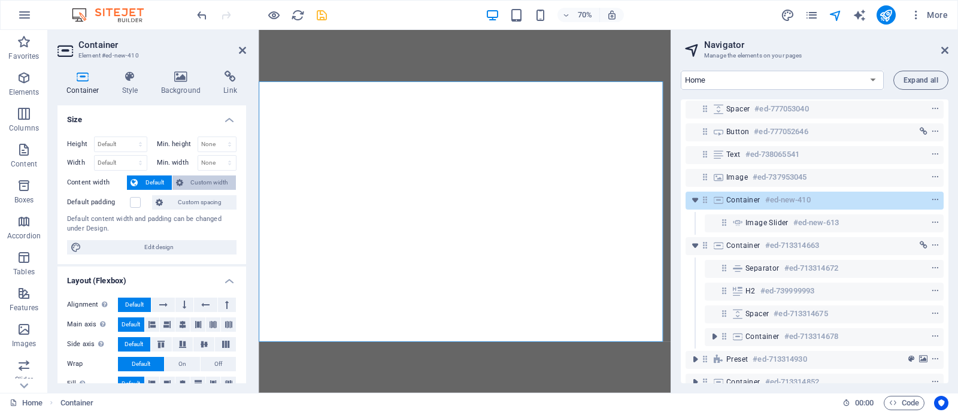
click at [192, 180] on span "Custom width" at bounding box center [210, 183] width 46 height 14
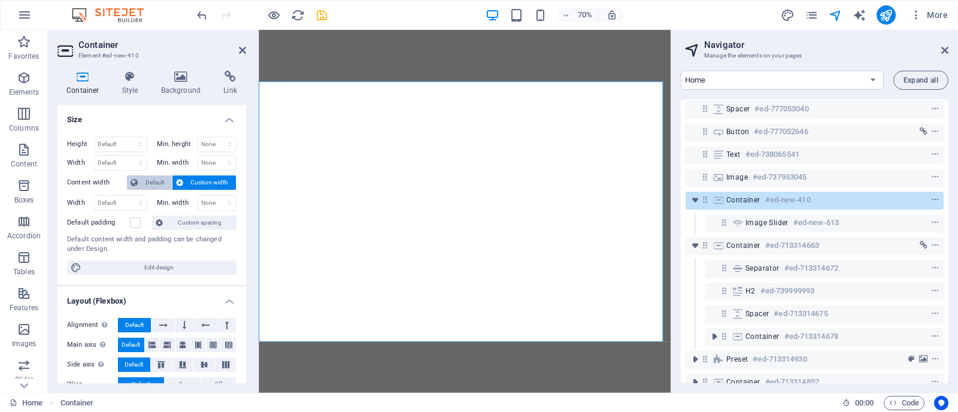
click at [156, 183] on span "Default" at bounding box center [154, 183] width 27 height 14
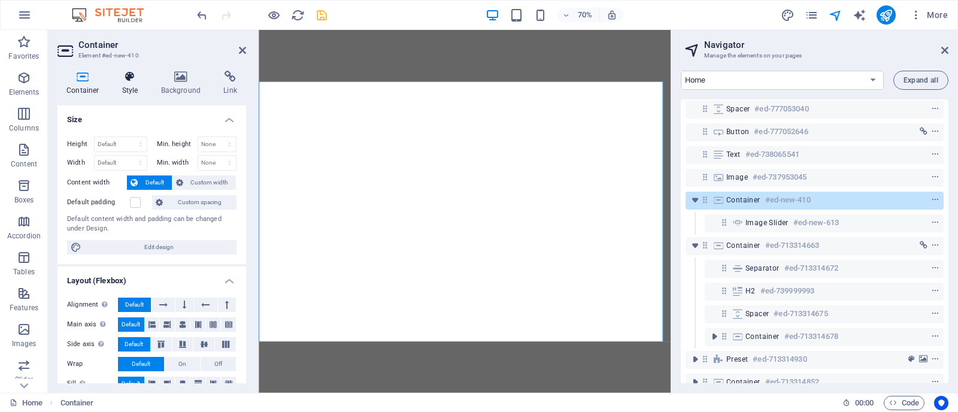
click at [127, 86] on h4 "Style" at bounding box center [132, 83] width 39 height 25
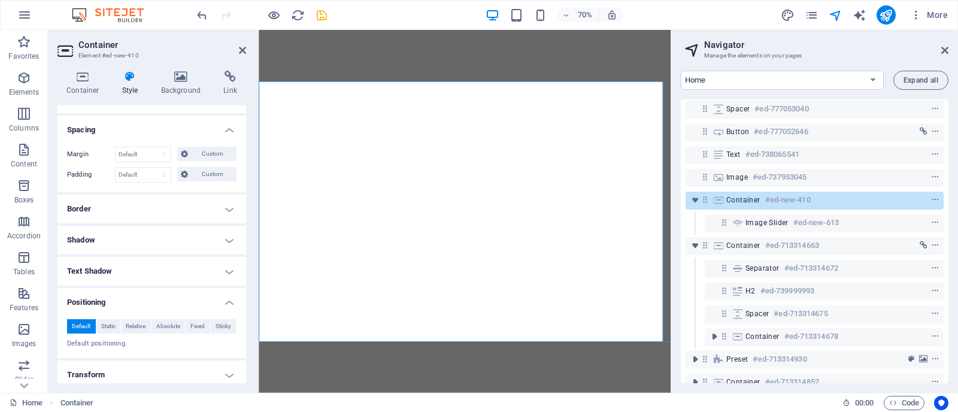
scroll to position [104, 0]
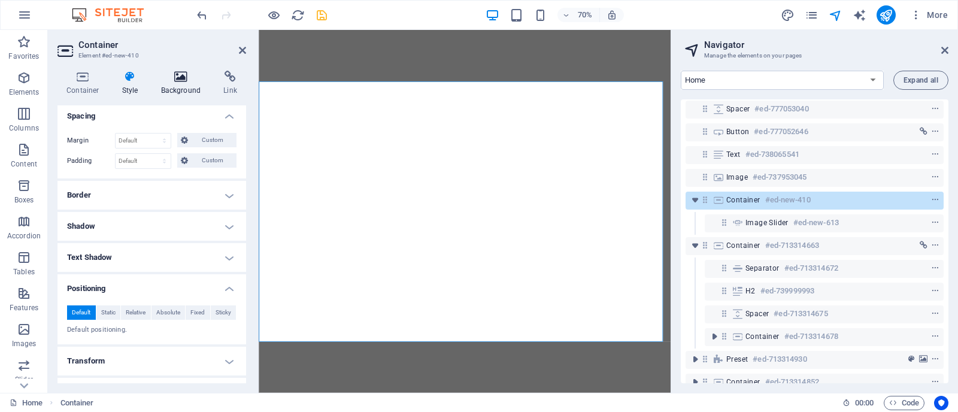
click at [178, 83] on h4 "Background" at bounding box center [183, 83] width 63 height 25
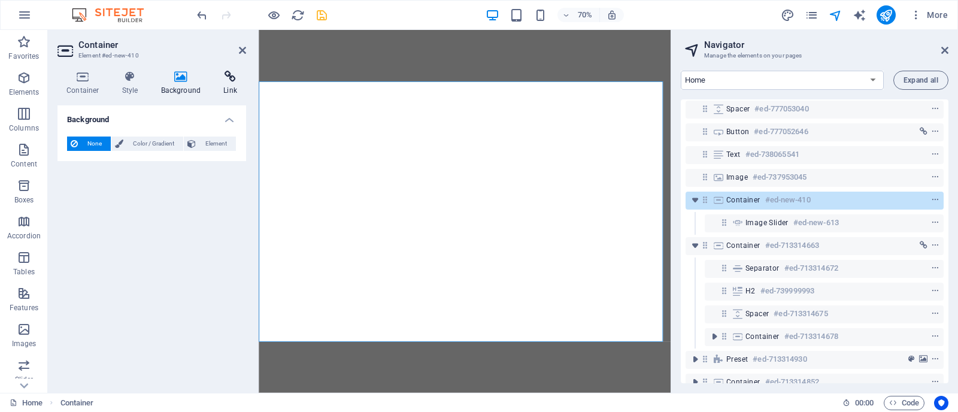
click at [225, 87] on h4 "Link" at bounding box center [230, 83] width 32 height 25
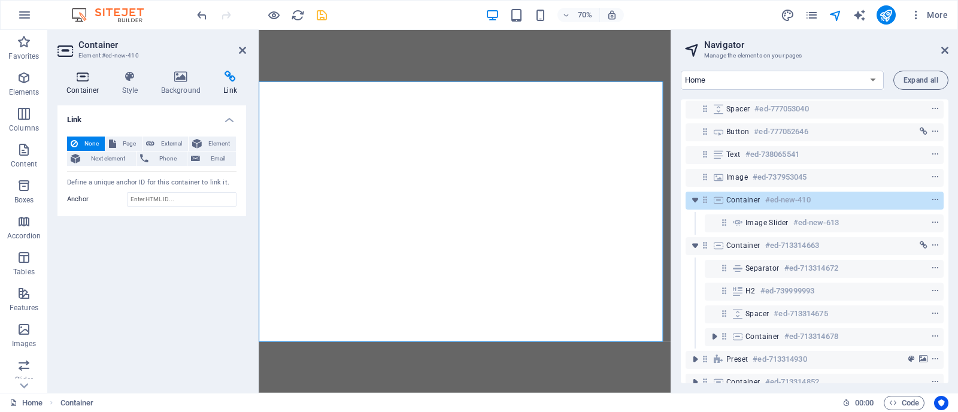
click at [83, 89] on h4 "Container" at bounding box center [86, 83] width 56 height 25
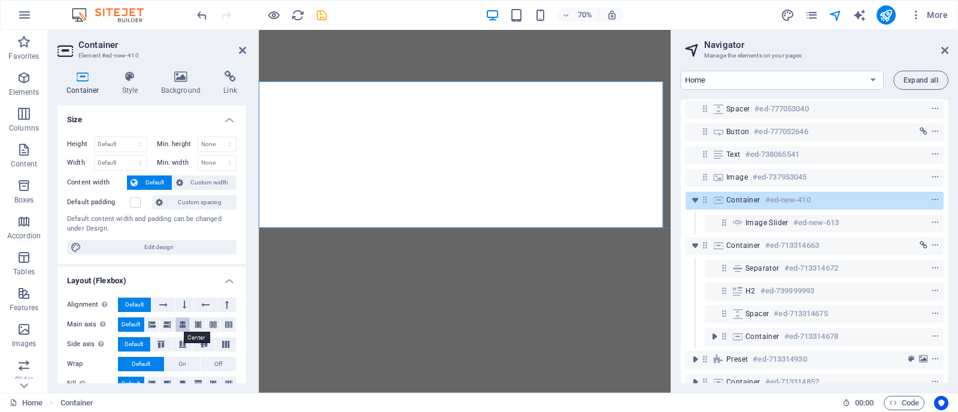
click at [181, 327] on icon at bounding box center [182, 324] width 7 height 14
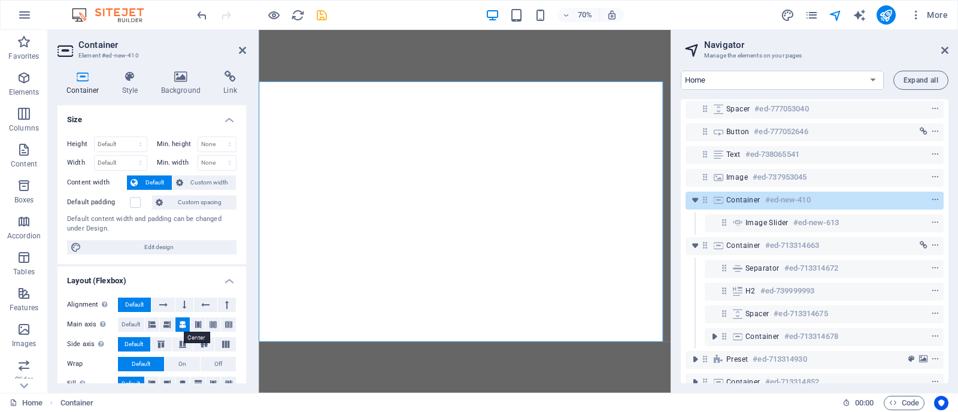
click at [181, 323] on icon at bounding box center [182, 324] width 7 height 14
click at [134, 81] on icon at bounding box center [130, 77] width 34 height 12
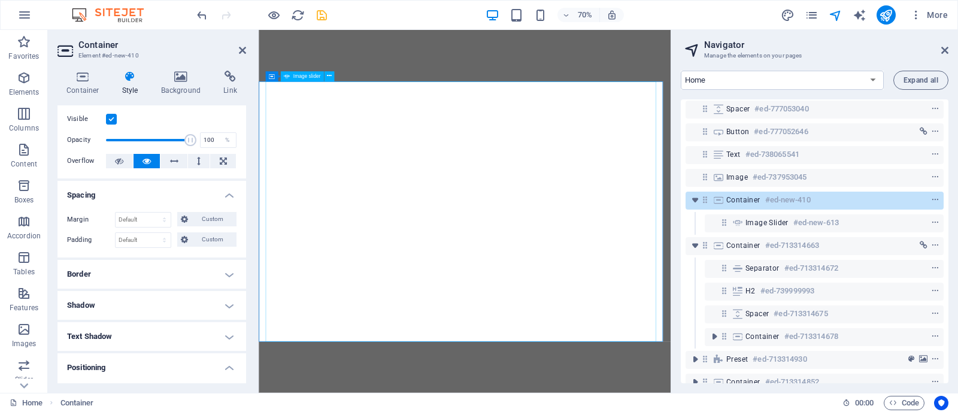
scroll to position [0, 0]
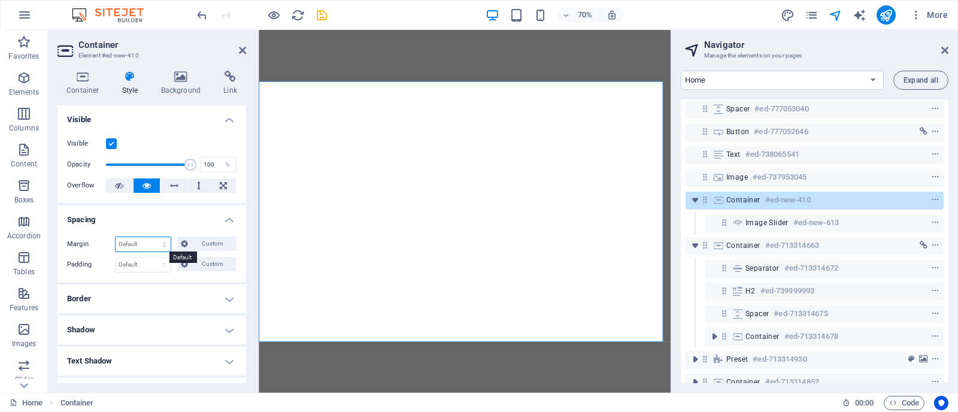
click at [148, 247] on select "Default auto px % rem vw vh Custom" at bounding box center [143, 244] width 55 height 14
click at [116, 237] on select "Default auto px % rem vw vh Custom" at bounding box center [143, 244] width 55 height 14
select select "DISABLED_OPTION_VALUE"
click at [76, 96] on div "Container Style Background Link Size Height Default px rem % vh vw Min. height …" at bounding box center [152, 227] width 189 height 313
click at [81, 82] on icon at bounding box center [83, 77] width 51 height 12
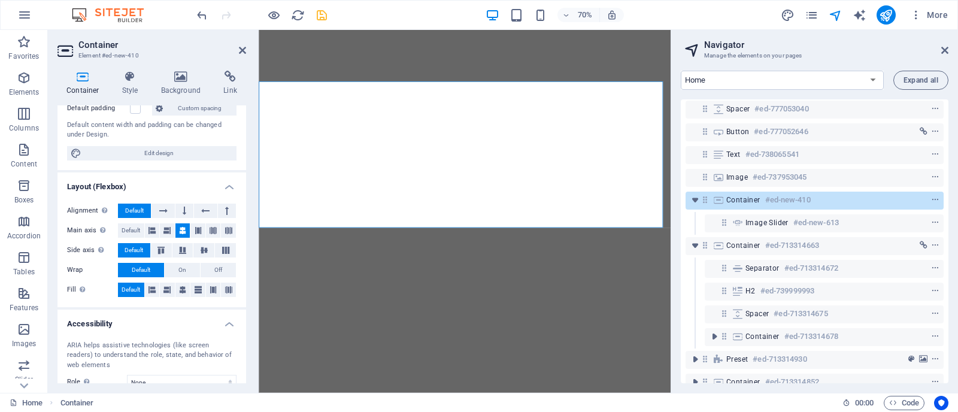
scroll to position [103, 0]
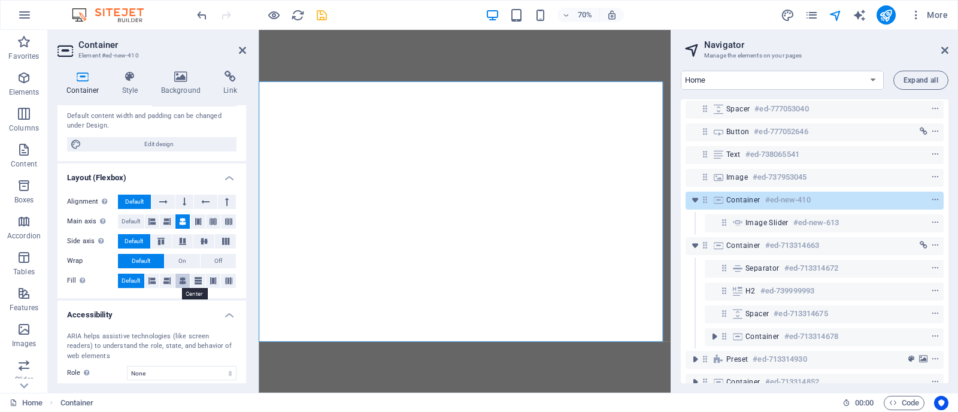
click at [181, 283] on icon at bounding box center [182, 281] width 7 height 14
click at [177, 201] on button at bounding box center [185, 202] width 18 height 14
click at [201, 243] on icon at bounding box center [204, 241] width 7 height 14
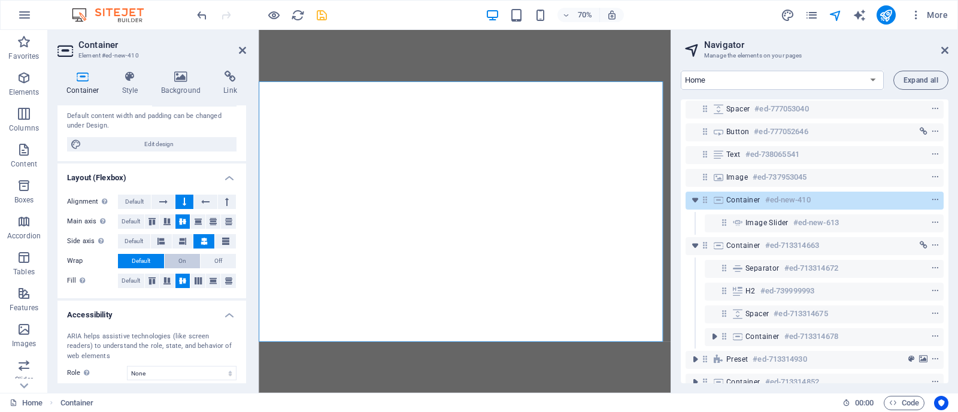
click at [186, 258] on button "On" at bounding box center [182, 261] width 35 height 14
click at [143, 258] on span "Default" at bounding box center [141, 261] width 19 height 14
click at [134, 240] on span "Default" at bounding box center [134, 241] width 19 height 14
drag, startPoint x: 241, startPoint y: 249, endPoint x: 235, endPoint y: 223, distance: 27.0
click at [235, 223] on div "Alignment Determines the flex direction. Default Main axis Determine how elemen…" at bounding box center [152, 241] width 189 height 113
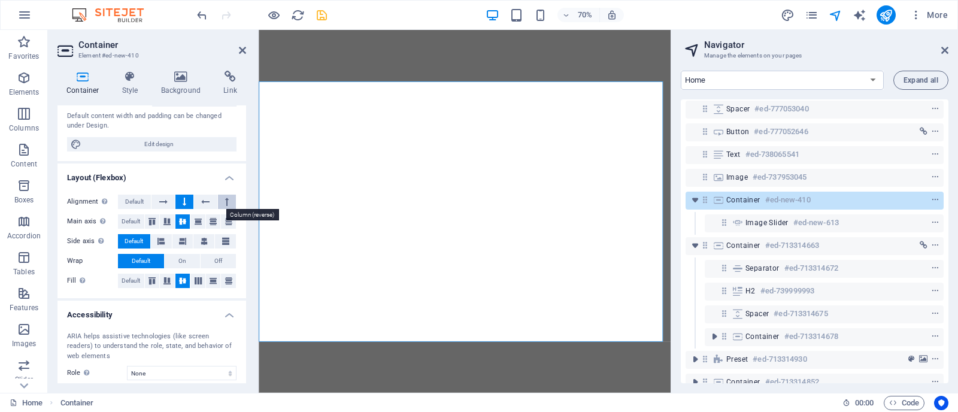
click at [225, 199] on icon at bounding box center [227, 202] width 4 height 14
click at [177, 201] on button at bounding box center [185, 202] width 18 height 14
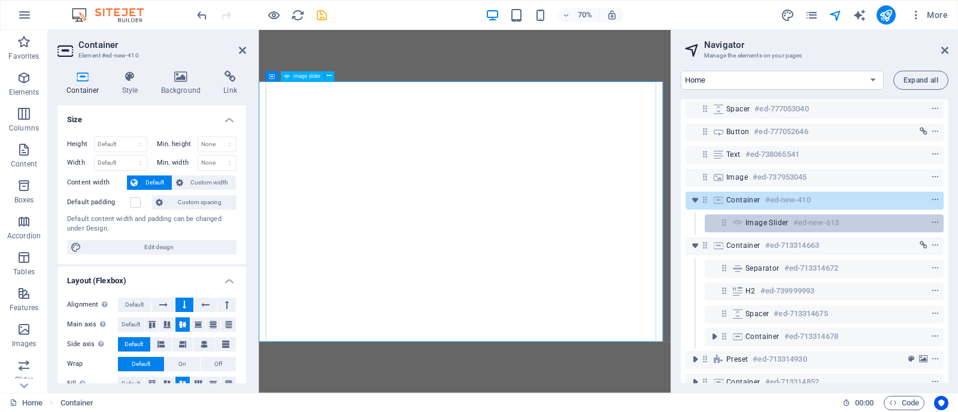
click at [776, 219] on span "Image slider" at bounding box center [767, 223] width 43 height 10
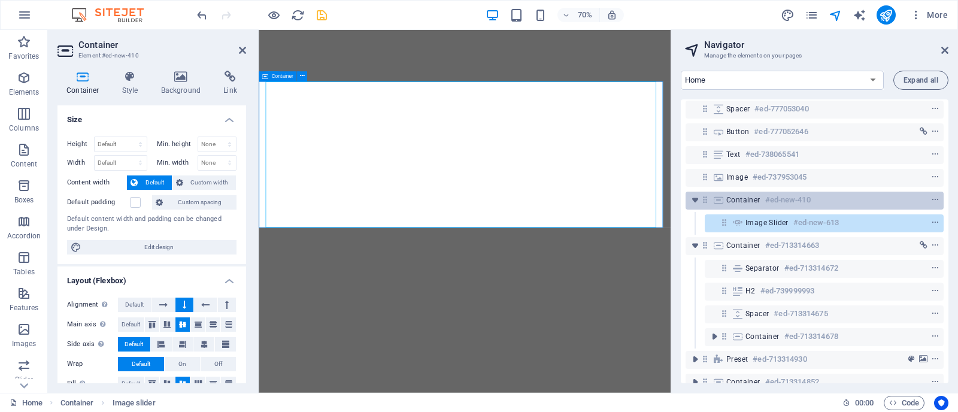
click at [759, 195] on span "Container" at bounding box center [744, 200] width 34 height 10
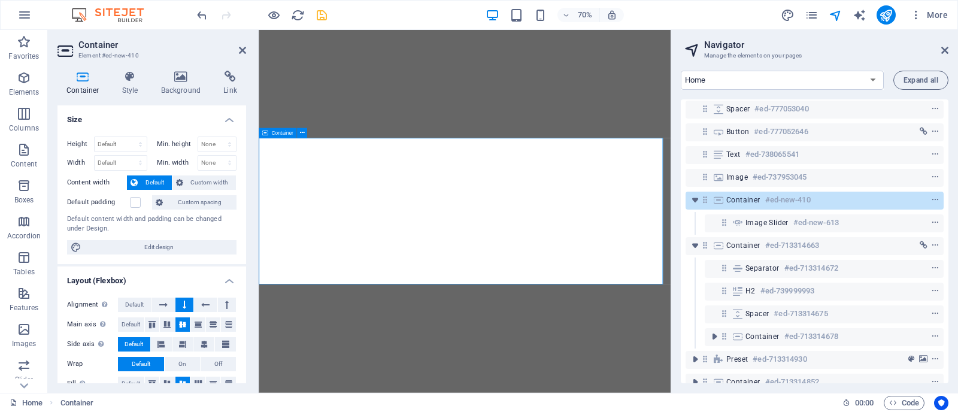
click at [759, 195] on span "Container" at bounding box center [744, 200] width 34 height 10
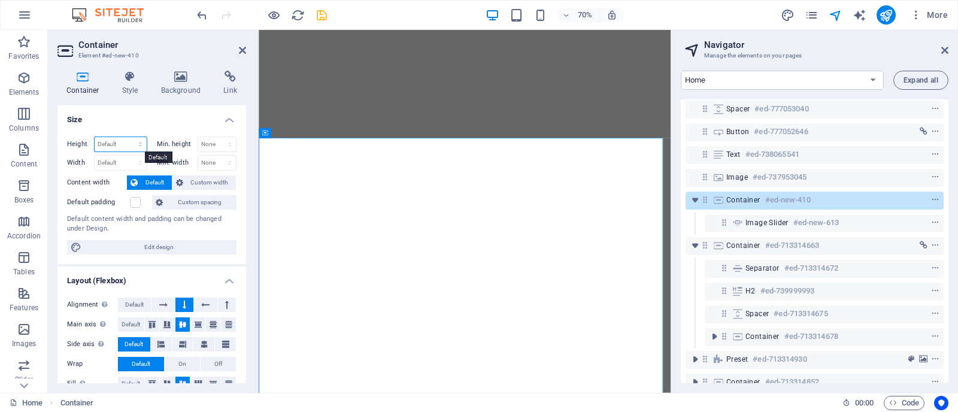
click at [116, 145] on select "Default px rem % vh vw" at bounding box center [121, 144] width 52 height 14
select select "%"
click at [128, 137] on select "Default px rem % vh vw" at bounding box center [121, 144] width 52 height 14
type input "50"
click at [116, 159] on select "Default px rem % em vh vw" at bounding box center [121, 163] width 52 height 14
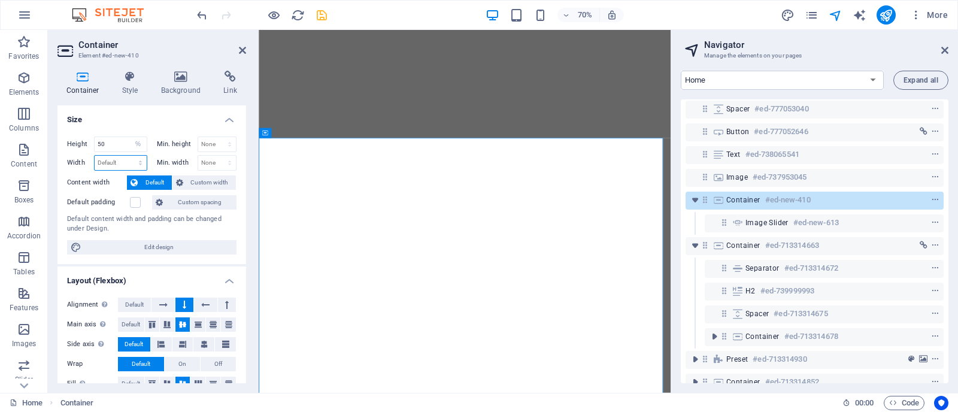
select select "%"
click at [128, 156] on select "Default px rem % em vh vw" at bounding box center [121, 163] width 52 height 14
click at [126, 231] on div "Default content width and padding can be changed under Design." at bounding box center [152, 224] width 170 height 20
click at [109, 165] on input "100" at bounding box center [121, 163] width 52 height 14
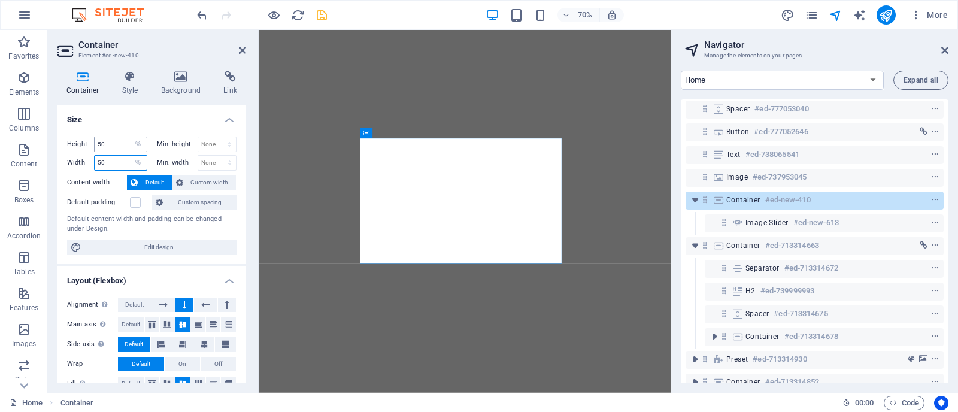
type input "50"
click at [104, 141] on input "50" at bounding box center [121, 144] width 52 height 14
type input "100"
click at [120, 169] on input "50" at bounding box center [121, 163] width 52 height 14
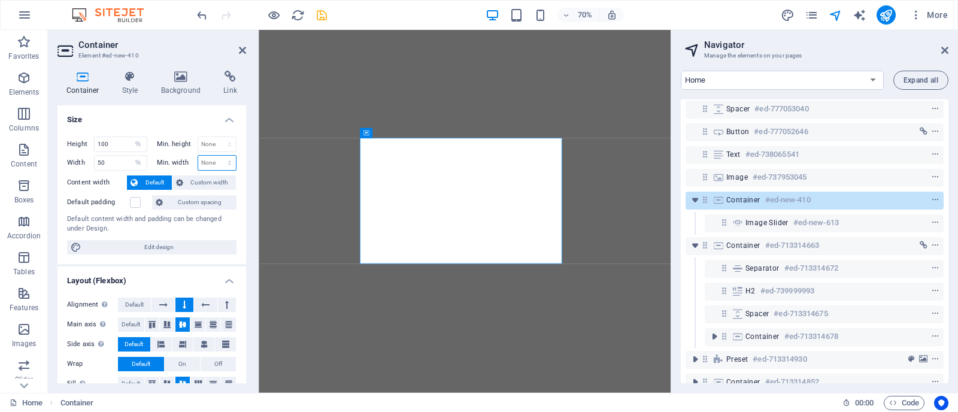
click at [210, 167] on select "None px rem % vh vw" at bounding box center [217, 163] width 38 height 14
click at [99, 166] on input "50" at bounding box center [121, 163] width 52 height 14
click at [117, 143] on input "100" at bounding box center [121, 144] width 52 height 14
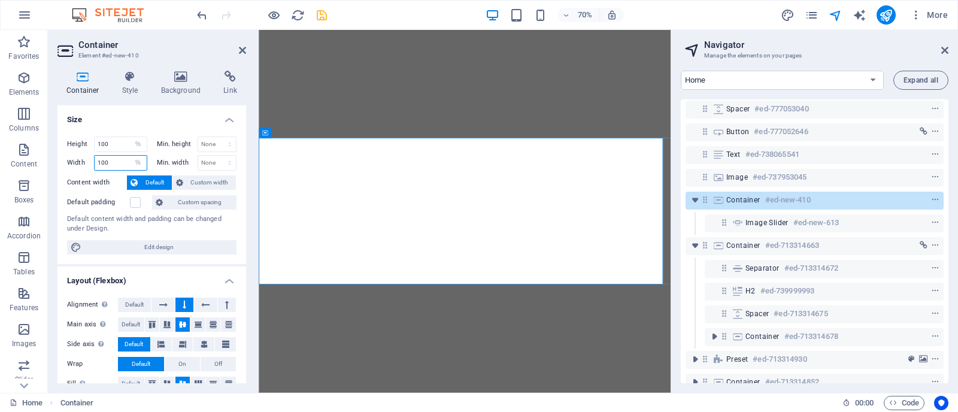
click at [112, 163] on input "100" at bounding box center [121, 163] width 52 height 14
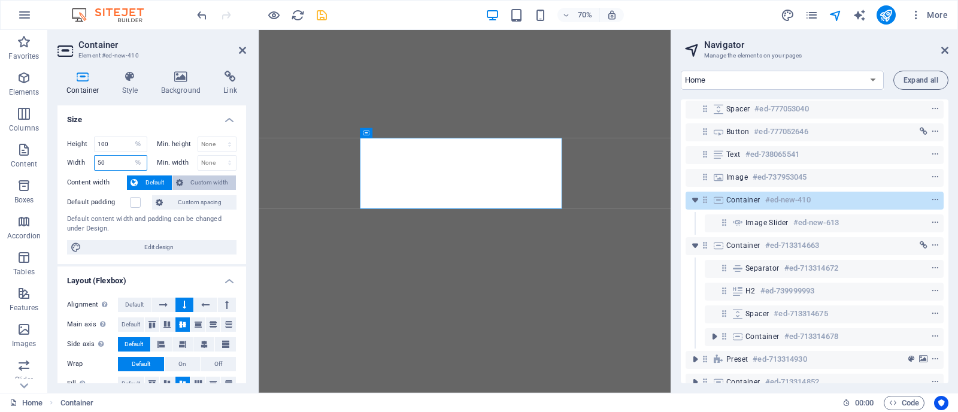
type input "50"
click at [193, 184] on span "Custom width" at bounding box center [210, 183] width 46 height 14
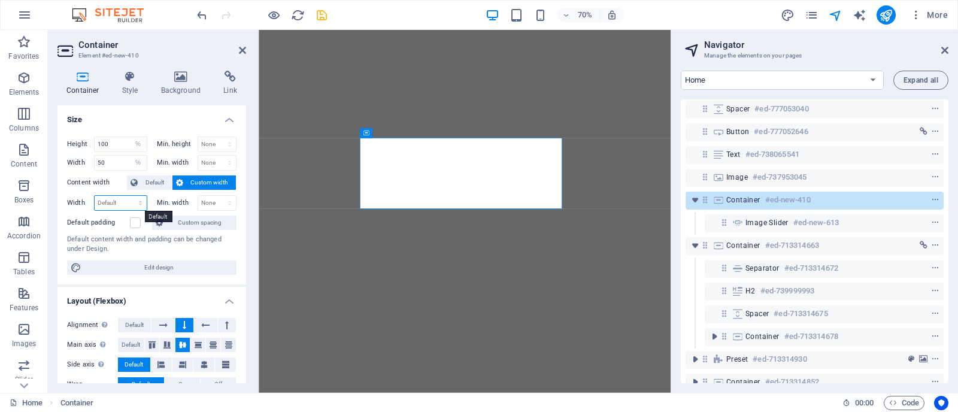
click at [126, 205] on select "Default px rem % em vh vw" at bounding box center [121, 203] width 52 height 14
select select "%"
click at [128, 196] on select "Default px rem % em vh vw" at bounding box center [121, 203] width 52 height 14
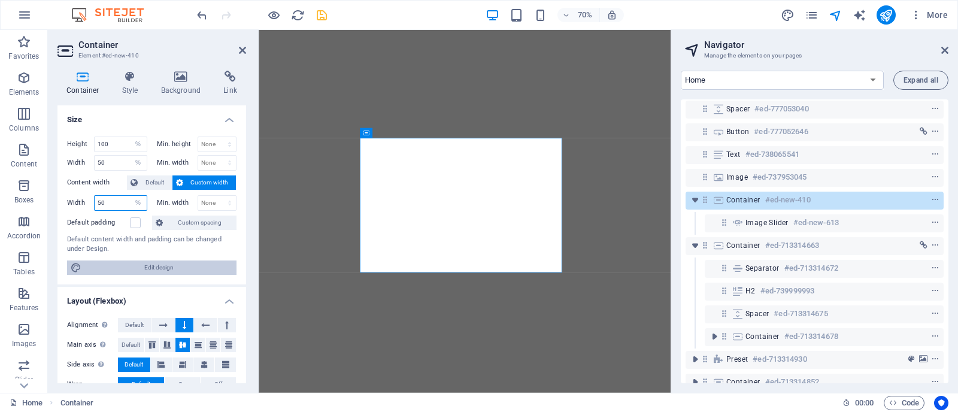
type input "5"
type input "100"
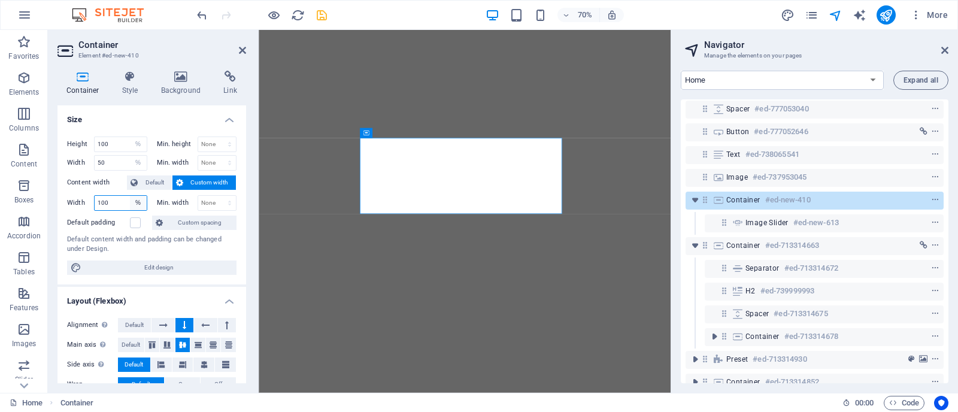
click at [137, 205] on select "Default px rem % em vh vw" at bounding box center [138, 203] width 17 height 14
select select "7v3ruqqpmdc"
click at [130, 196] on select "Default px rem % em vh vw" at bounding box center [138, 203] width 17 height 14
select select "DISABLED_OPTION_VALUE"
click at [135, 223] on label at bounding box center [135, 222] width 11 height 11
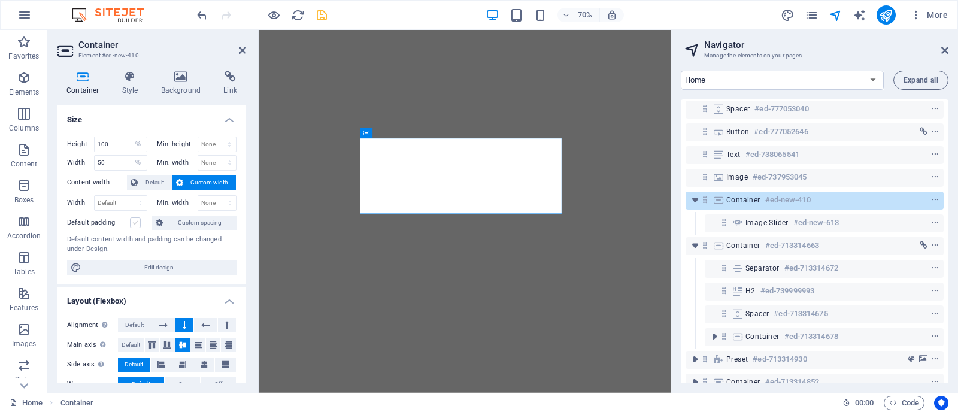
click at [0, 0] on input "Default padding" at bounding box center [0, 0] width 0 height 0
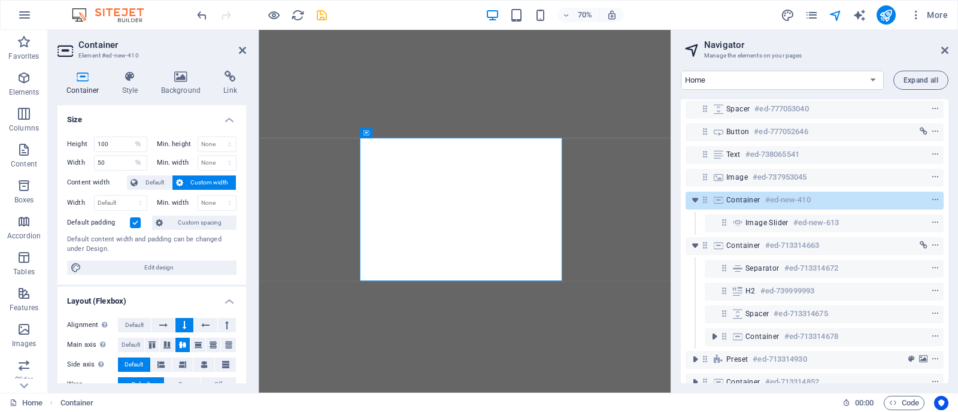
click at [135, 223] on label at bounding box center [135, 222] width 11 height 11
click at [0, 0] on input "Default padding" at bounding box center [0, 0] width 0 height 0
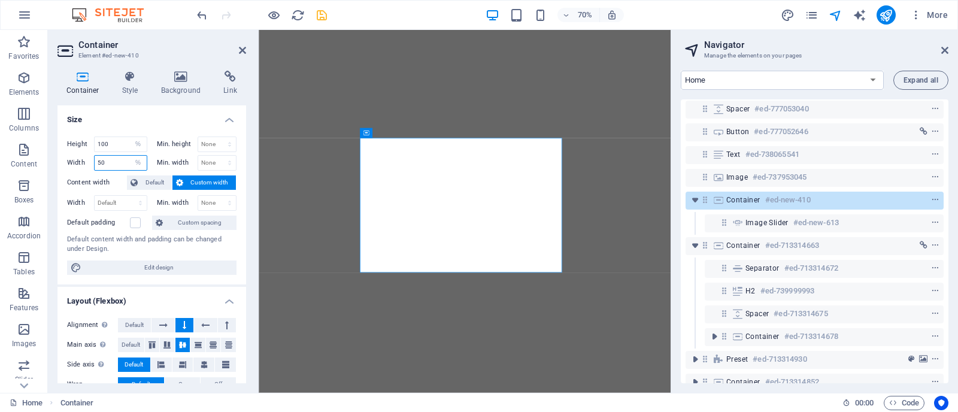
click at [117, 159] on input "50" at bounding box center [121, 163] width 52 height 14
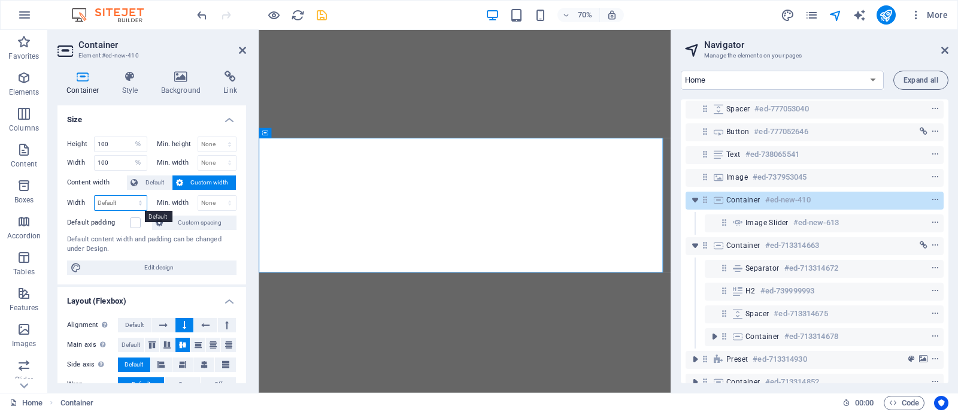
click at [113, 202] on select "Default px rem % em vh vw" at bounding box center [121, 203] width 52 height 14
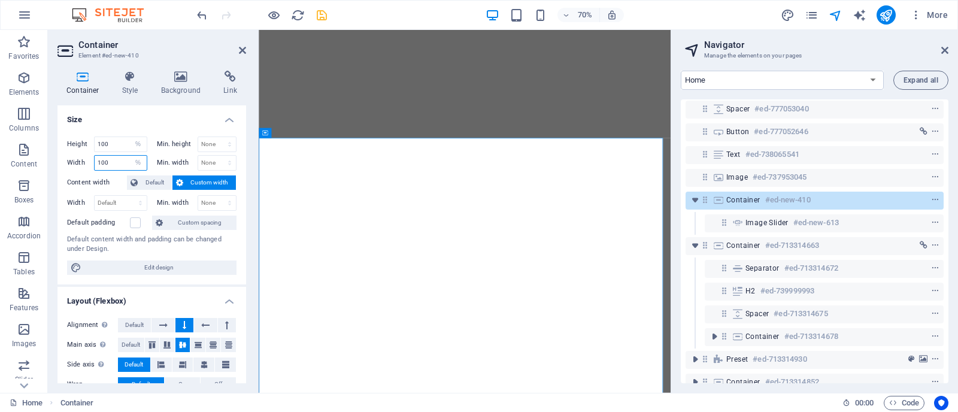
click at [113, 165] on input "100" at bounding box center [121, 163] width 52 height 14
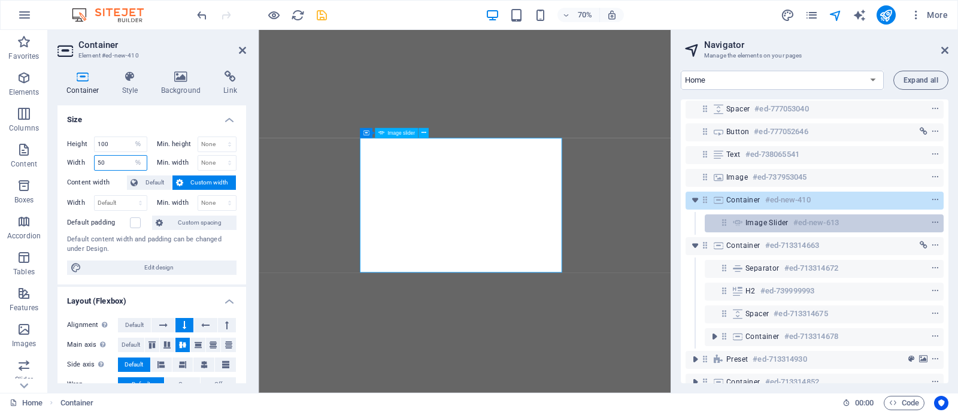
type input "50"
click at [749, 219] on span "Image slider" at bounding box center [767, 223] width 43 height 10
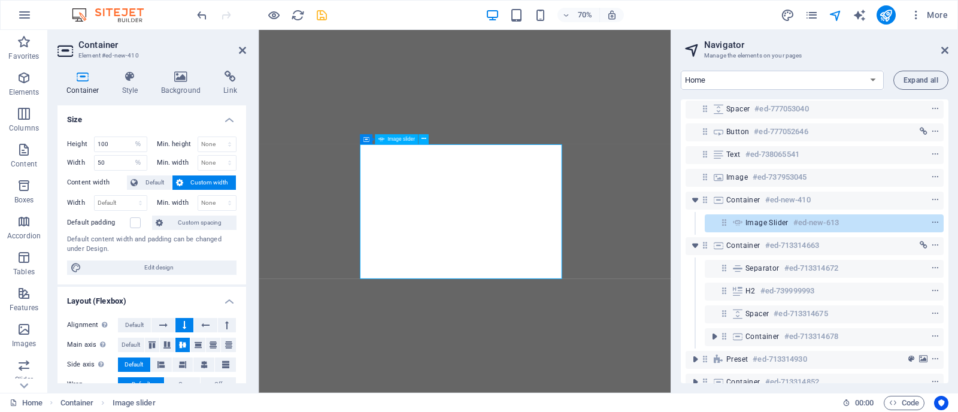
click at [749, 219] on span "Image slider" at bounding box center [767, 223] width 43 height 10
select select "%"
select select "px"
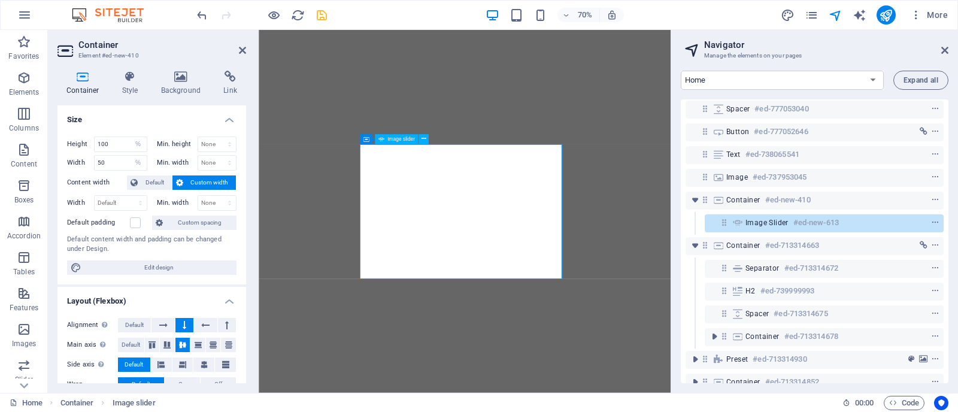
select select "ms"
select select "s"
select select "progressive"
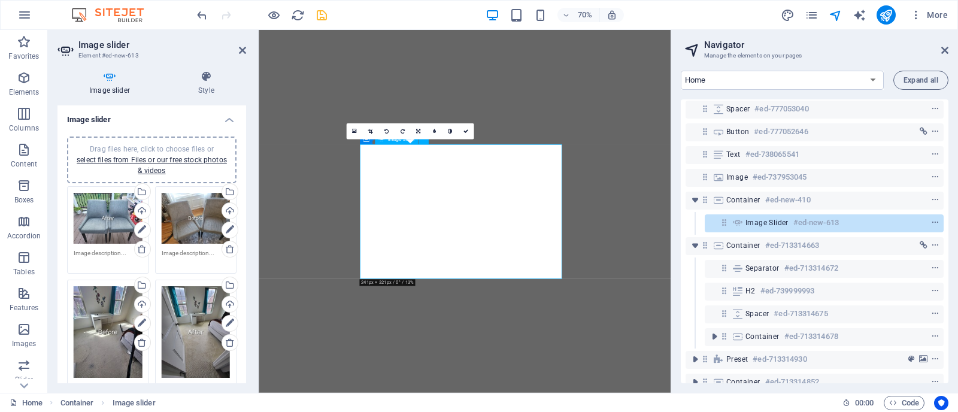
click at [749, 219] on span "Image slider" at bounding box center [767, 223] width 43 height 10
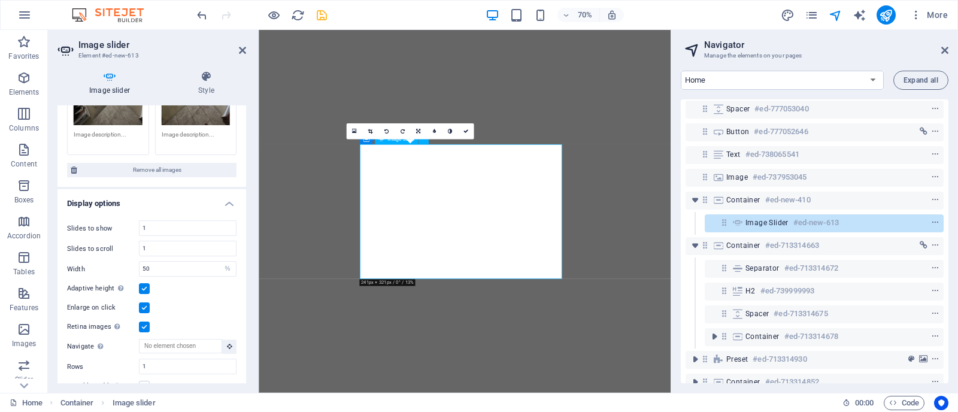
scroll to position [400, 0]
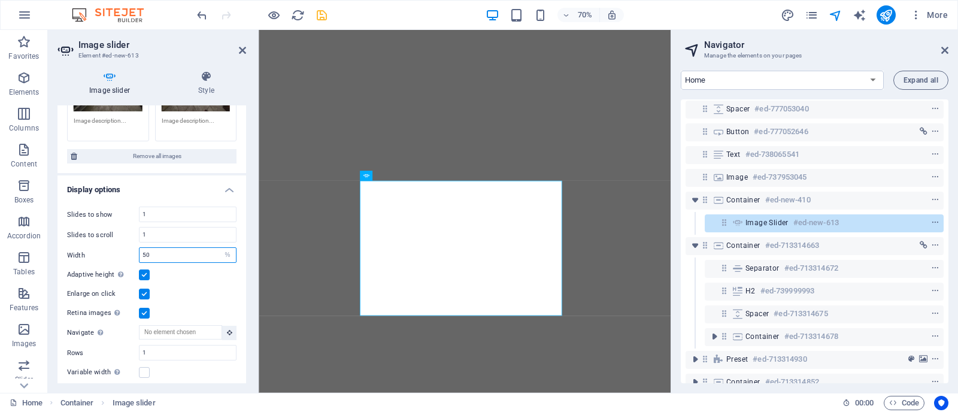
click at [174, 255] on input "50" at bounding box center [188, 255] width 96 height 14
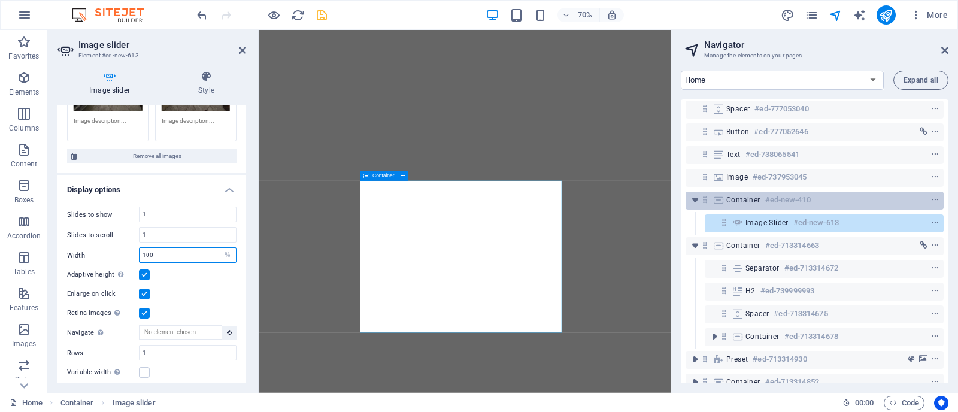
type input "100"
click at [801, 198] on h6 "#ed-new-410" at bounding box center [789, 200] width 46 height 14
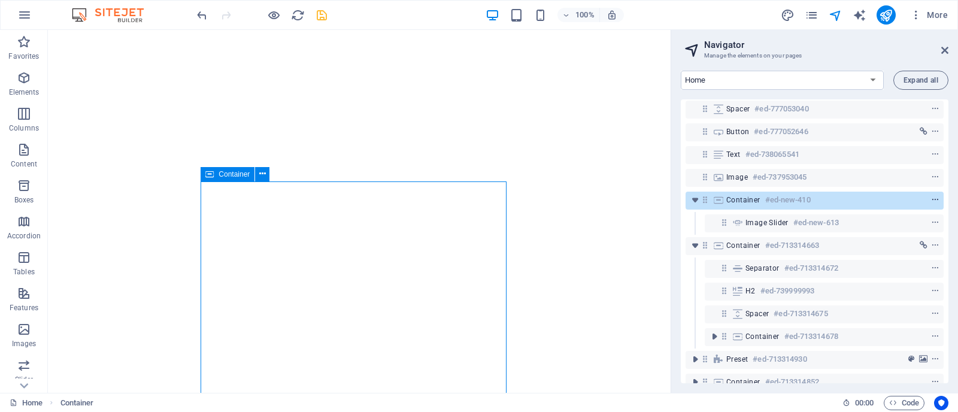
click at [939, 199] on span "context-menu" at bounding box center [936, 200] width 12 height 8
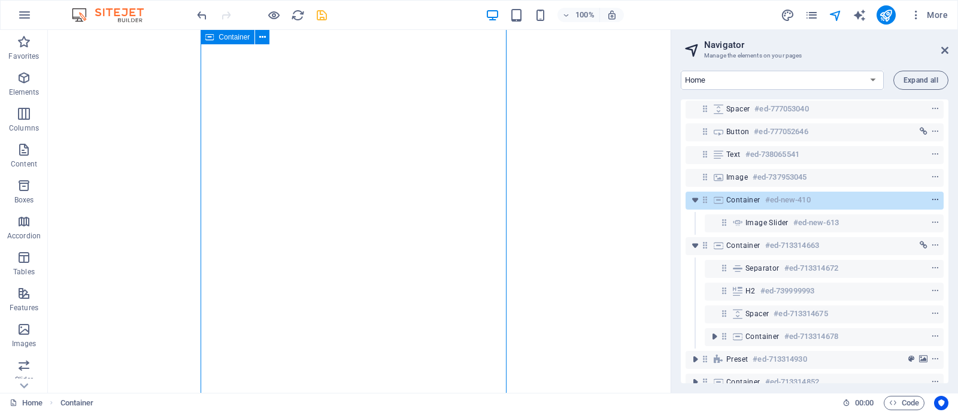
click at [936, 199] on icon "context-menu" at bounding box center [935, 200] width 8 height 8
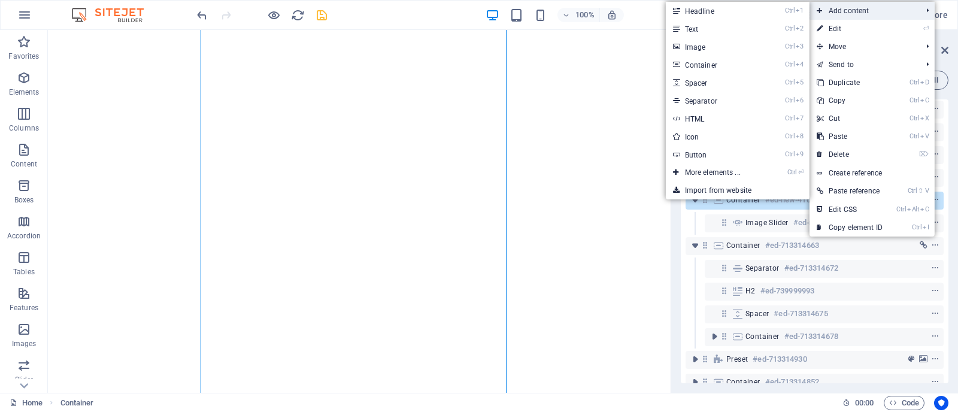
click at [831, 12] on span "Add content" at bounding box center [863, 11] width 107 height 18
click at [718, 78] on link "Ctrl 5 Spacer" at bounding box center [715, 83] width 99 height 18
select select "px"
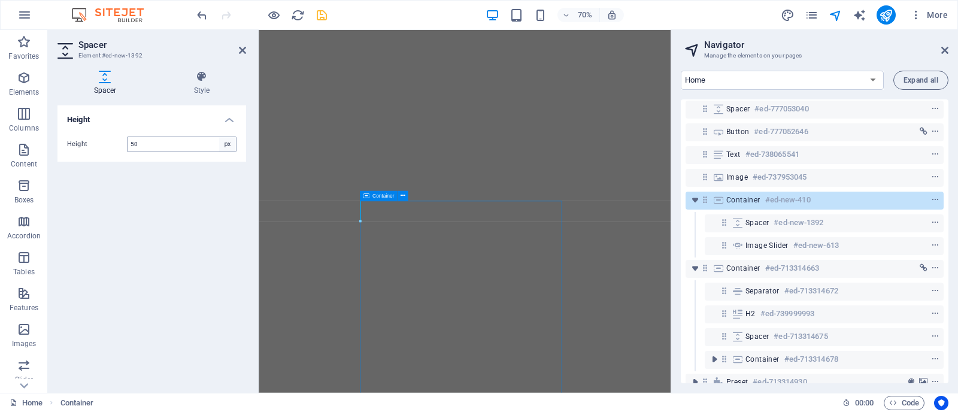
select select "%"
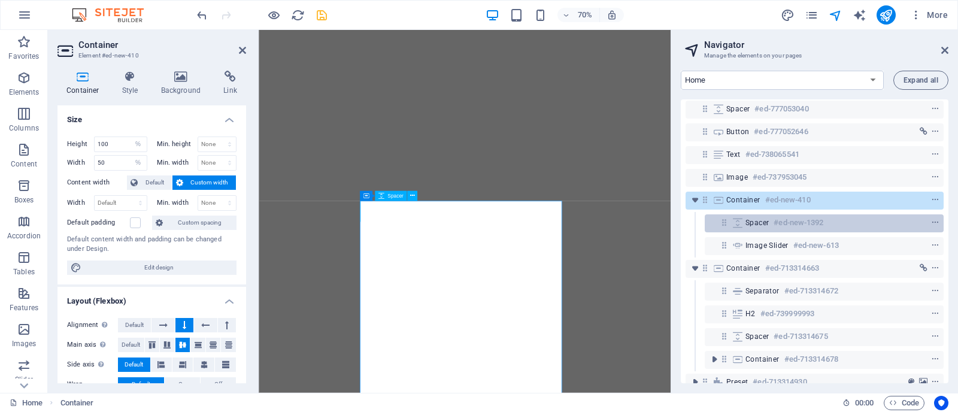
click at [788, 226] on h6 "#ed-new-1392" at bounding box center [799, 223] width 50 height 14
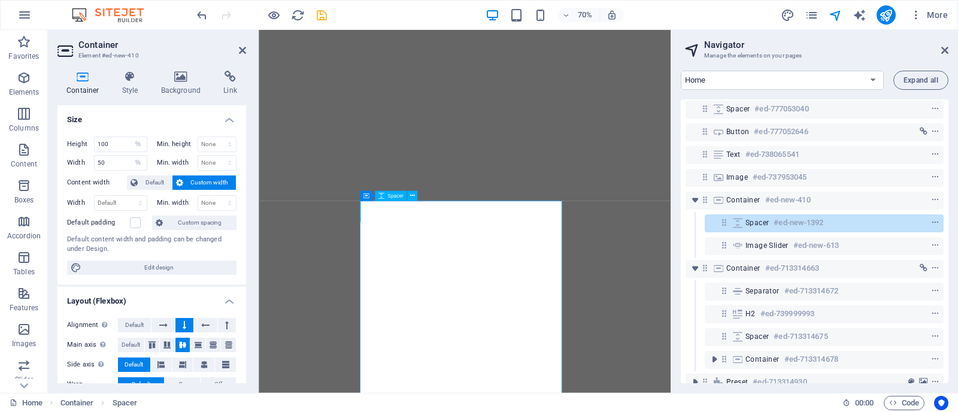
click at [788, 226] on h6 "#ed-new-1392" at bounding box center [799, 223] width 50 height 14
select select "px"
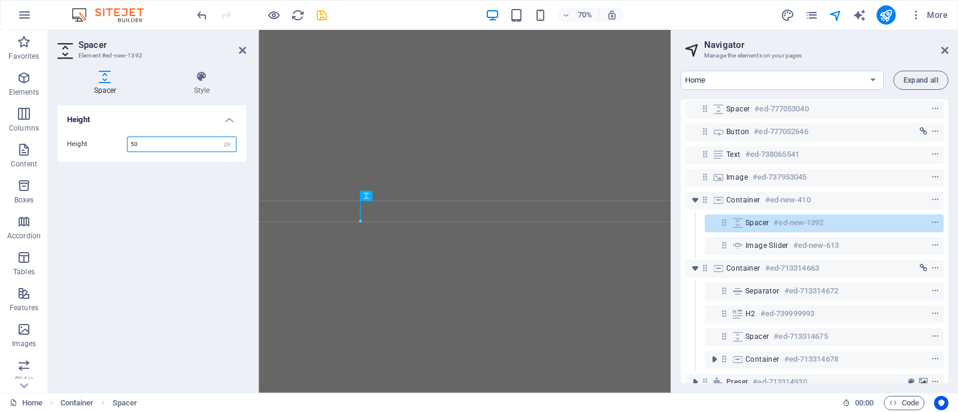
click at [139, 147] on input "50" at bounding box center [182, 144] width 108 height 14
type input "75"
click at [322, 14] on icon "save" at bounding box center [322, 15] width 14 height 14
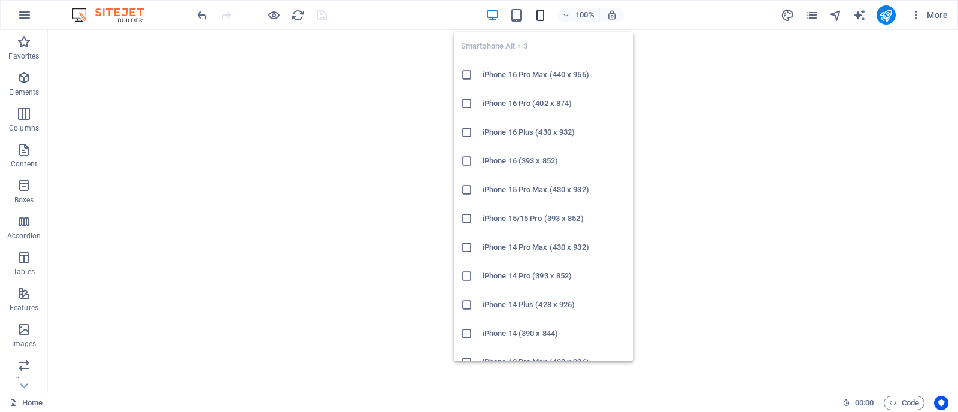
click at [540, 21] on icon "button" at bounding box center [541, 15] width 14 height 14
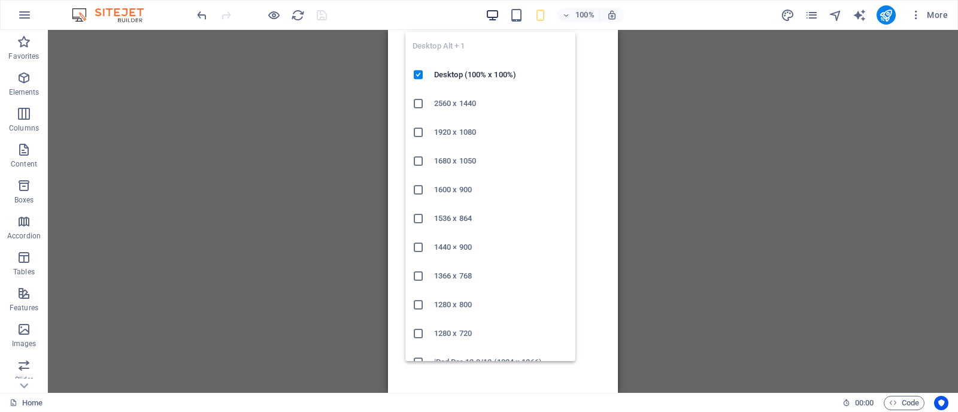
click at [491, 15] on icon "button" at bounding box center [493, 15] width 14 height 14
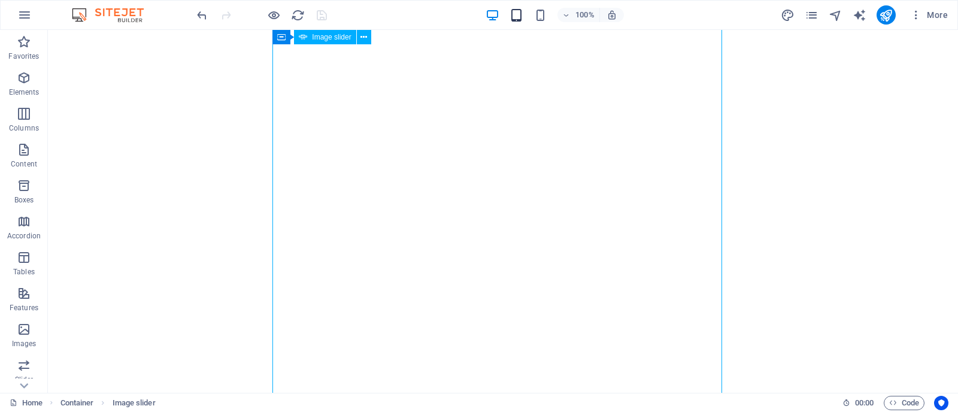
select select "%"
select select "px"
select select "ms"
select select "s"
select select "progressive"
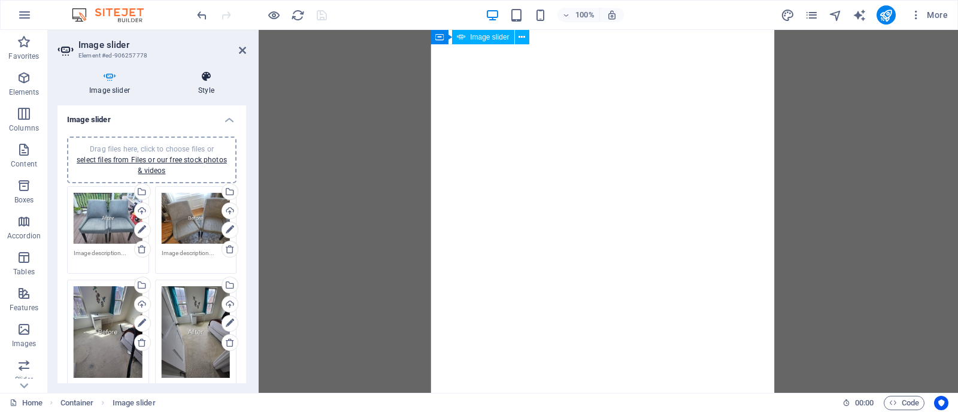
click at [205, 90] on h4 "Style" at bounding box center [207, 83] width 80 height 25
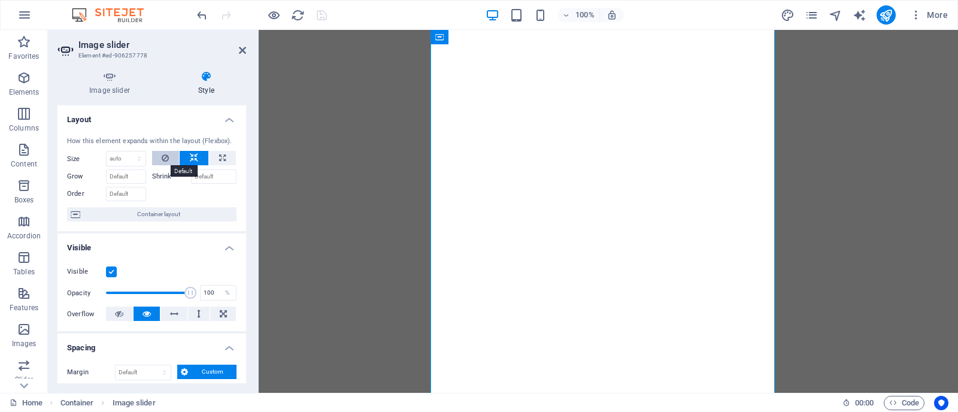
click at [171, 159] on button at bounding box center [166, 158] width 28 height 14
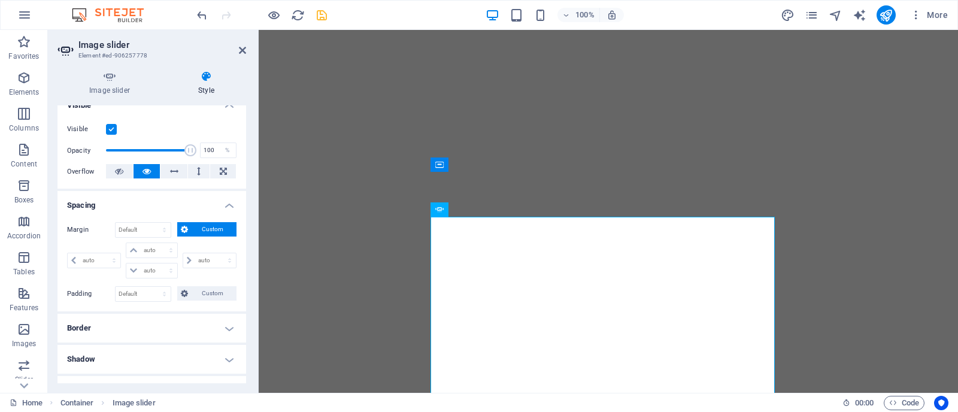
scroll to position [149, 0]
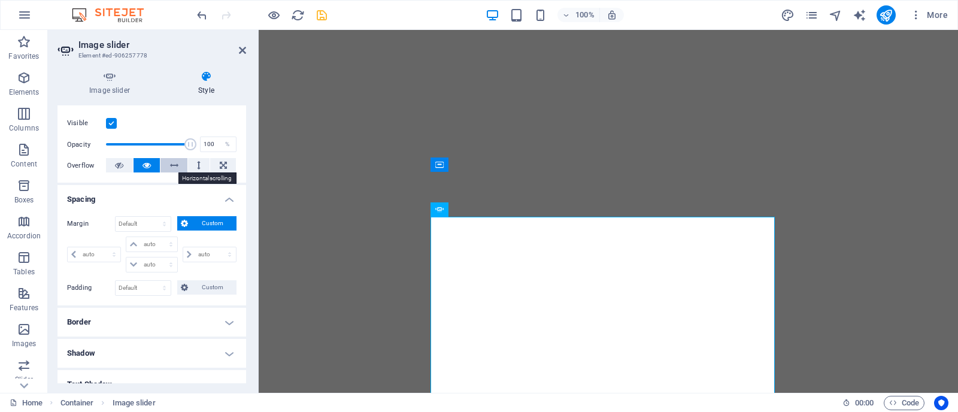
click at [174, 164] on icon at bounding box center [174, 165] width 8 height 14
click at [138, 165] on button at bounding box center [147, 165] width 27 height 14
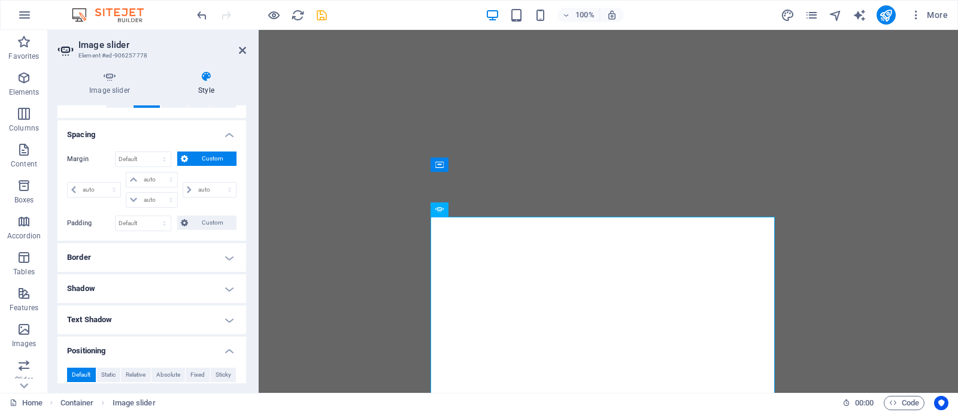
scroll to position [214, 0]
click at [80, 261] on h4 "Border" at bounding box center [152, 256] width 189 height 29
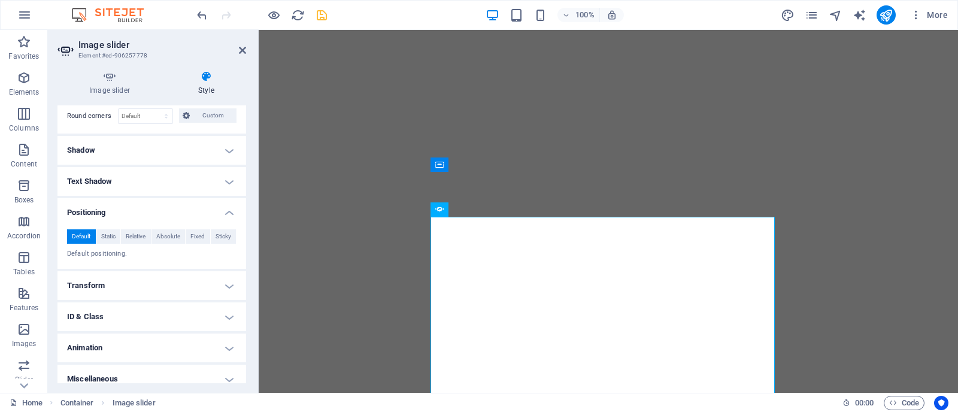
scroll to position [410, 0]
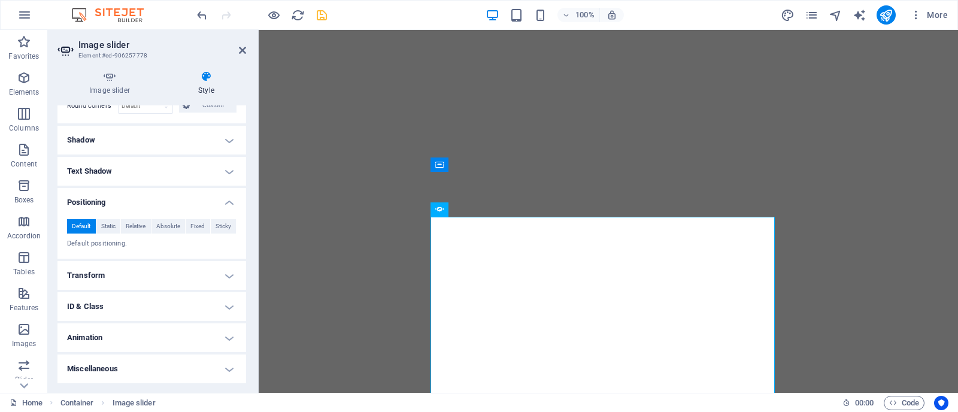
click at [81, 276] on h4 "Transform" at bounding box center [152, 275] width 189 height 29
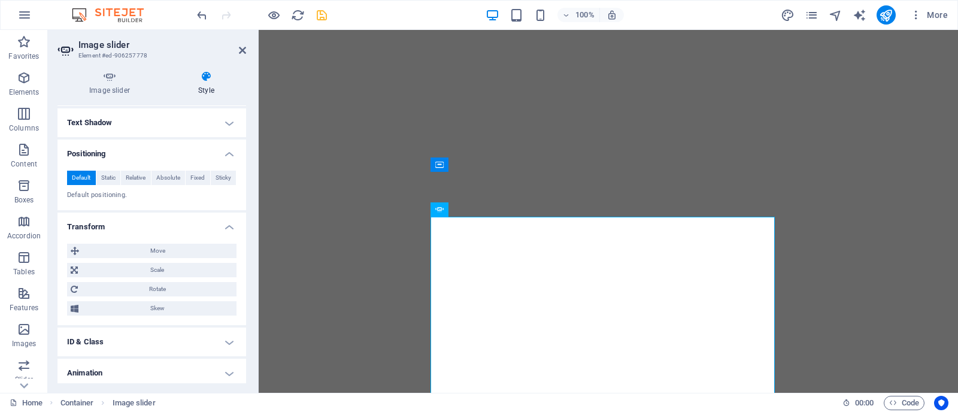
scroll to position [494, 0]
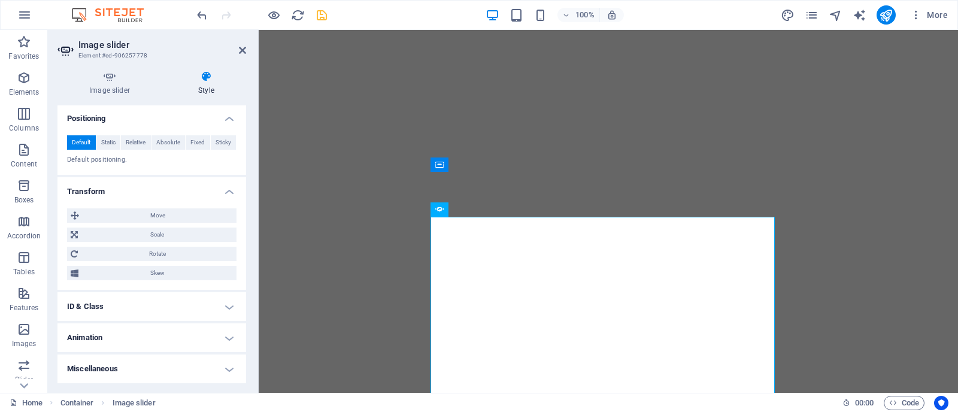
drag, startPoint x: 81, startPoint y: 276, endPoint x: 138, endPoint y: 165, distance: 124.6
click at [138, 165] on p "Default positioning." at bounding box center [152, 160] width 170 height 10
click at [86, 340] on h4 "Animation" at bounding box center [152, 337] width 189 height 29
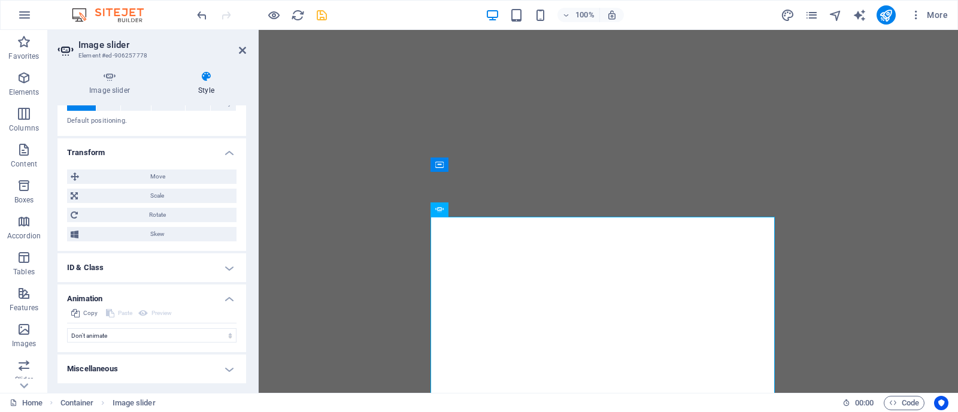
click at [99, 370] on h4 "Miscellaneous" at bounding box center [152, 369] width 189 height 29
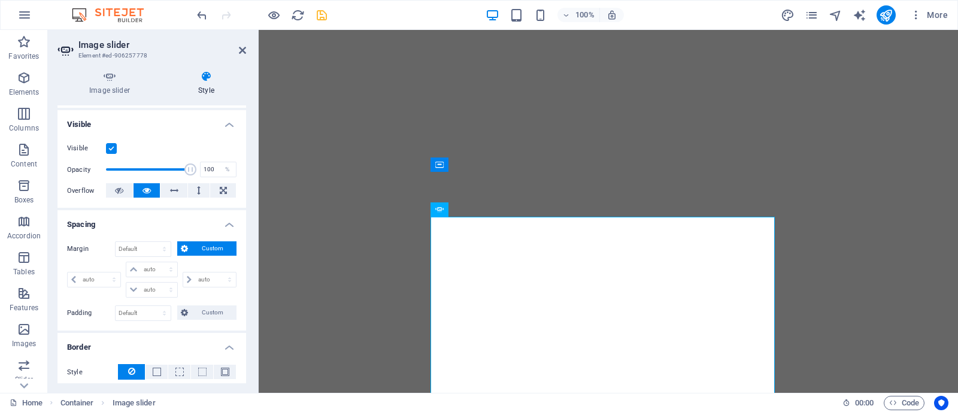
scroll to position [0, 0]
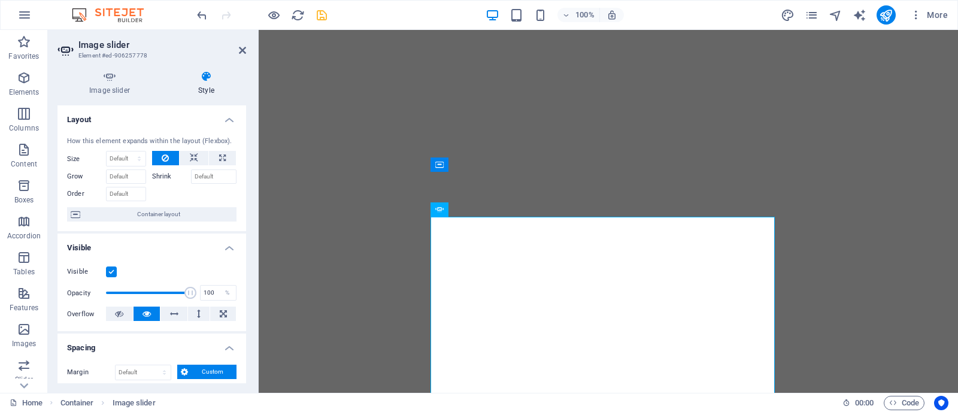
click at [205, 81] on icon at bounding box center [207, 77] width 80 height 12
click at [106, 90] on h4 "Image slider" at bounding box center [112, 83] width 109 height 25
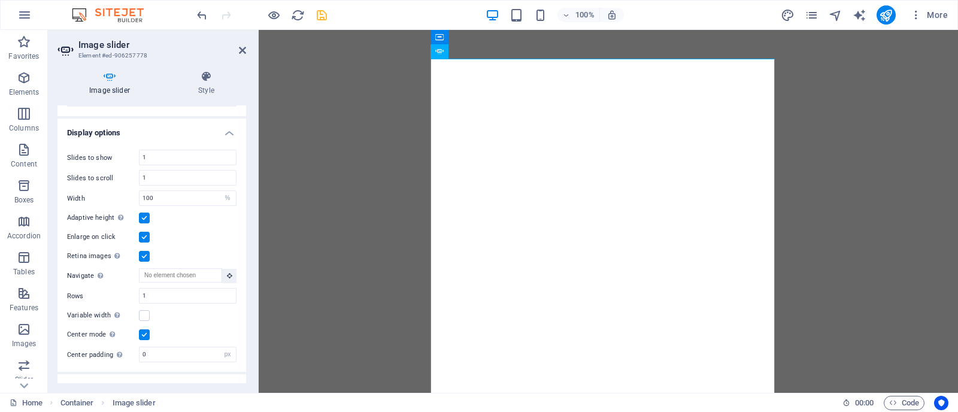
scroll to position [469, 0]
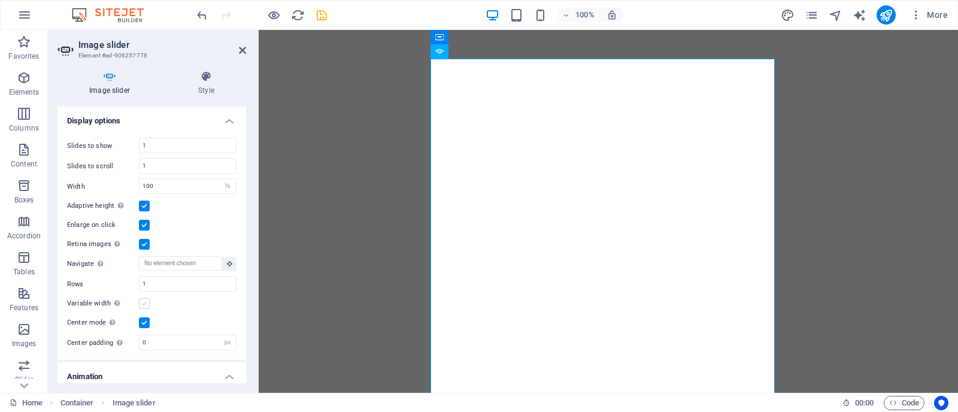
click at [141, 300] on label at bounding box center [144, 303] width 11 height 11
click at [0, 0] on input "Variable width Automatically adjust the width of the visible slide." at bounding box center [0, 0] width 0 height 0
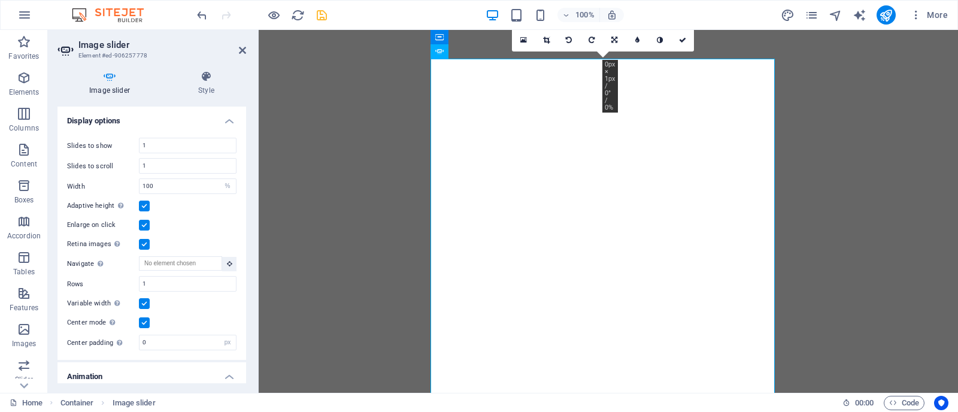
click at [141, 300] on label at bounding box center [144, 303] width 11 height 11
click at [0, 0] on input "Variable width Automatically adjust the width of the visible slide." at bounding box center [0, 0] width 0 height 0
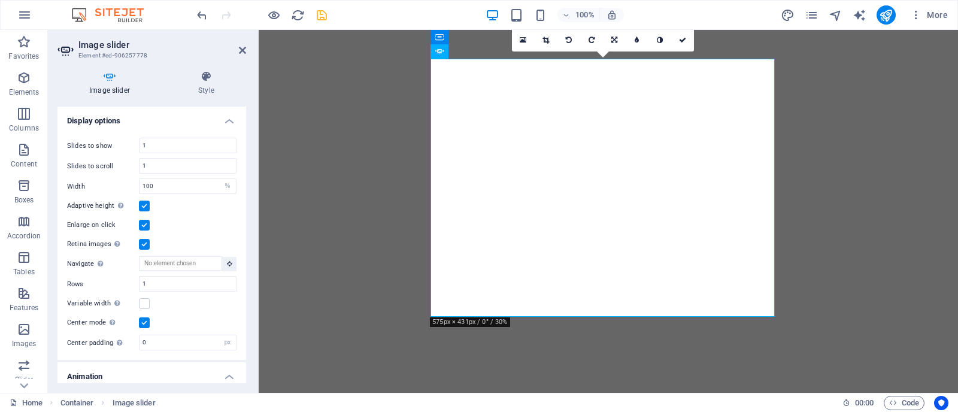
click at [141, 201] on label at bounding box center [144, 206] width 11 height 11
click at [0, 0] on input "Adaptive height Automatically adjust the height for single slide horizontal sli…" at bounding box center [0, 0] width 0 height 0
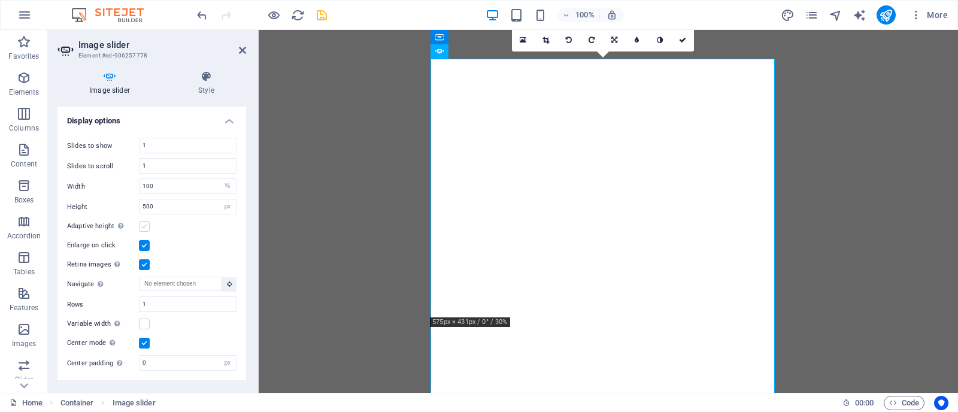
click at [140, 221] on label at bounding box center [144, 226] width 11 height 11
click at [0, 0] on input "Adaptive height Automatically adjust the height for single slide horizontal sli…" at bounding box center [0, 0] width 0 height 0
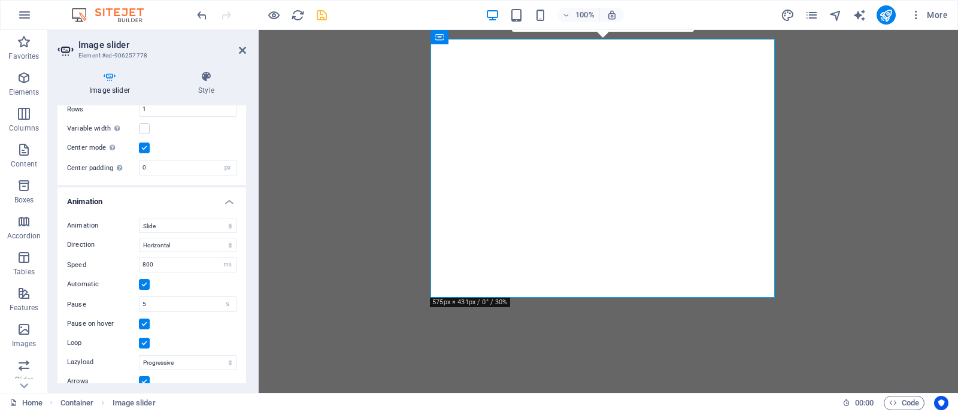
scroll to position [649, 0]
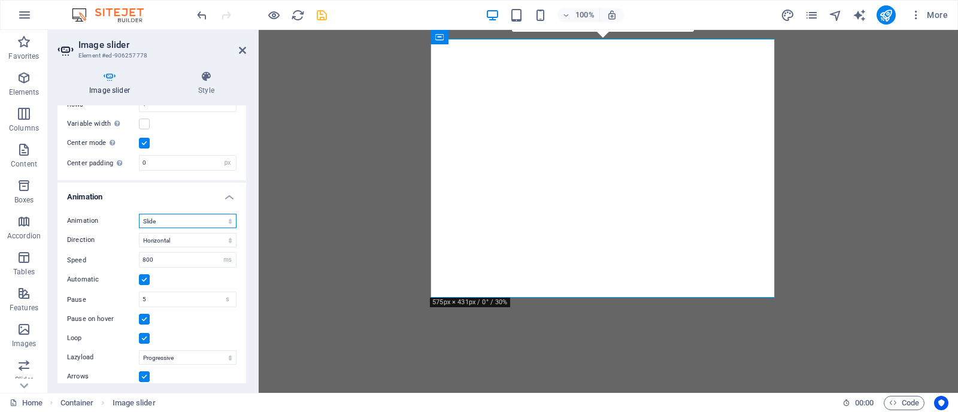
click at [176, 214] on select "Slide Fade" at bounding box center [188, 221] width 98 height 14
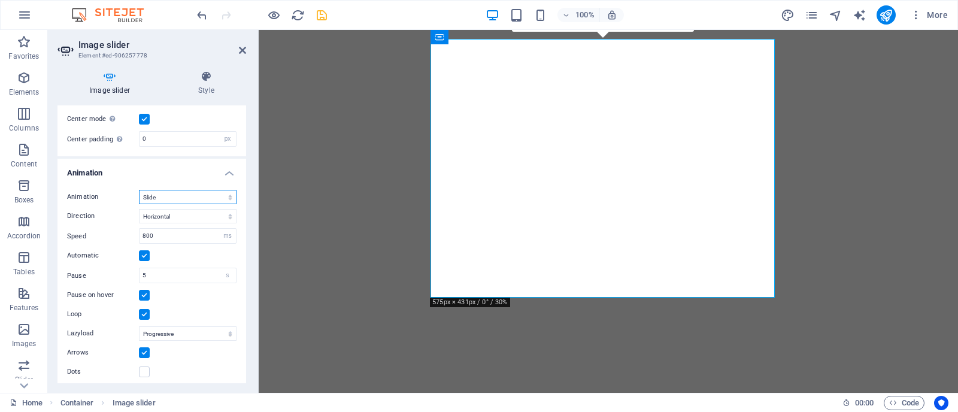
scroll to position [674, 0]
click at [145, 367] on label at bounding box center [144, 370] width 11 height 11
click at [0, 0] on input "Dots" at bounding box center [0, 0] width 0 height 0
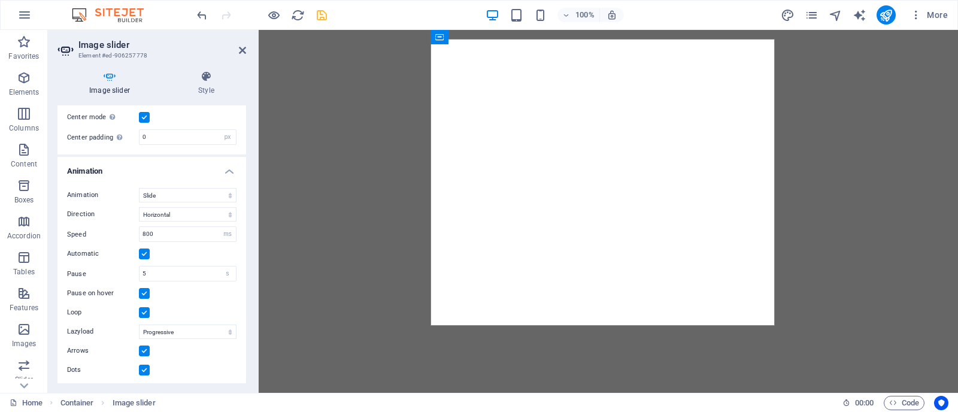
click at [107, 89] on h4 "Image slider" at bounding box center [112, 83] width 109 height 25
click at [321, 18] on icon "save" at bounding box center [322, 15] width 14 height 14
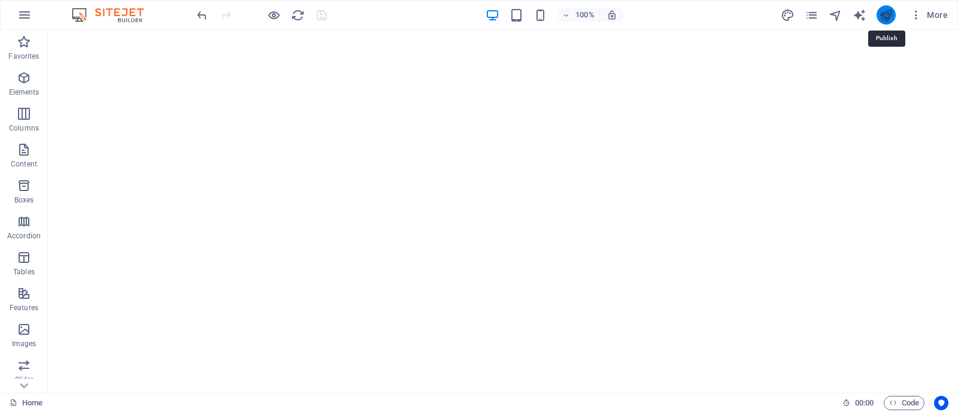
click at [881, 16] on icon "publish" at bounding box center [886, 15] width 14 height 14
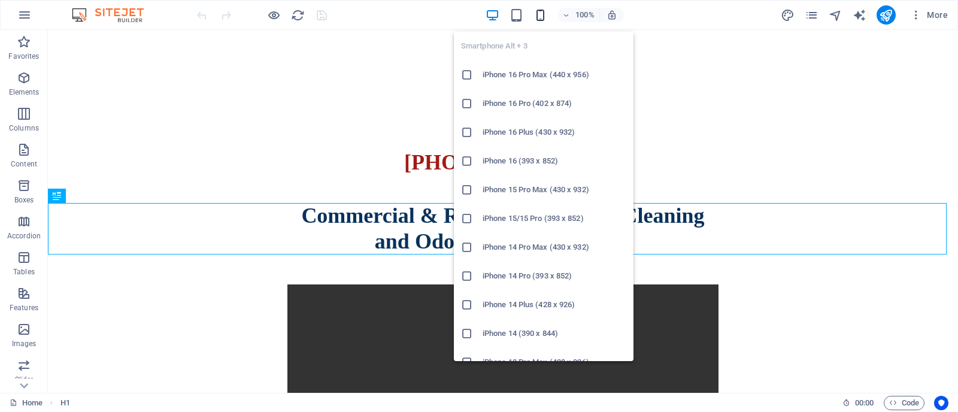
click at [543, 13] on icon "button" at bounding box center [541, 15] width 14 height 14
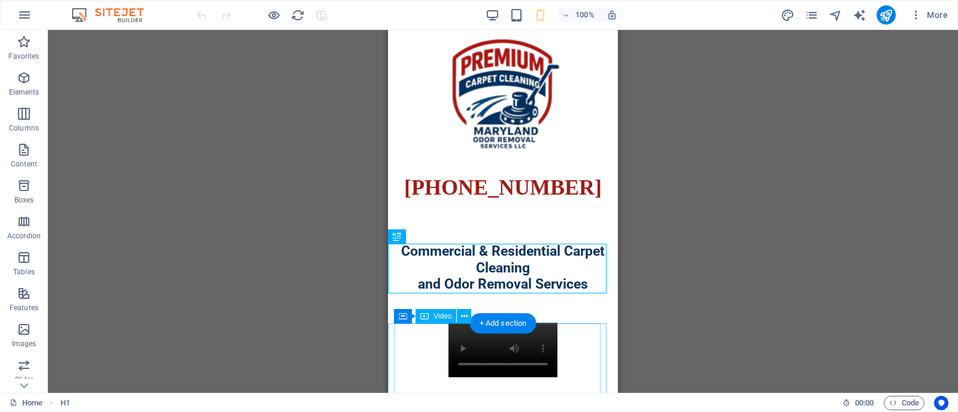
click at [495, 349] on figure at bounding box center [503, 350] width 218 height 55
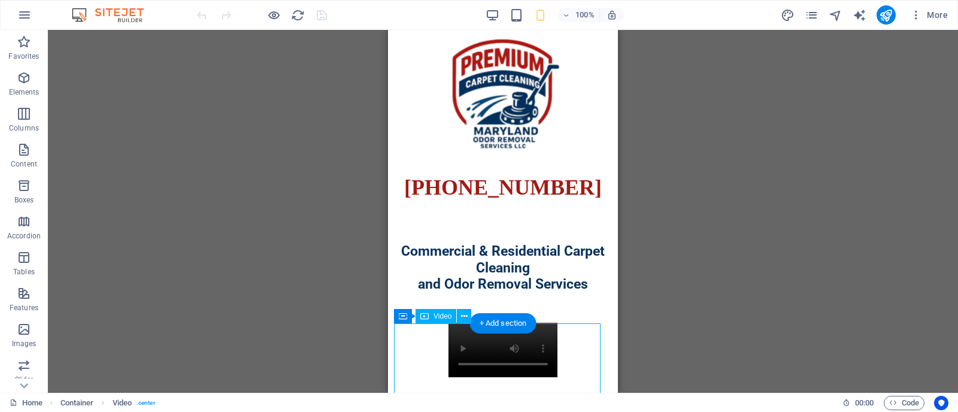
click at [495, 349] on figure at bounding box center [503, 350] width 218 height 55
select select "%"
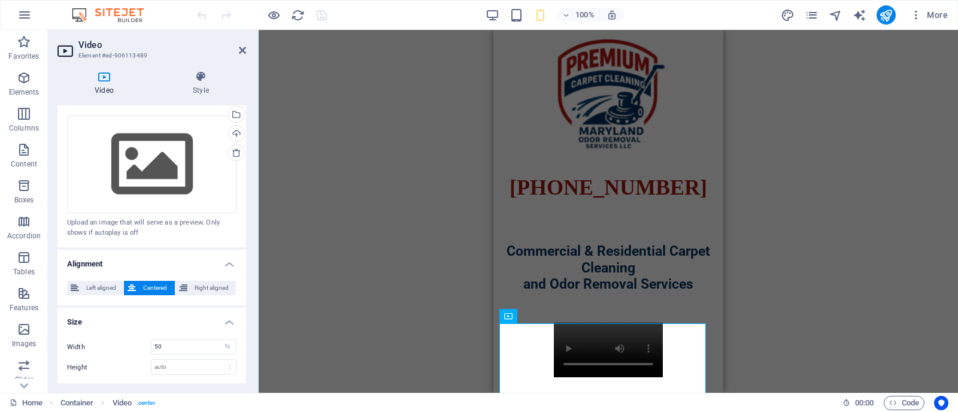
scroll to position [280, 0]
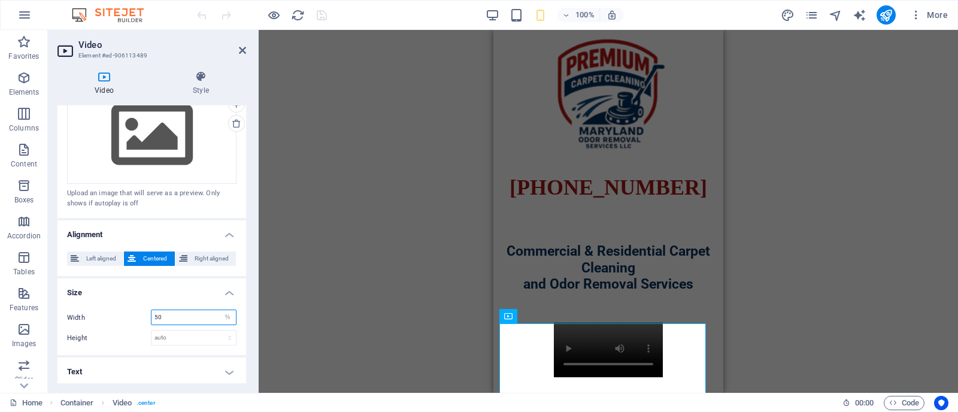
click at [170, 310] on input "50" at bounding box center [194, 317] width 84 height 14
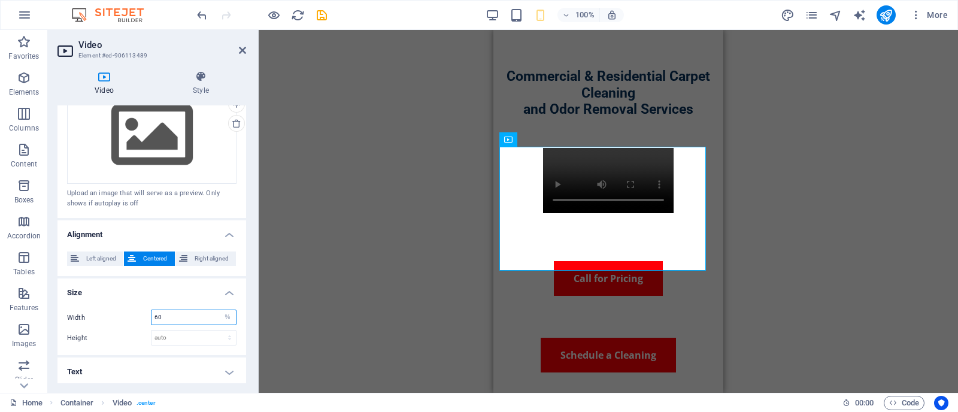
scroll to position [177, 0]
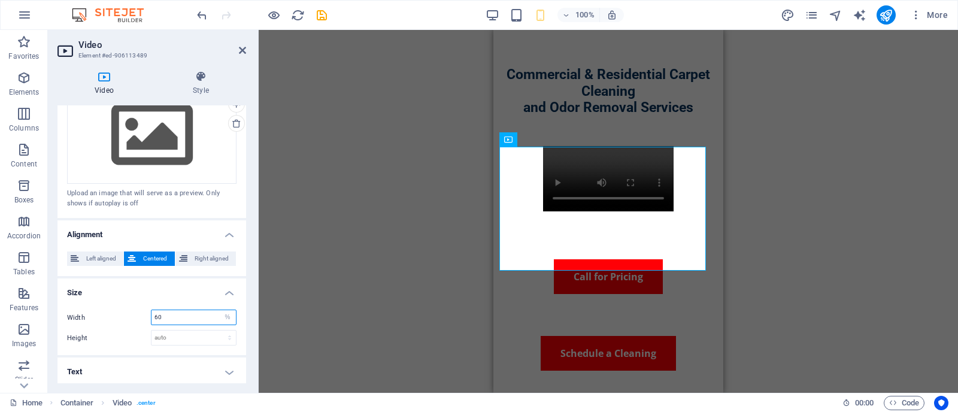
click at [164, 313] on input "60" at bounding box center [194, 317] width 84 height 14
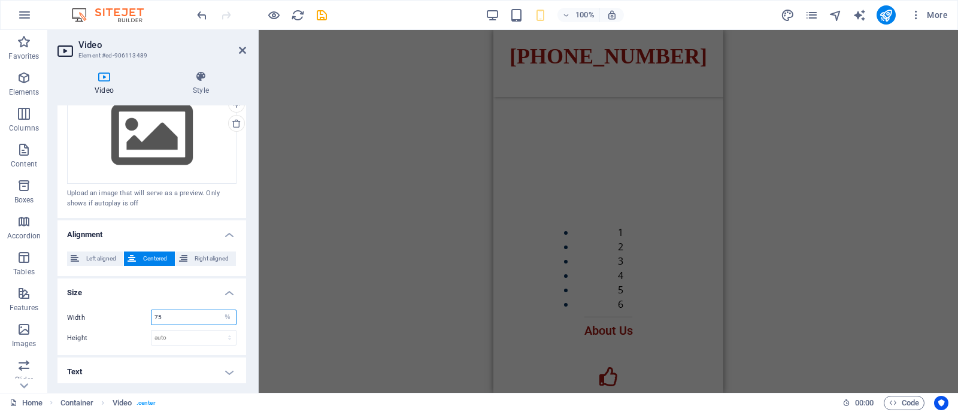
scroll to position [736, 0]
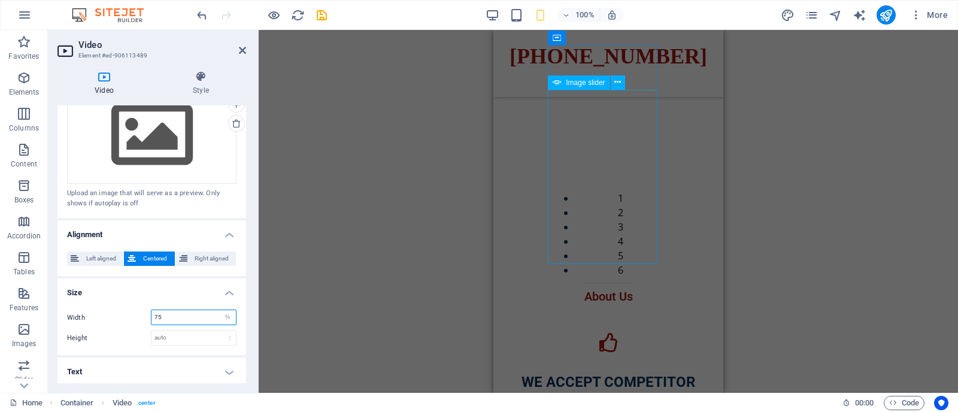
type input "75"
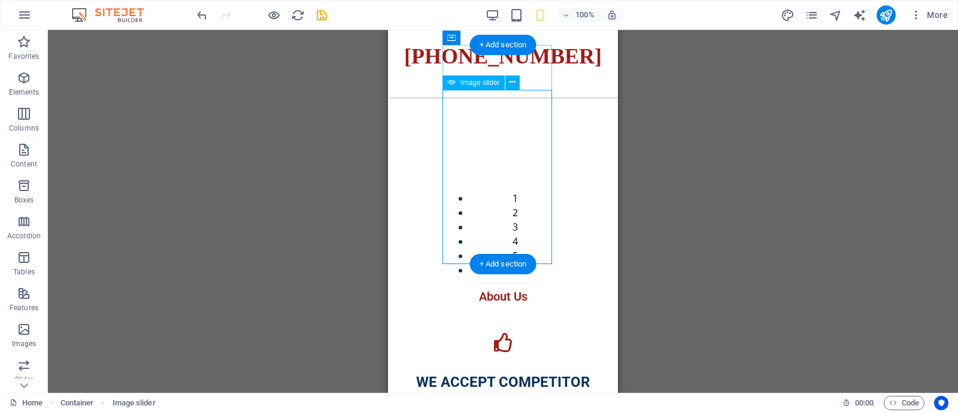
select select "px"
select select "ms"
select select "s"
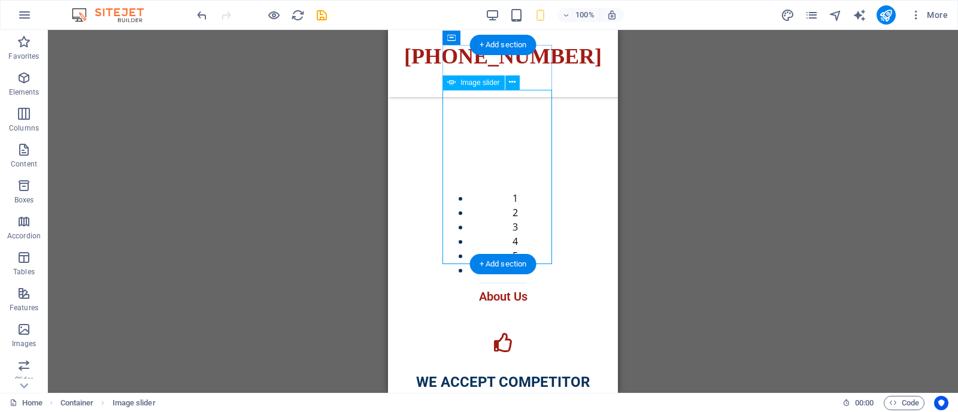
select select "progressive"
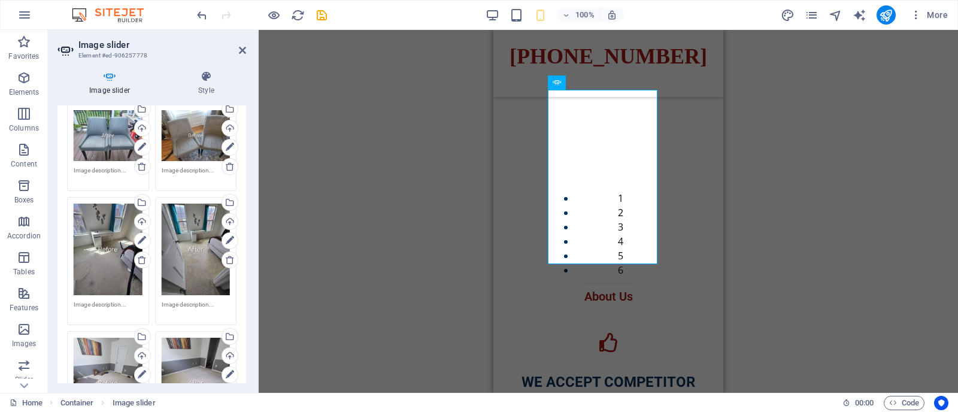
scroll to position [0, 0]
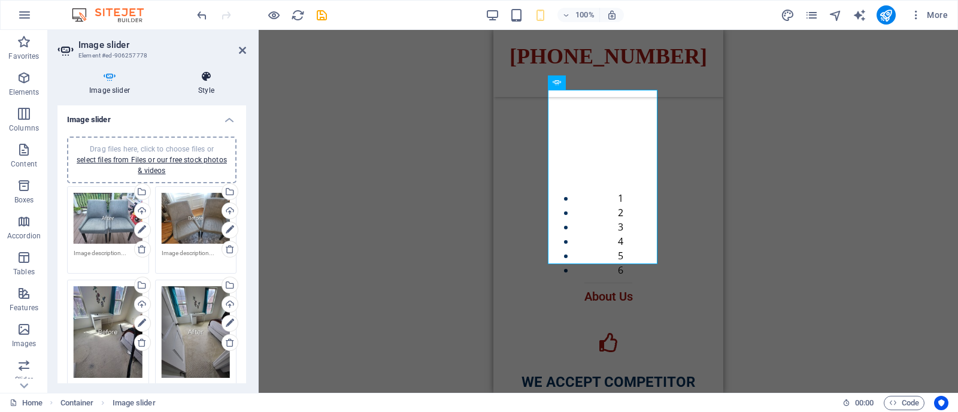
click at [213, 87] on h4 "Style" at bounding box center [207, 83] width 80 height 25
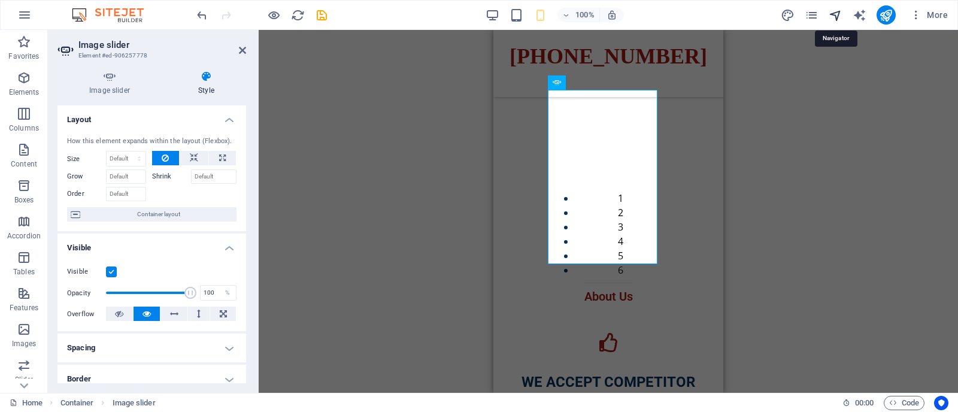
click at [833, 15] on icon "navigator" at bounding box center [836, 15] width 14 height 14
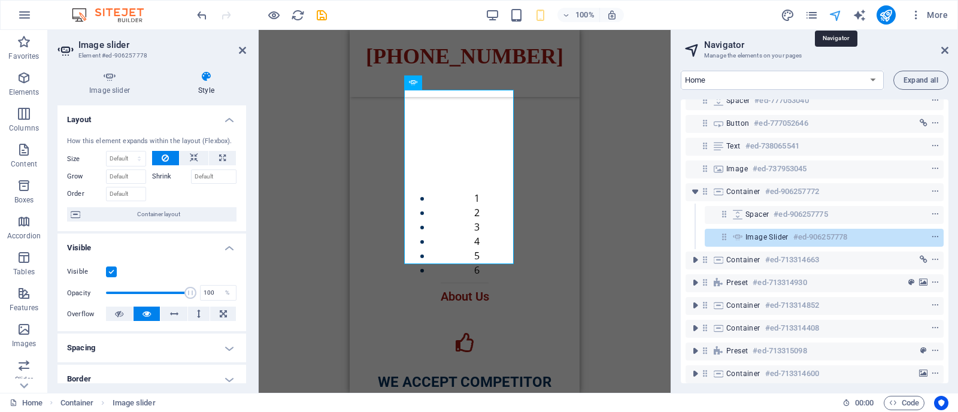
scroll to position [173, 0]
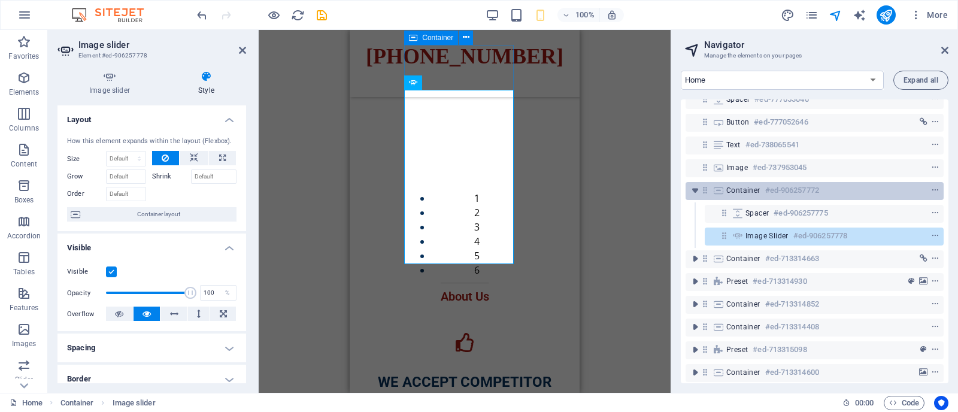
click at [777, 187] on h6 "#ed-906257772" at bounding box center [793, 190] width 54 height 14
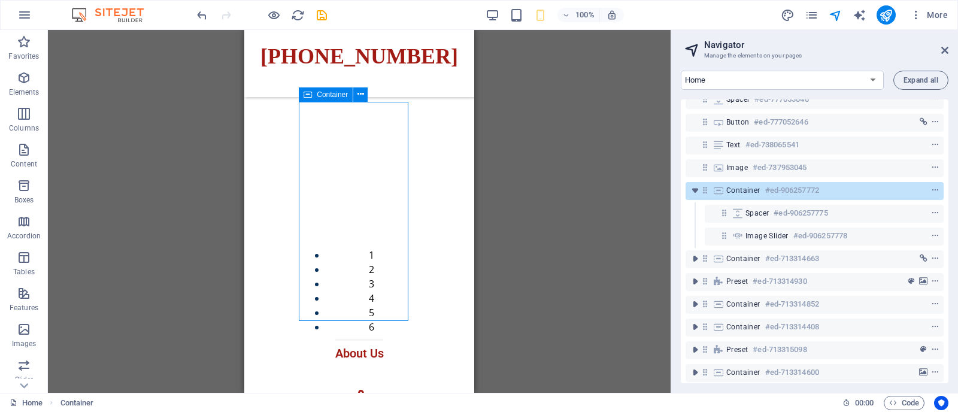
click at [777, 187] on h6 "#ed-906257772" at bounding box center [793, 190] width 54 height 14
select select "%"
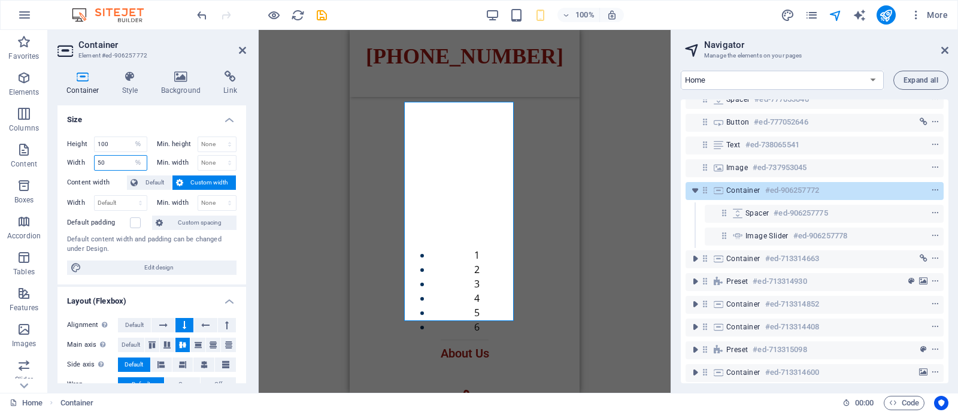
click at [114, 165] on input "50" at bounding box center [121, 163] width 52 height 14
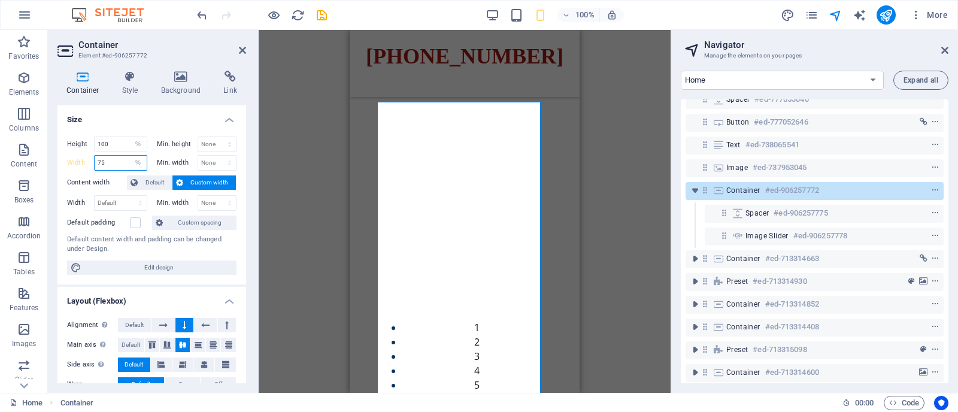
click at [114, 165] on input "75" at bounding box center [121, 163] width 52 height 14
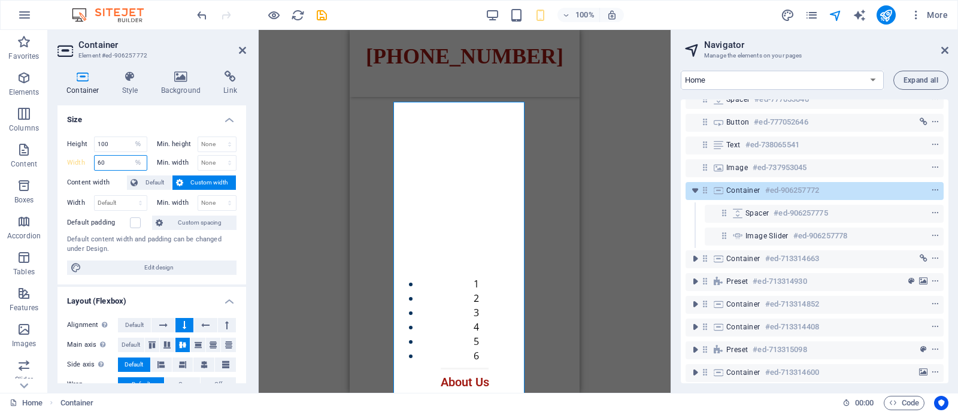
drag, startPoint x: 114, startPoint y: 165, endPoint x: 99, endPoint y: 160, distance: 15.2
click at [99, 160] on input "60" at bounding box center [121, 163] width 52 height 14
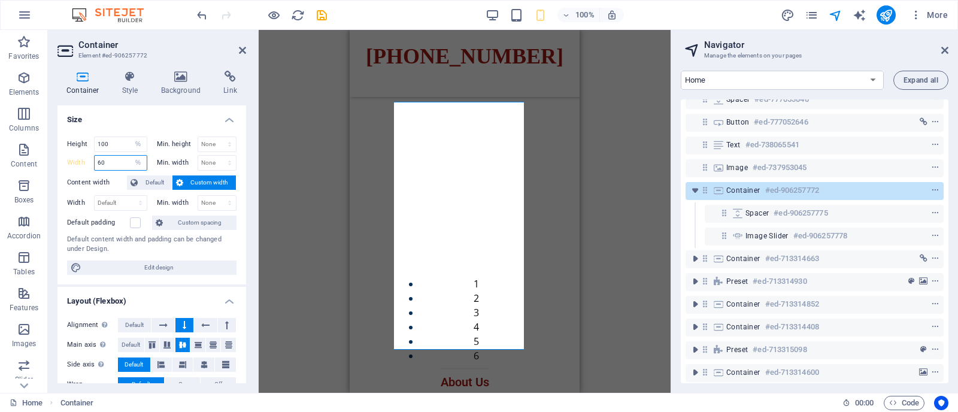
click at [99, 160] on input "60" at bounding box center [121, 163] width 52 height 14
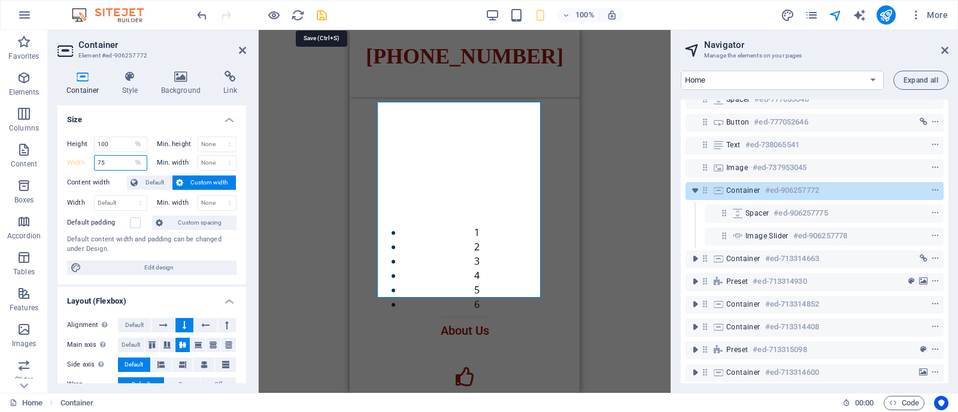
type input "75"
click at [322, 16] on icon "save" at bounding box center [322, 15] width 14 height 14
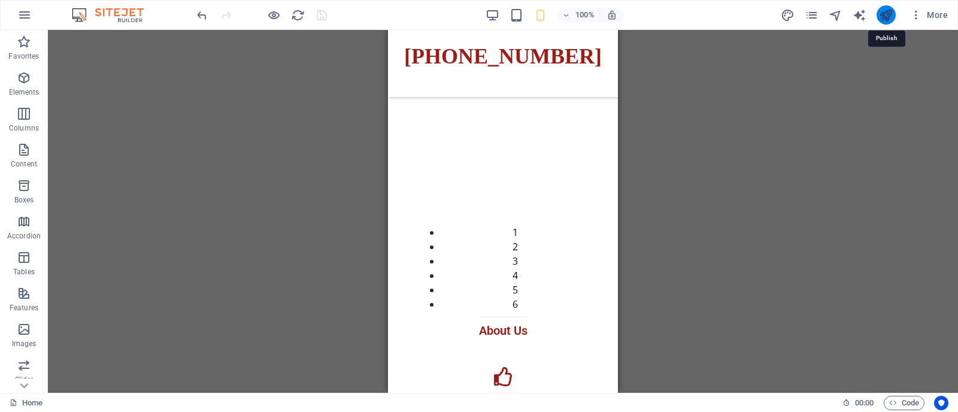
click at [887, 16] on icon "publish" at bounding box center [886, 15] width 14 height 14
